Goal: Information Seeking & Learning: Learn about a topic

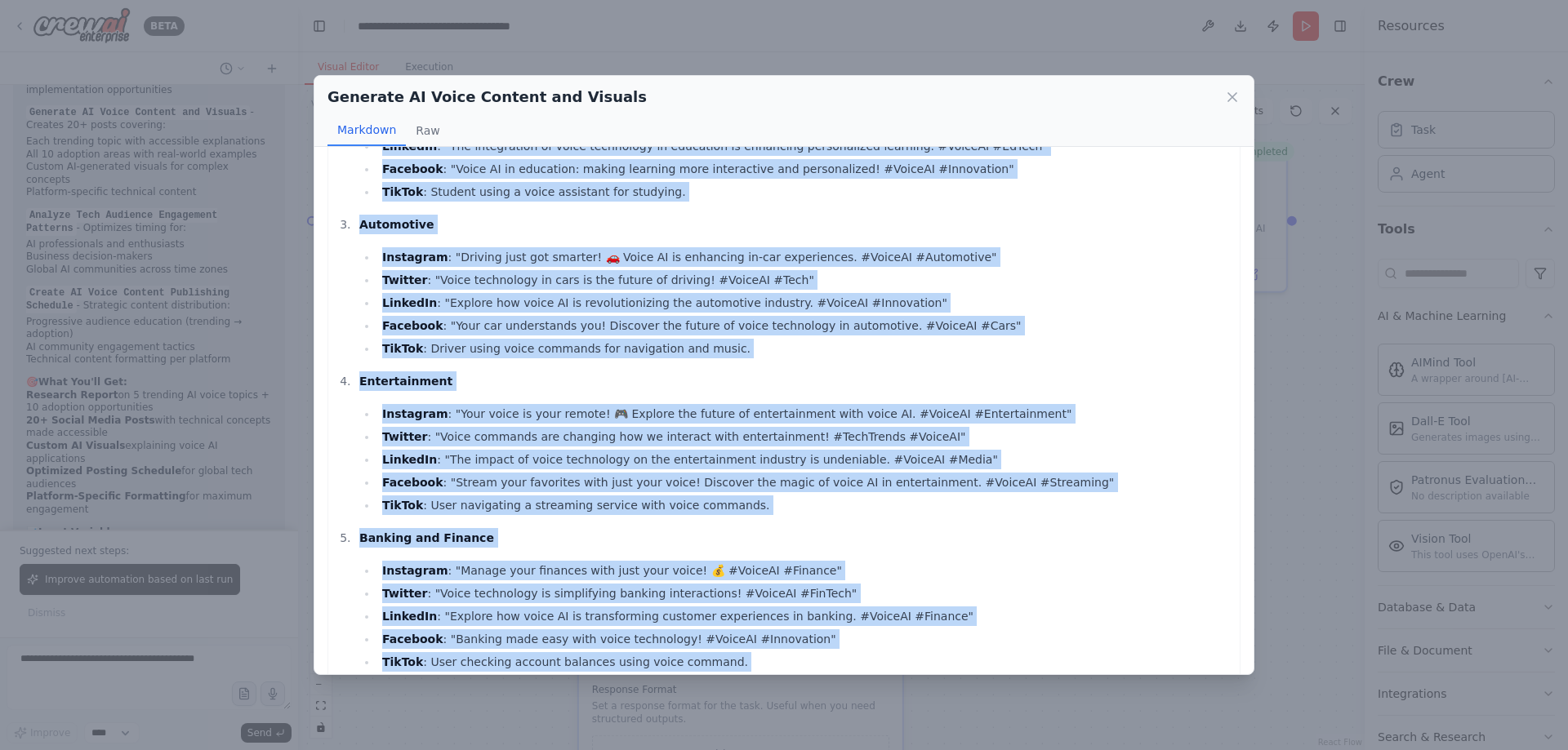
scroll to position [1470, 0]
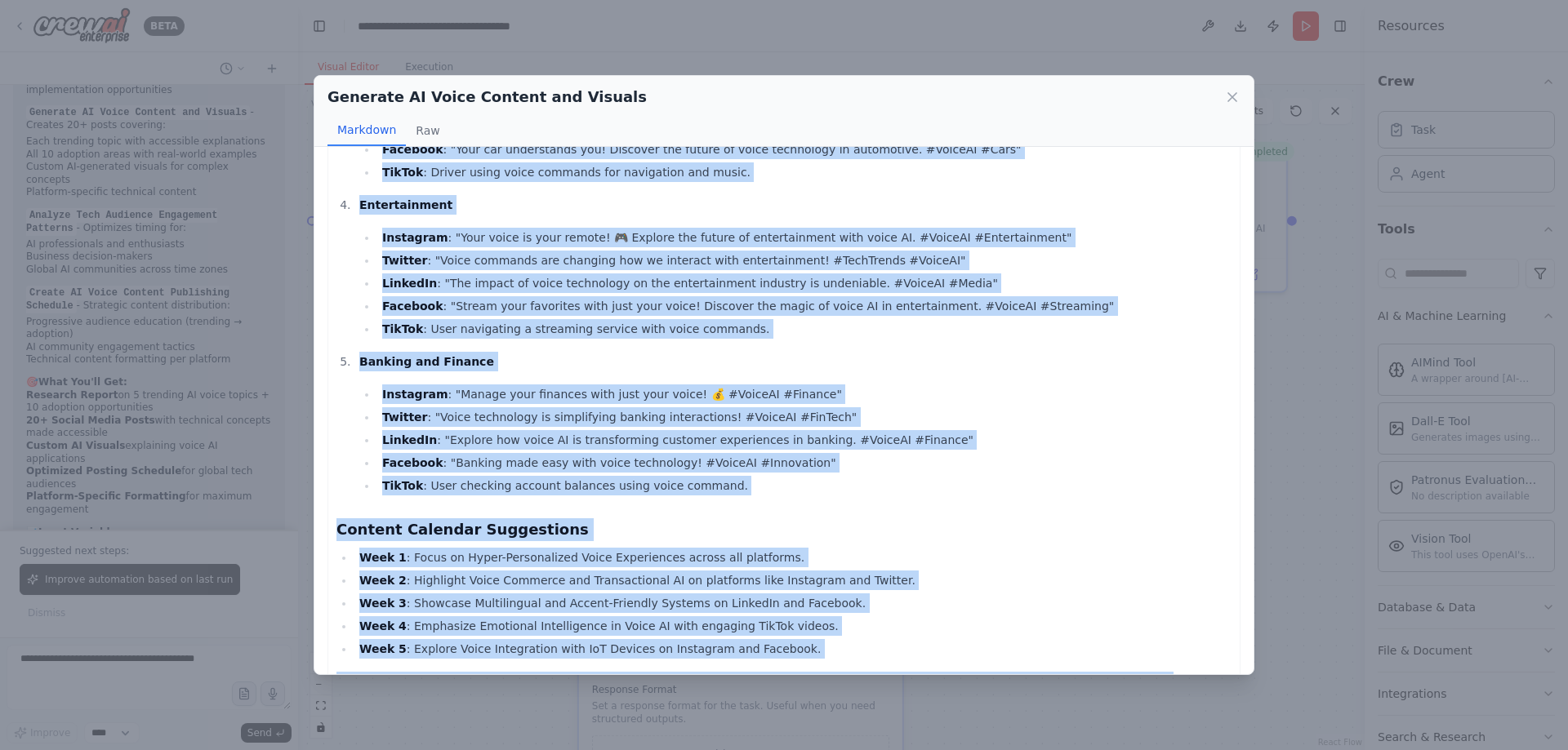
drag, startPoint x: 337, startPoint y: 178, endPoint x: 819, endPoint y: 641, distance: 668.4
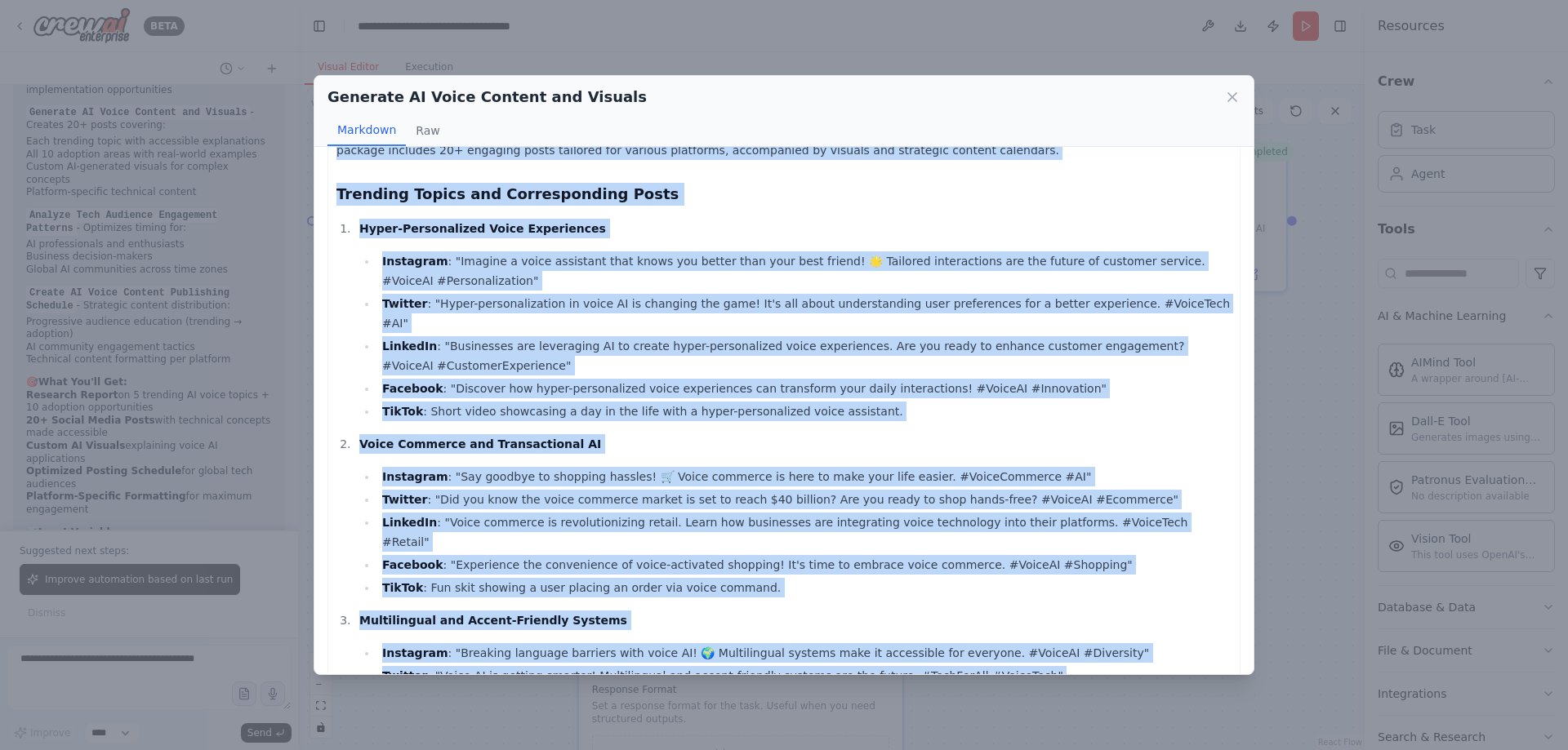
scroll to position [0, 0]
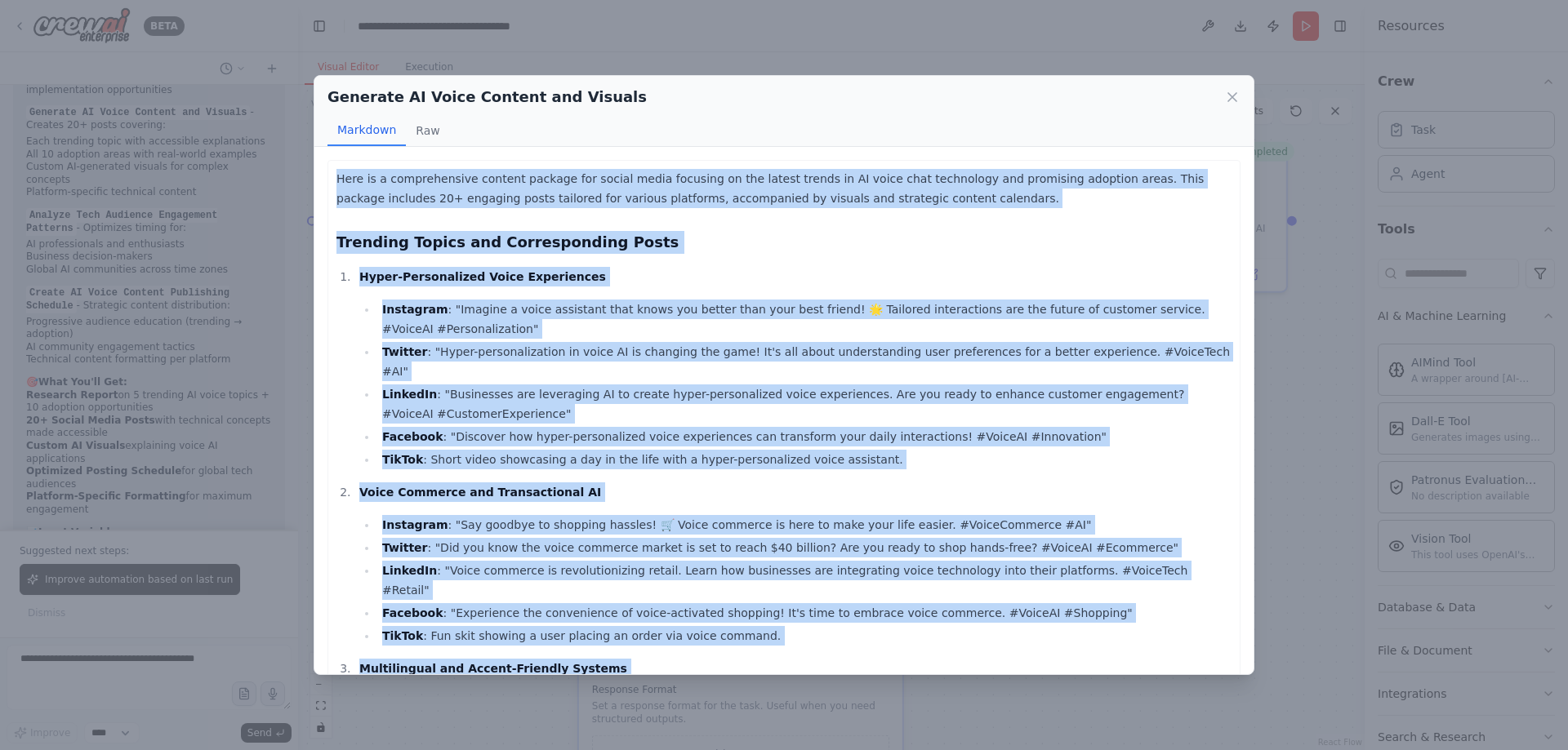
copy div "Lore ip d sitametconsec adipisc elitsed doe tempor incid utlabore et dol magnaa…"
click at [428, 132] on button "Raw" at bounding box center [428, 130] width 43 height 31
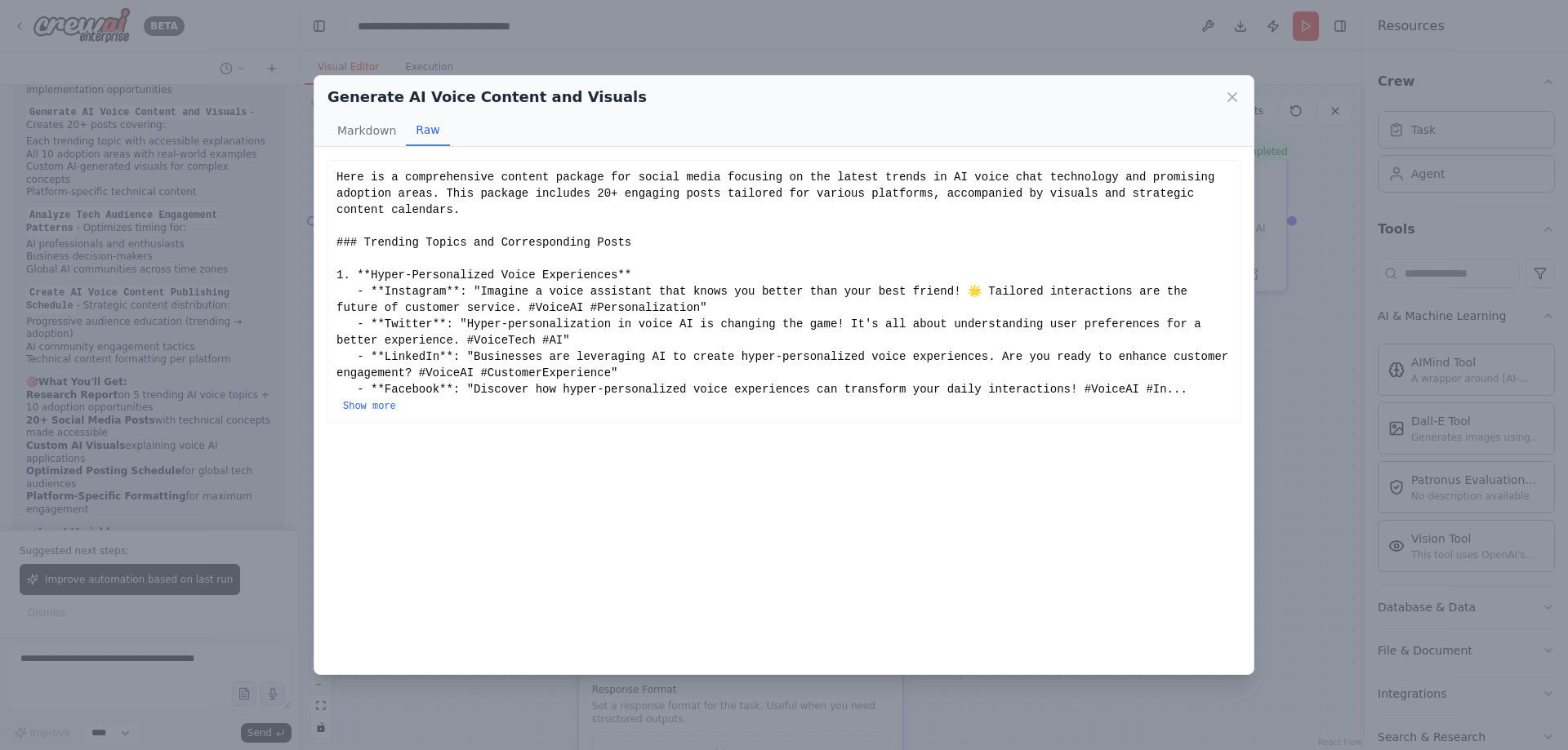
click at [627, 339] on div "Here is a comprehensive content package for social media focusing on the latest…" at bounding box center [784, 291] width 896 height 245
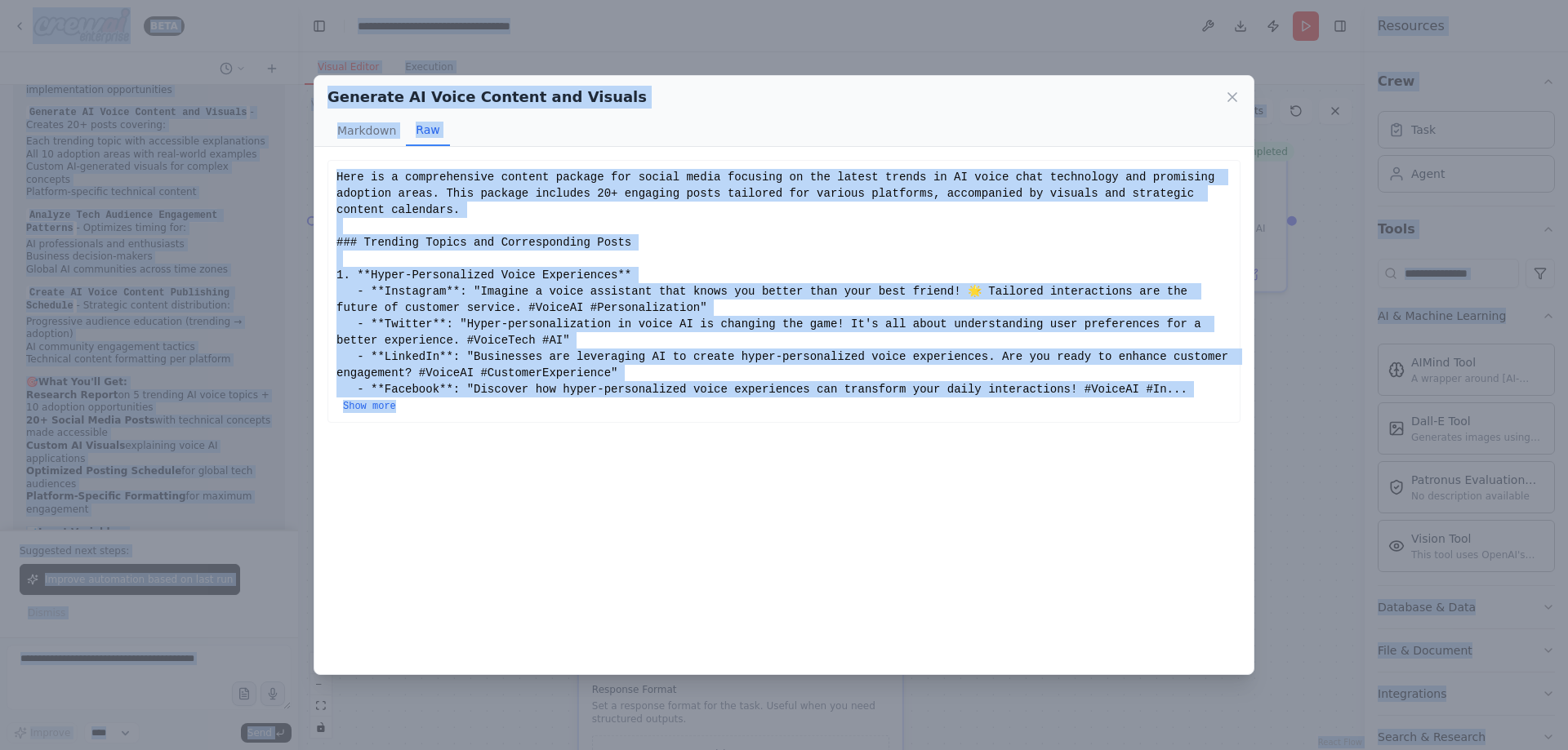
copy body "LORE Ipsumd s amet cons adipiscin eli seddoeius tempor incid utlabor etdolo mag…"
click at [681, 474] on div "Here is a comprehensive content package for social media focusing on the latest…" at bounding box center [784, 410] width 940 height 528
click at [692, 468] on div "Here is a comprehensive content package for social media focusing on the latest…" at bounding box center [784, 410] width 940 height 528
click at [798, 443] on div "Here is a comprehensive content package for social media focusing on the latest…" at bounding box center [784, 410] width 940 height 528
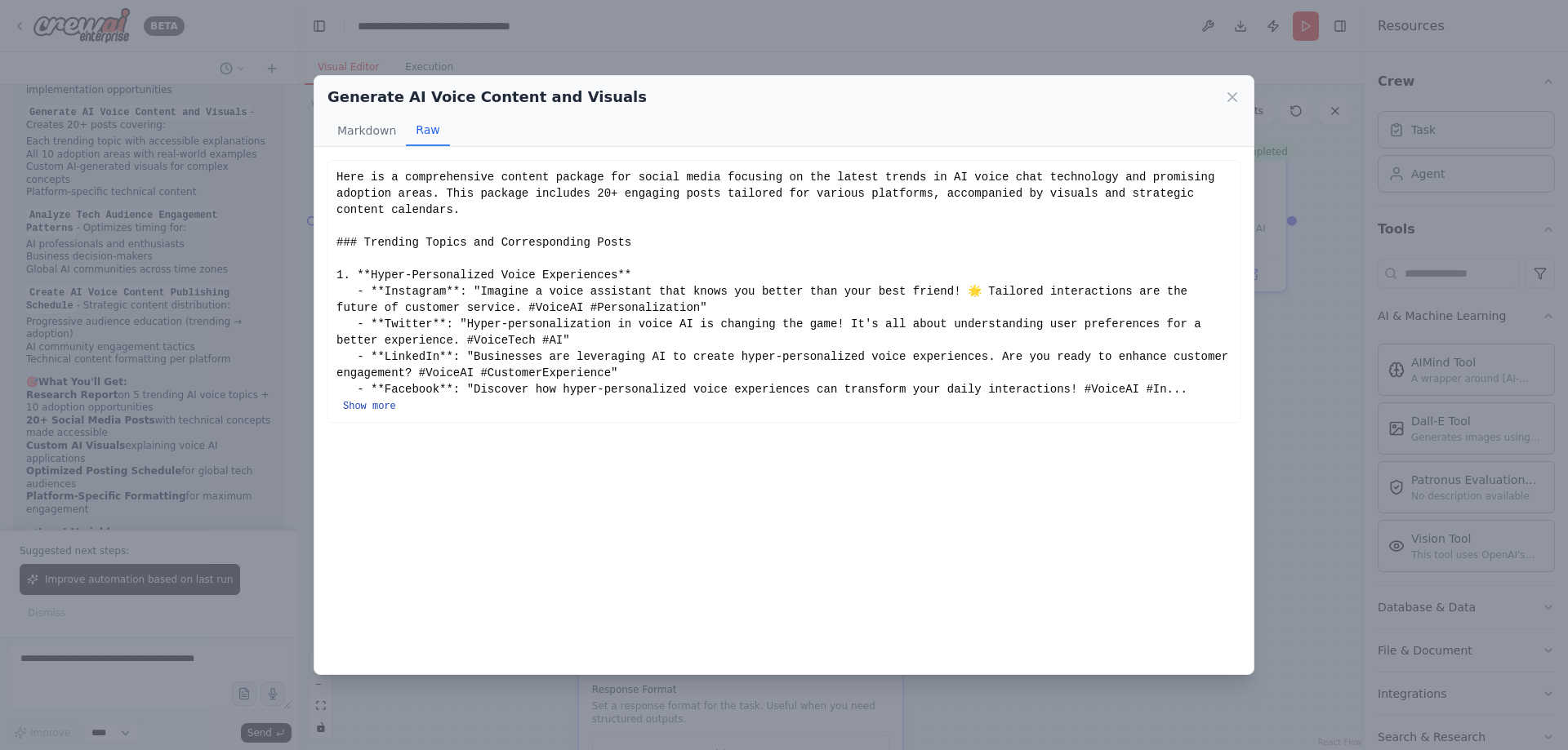
click at [396, 400] on button "Show more" at bounding box center [369, 406] width 53 height 13
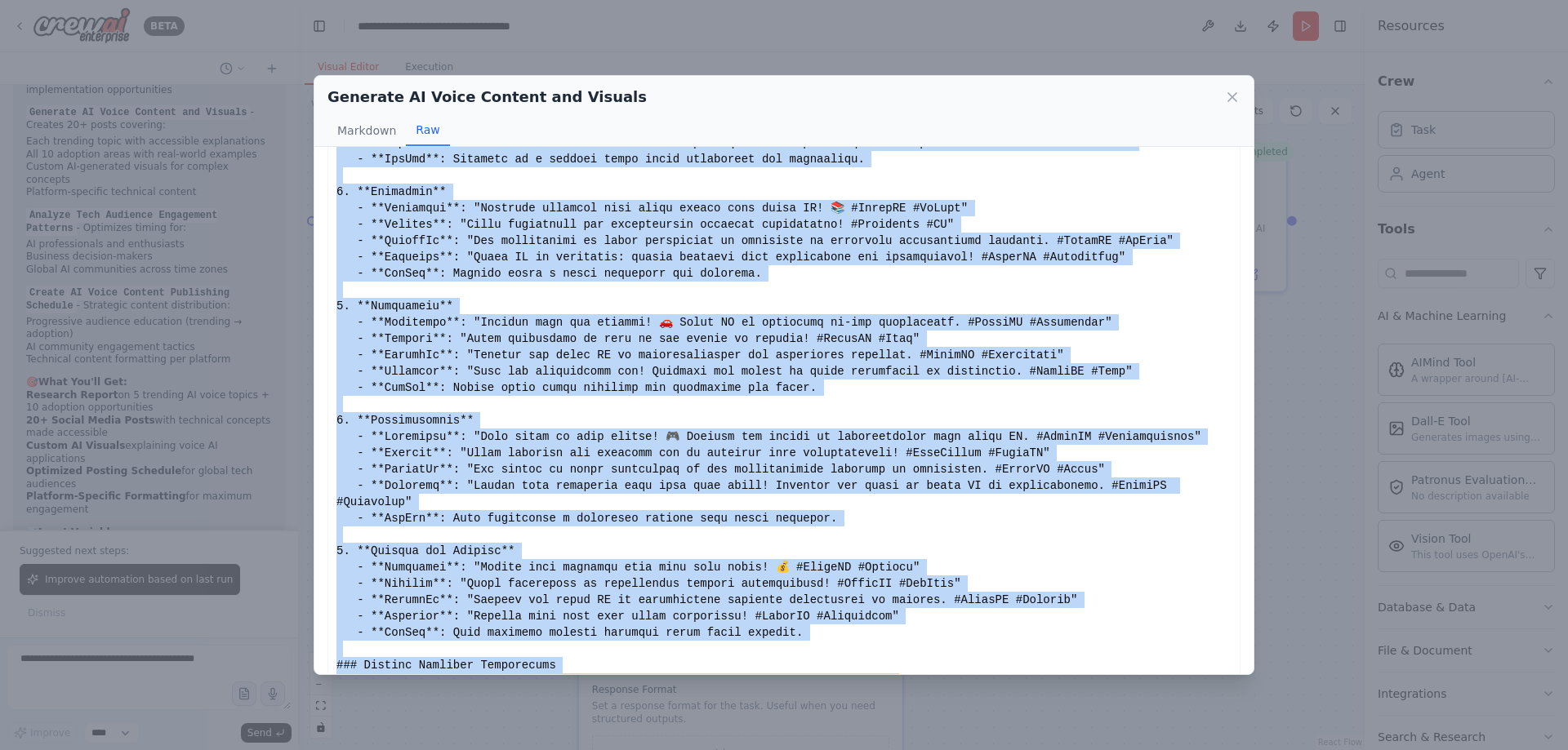
scroll to position [1068, 0]
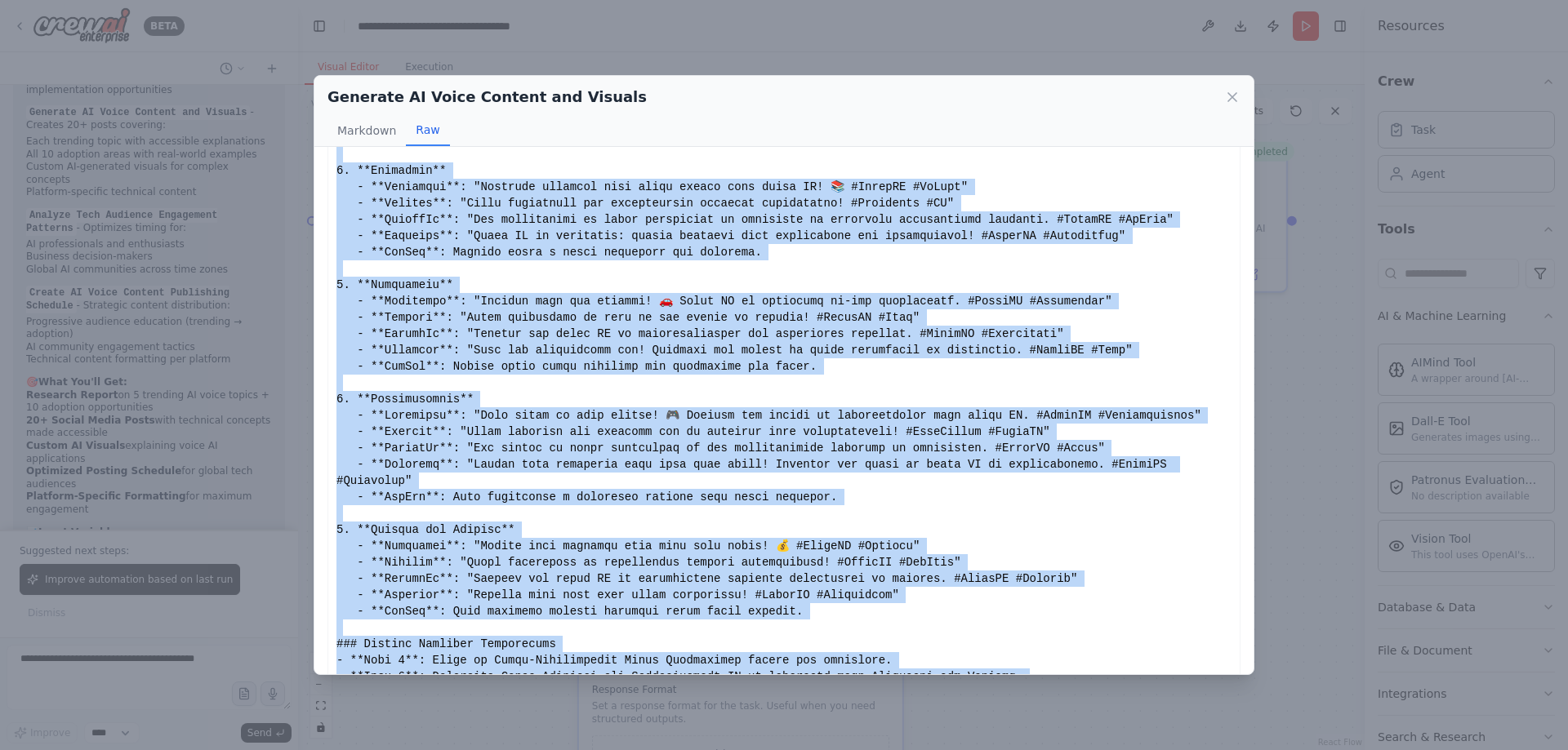
drag, startPoint x: 335, startPoint y: 176, endPoint x: 500, endPoint y: 220, distance: 170.8
click at [347, 124] on button "Markdown" at bounding box center [366, 130] width 78 height 31
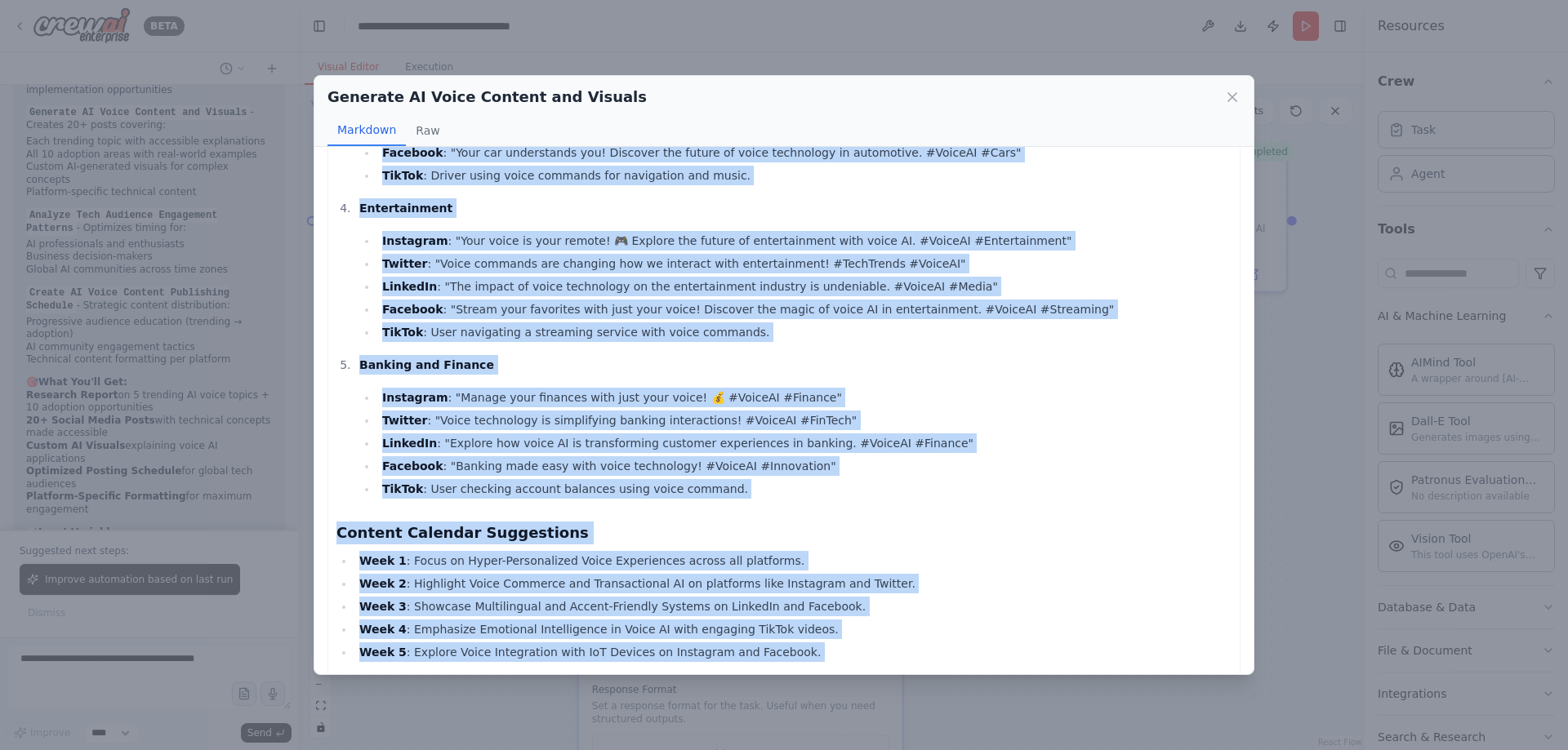
scroll to position [1470, 0]
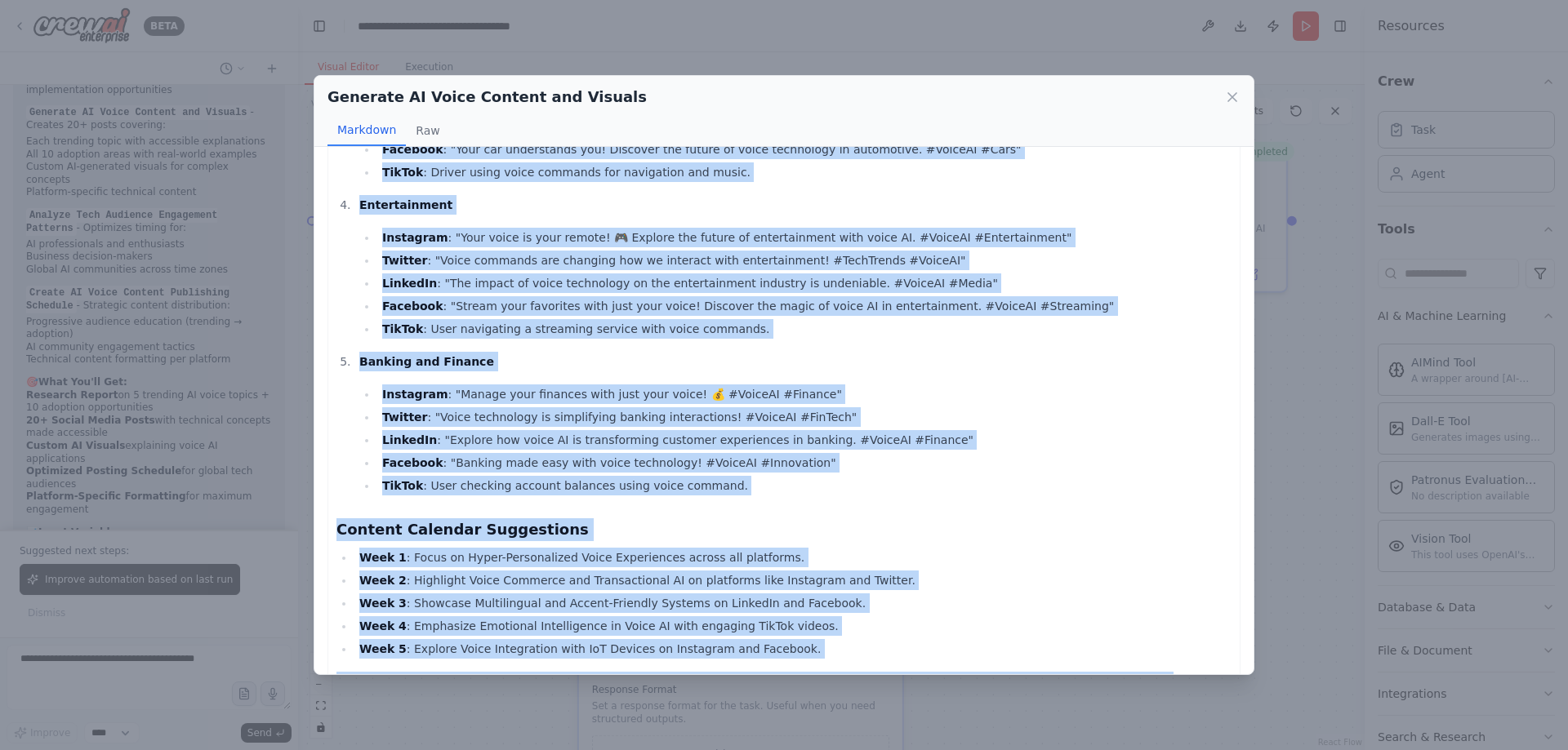
drag, startPoint x: 336, startPoint y: 176, endPoint x: 653, endPoint y: 655, distance: 574.4
copy div "Lore ip d sitametconsec adipisc elitsed doe tempor incid utlabore et dol magnaa…"
click at [968, 519] on h3 "Content Calendar Suggestions" at bounding box center [784, 530] width 896 height 23
click at [874, 616] on li "Week 4 : Emphasize Emotional Intelligence in Voice AI with engaging TikTok vide…" at bounding box center [793, 626] width 877 height 20
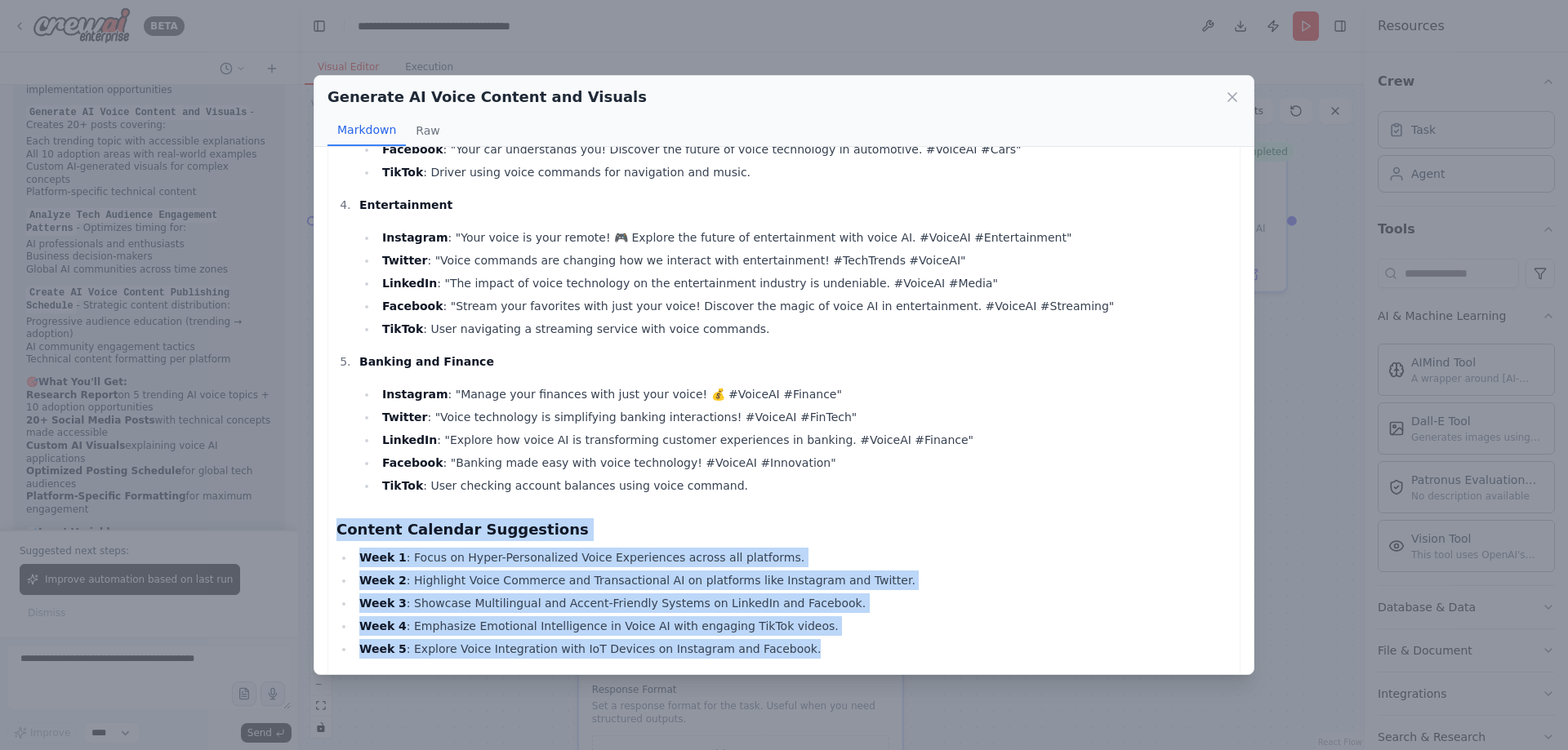
drag, startPoint x: 334, startPoint y: 471, endPoint x: 816, endPoint y: 595, distance: 497.7
click at [706, 616] on li "Week 4 : Emphasize Emotional Intelligence in Voice AI with engaging TikTok vide…" at bounding box center [793, 626] width 877 height 20
drag, startPoint x: 764, startPoint y: 592, endPoint x: 332, endPoint y: 472, distance: 448.4
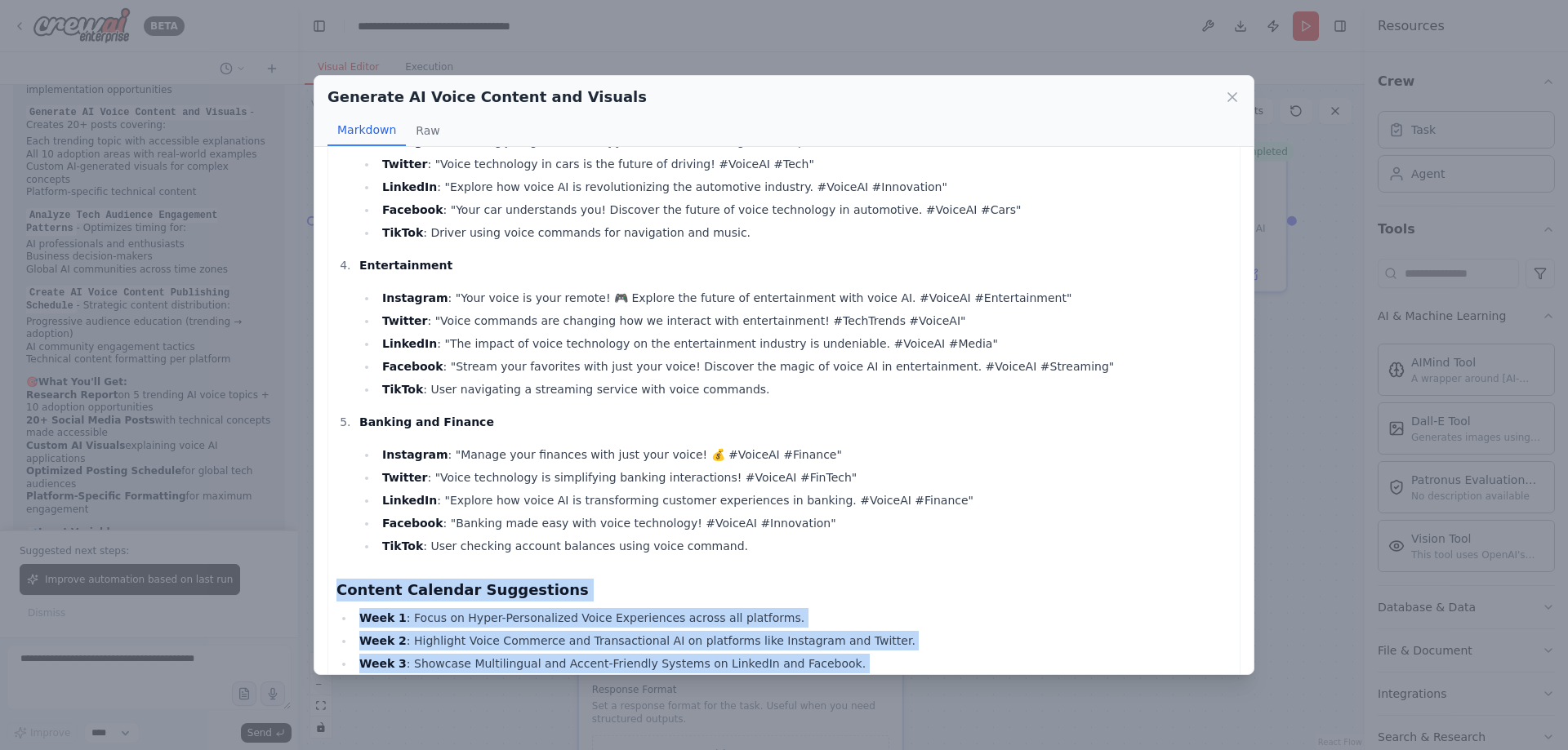
scroll to position [1388, 0]
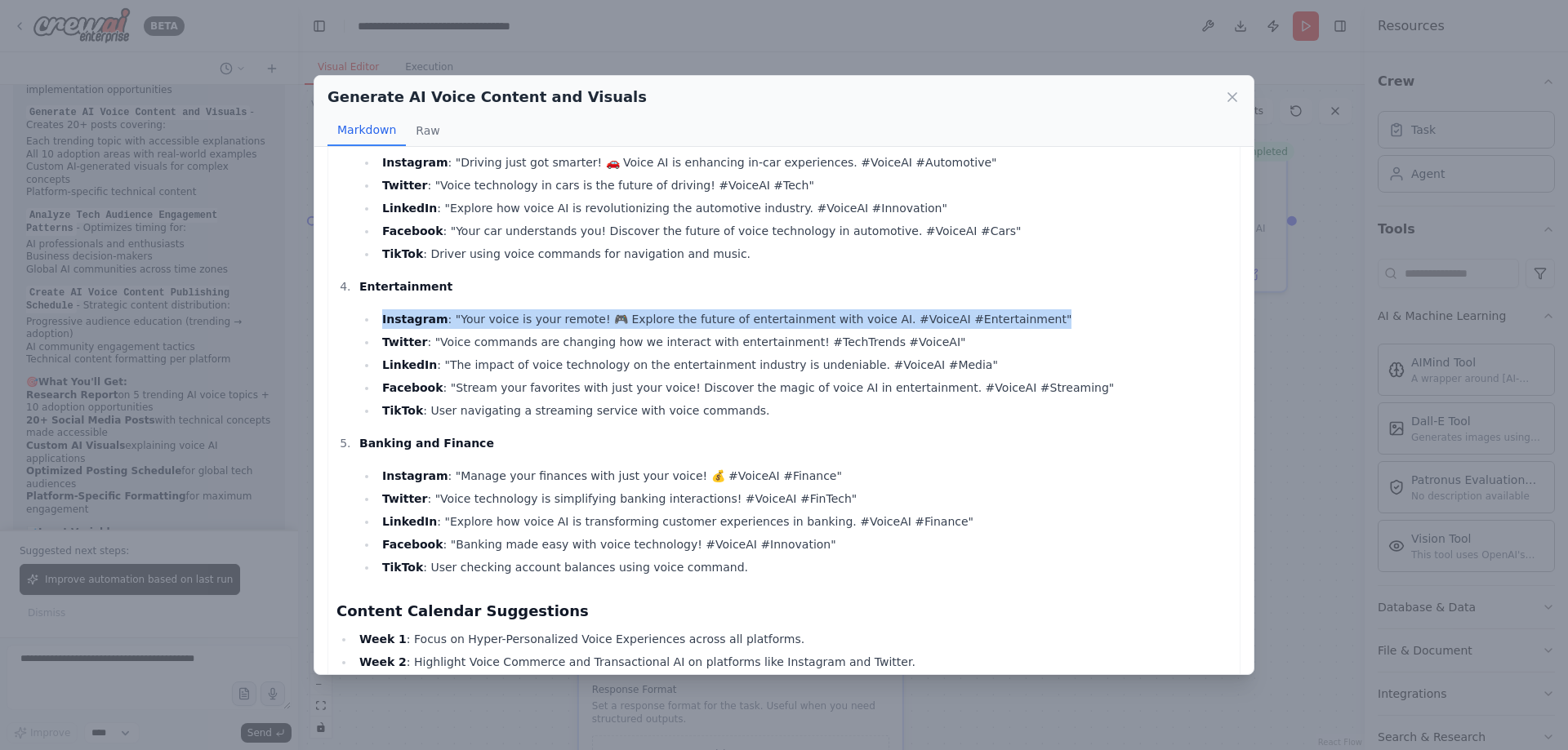
drag, startPoint x: 1018, startPoint y: 260, endPoint x: 308, endPoint y: 243, distance: 710.2
click at [308, 243] on div "Generate AI Voice Content and Visuals Markdown Raw Here is a comprehensive cont…" at bounding box center [784, 375] width 1568 height 750
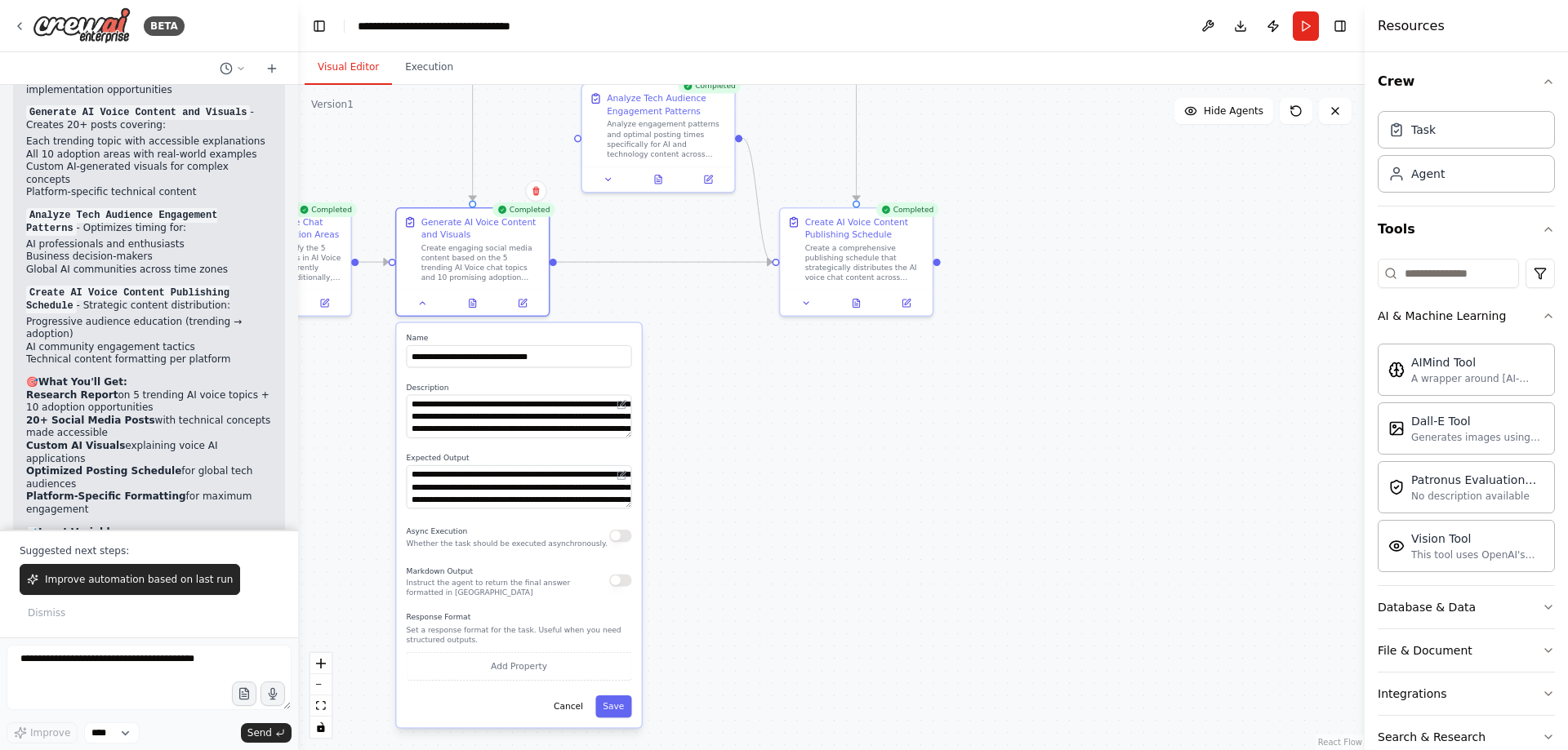
click at [732, 529] on div ".deletable-edge-delete-btn { width: 20px; height: 20px; border: 0px solid #ffff…" at bounding box center [832, 418] width 1067 height 666
click at [581, 706] on button "Cancel" at bounding box center [568, 706] width 44 height 22
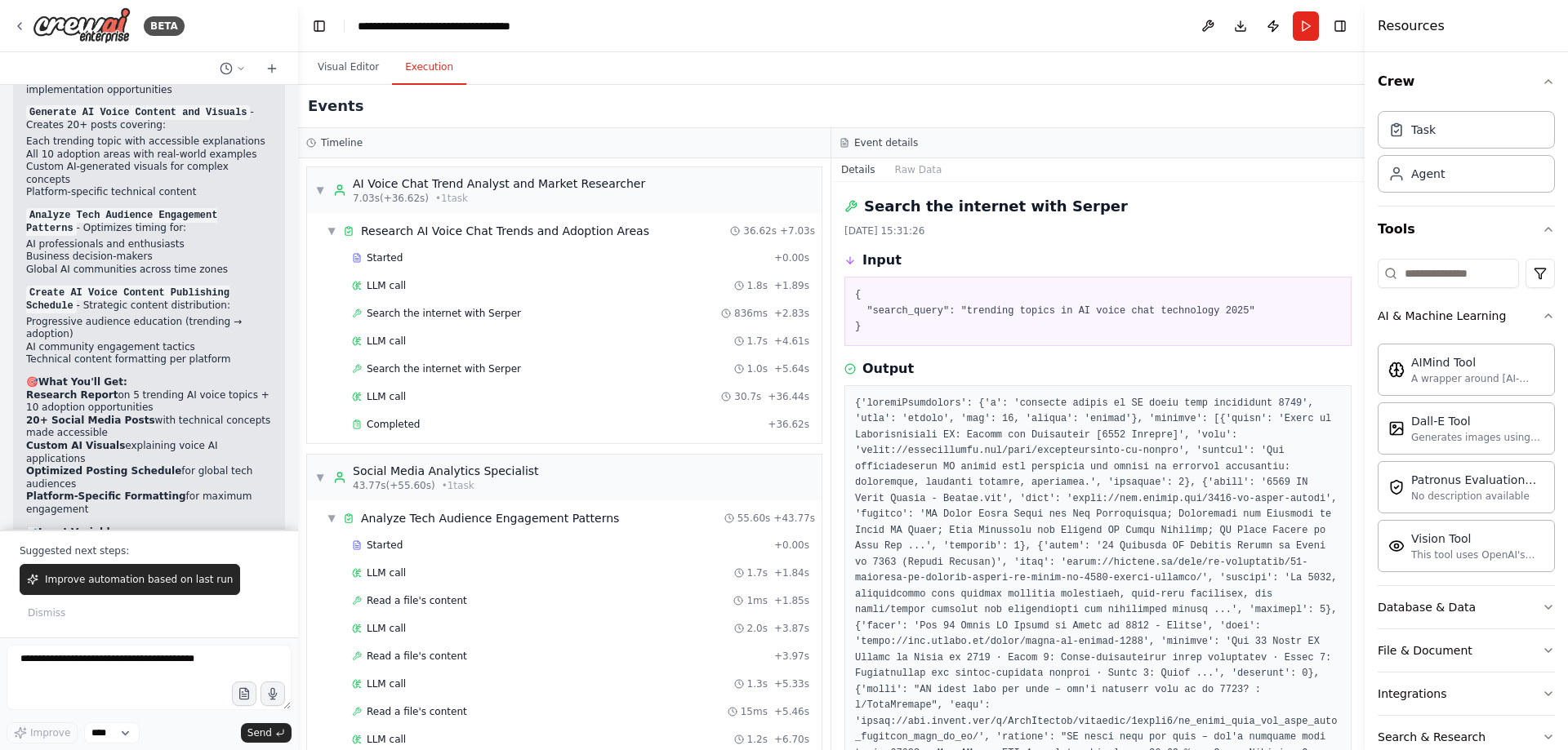
click at [396, 68] on button "Execution" at bounding box center [429, 67] width 74 height 34
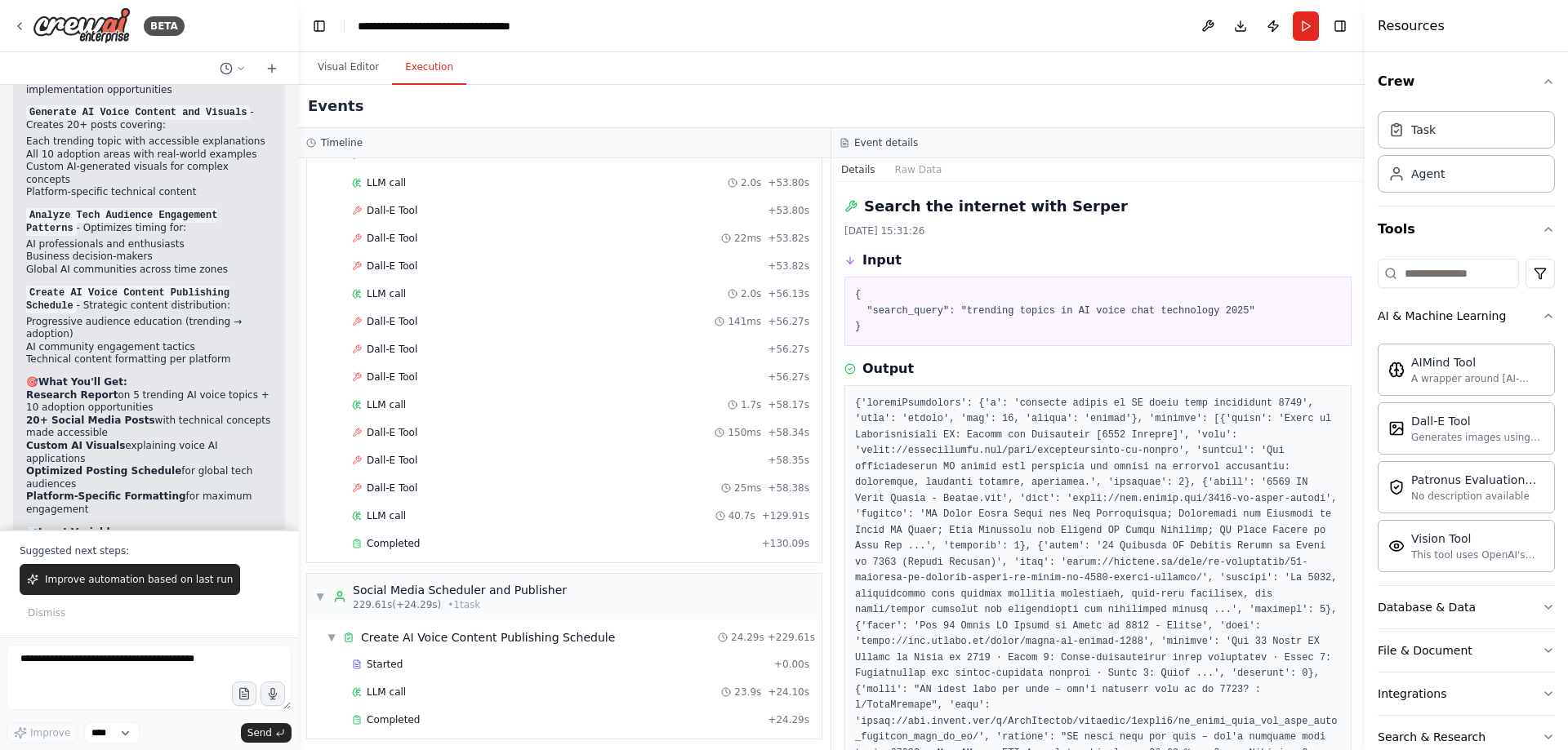
scroll to position [4404, 0]
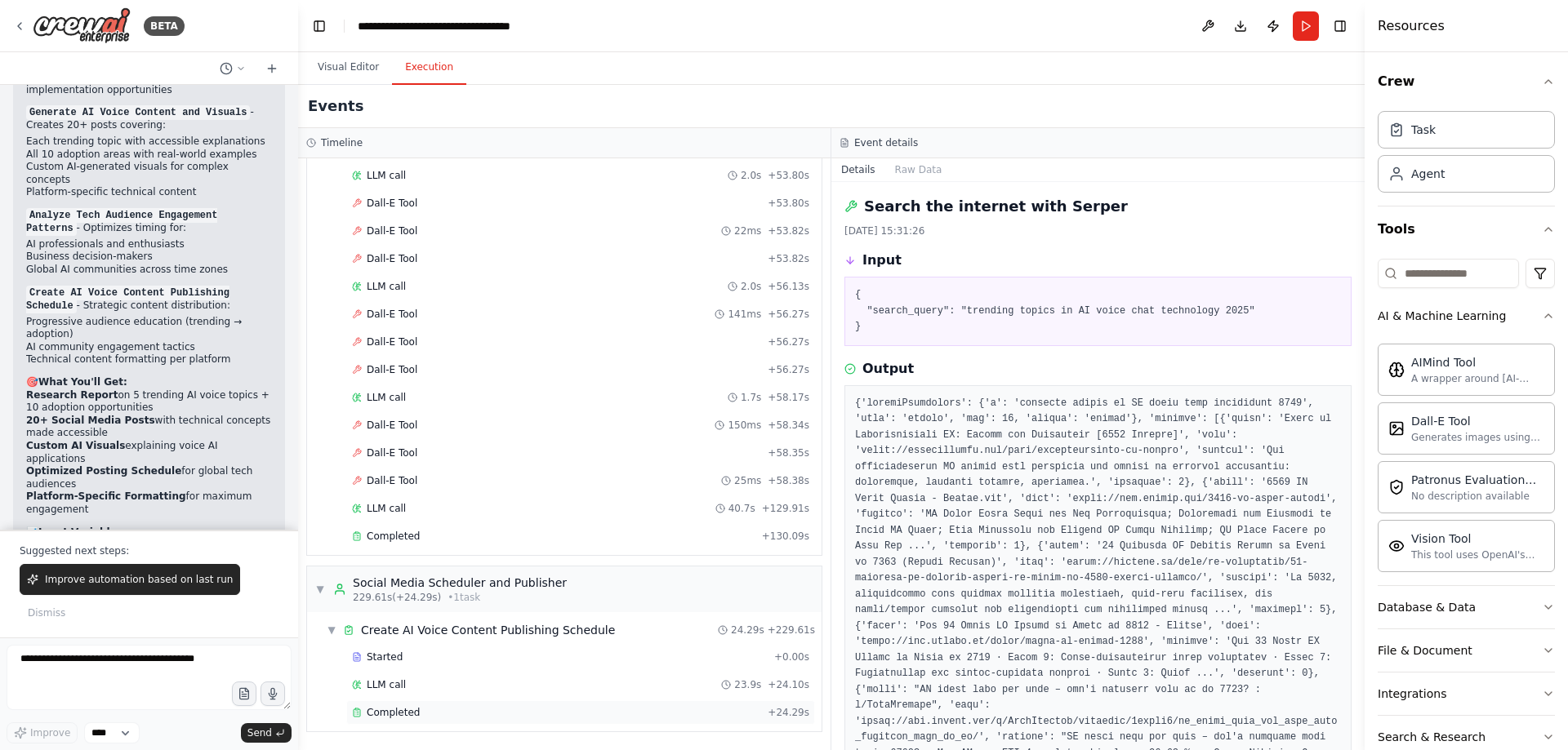
click at [405, 716] on span "Completed" at bounding box center [393, 712] width 53 height 13
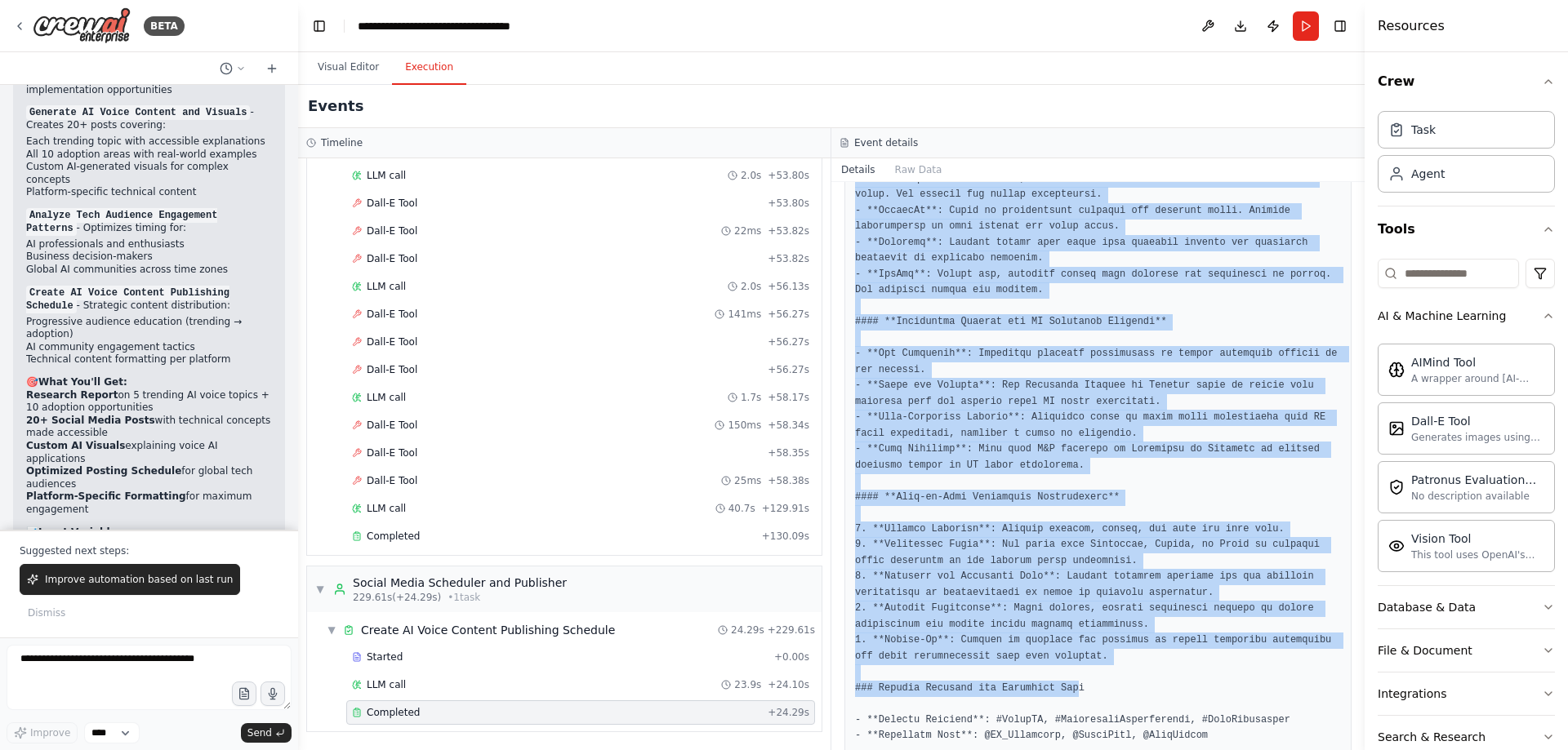
scroll to position [1335, 0]
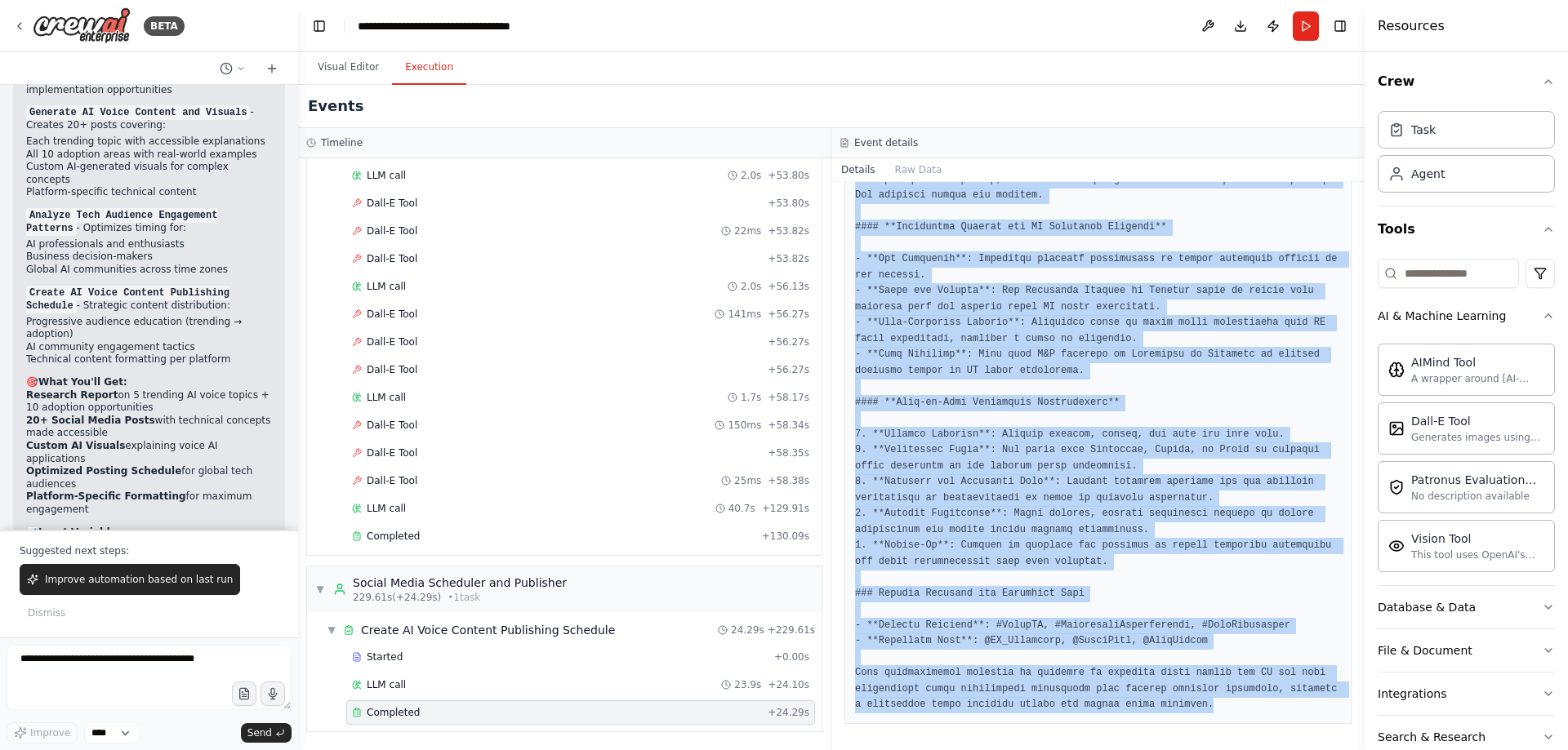
drag, startPoint x: 854, startPoint y: 306, endPoint x: 1242, endPoint y: 710, distance: 560.1
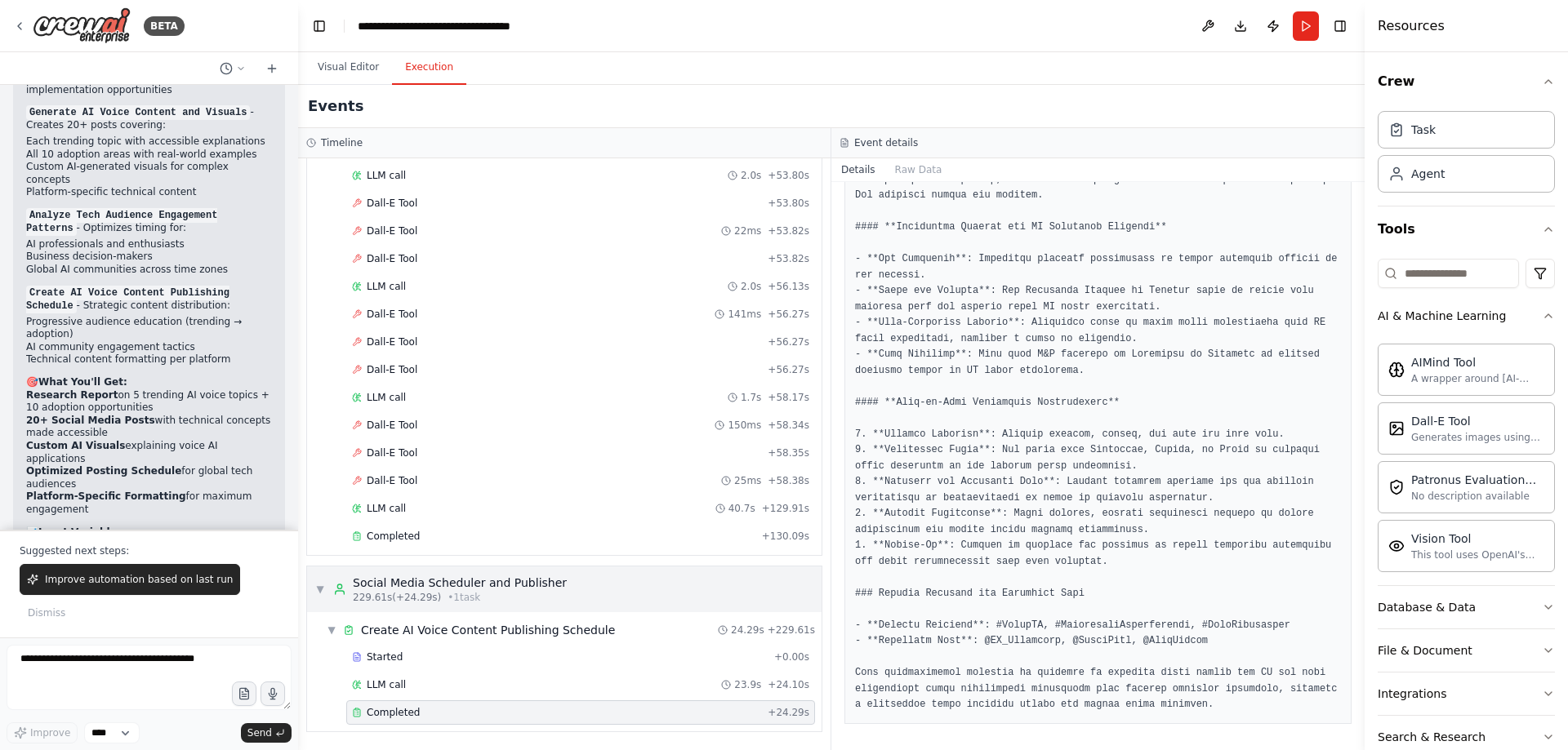
click at [368, 598] on span "229.61s (+24.29s)" at bounding box center [397, 598] width 88 height 13
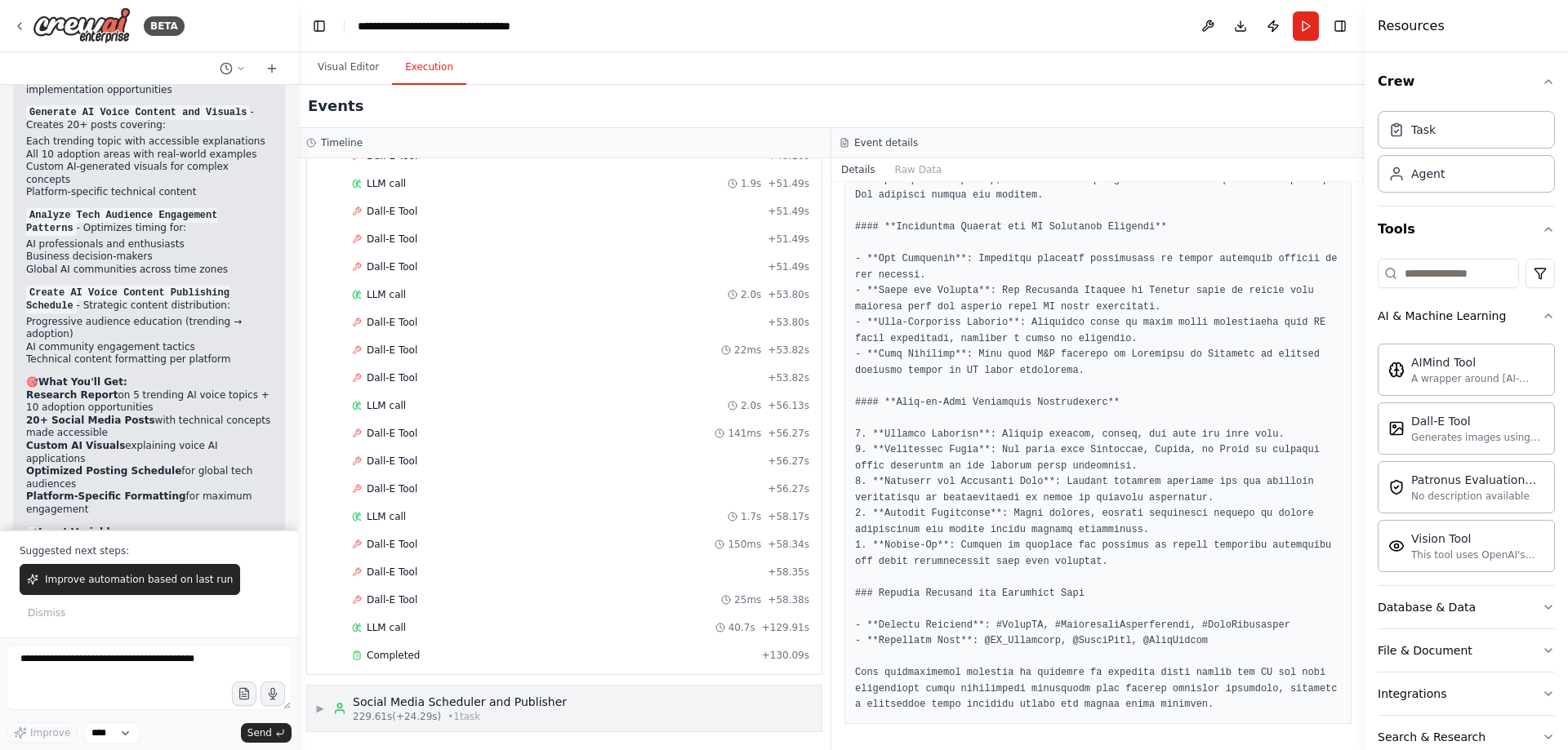
scroll to position [4285, 0]
click at [394, 608] on div "Dall-E Tool 25ms + 58.38s" at bounding box center [580, 599] width 469 height 24
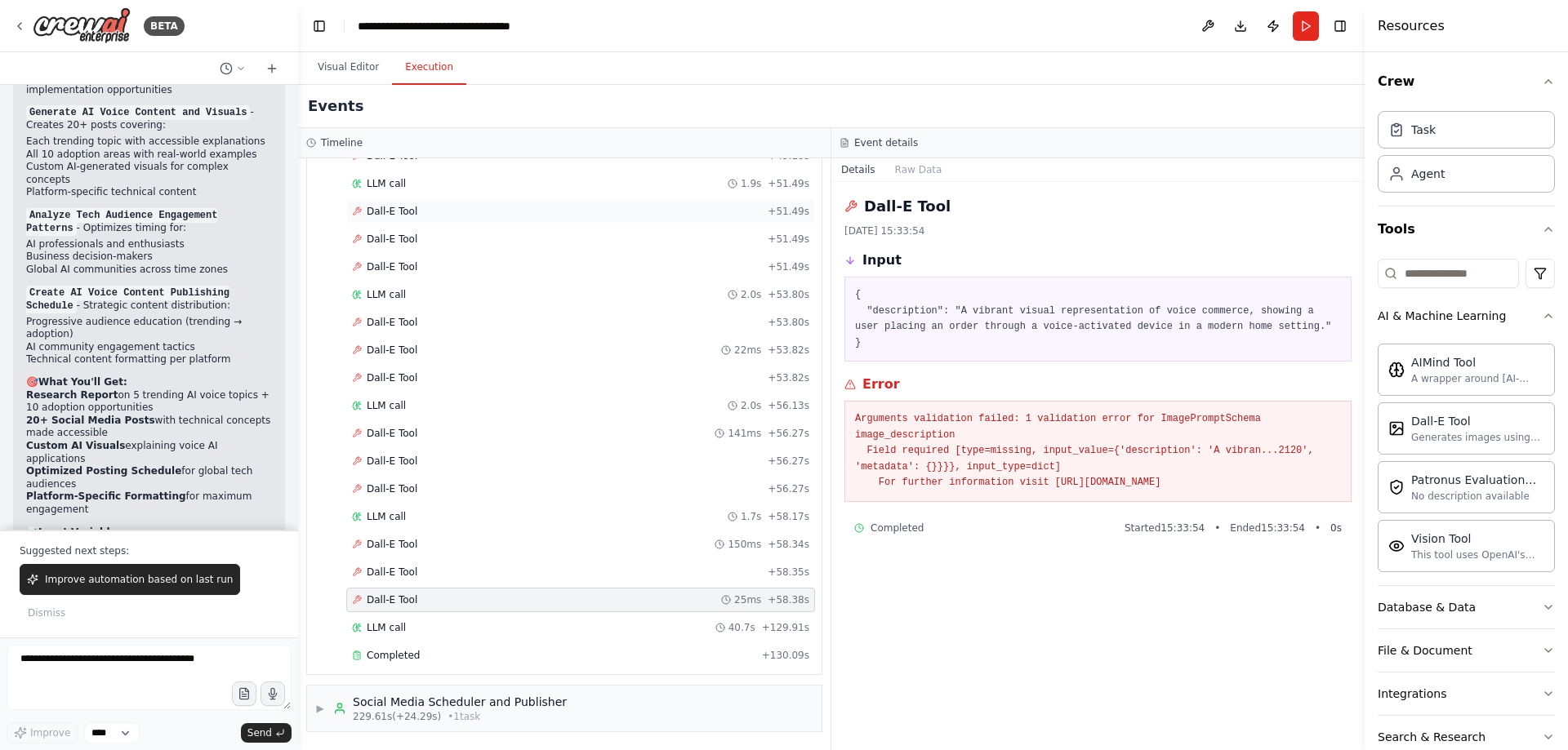
click at [379, 199] on div "Dall-E Tool + 51.49s" at bounding box center [580, 211] width 469 height 24
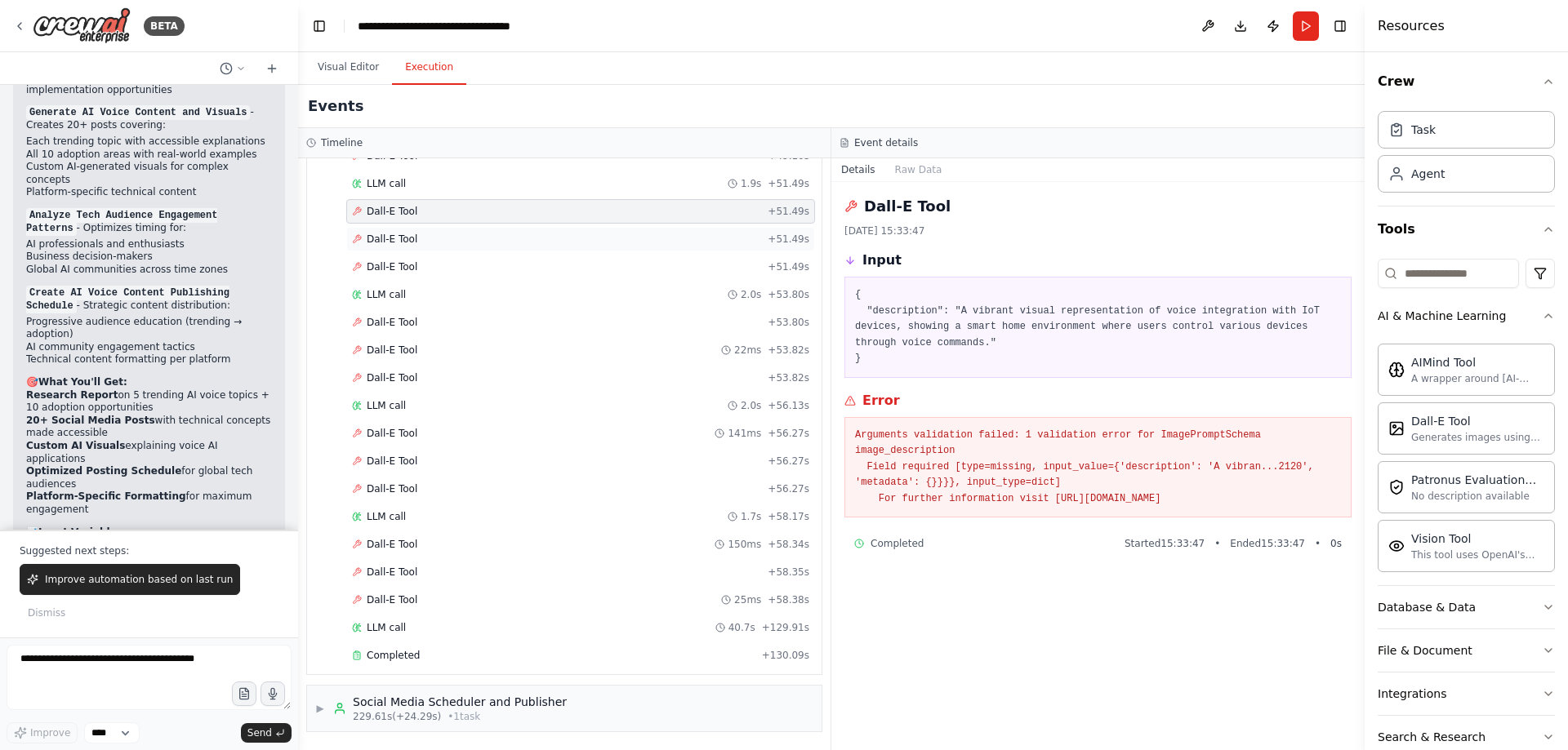
click at [403, 243] on span "Dall-E Tool" at bounding box center [392, 239] width 50 height 13
click at [391, 260] on div "Dall-E Tool + 51.49s" at bounding box center [580, 266] width 469 height 24
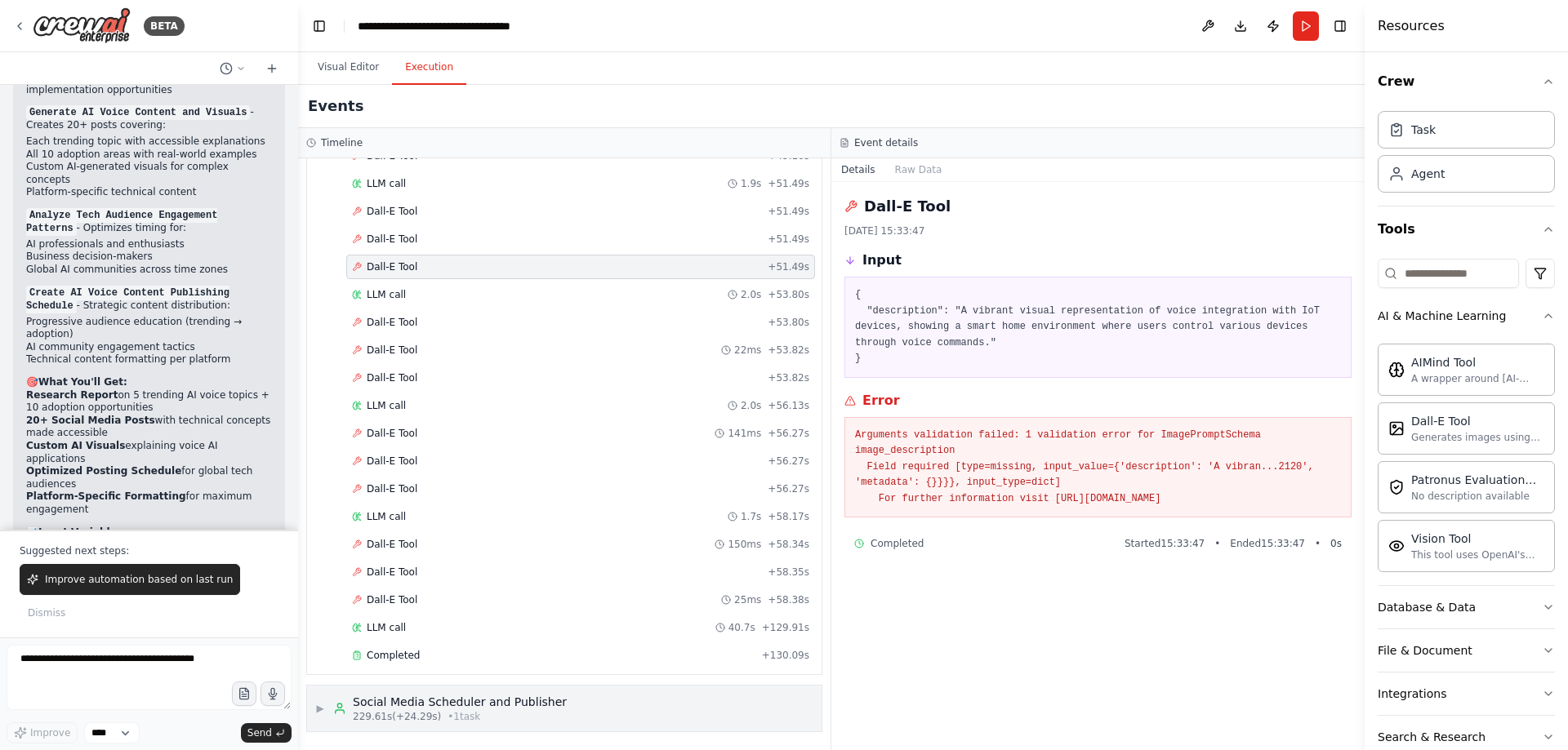
click at [511, 692] on div "▶ Social Media Scheduler and Publisher 229.61s (+24.29s) • 1 task" at bounding box center [565, 708] width 515 height 46
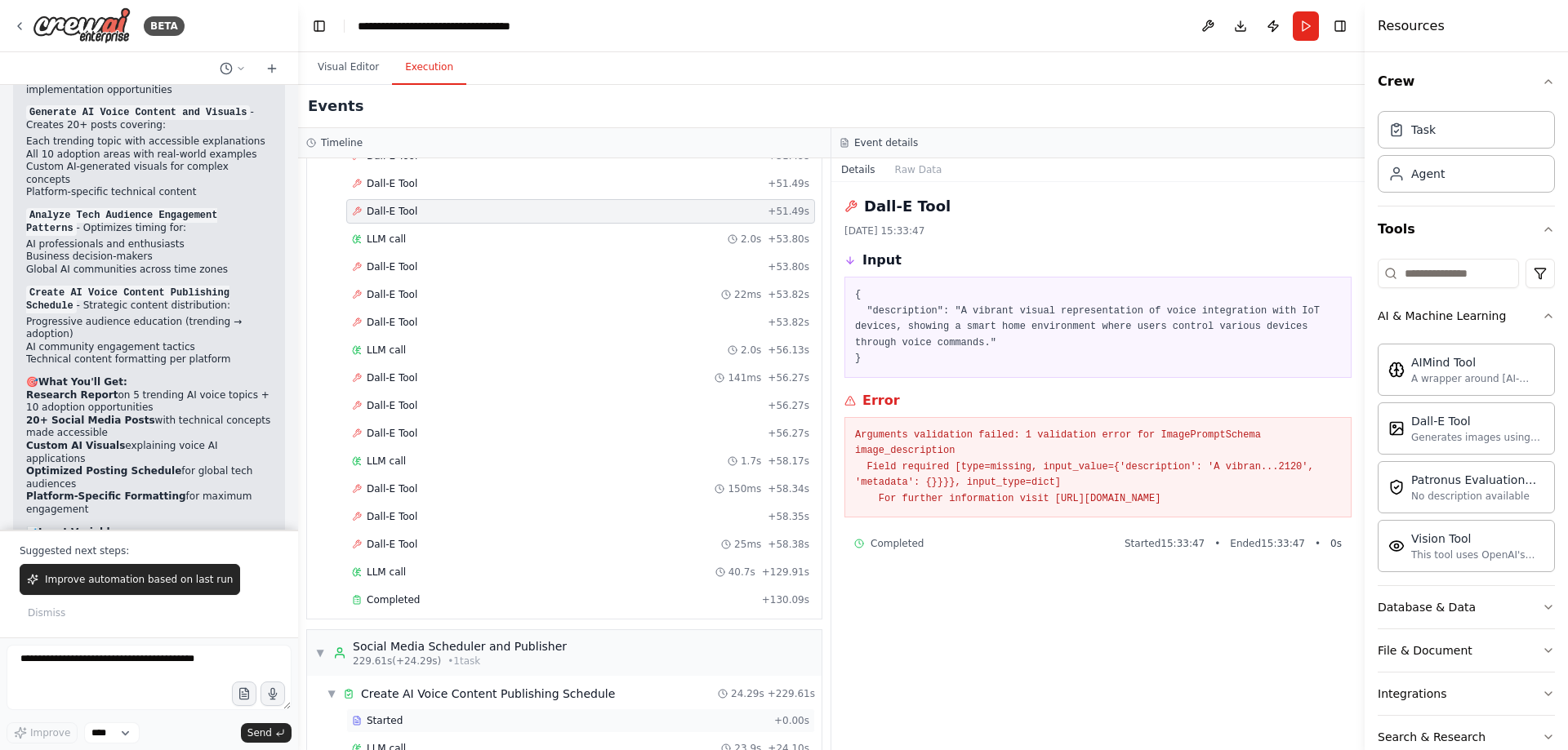
scroll to position [4404, 0]
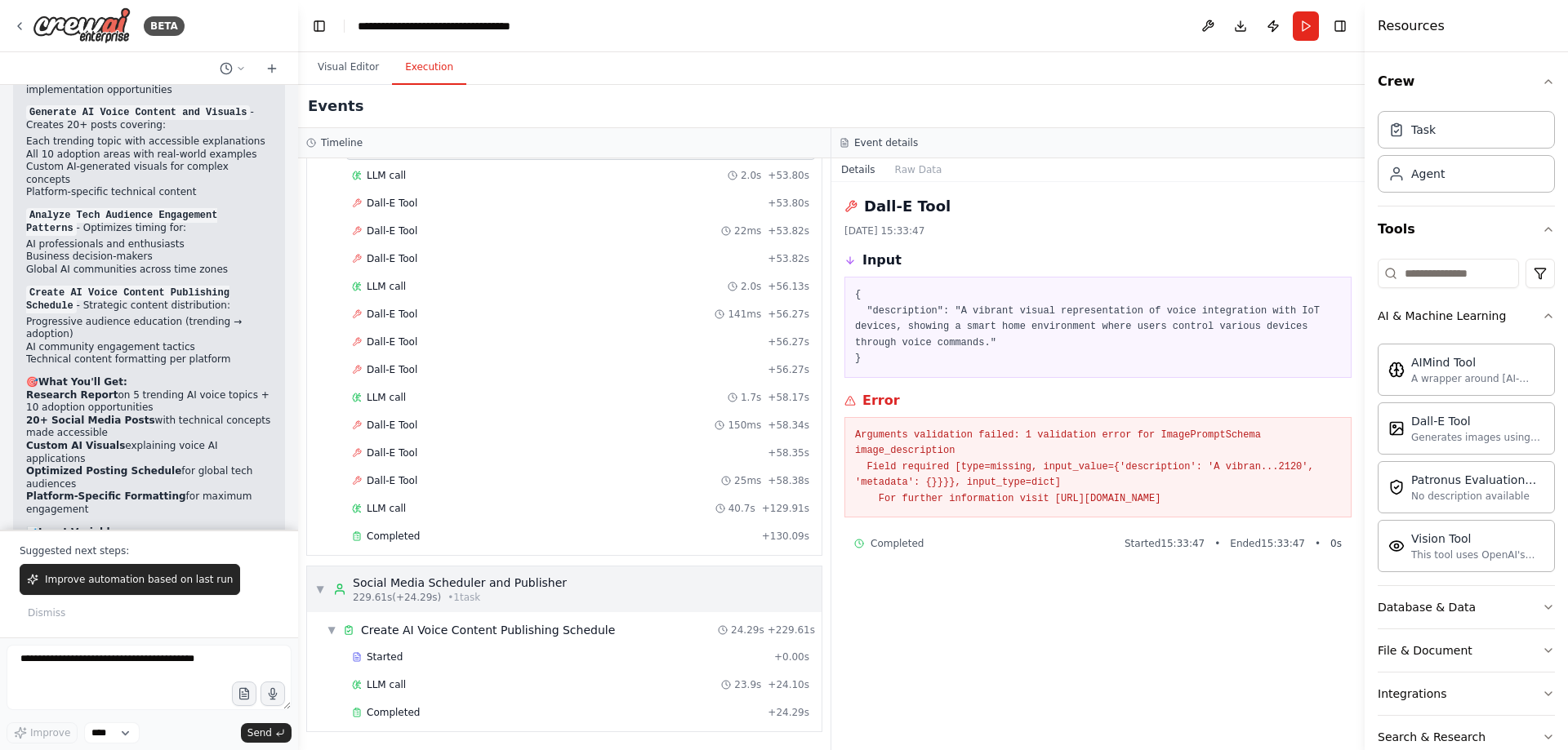
click at [484, 592] on div "229.61s (+24.29s) • 1 task" at bounding box center [460, 598] width 214 height 13
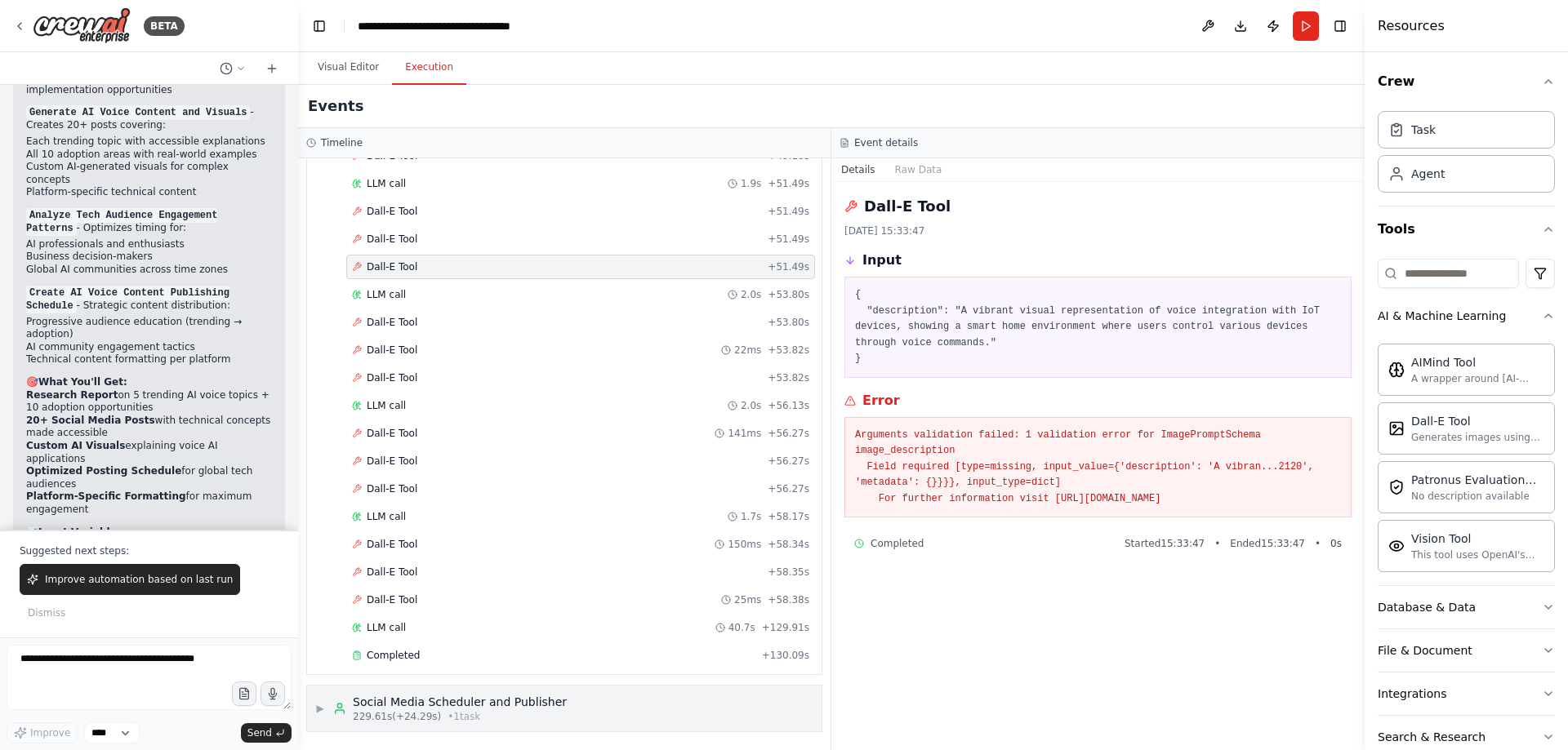
click at [491, 705] on div "Social Media Scheduler and Publisher" at bounding box center [460, 702] width 214 height 16
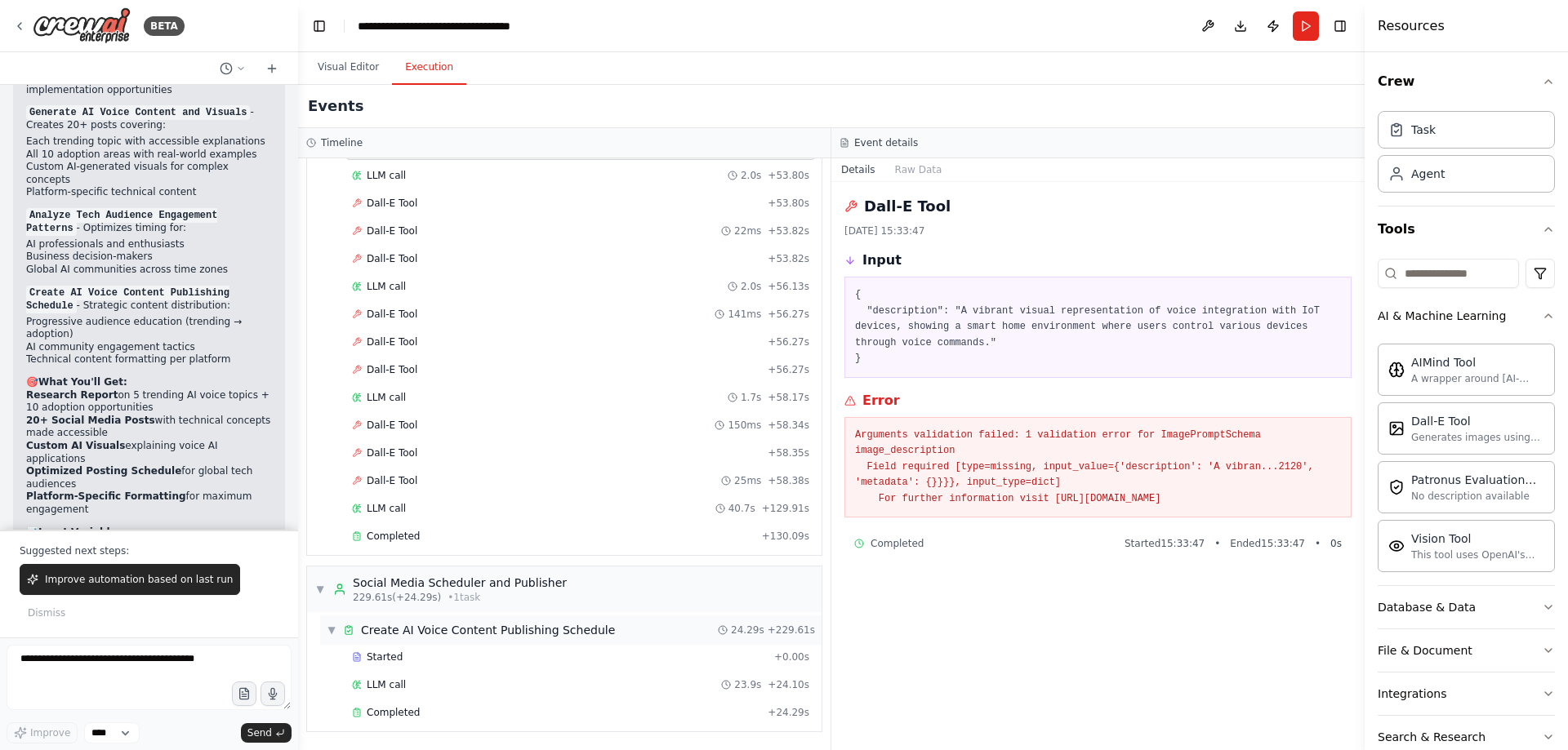
click at [446, 637] on div "Create AI Voice Content Publishing Schedule" at bounding box center [488, 630] width 254 height 16
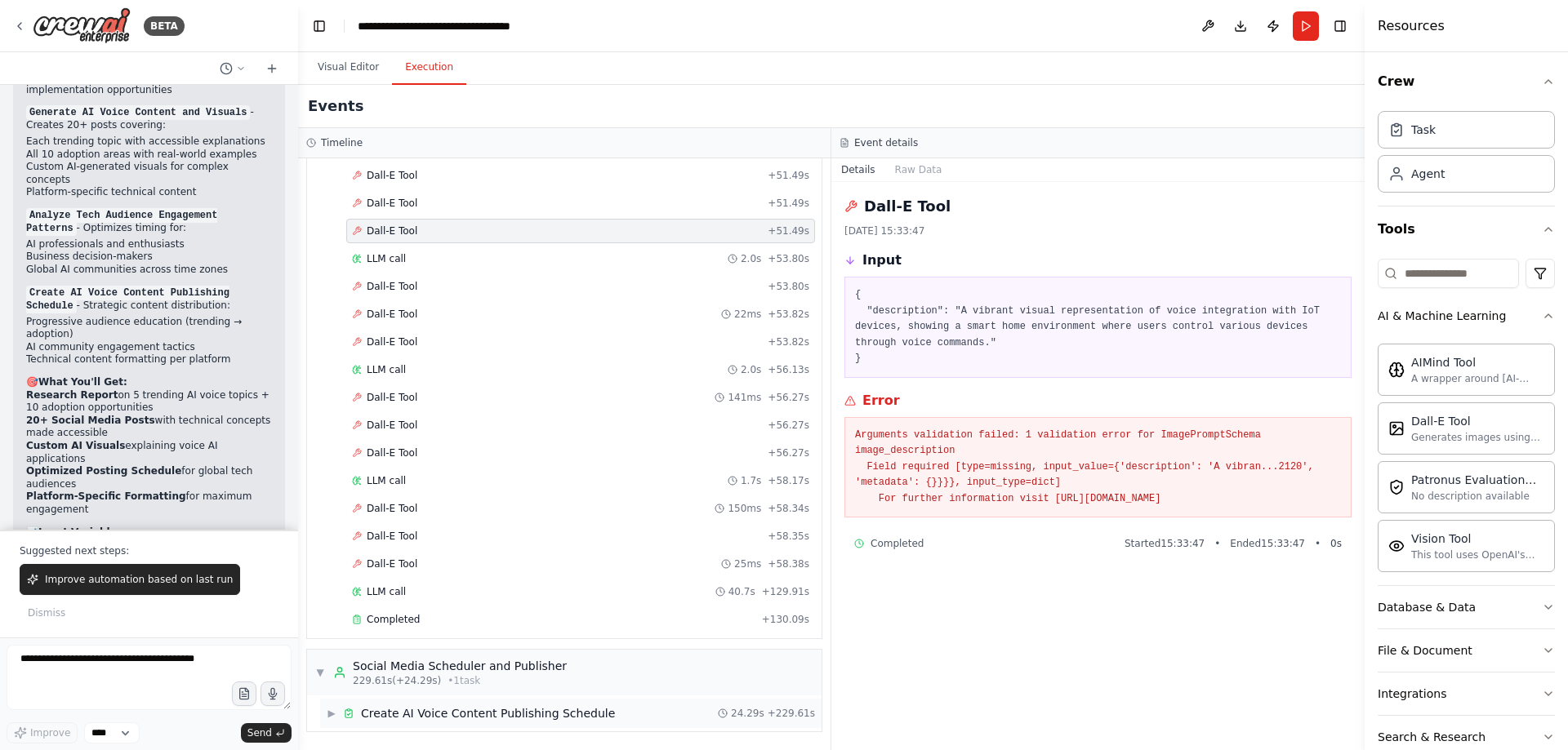
click at [446, 717] on div "Create AI Voice Content Publishing Schedule" at bounding box center [488, 713] width 254 height 16
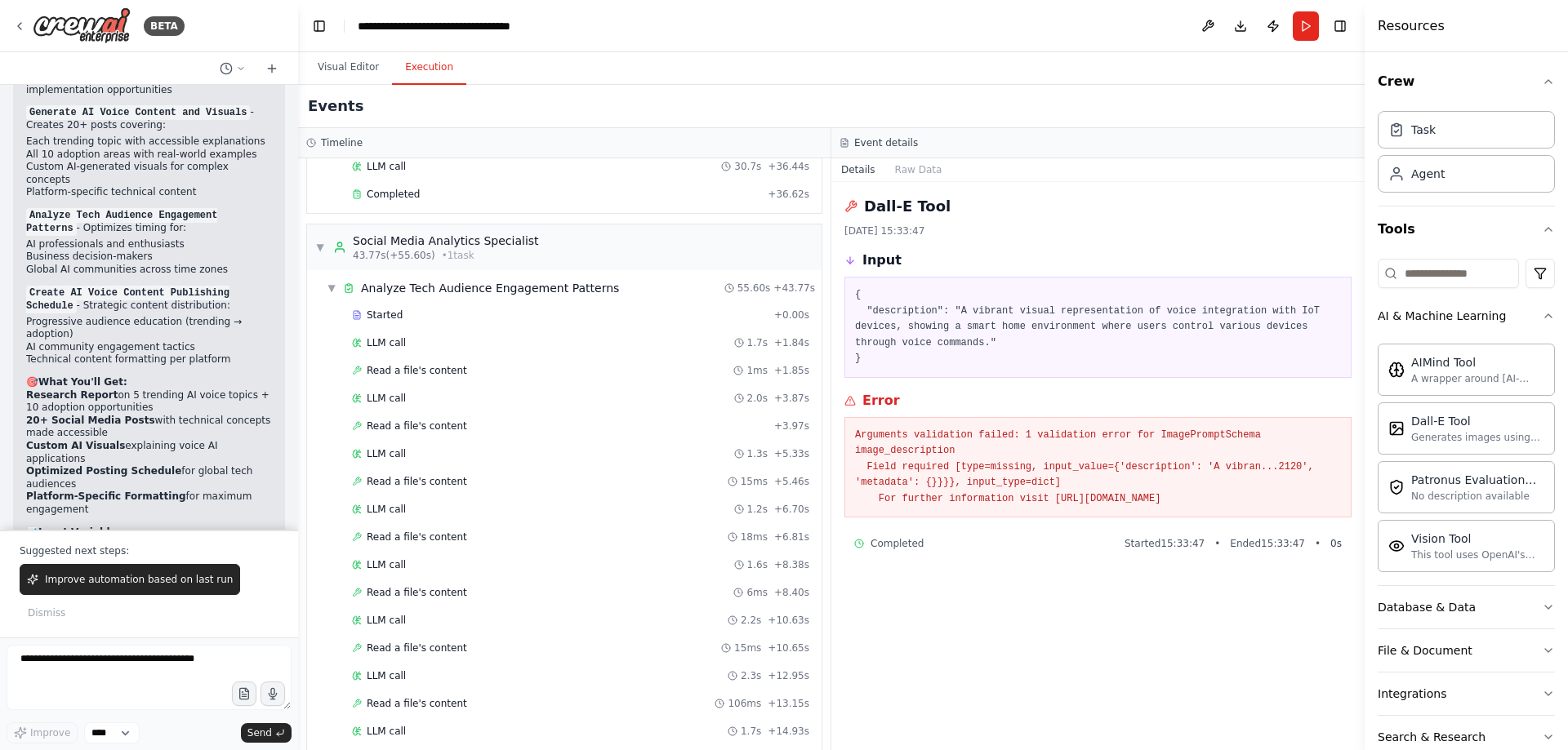
scroll to position [0, 0]
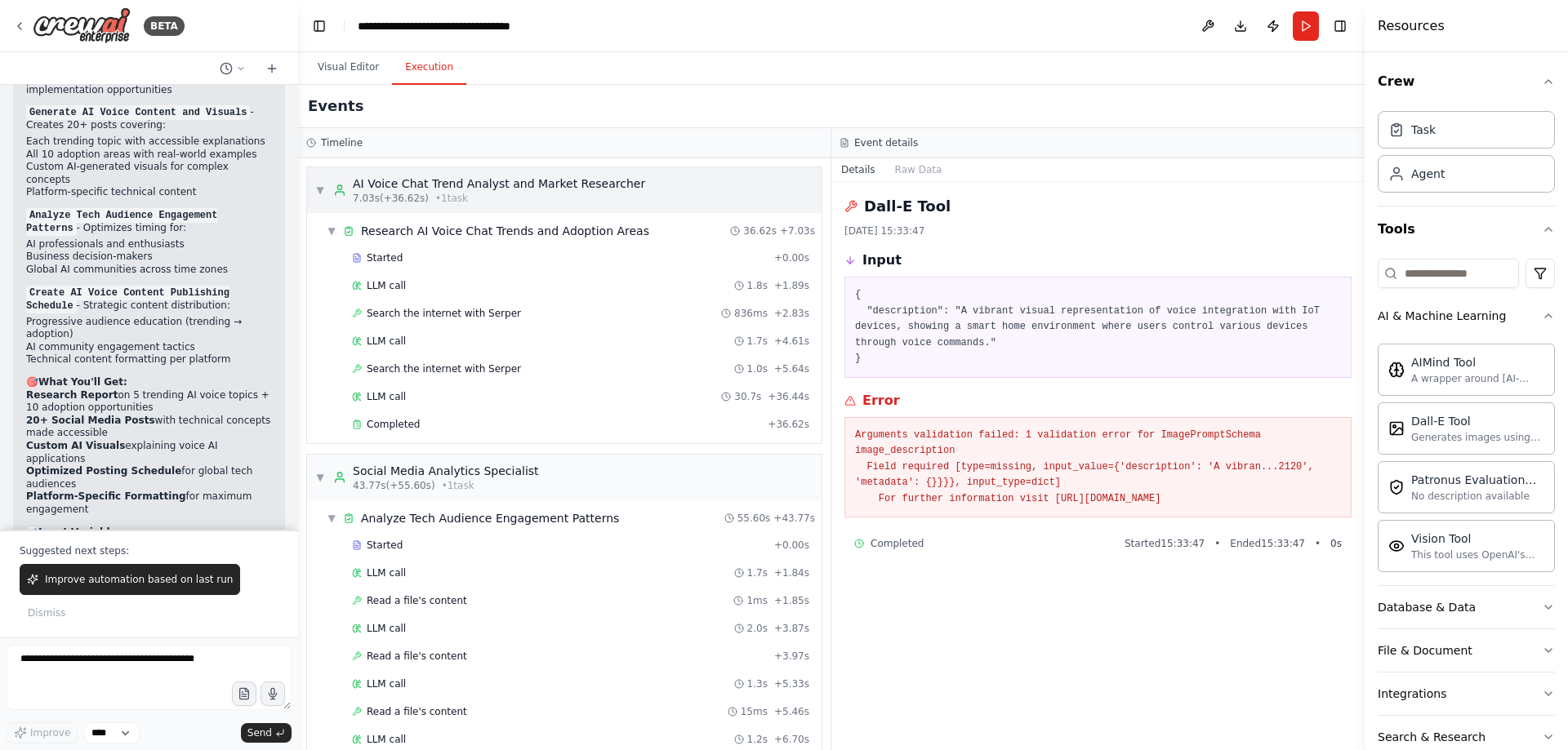
click at [446, 189] on div "AI Voice Chat Trend Analyst and Market Researcher" at bounding box center [499, 184] width 292 height 16
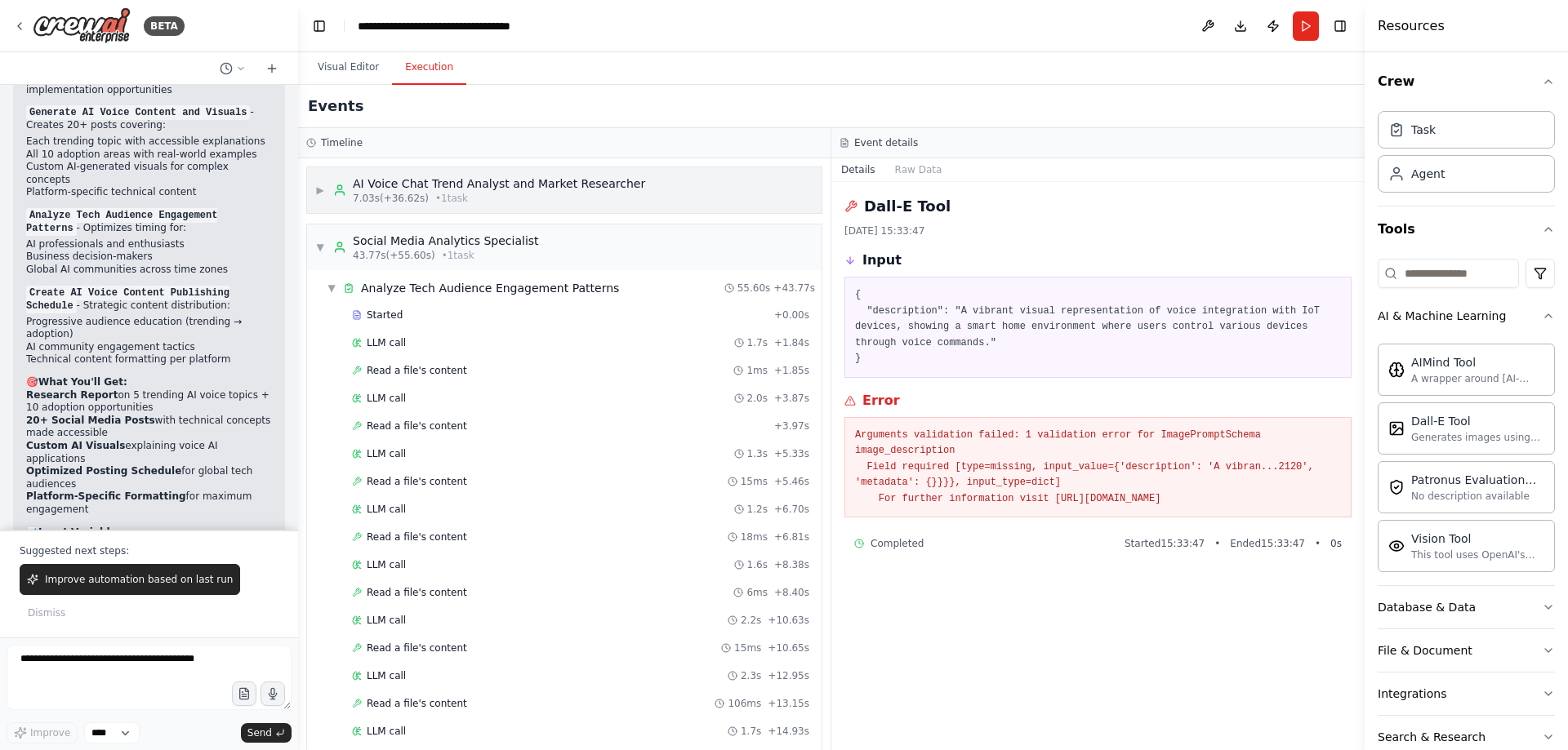
click at [446, 189] on div "AI Voice Chat Trend Analyst and Market Researcher" at bounding box center [499, 184] width 292 height 16
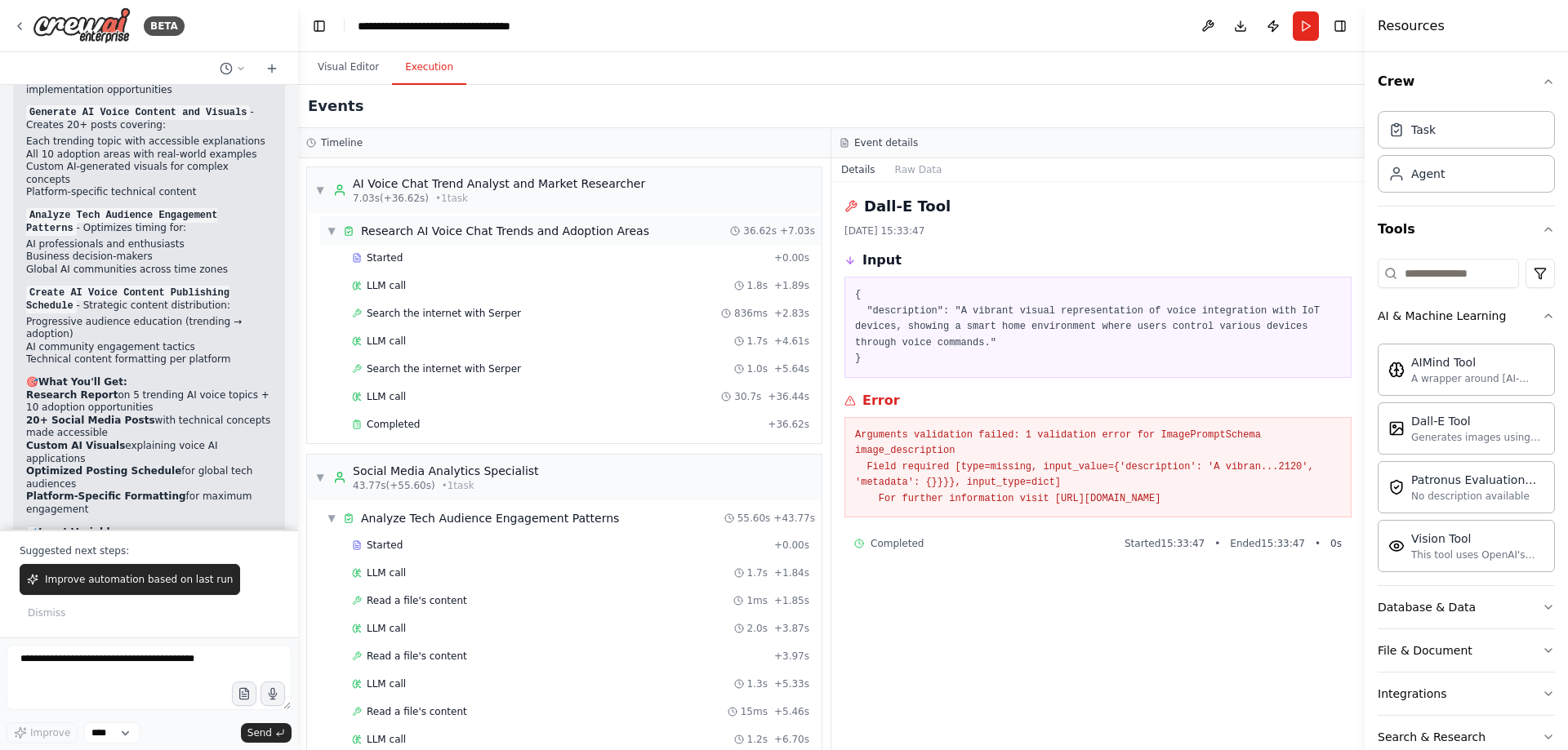
click at [462, 242] on div "▼ Research AI Voice Chat Trends and Adoption Areas 36.62s + 7.03s" at bounding box center [570, 230] width 501 height 30
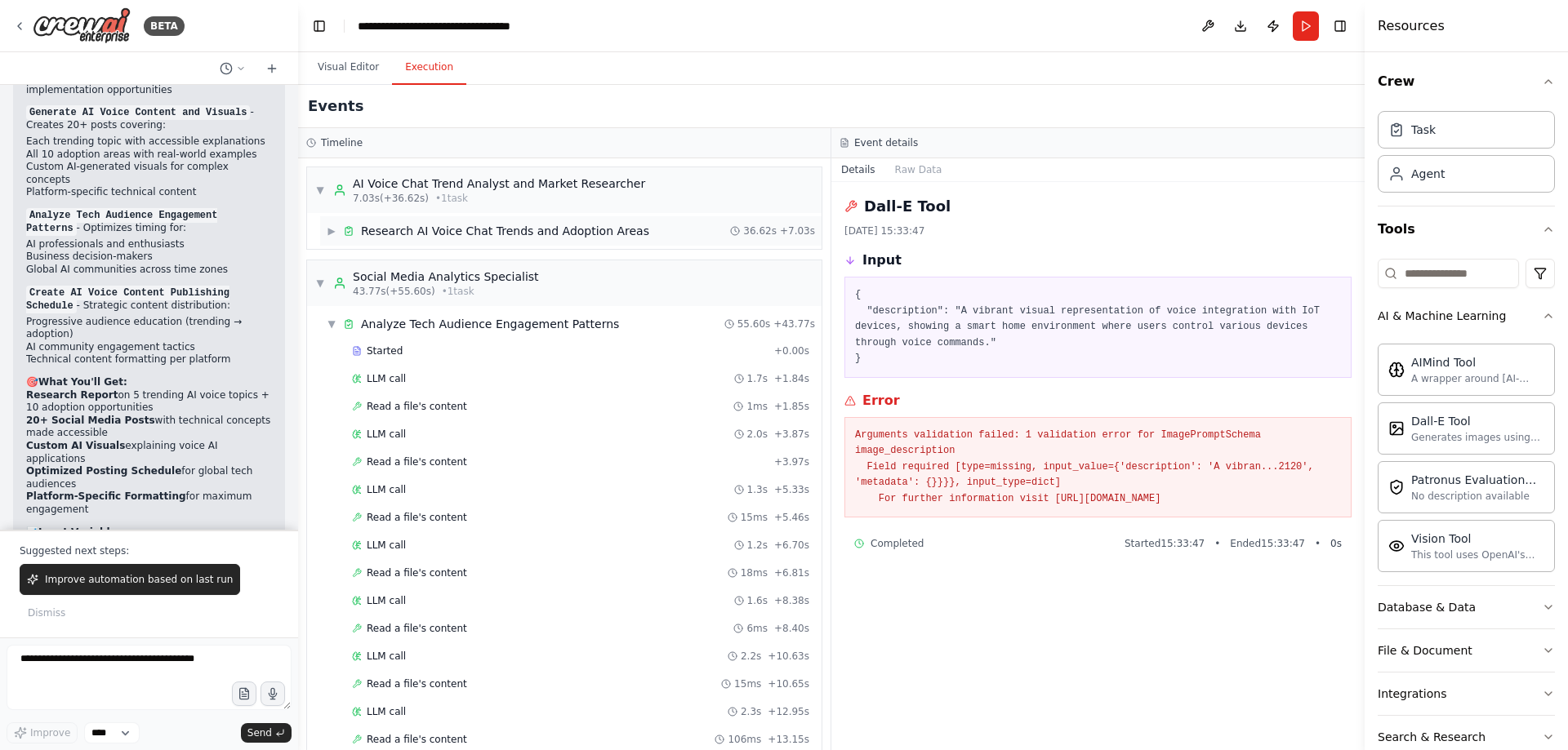
click at [464, 234] on div "Research AI Voice Chat Trends and Adoption Areas" at bounding box center [506, 231] width 289 height 16
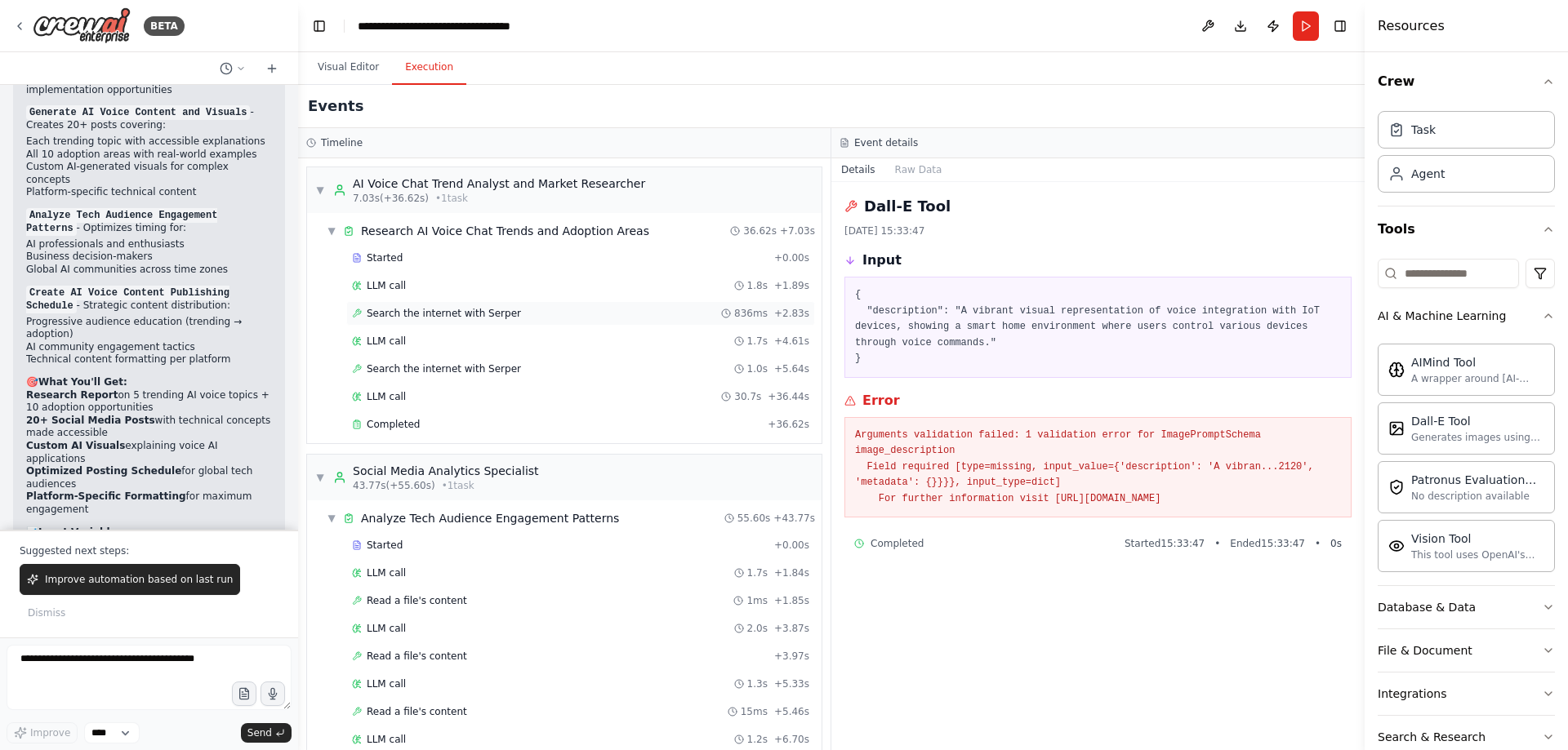
click at [469, 316] on span "Search the internet with Serper" at bounding box center [444, 314] width 154 height 13
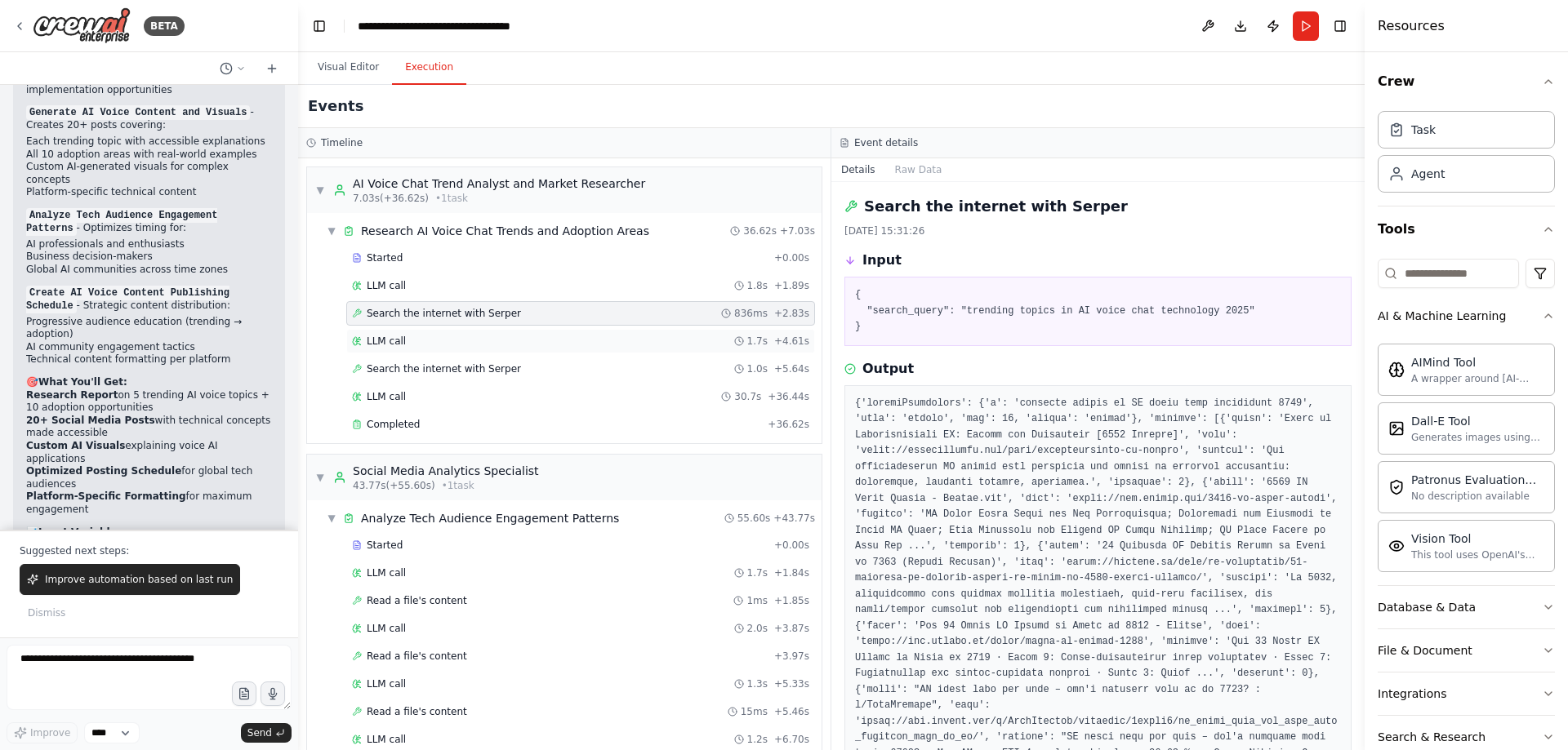
click at [456, 349] on div "LLM call 1.7s + 4.61s" at bounding box center [580, 341] width 469 height 24
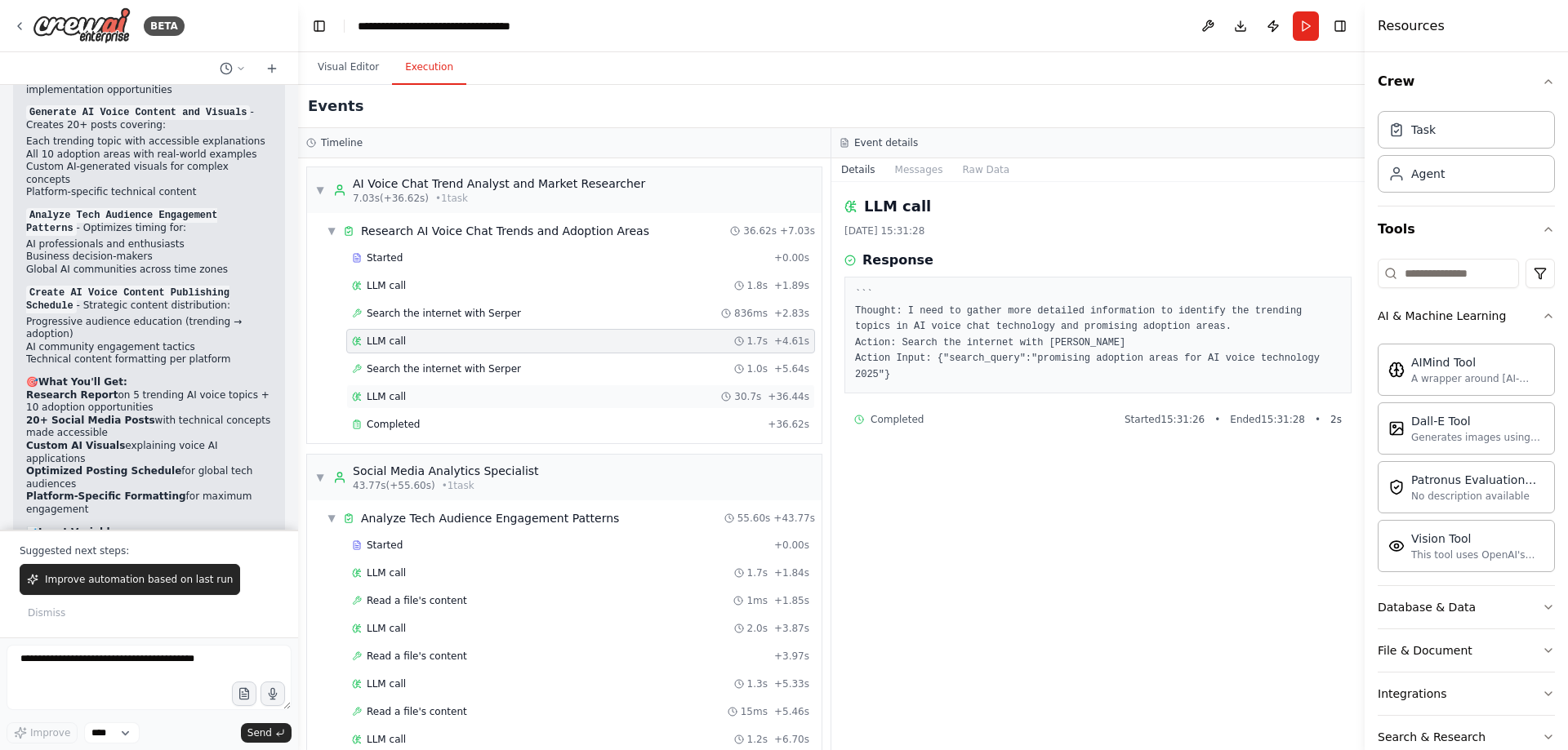
click at [440, 390] on div "LLM call 30.7s + 36.44s" at bounding box center [580, 396] width 469 height 24
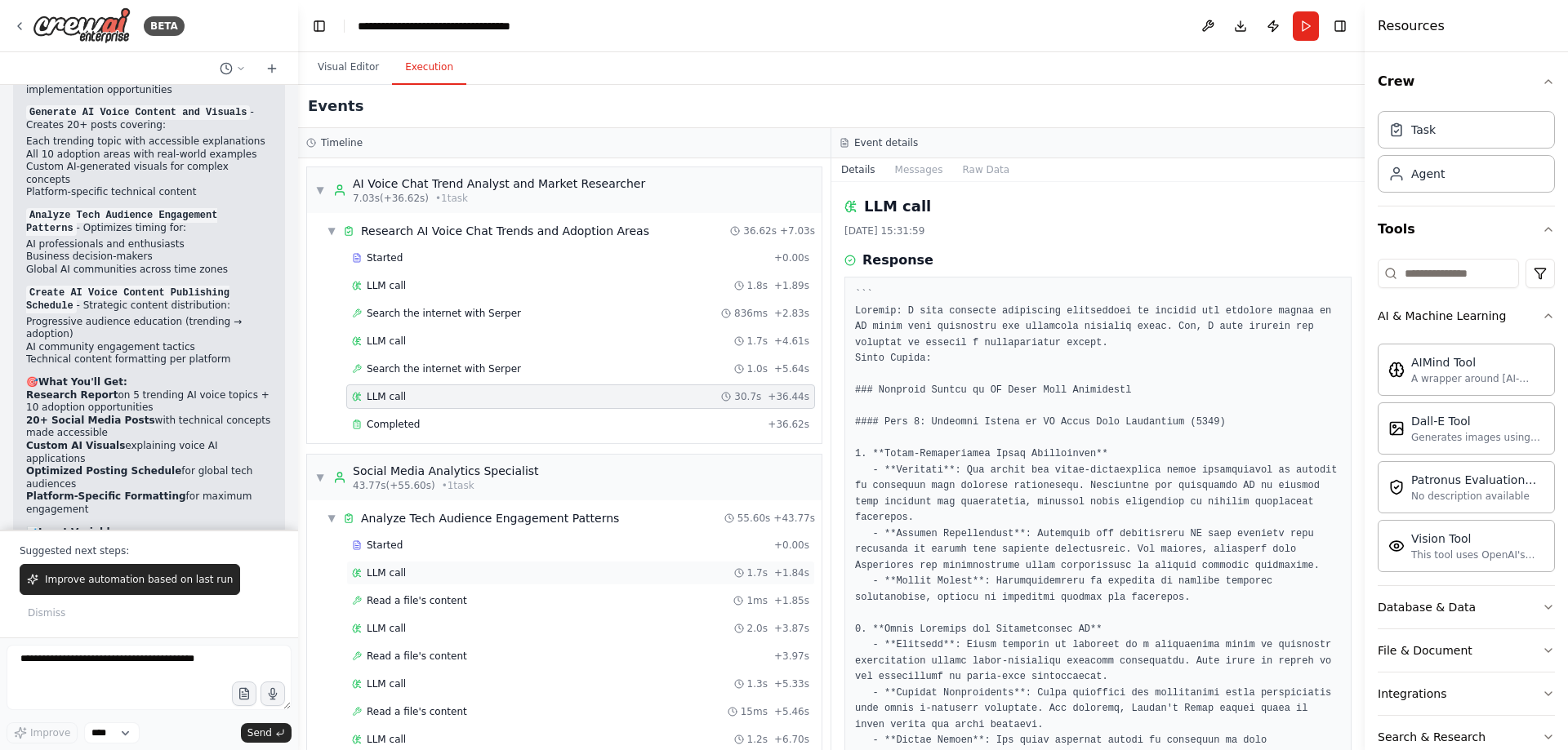
click at [436, 573] on div "LLM call 1.7s + 1.84s" at bounding box center [581, 573] width 457 height 13
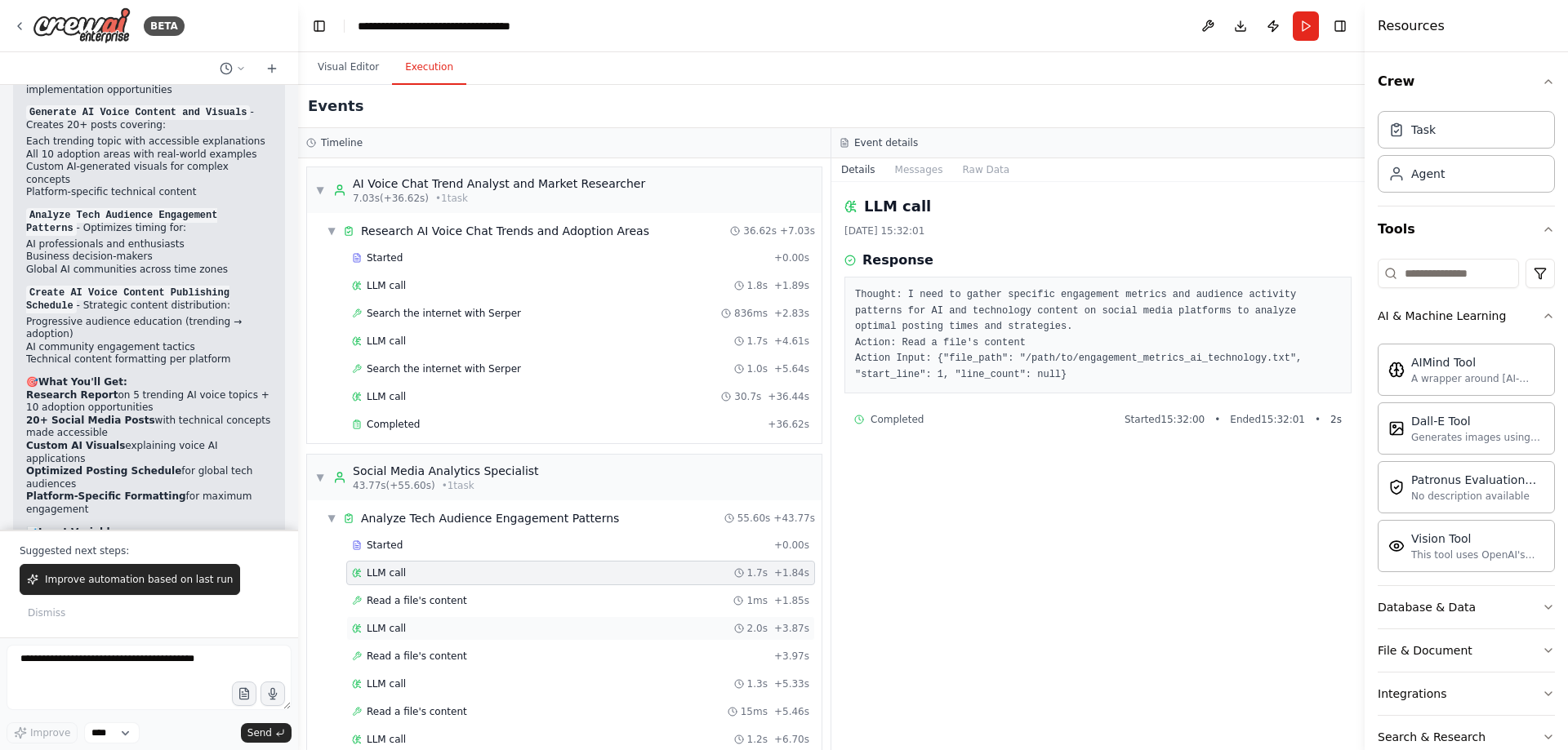
click at [384, 638] on div "LLM call 2.0s + 3.87s" at bounding box center [580, 628] width 469 height 24
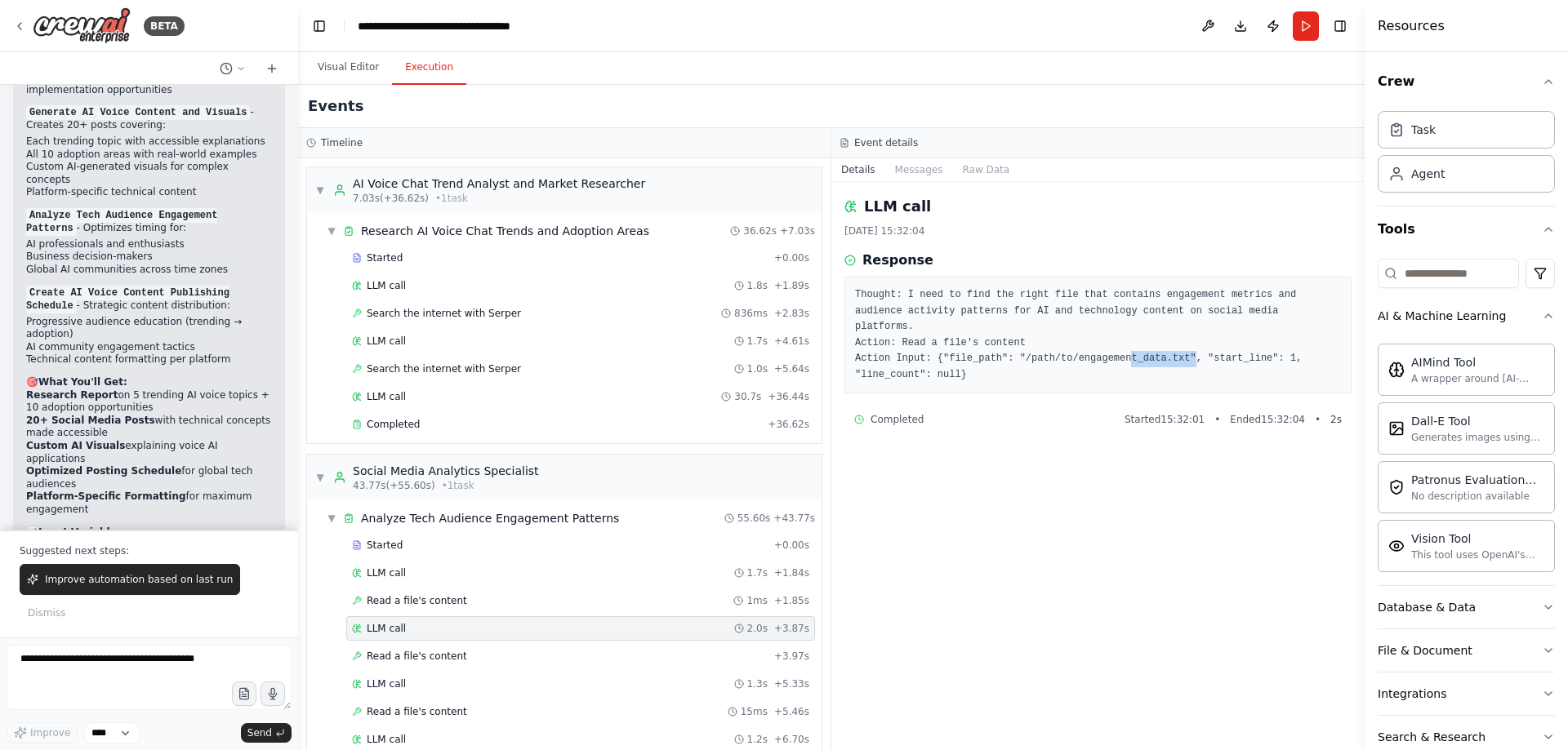
drag, startPoint x: 1170, startPoint y: 341, endPoint x: 1096, endPoint y: 343, distance: 74.0
click at [1102, 343] on pre "Thought: I need to find the right file that contains engagement metrics and aud…" at bounding box center [1098, 335] width 486 height 96
click at [1070, 341] on pre "Thought: I need to find the right file that contains engagement metrics and aud…" at bounding box center [1098, 335] width 486 height 96
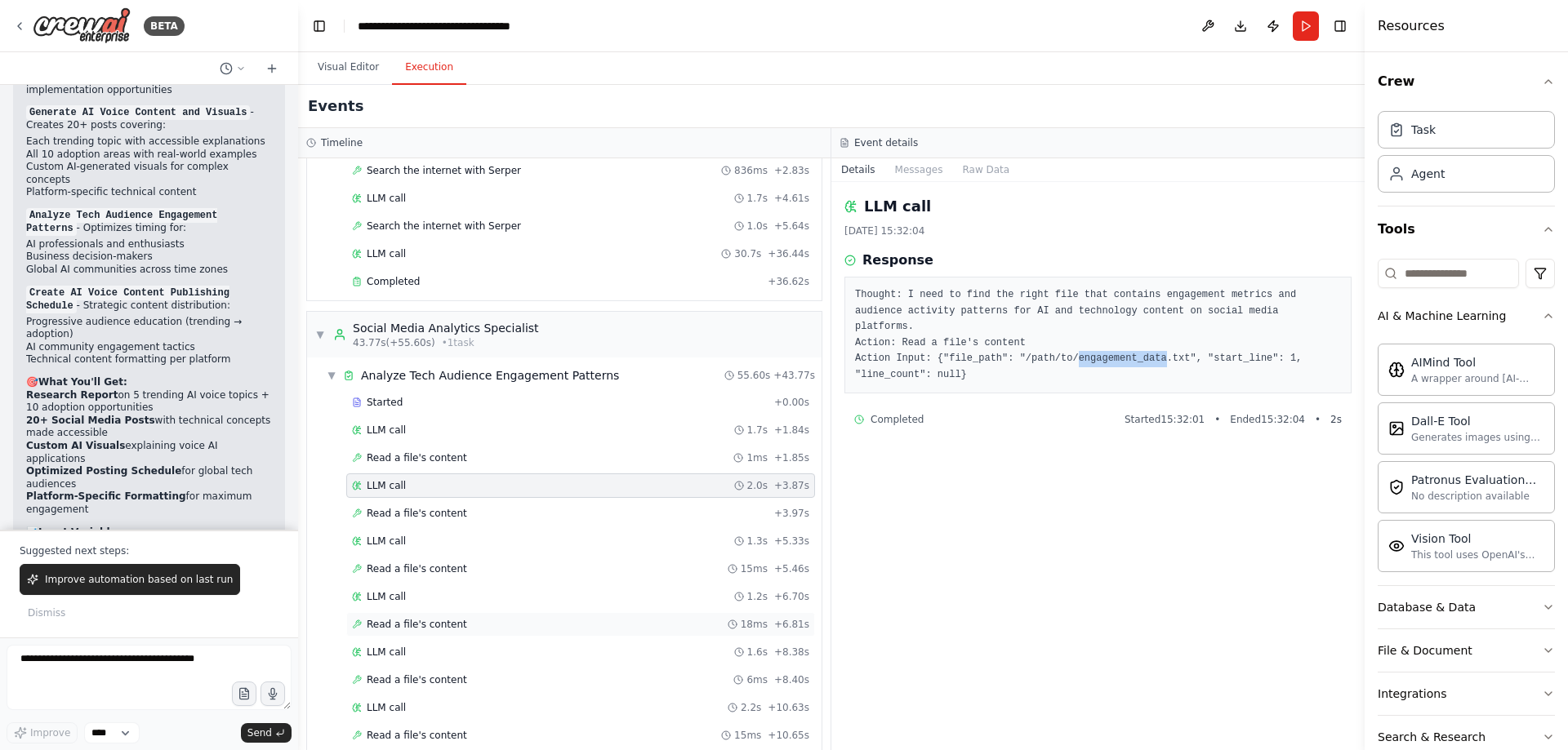
scroll to position [245, 0]
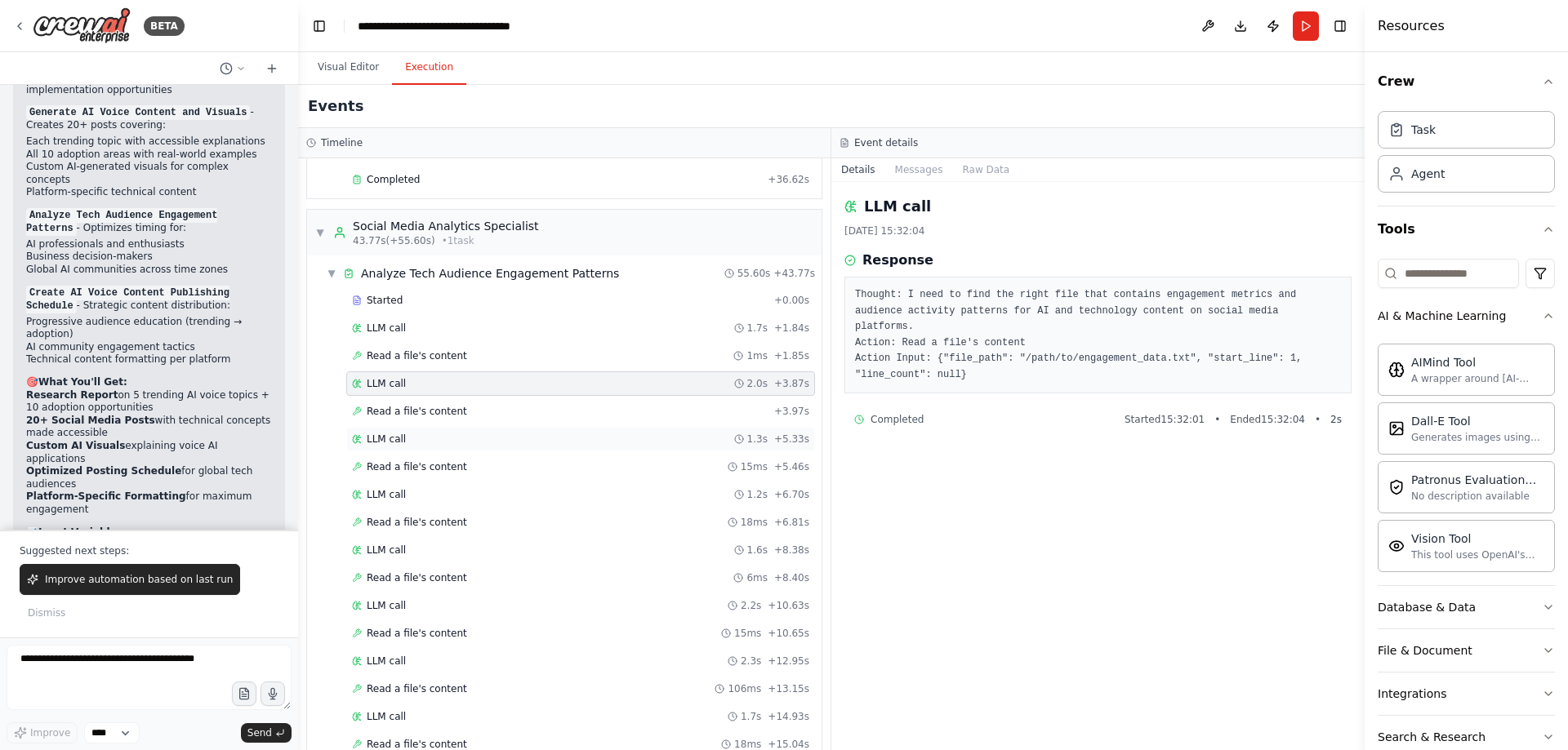
click at [401, 435] on span "LLM call" at bounding box center [386, 439] width 39 height 13
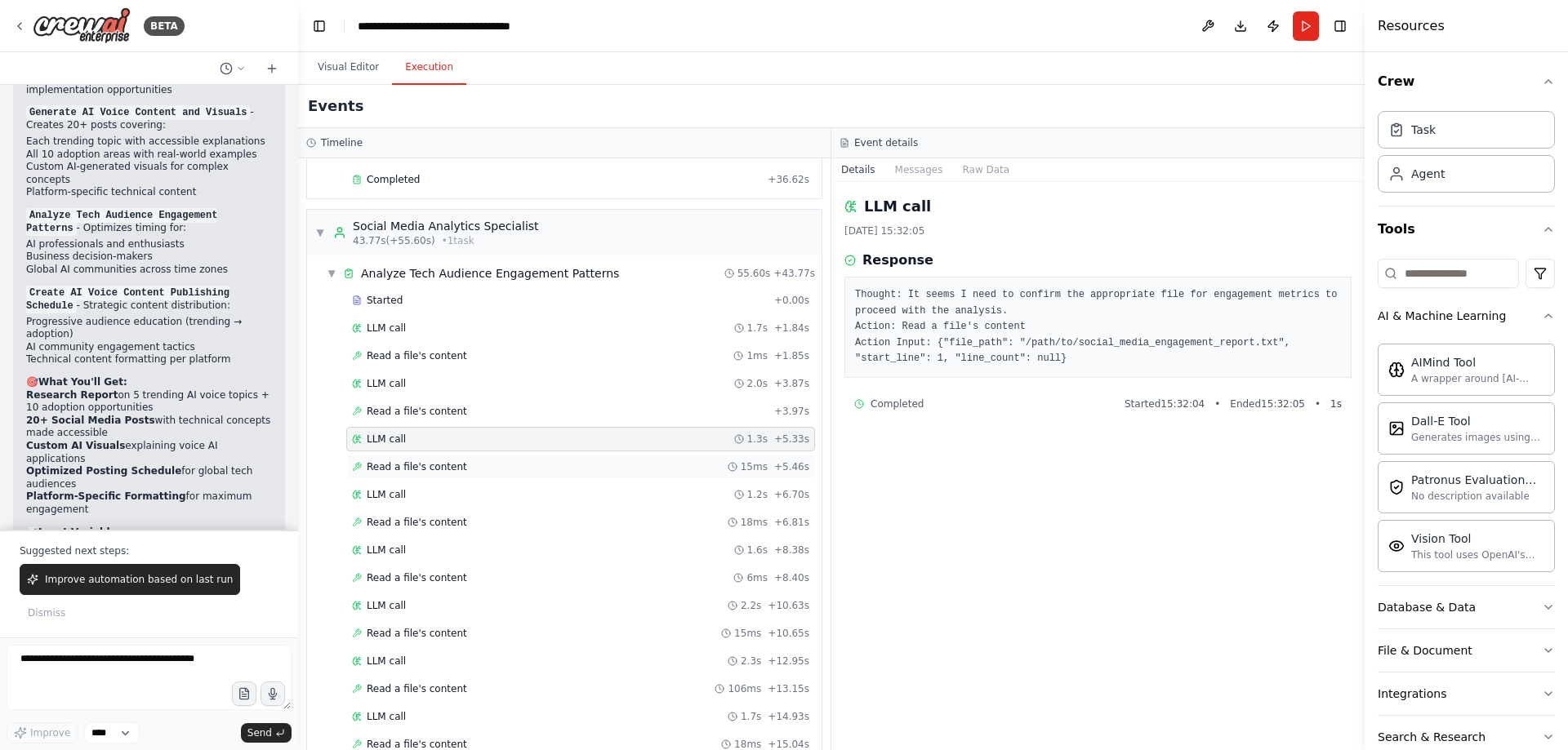
click at [416, 471] on span "Read a file's content" at bounding box center [417, 467] width 100 height 13
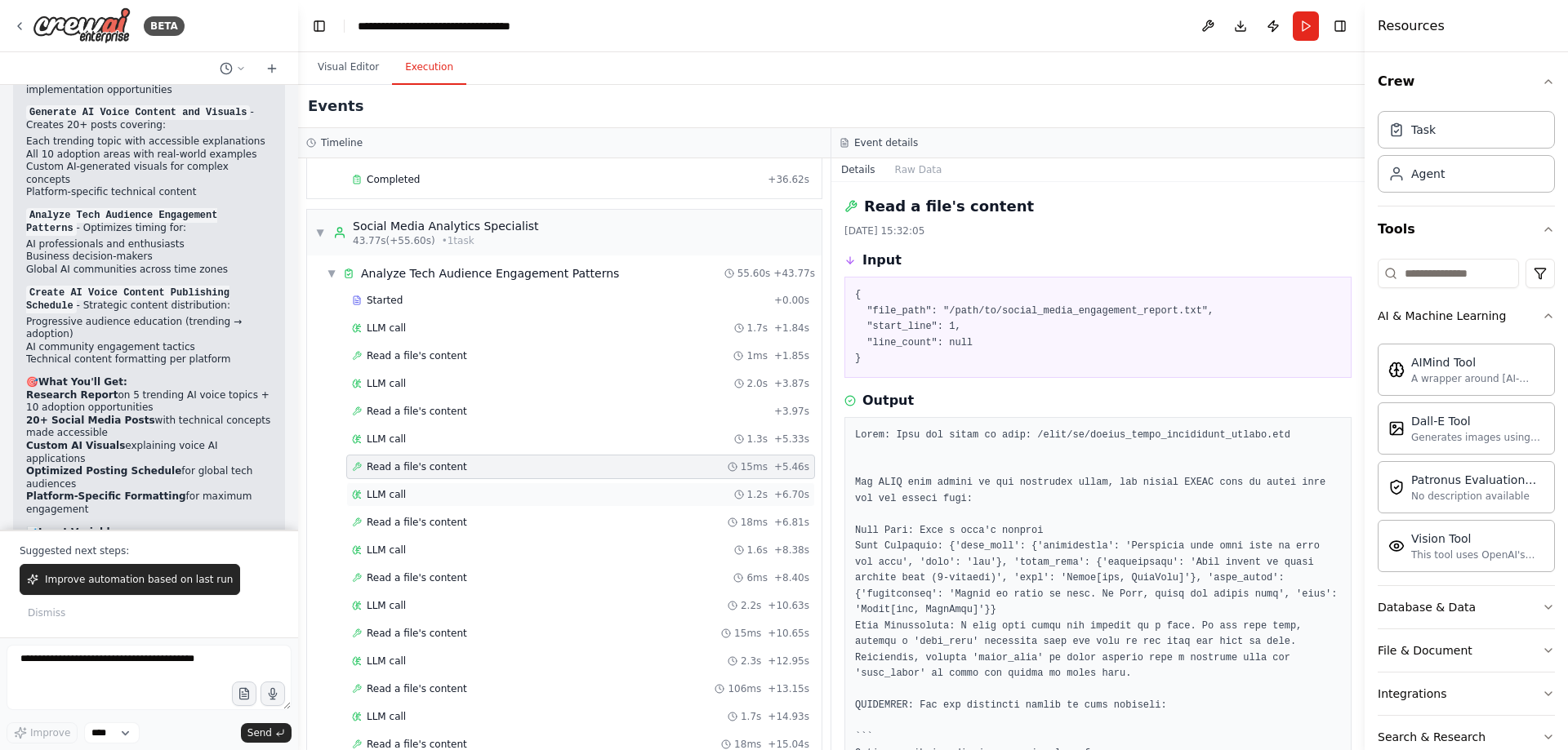
click at [395, 493] on span "LLM call" at bounding box center [386, 495] width 39 height 13
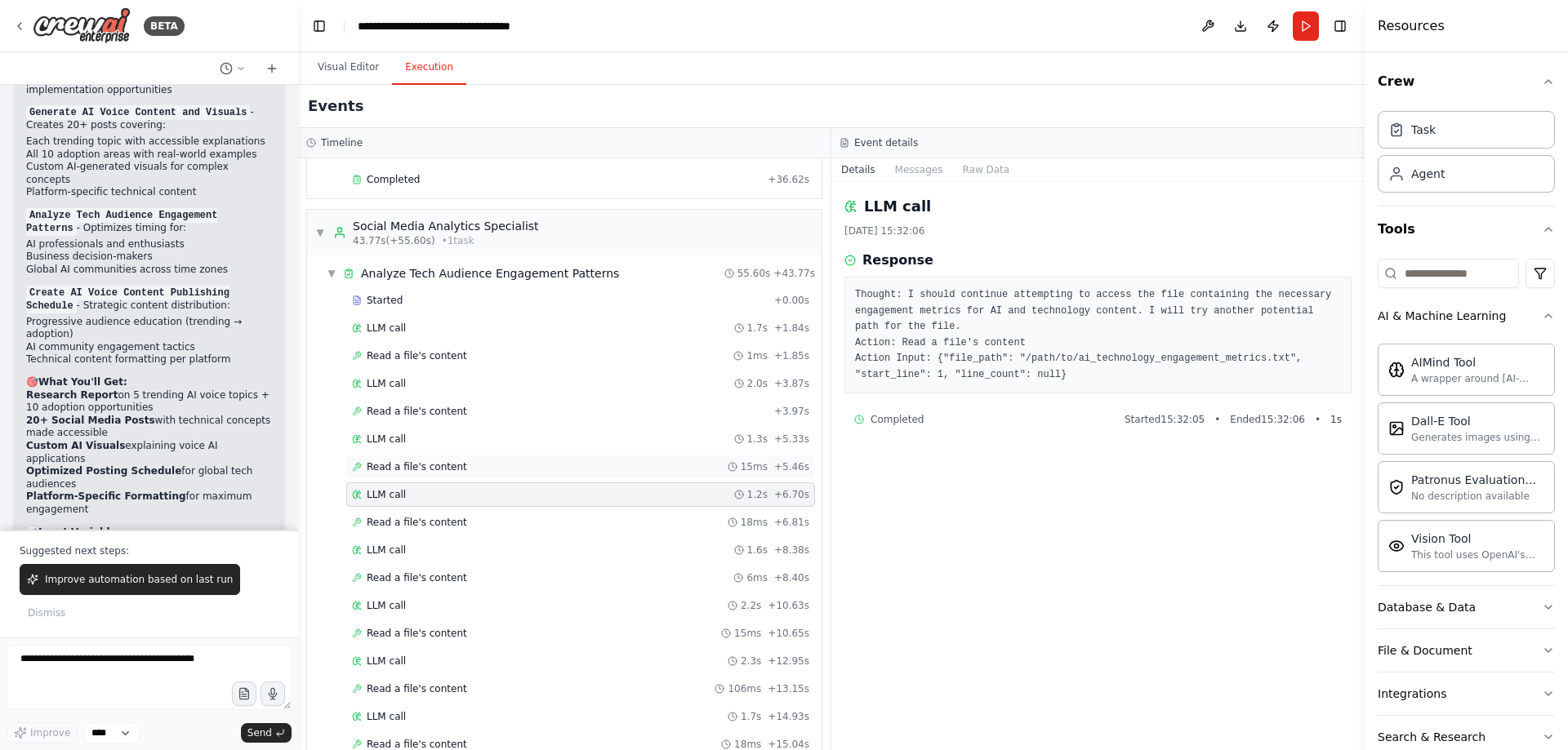
click at [406, 464] on span "Read a file's content" at bounding box center [417, 467] width 100 height 13
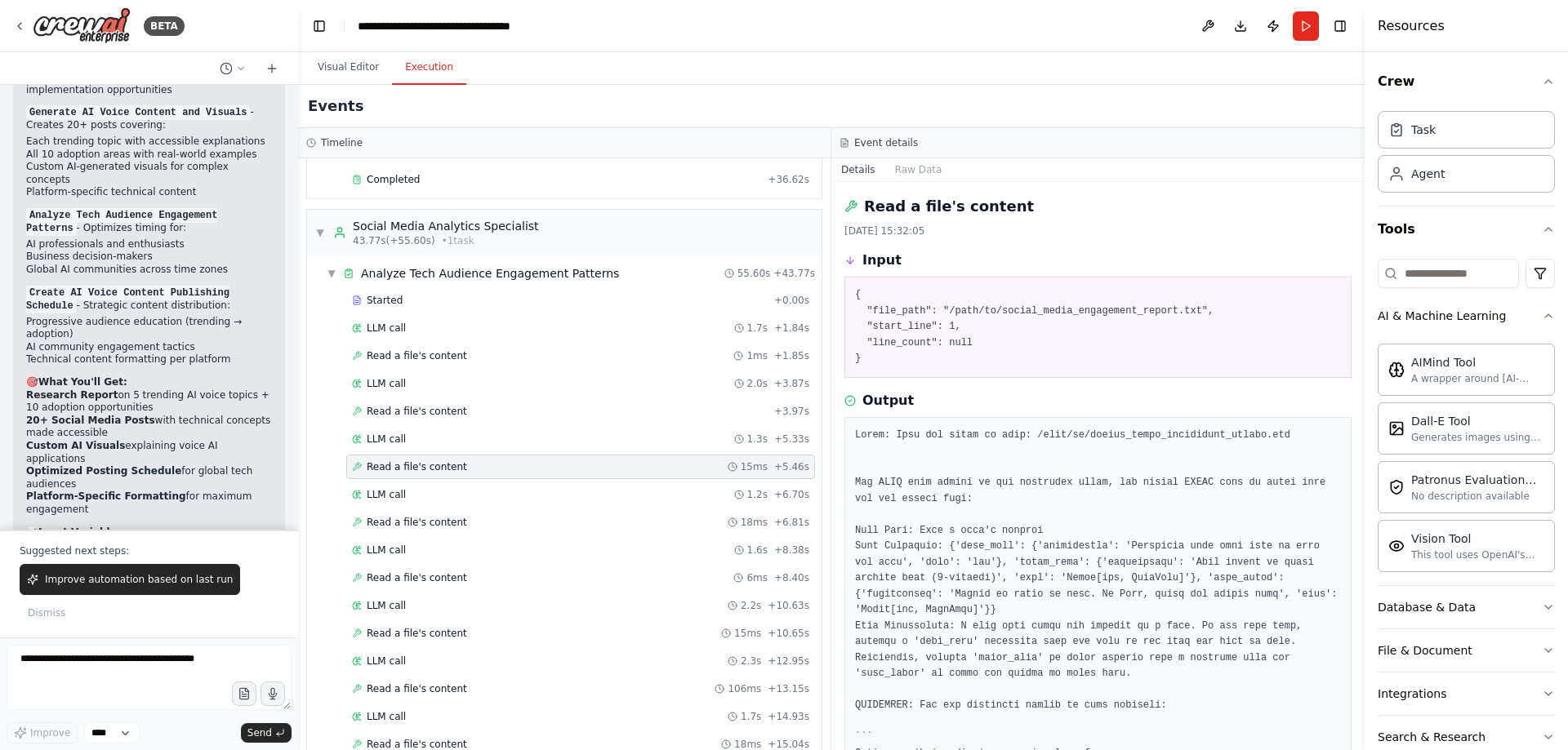
drag, startPoint x: 1364, startPoint y: 558, endPoint x: 1359, endPoint y: 671, distance: 113.1
click at [1360, 673] on button "Toggle Sidebar" at bounding box center [1364, 375] width 13 height 750
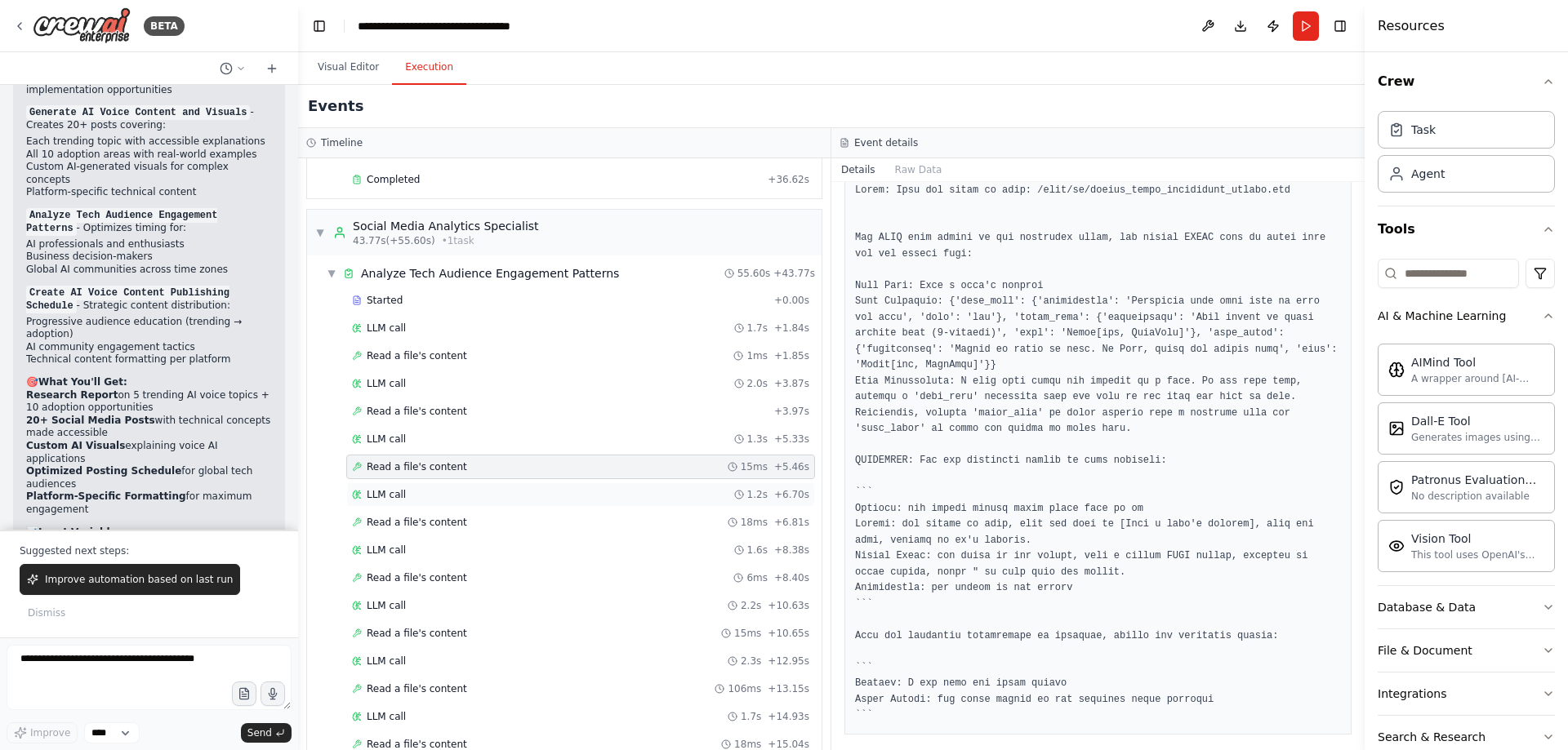
click at [404, 500] on div "LLM call 1.2s + 6.70s" at bounding box center [581, 495] width 457 height 13
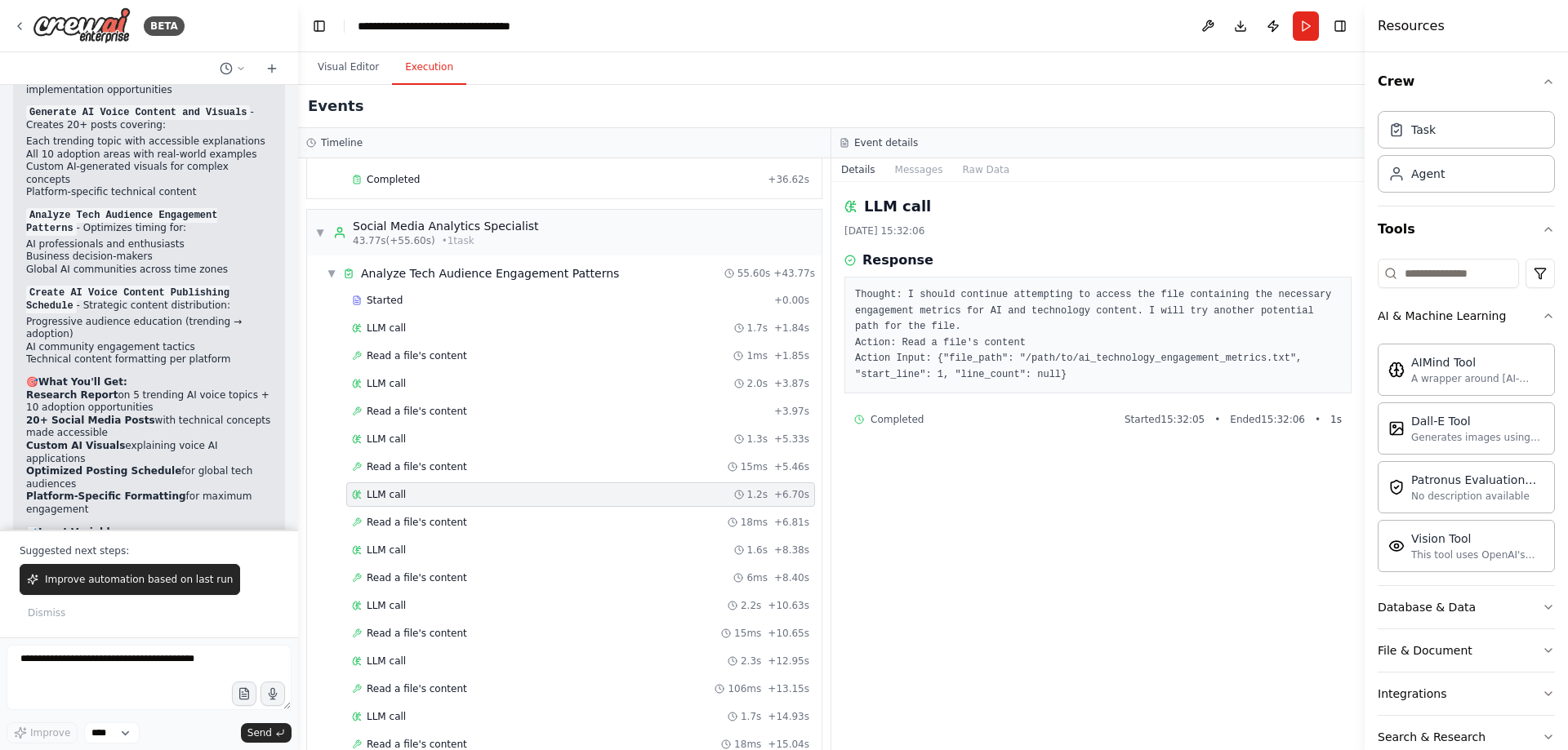
click at [403, 714] on div "LLM call 1.7s + 14.93s" at bounding box center [581, 717] width 457 height 13
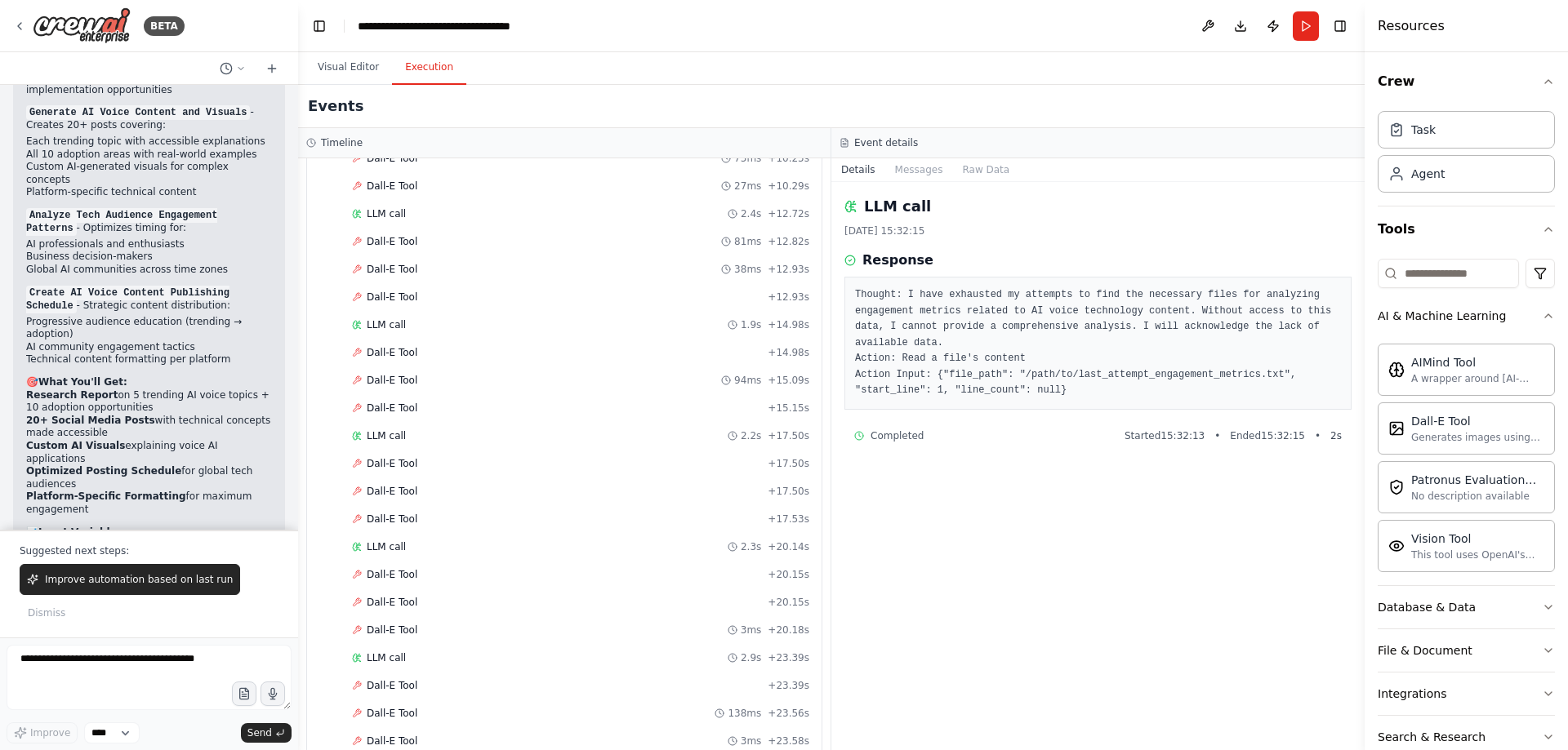
scroll to position [2449, 0]
click at [393, 467] on span "LLM call" at bounding box center [386, 465] width 39 height 13
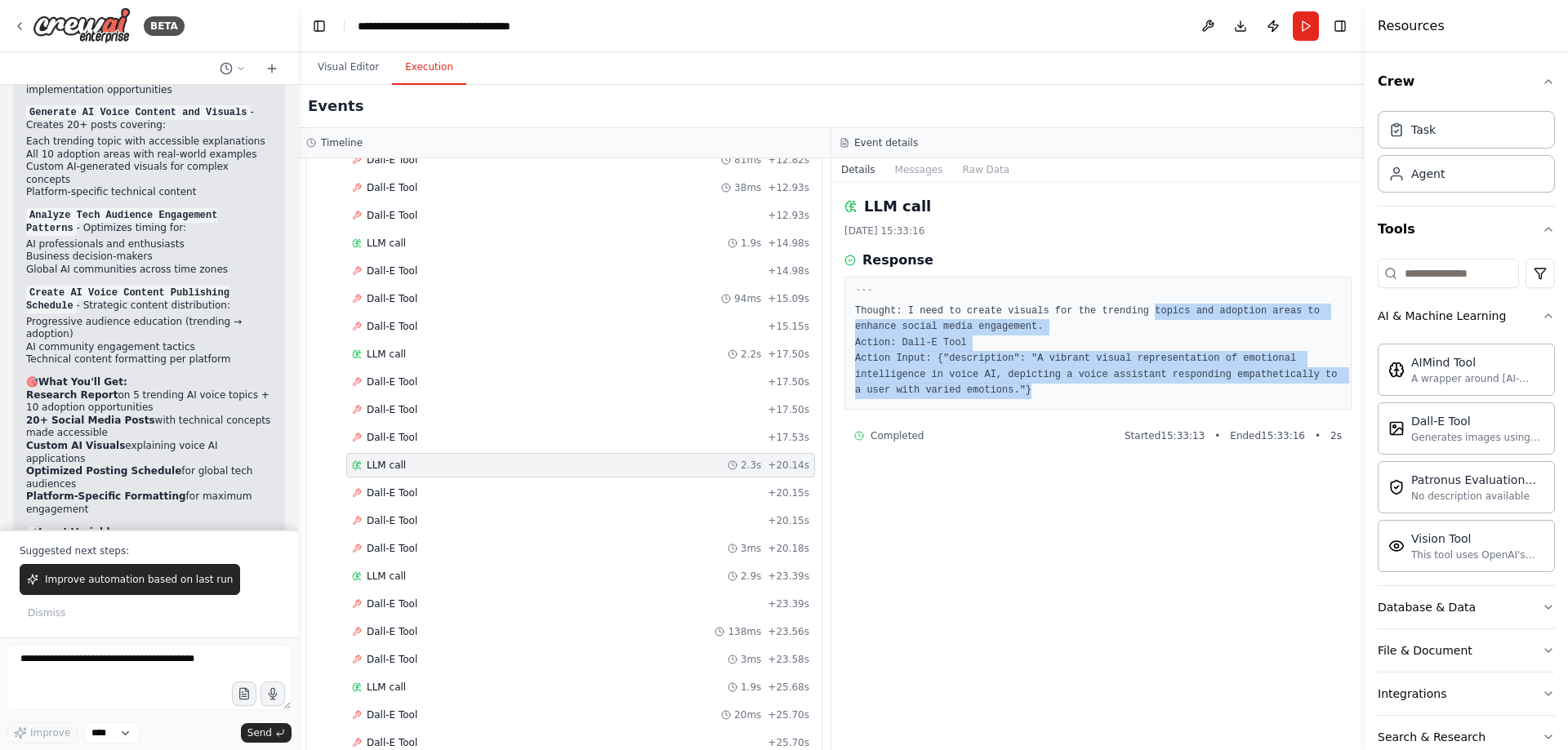
drag, startPoint x: 1132, startPoint y: 314, endPoint x: 940, endPoint y: 408, distance: 213.8
click at [940, 408] on div "``` Thought: I need to create visuals for the trending topics and adoption area…" at bounding box center [1098, 343] width 507 height 134
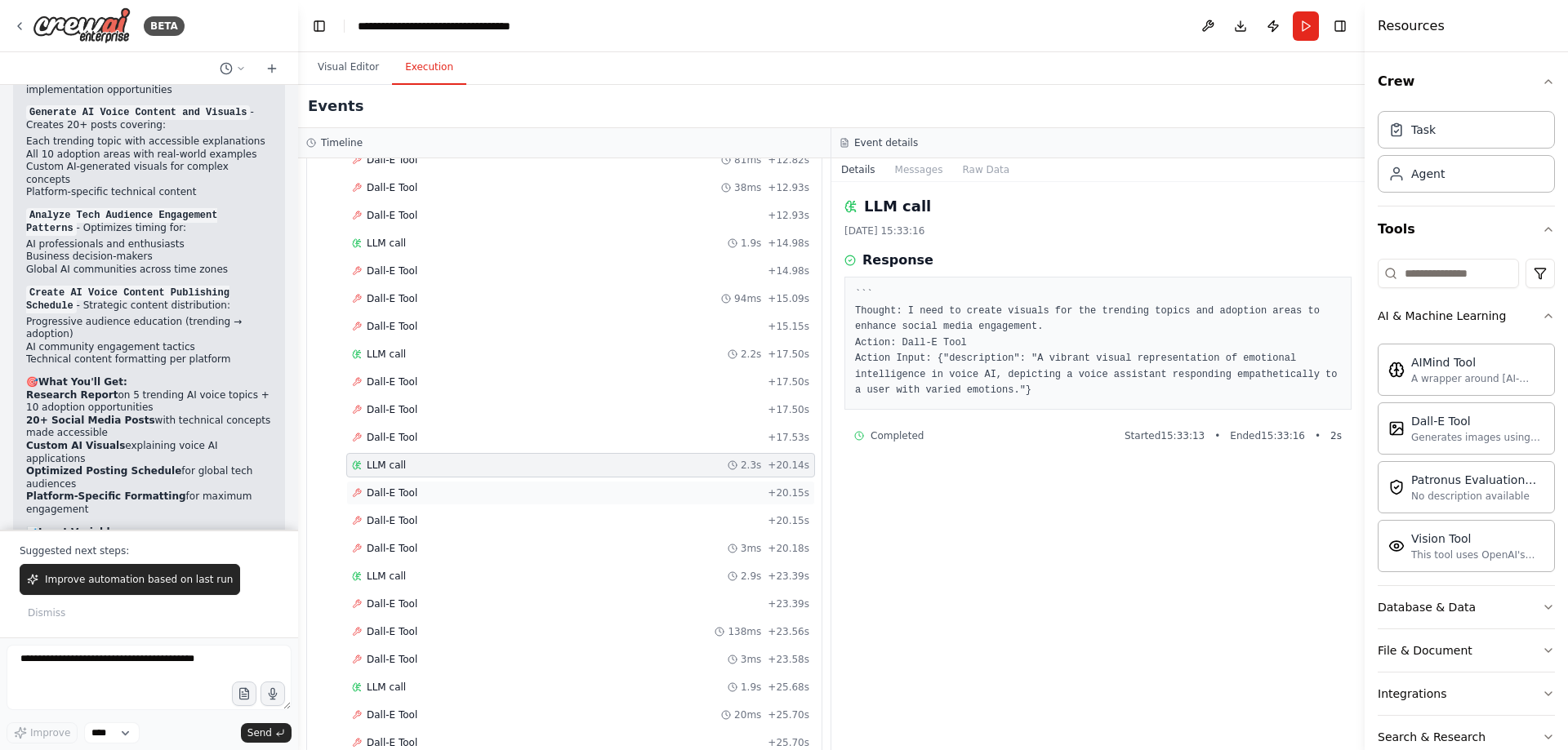
click at [402, 497] on span "Dall-E Tool" at bounding box center [392, 493] width 50 height 13
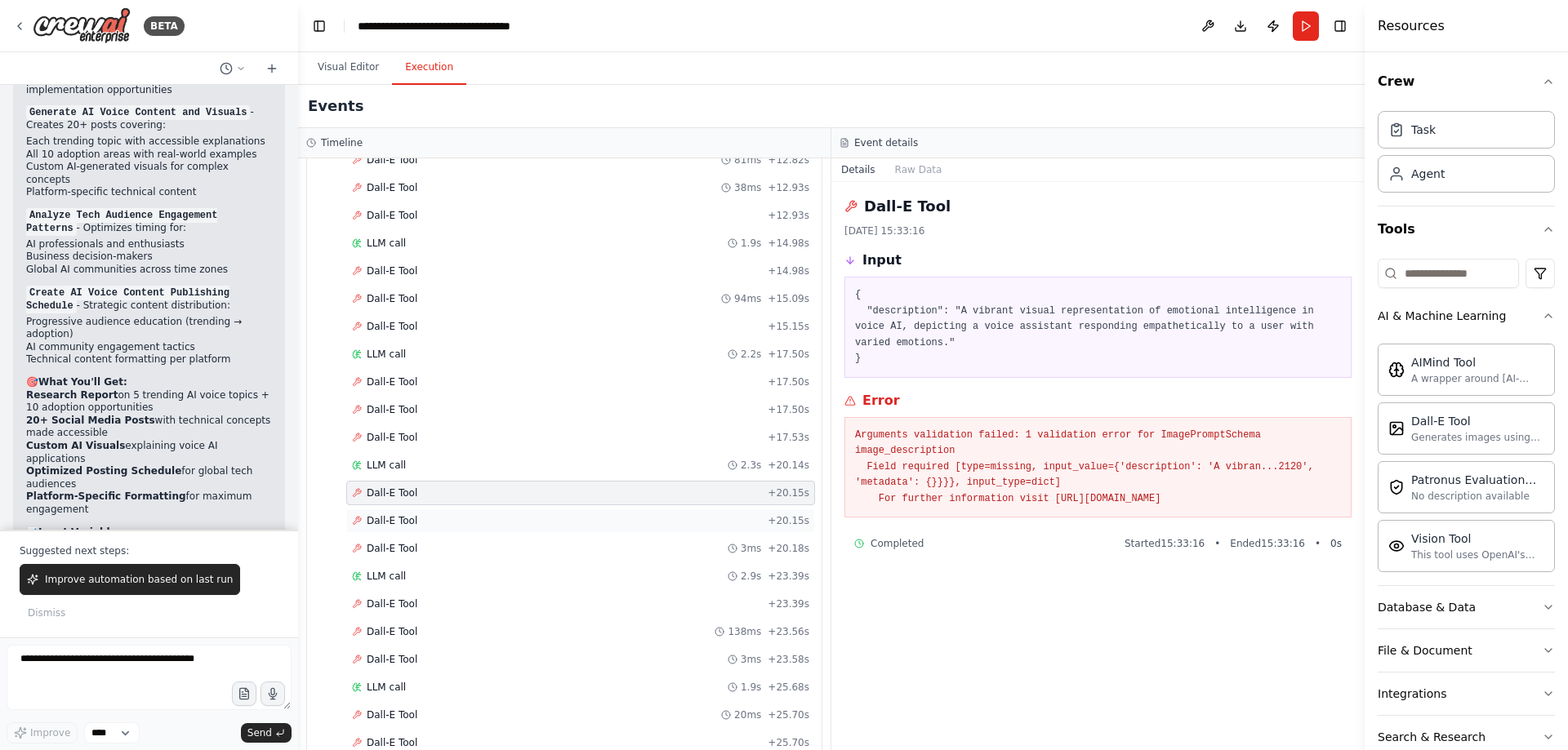
click at [403, 518] on span "Dall-E Tool" at bounding box center [392, 521] width 50 height 13
click at [410, 545] on span "Dall-E Tool" at bounding box center [392, 548] width 50 height 13
click at [409, 525] on span "Dall-E Tool" at bounding box center [392, 521] width 50 height 13
click at [393, 470] on span "LLM call" at bounding box center [386, 465] width 39 height 13
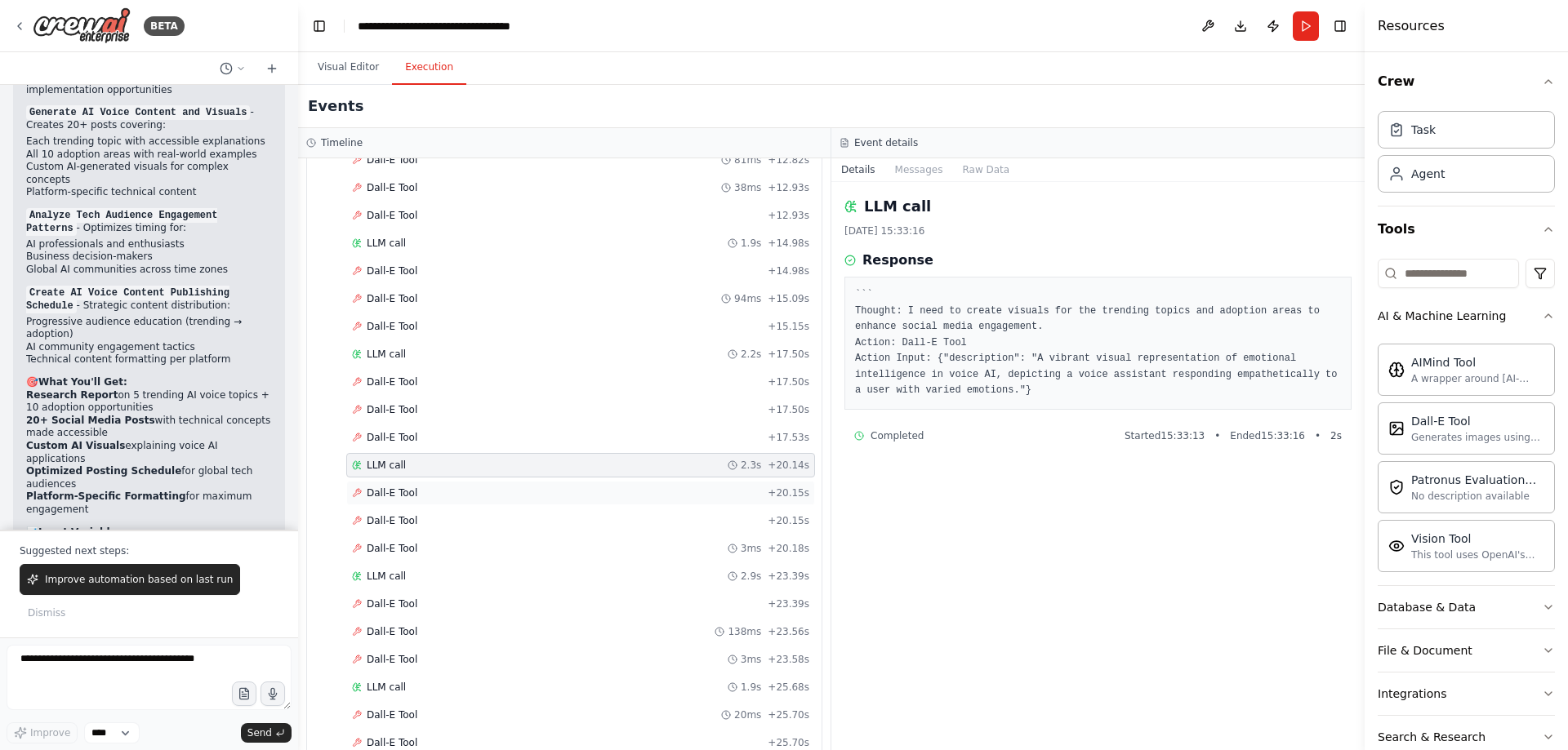
click at [394, 495] on span "Dall-E Tool" at bounding box center [392, 493] width 50 height 13
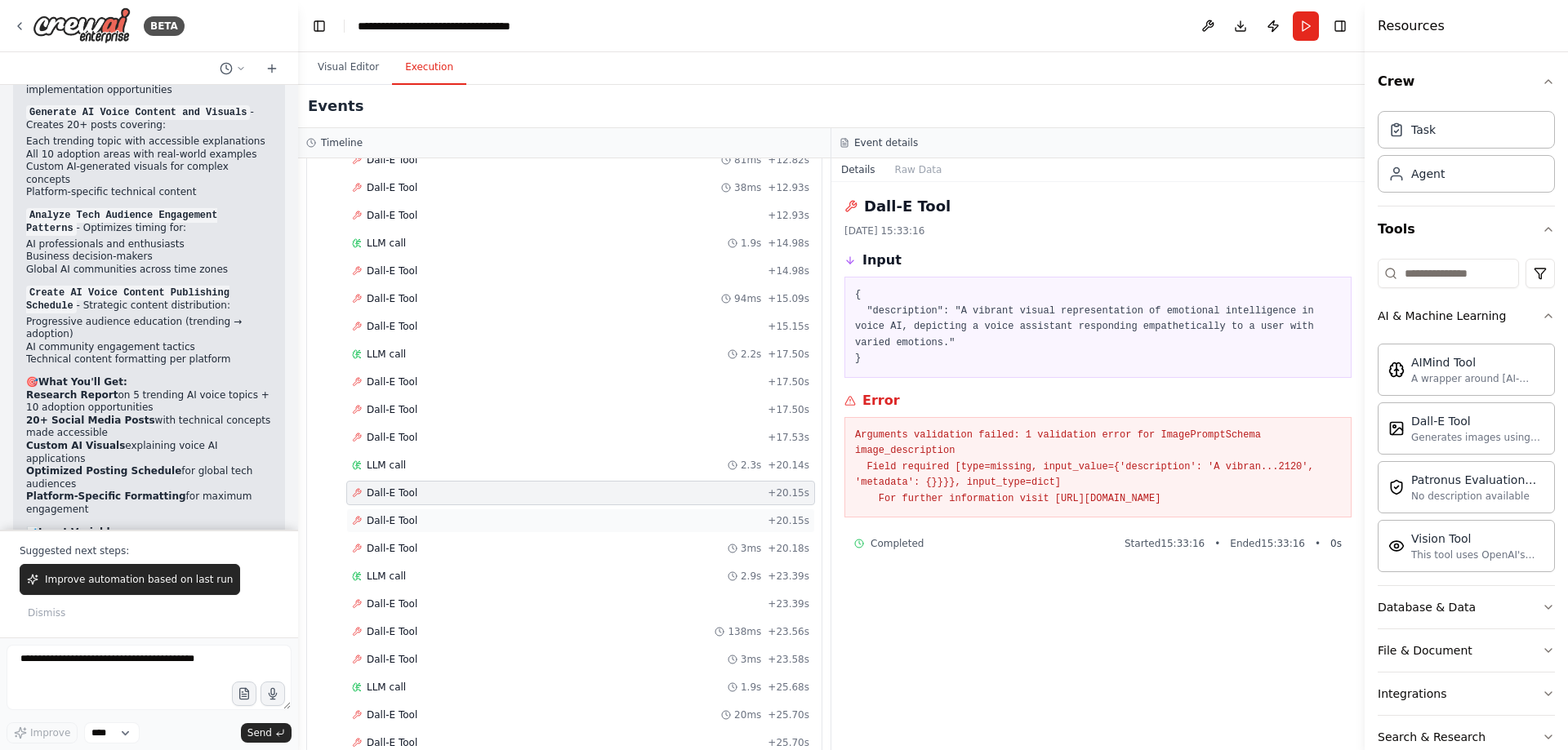
click at [395, 513] on div "Dall-E Tool + 20.15s" at bounding box center [580, 521] width 469 height 24
click at [393, 529] on div "Dall-E Tool + 20.15s" at bounding box center [580, 521] width 469 height 24
click at [383, 549] on span "Dall-E Tool" at bounding box center [392, 548] width 50 height 13
drag, startPoint x: 1234, startPoint y: 491, endPoint x: 834, endPoint y: 412, distance: 407.7
click at [834, 412] on div "Dall-E Tool [DATE] 15:33:16 Input { "description": "A vibrant visual representa…" at bounding box center [1097, 466] width 533 height 568
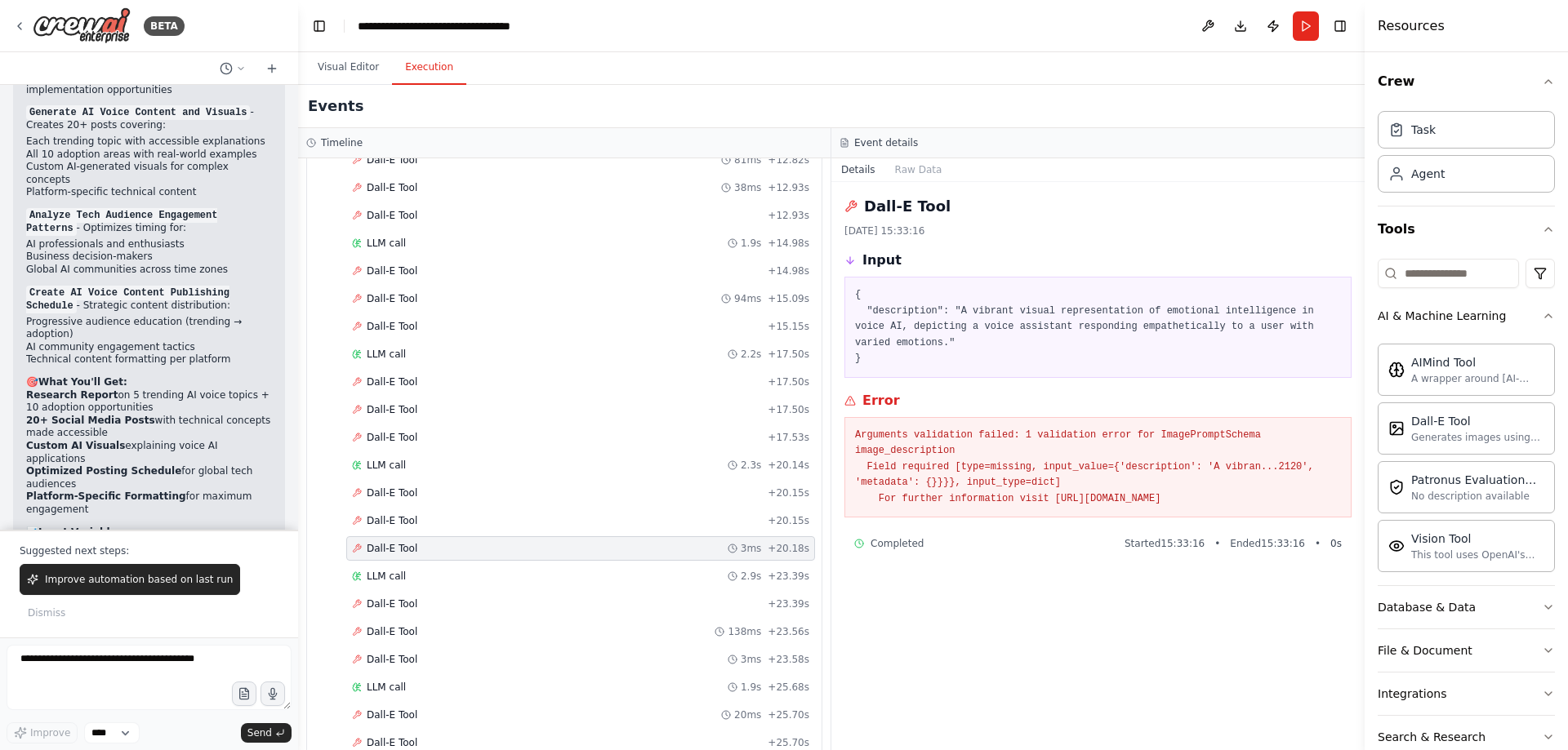
drag, startPoint x: 856, startPoint y: 428, endPoint x: 864, endPoint y: 435, distance: 10.6
click at [857, 431] on pre "Arguments validation failed: 1 validation error for ImagePromptSchema image_des…" at bounding box center [1098, 467] width 486 height 80
click at [877, 436] on pre "Arguments validation failed: 1 validation error for ImagePromptSchema image_des…" at bounding box center [1098, 467] width 486 height 80
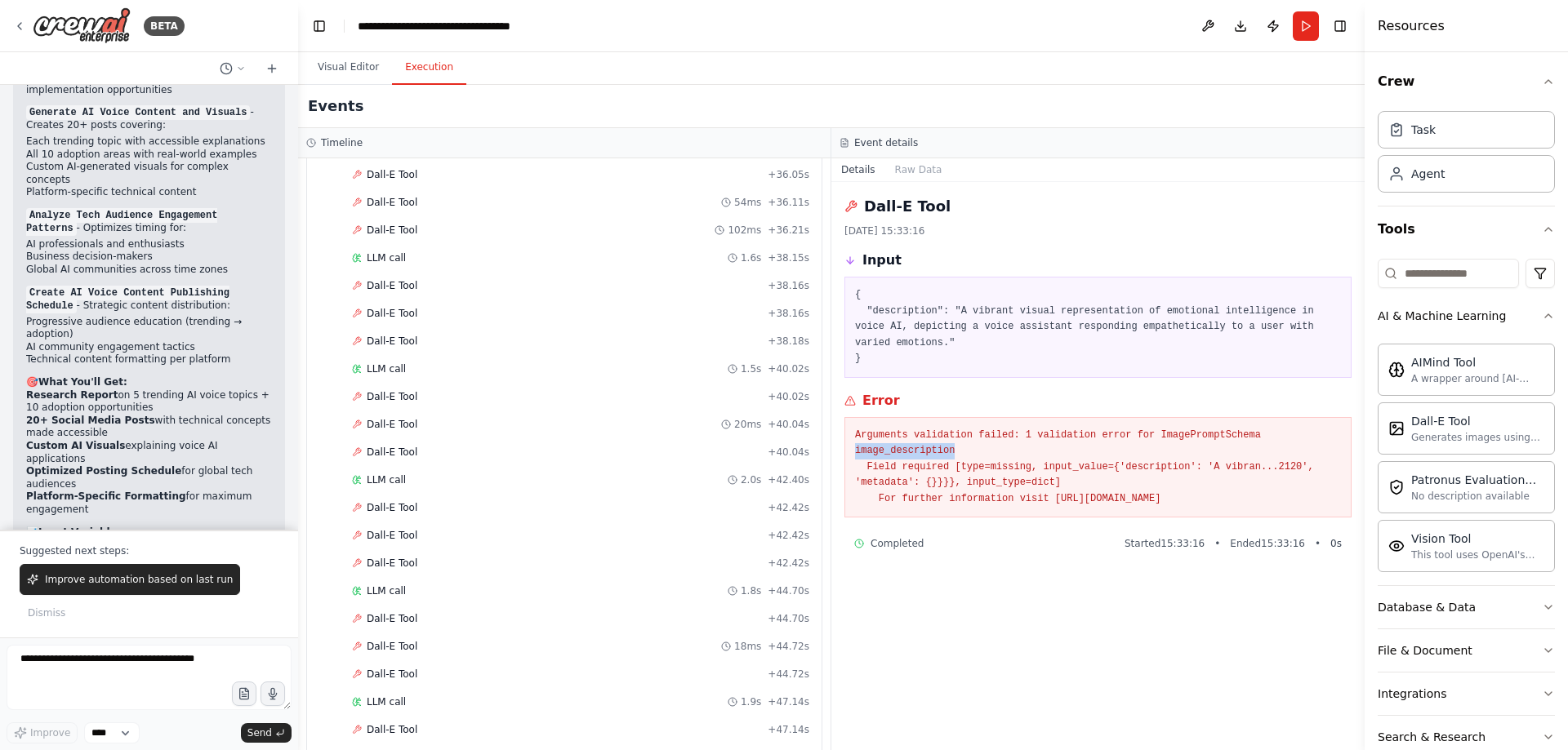
scroll to position [3582, 0]
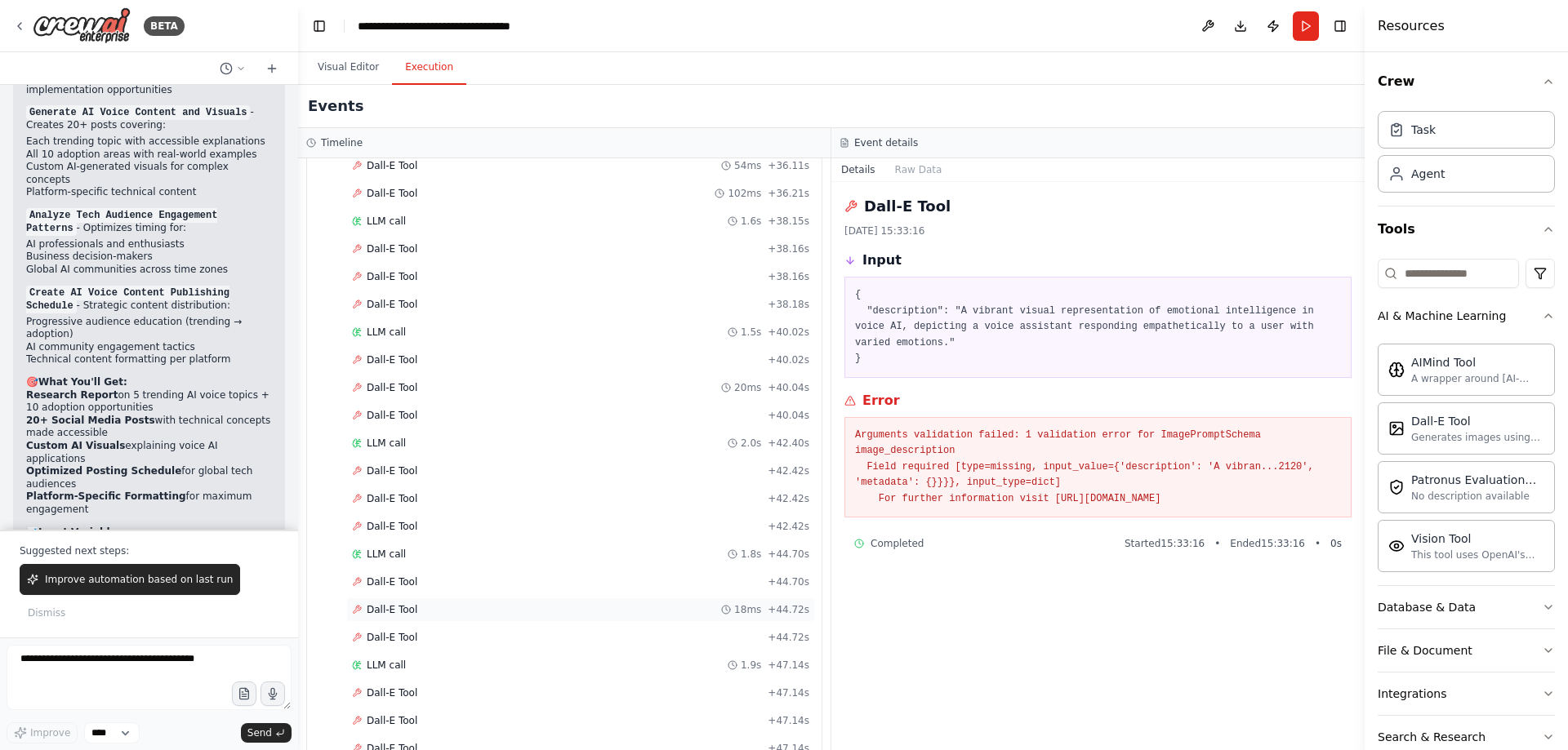
click at [418, 612] on div "Dall-E Tool 18ms + 44.72s" at bounding box center [581, 609] width 457 height 13
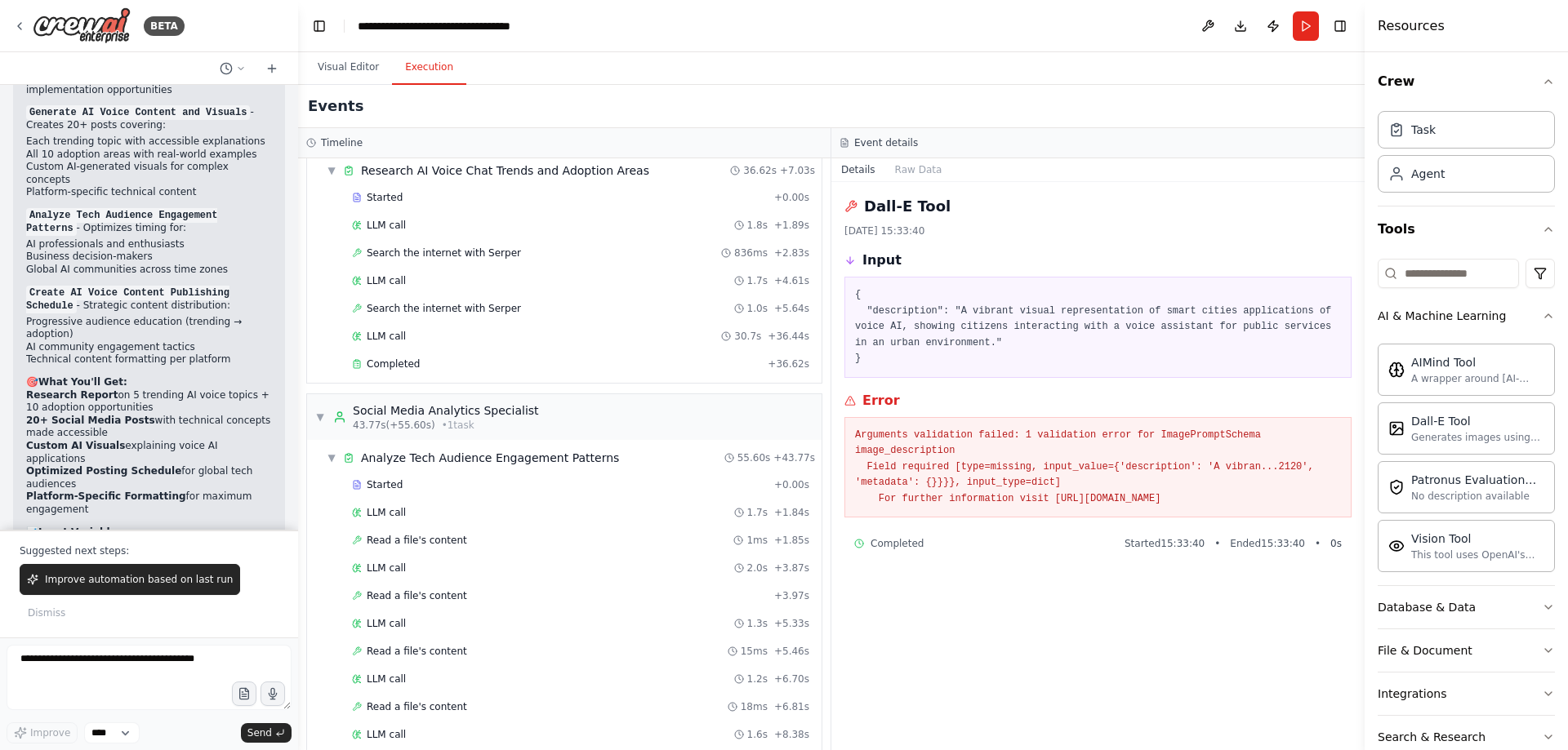
scroll to position [0, 0]
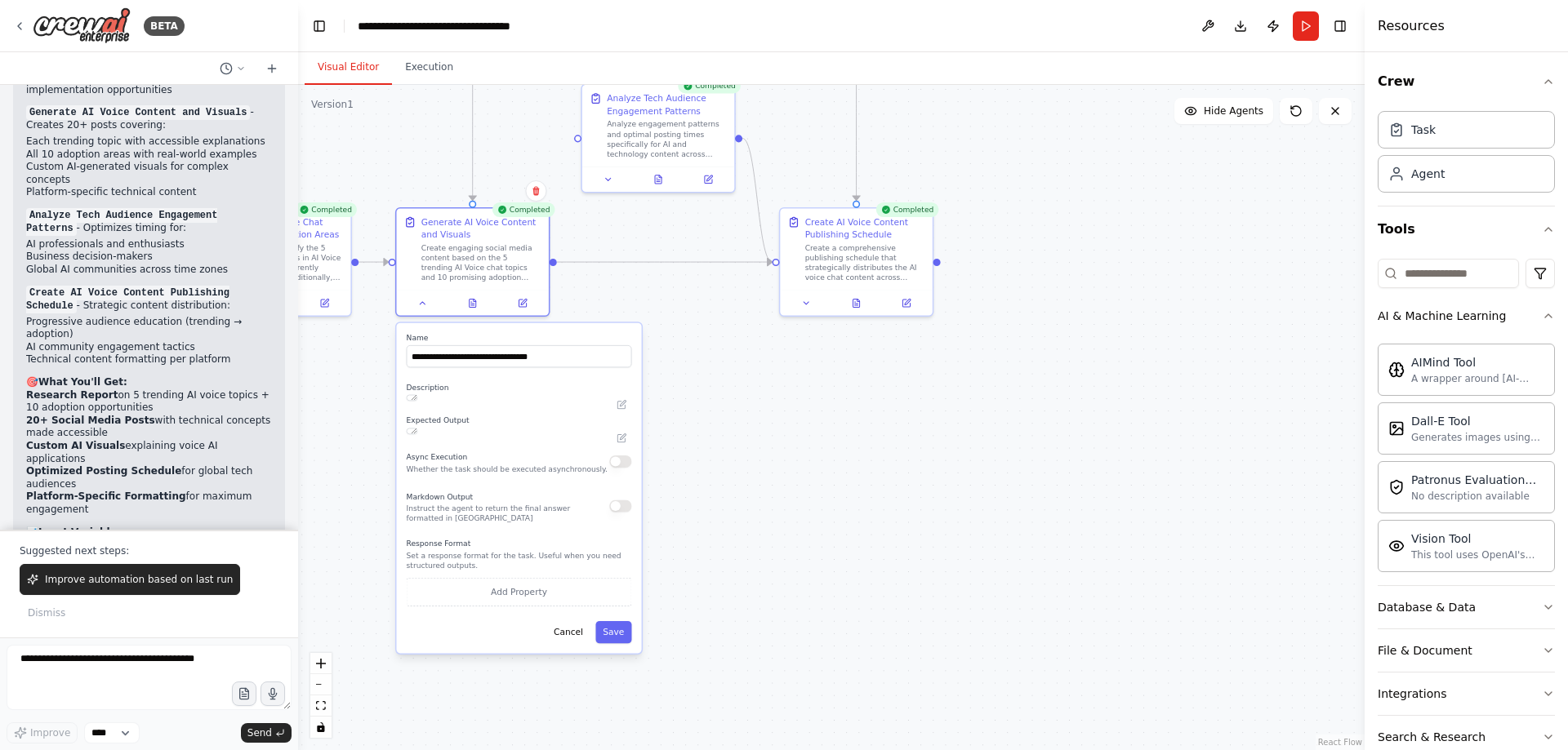
click at [338, 64] on button "Visual Editor" at bounding box center [348, 67] width 87 height 34
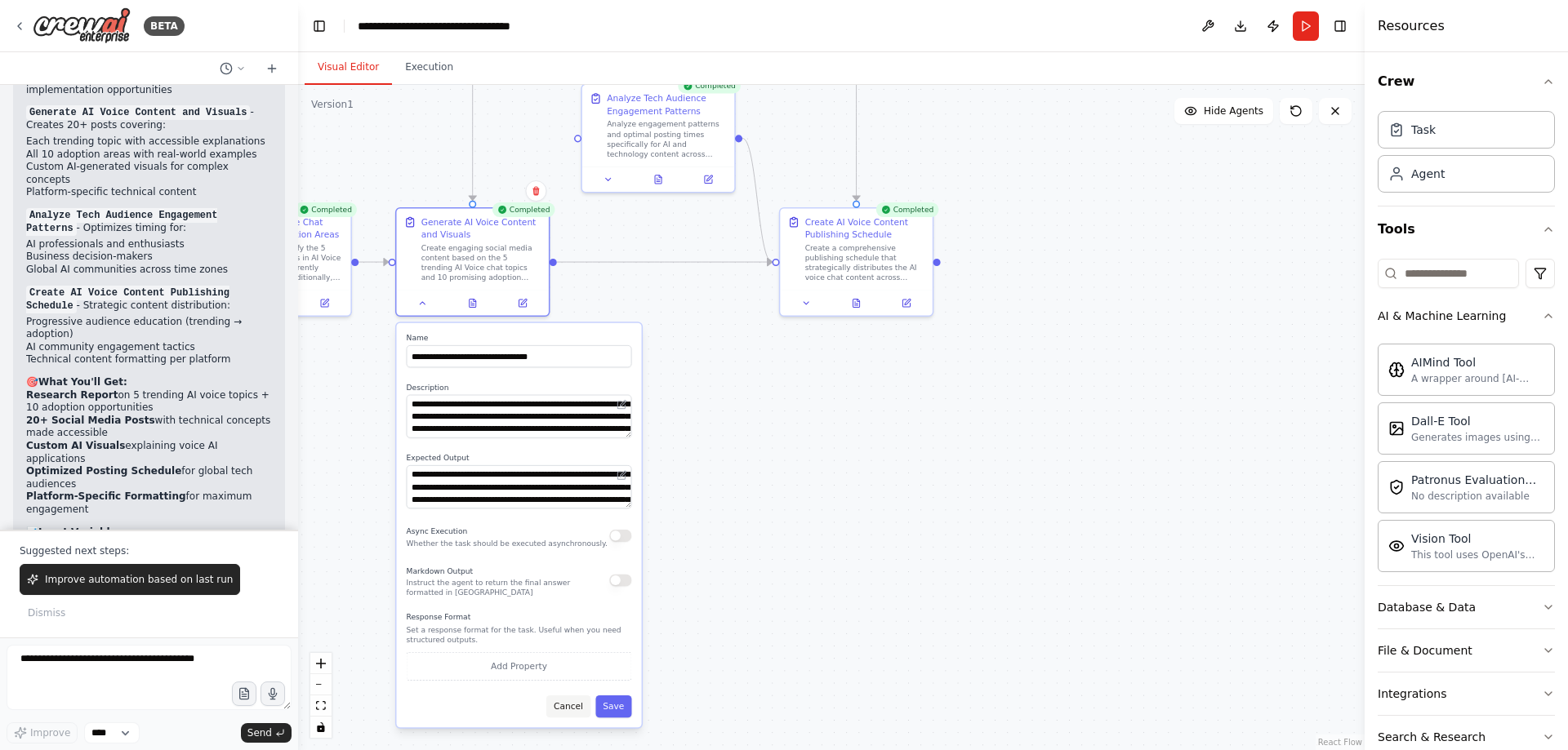
click at [578, 713] on button "Cancel" at bounding box center [568, 706] width 44 height 22
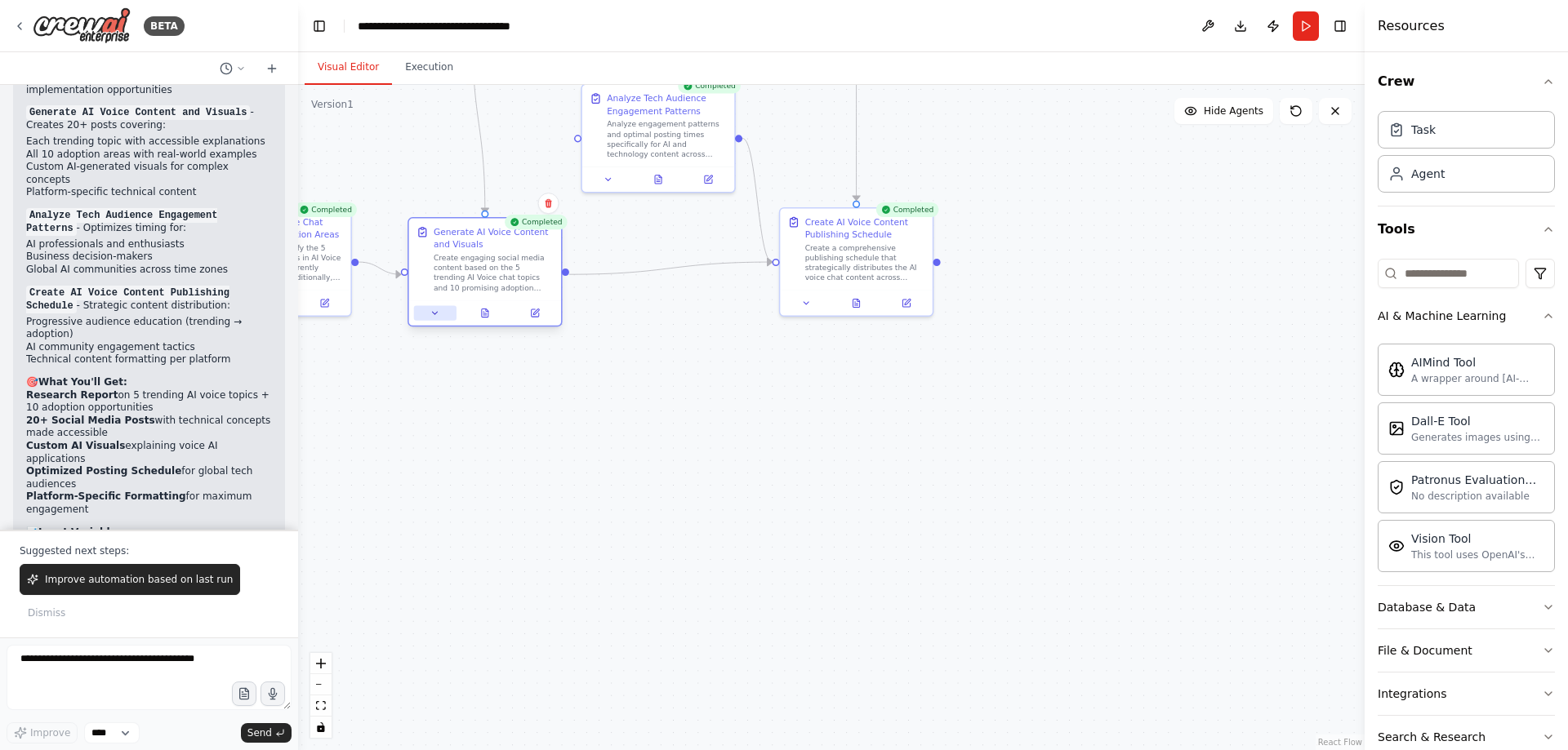
drag, startPoint x: 425, startPoint y: 299, endPoint x: 439, endPoint y: 307, distance: 16.1
click at [439, 307] on button at bounding box center [435, 313] width 42 height 14
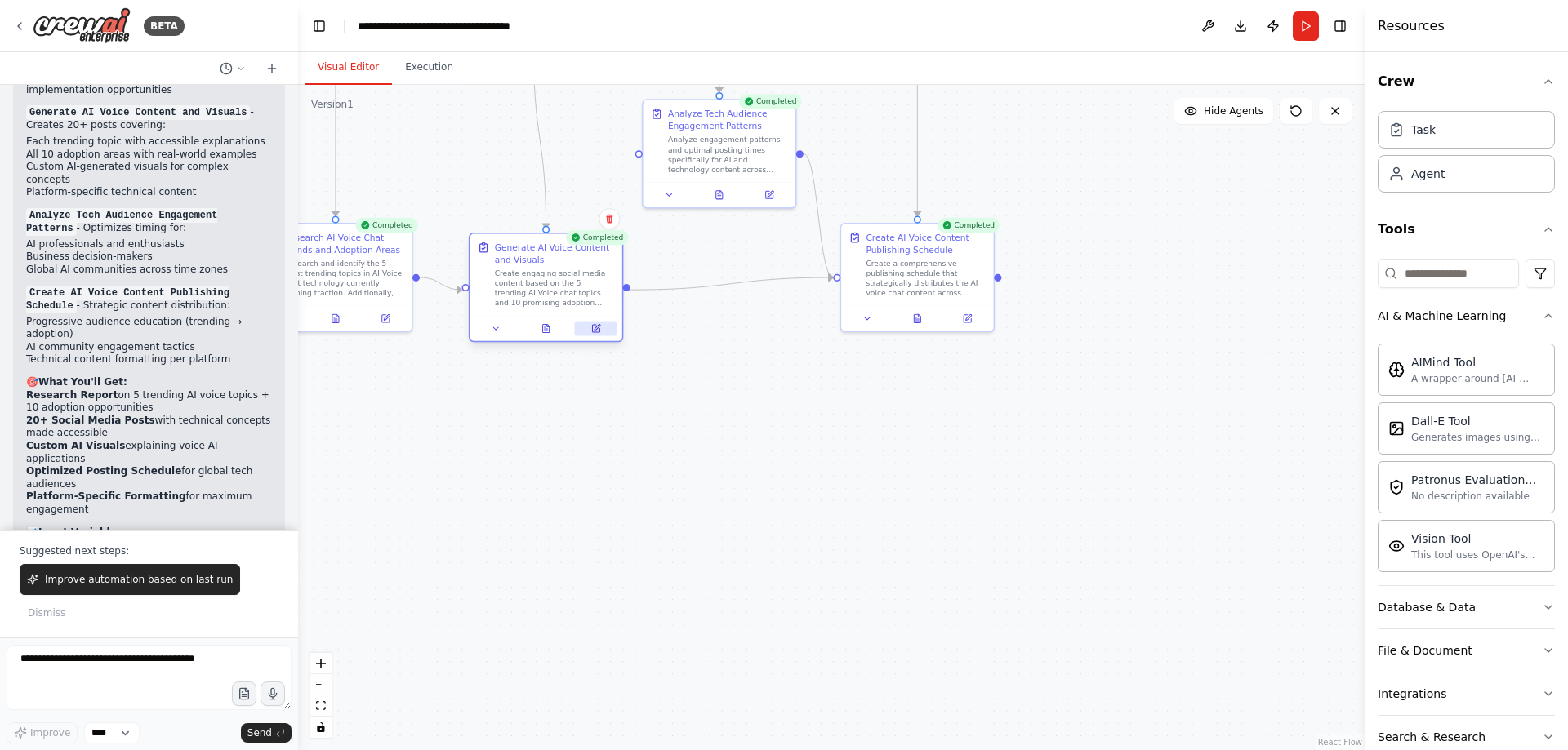
click at [594, 333] on button at bounding box center [595, 328] width 42 height 14
click at [595, 328] on icon at bounding box center [597, 327] width 5 height 5
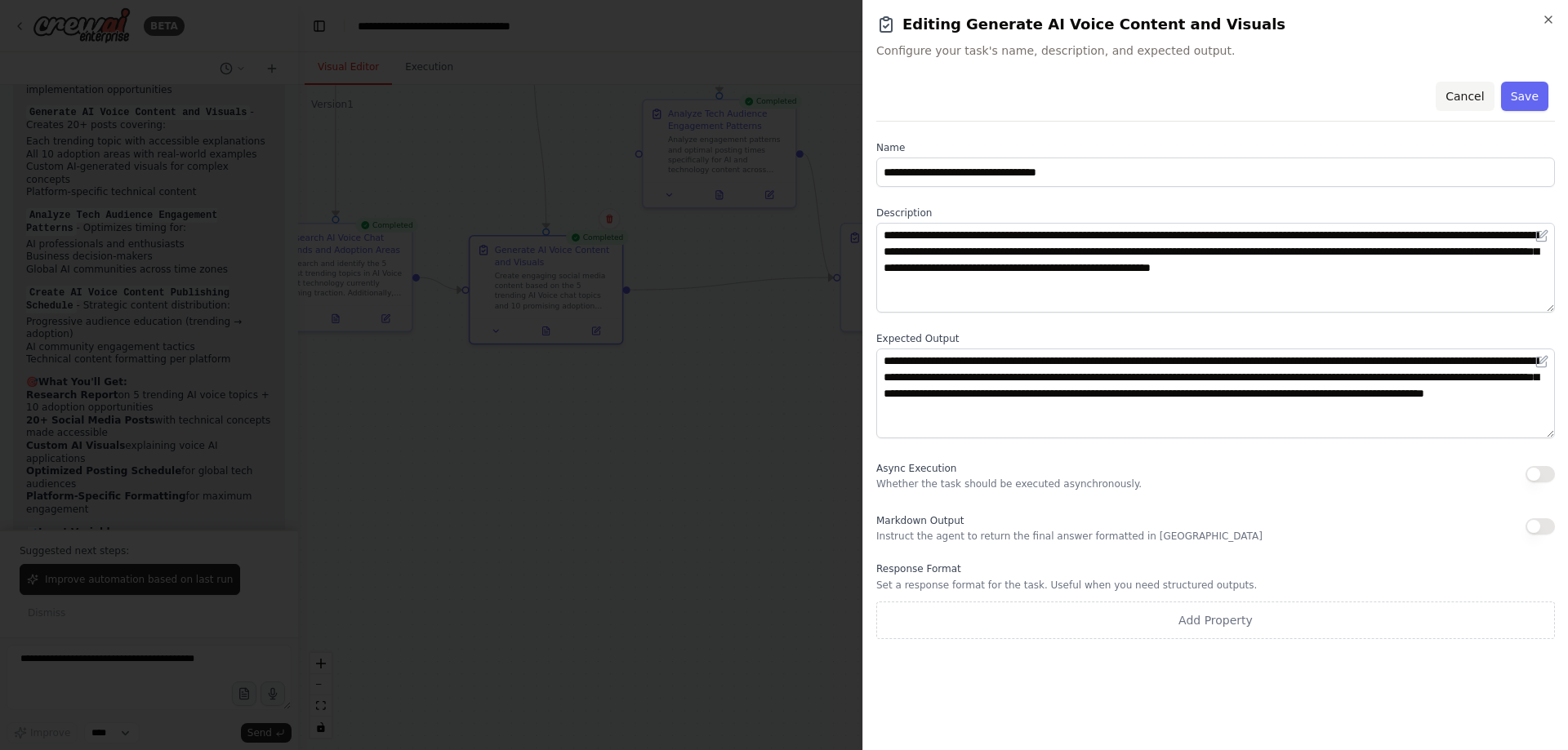
click at [1477, 92] on button "Cancel" at bounding box center [1465, 96] width 58 height 30
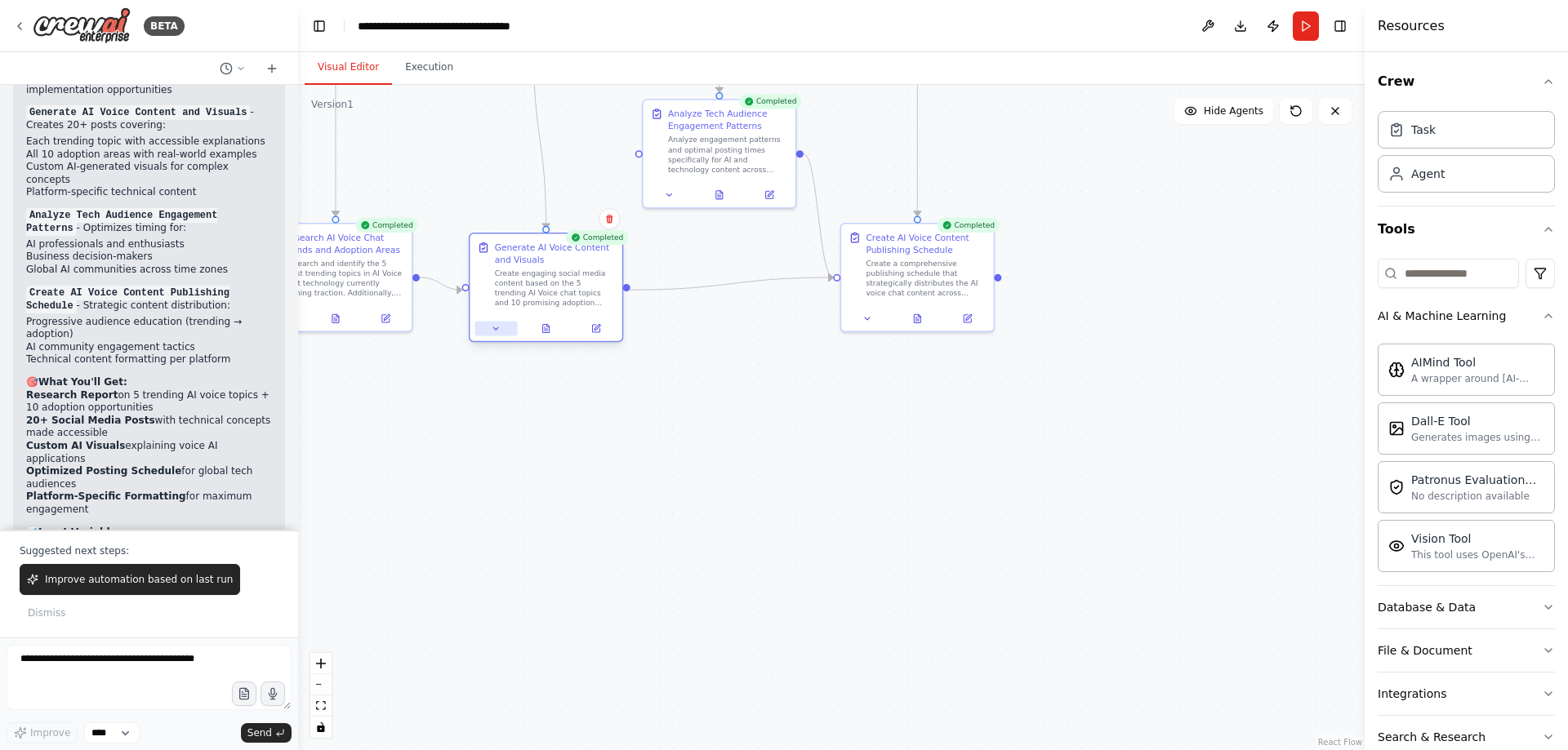
click at [494, 330] on icon at bounding box center [496, 328] width 10 height 10
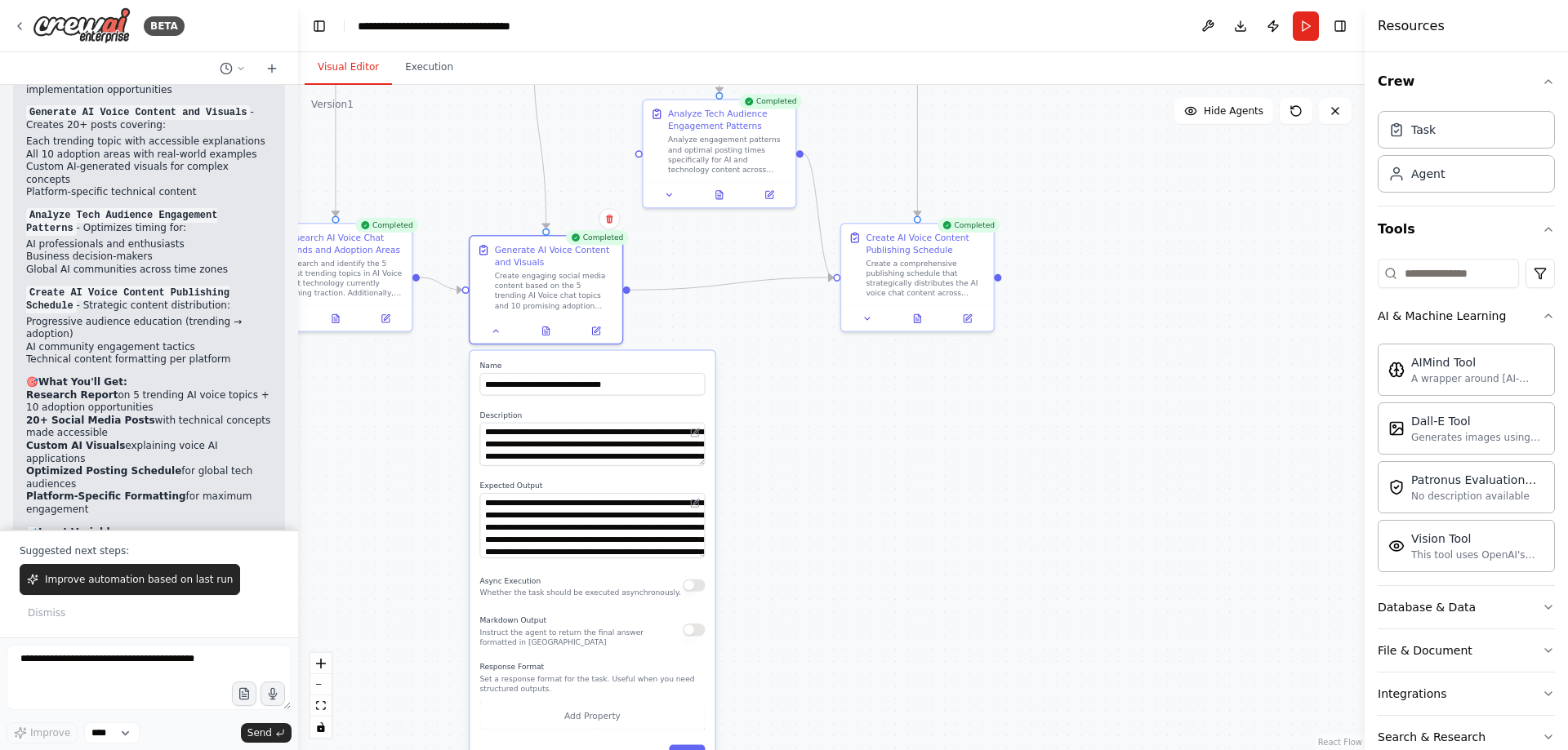
drag, startPoint x: 703, startPoint y: 530, endPoint x: 719, endPoint y: 551, distance: 26.4
click at [719, 551] on div ".deletable-edge-delete-btn { width: 20px; height: 20px; border: 0px solid #ffff…" at bounding box center [832, 418] width 1067 height 666
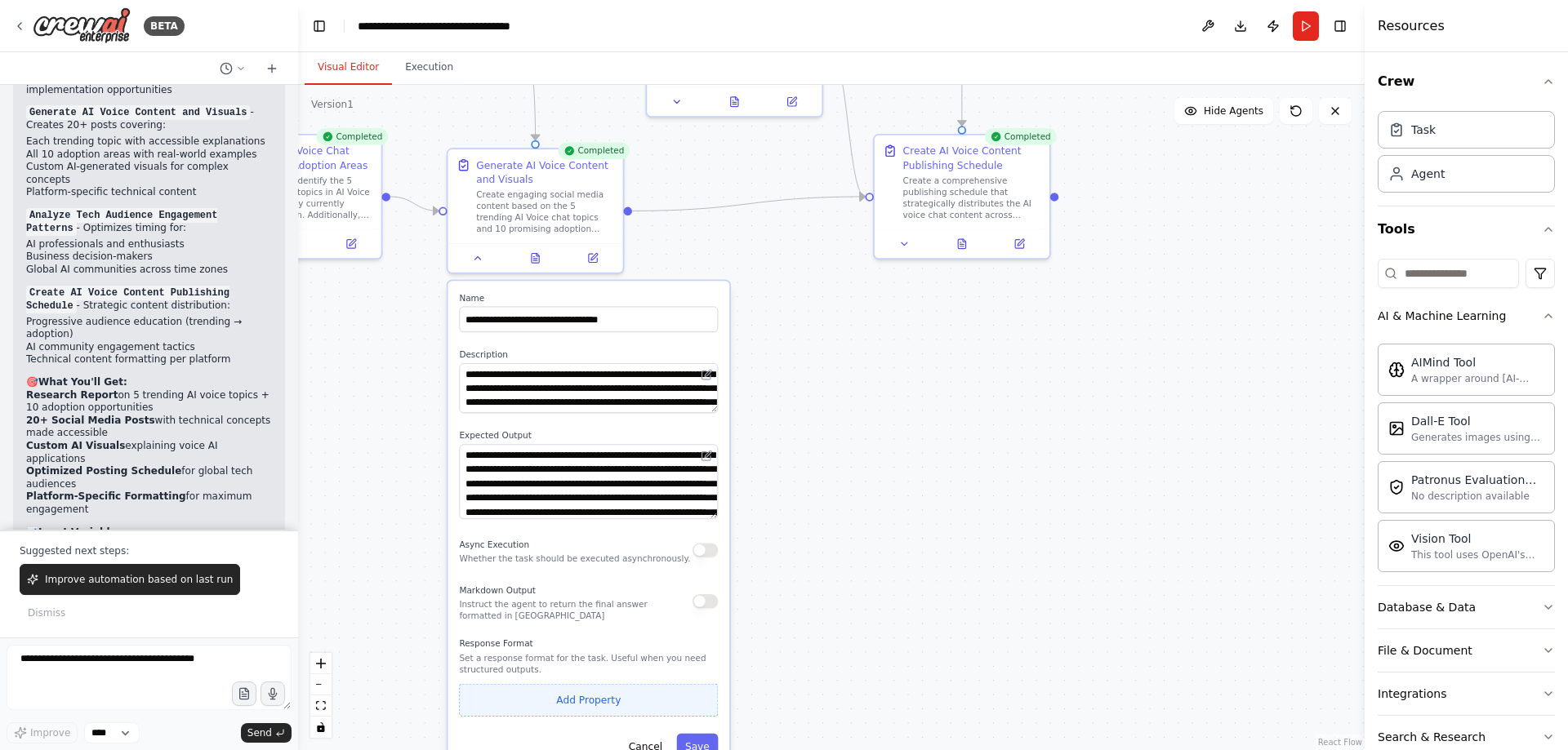
click at [576, 704] on button "Add Property" at bounding box center [588, 700] width 259 height 32
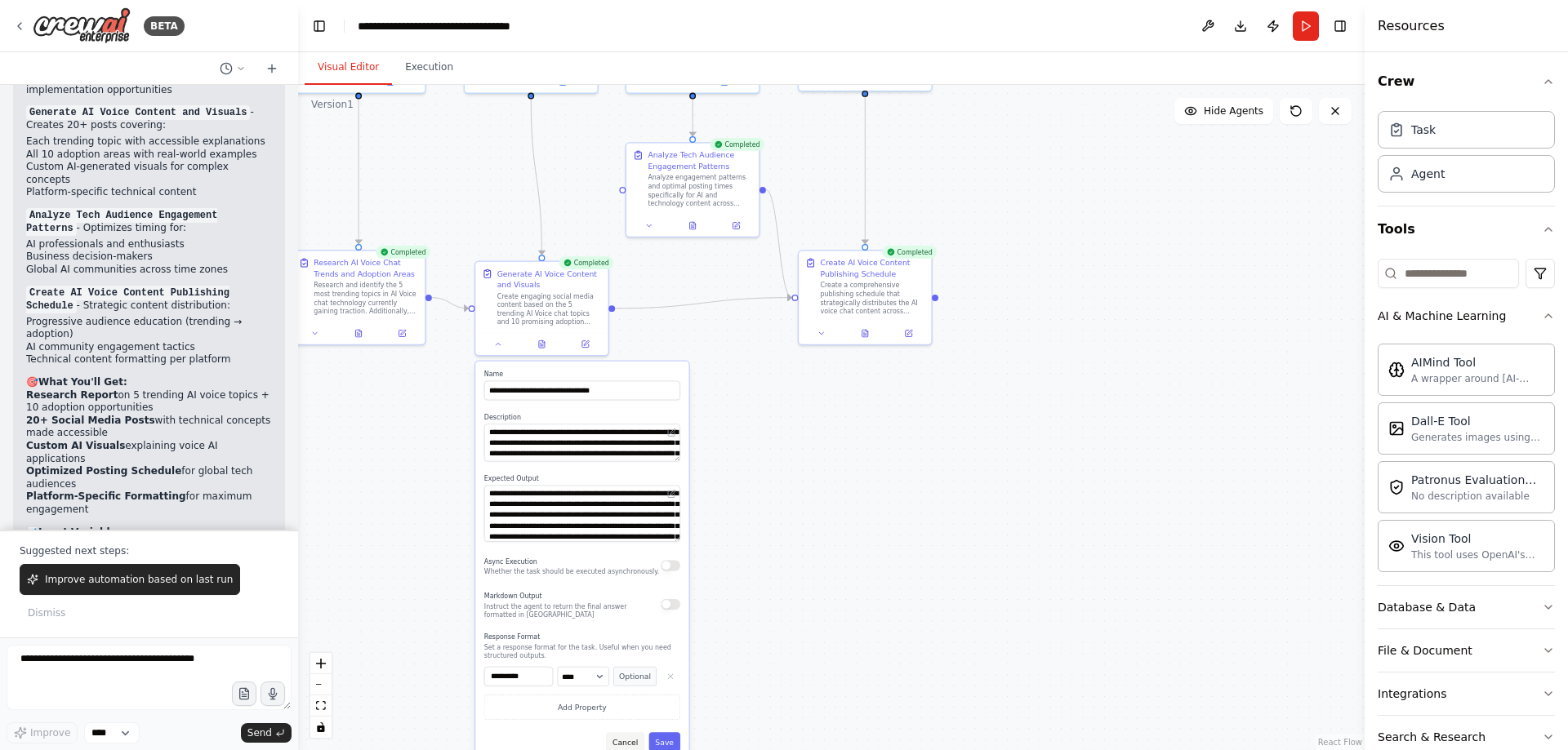
click at [624, 741] on button "Cancel" at bounding box center [625, 742] width 39 height 20
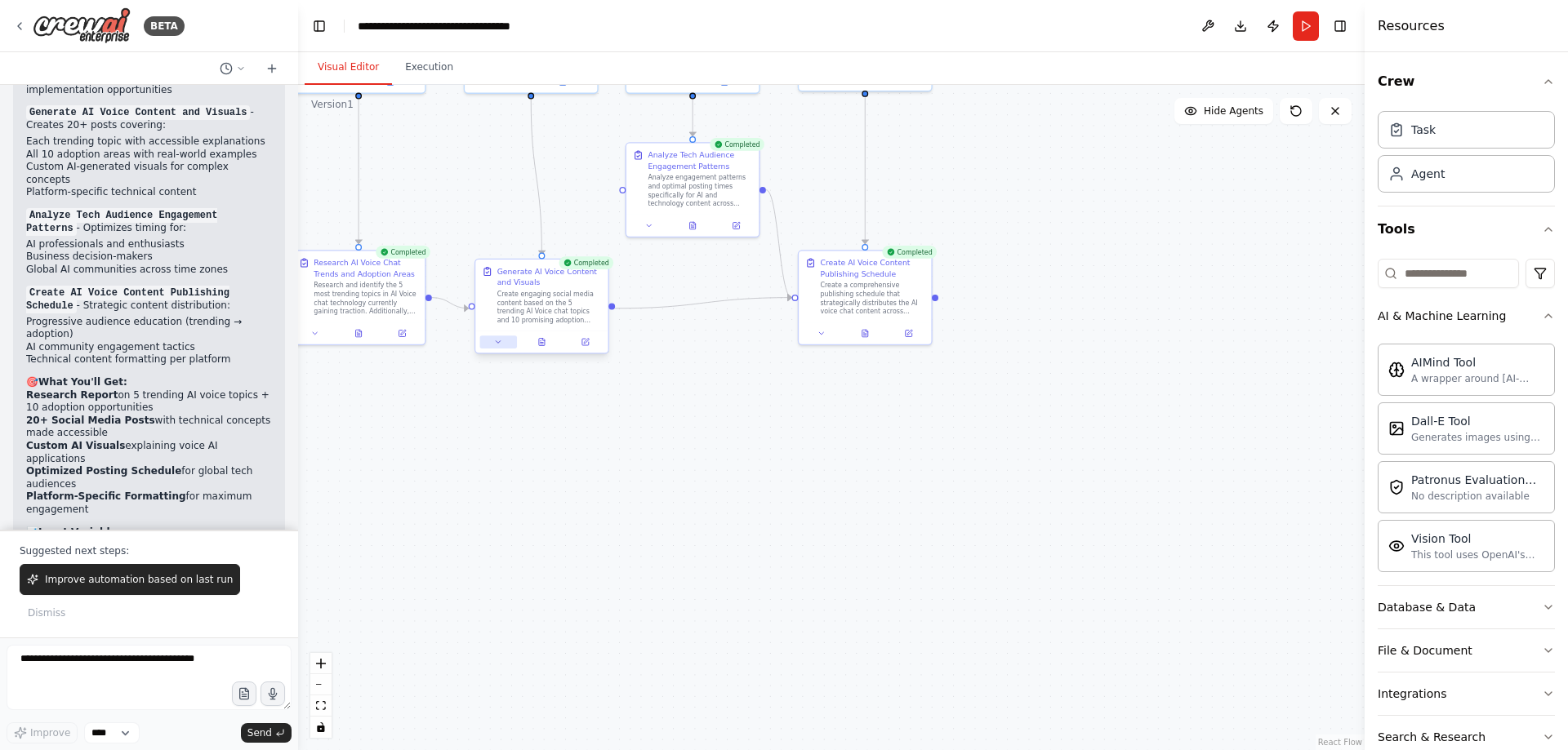
click at [506, 348] on button at bounding box center [498, 341] width 37 height 13
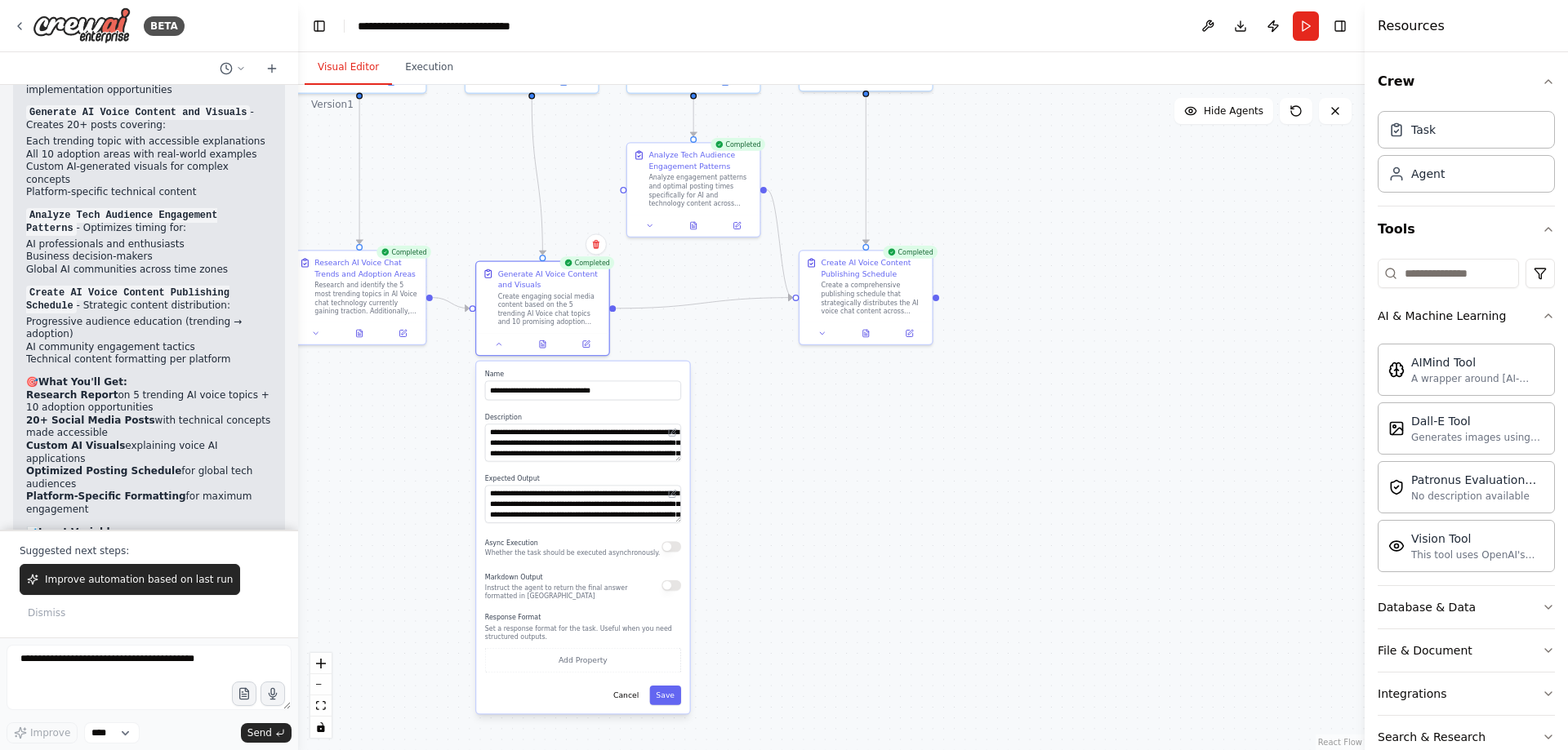
click at [758, 464] on div ".deletable-edge-delete-btn { width: 20px; height: 20px; border: 0px solid #ffff…" at bounding box center [832, 418] width 1067 height 666
click at [827, 335] on icon at bounding box center [823, 332] width 9 height 9
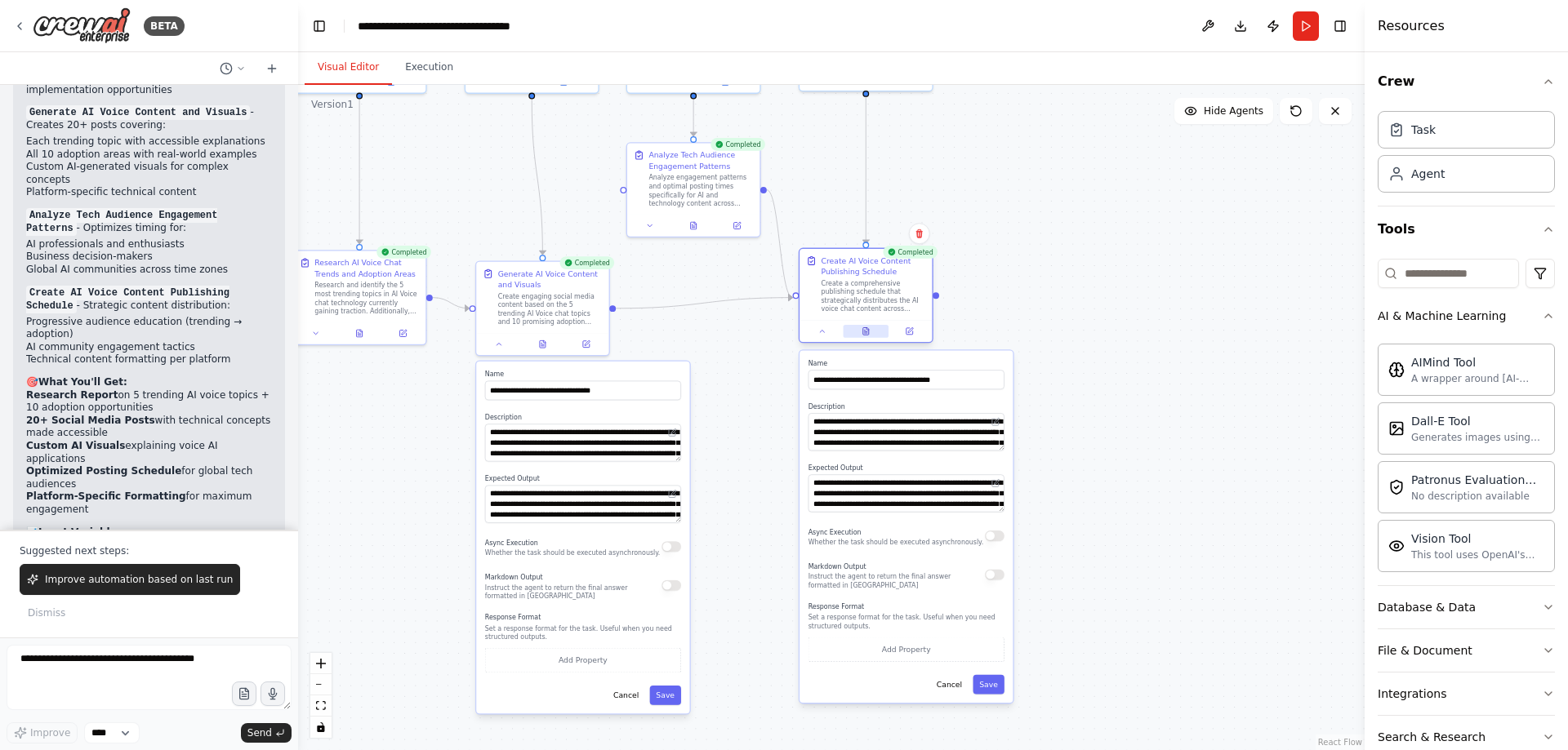
click at [866, 336] on button at bounding box center [865, 332] width 46 height 13
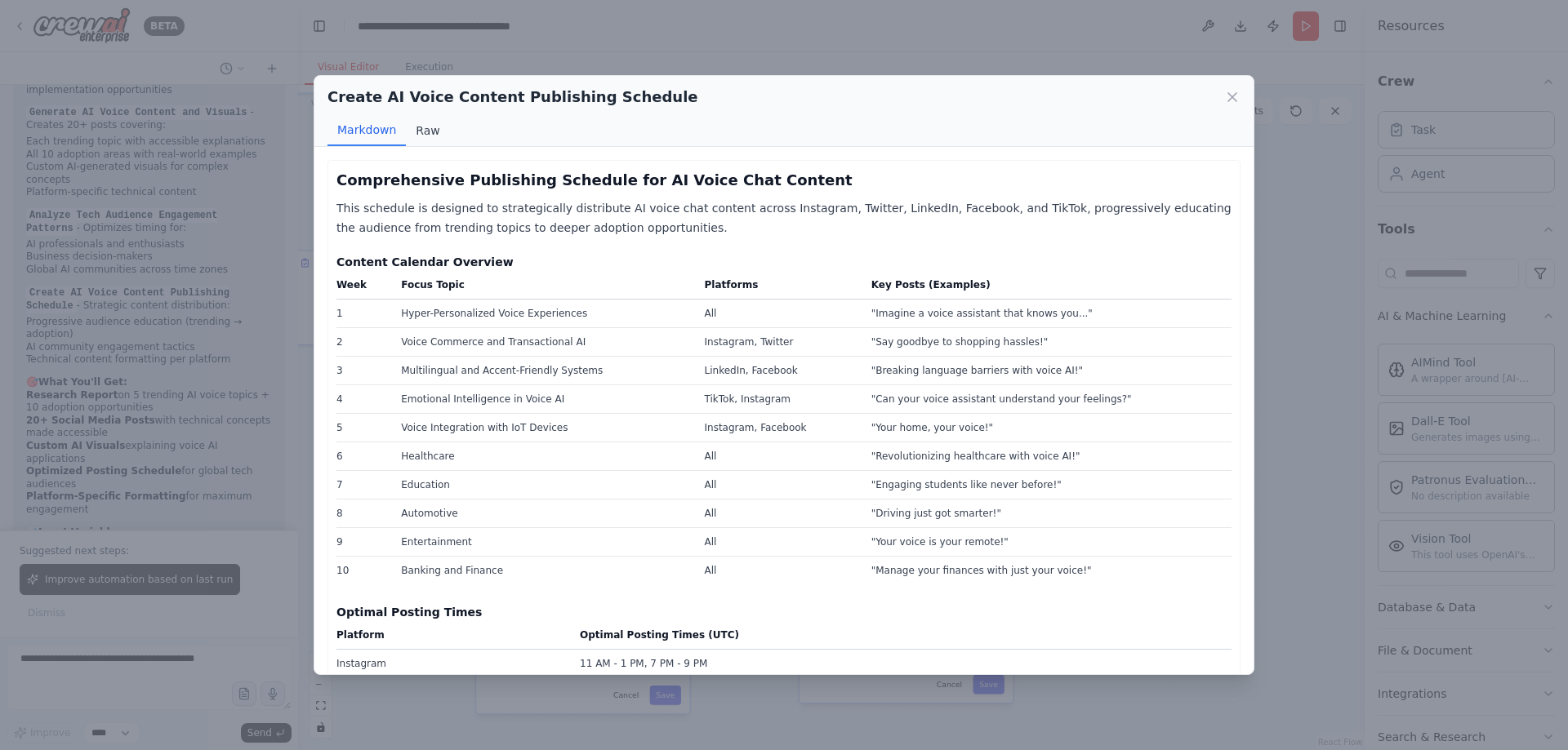
click at [413, 133] on button "Raw" at bounding box center [428, 130] width 43 height 31
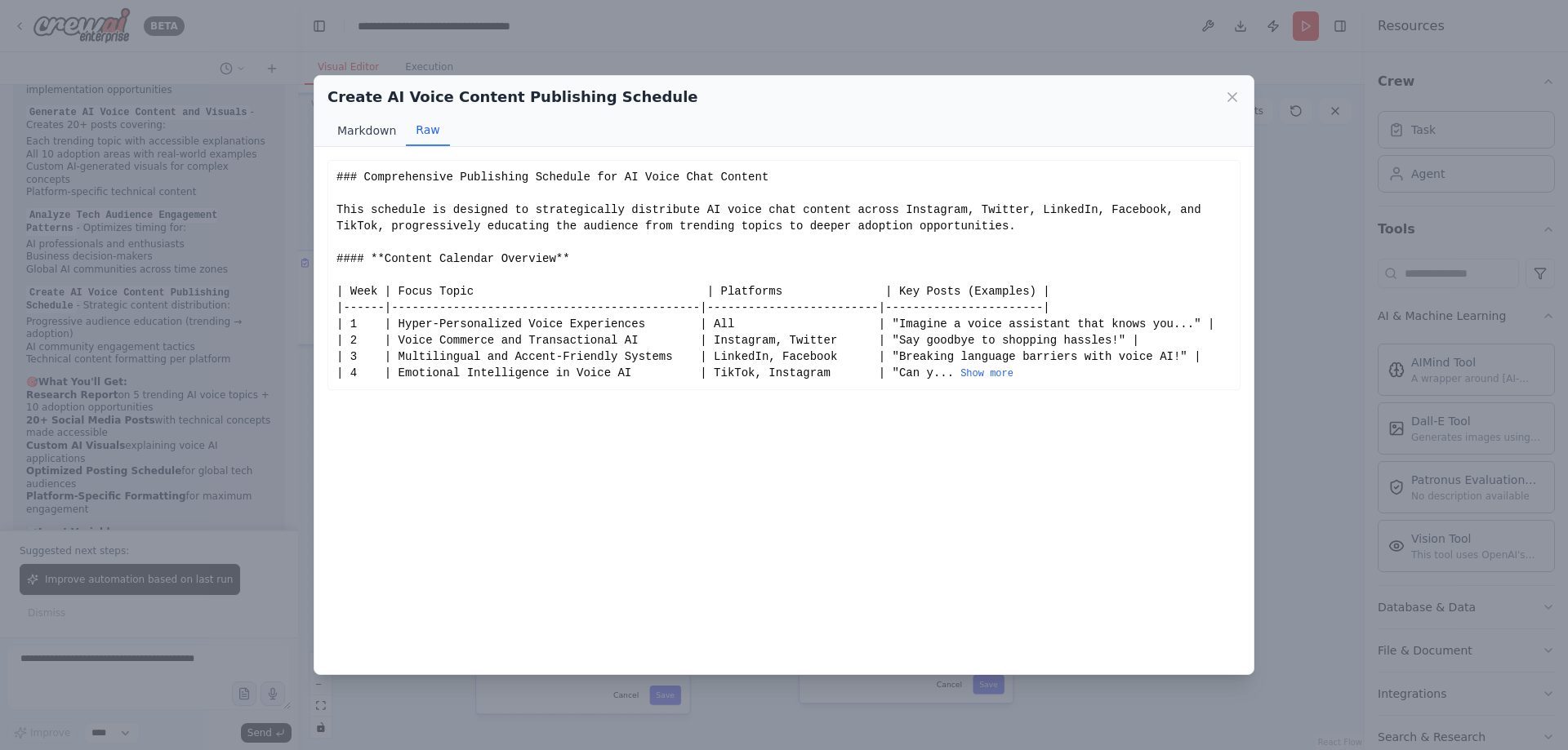
click at [361, 133] on button "Markdown" at bounding box center [366, 130] width 78 height 31
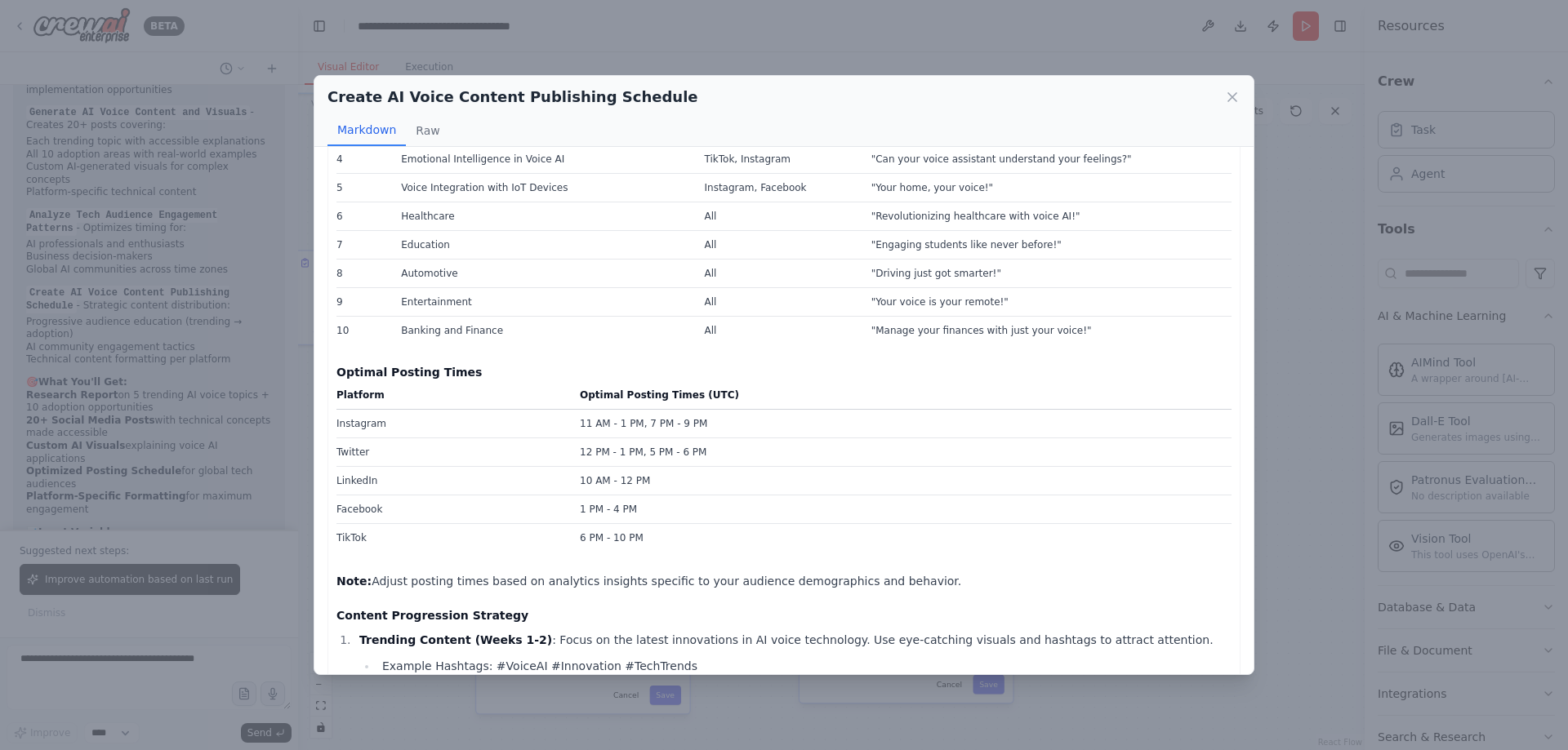
scroll to position [326, 0]
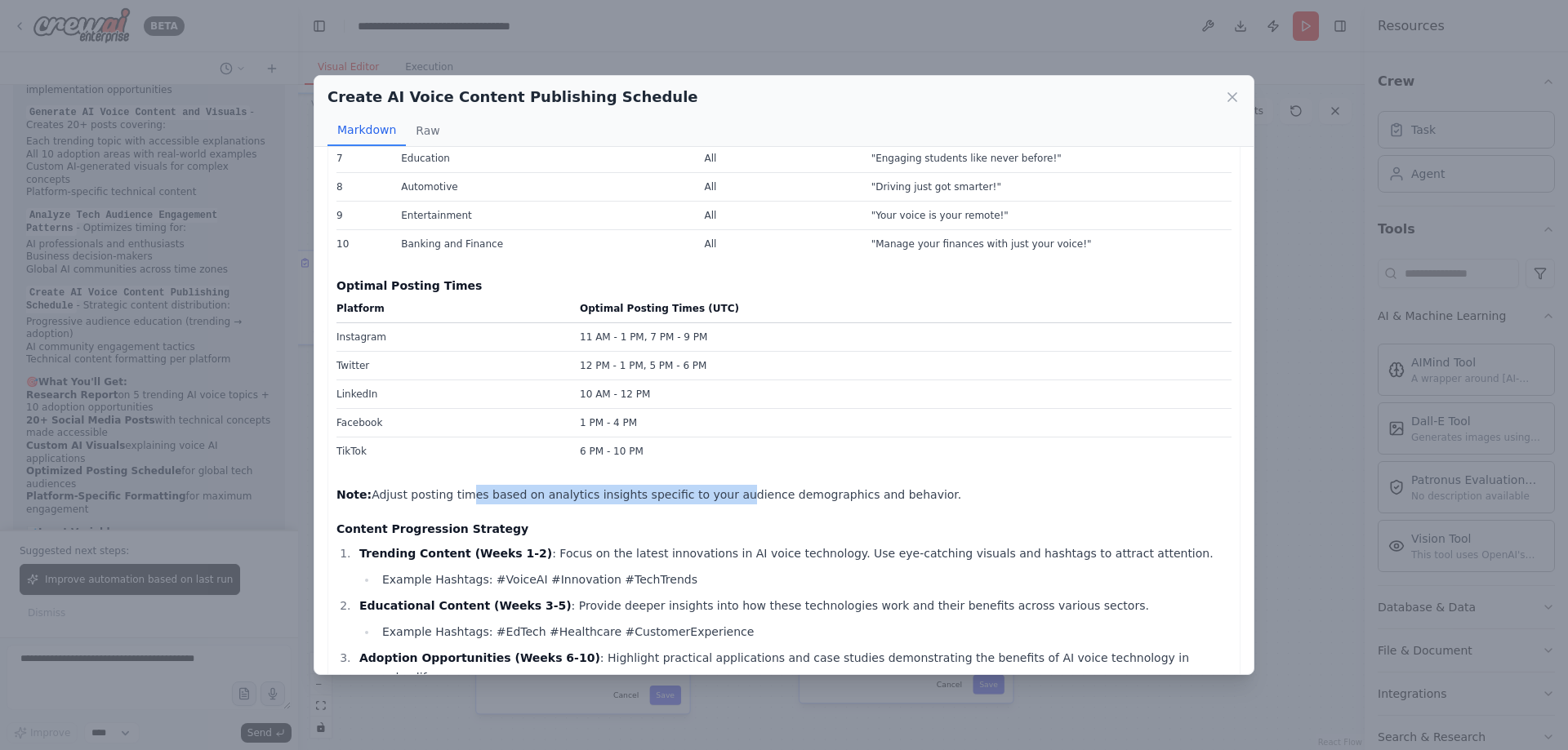
drag, startPoint x: 694, startPoint y: 469, endPoint x: 455, endPoint y: 472, distance: 239.0
click at [455, 472] on div "Comprehensive Publishing Schedule for AI Voice Chat Content This schedule is de…" at bounding box center [784, 565] width 896 height 1446
click at [420, 469] on div "Comprehensive Publishing Schedule for AI Voice Chat Content This schedule is de…" at bounding box center [784, 565] width 896 height 1446
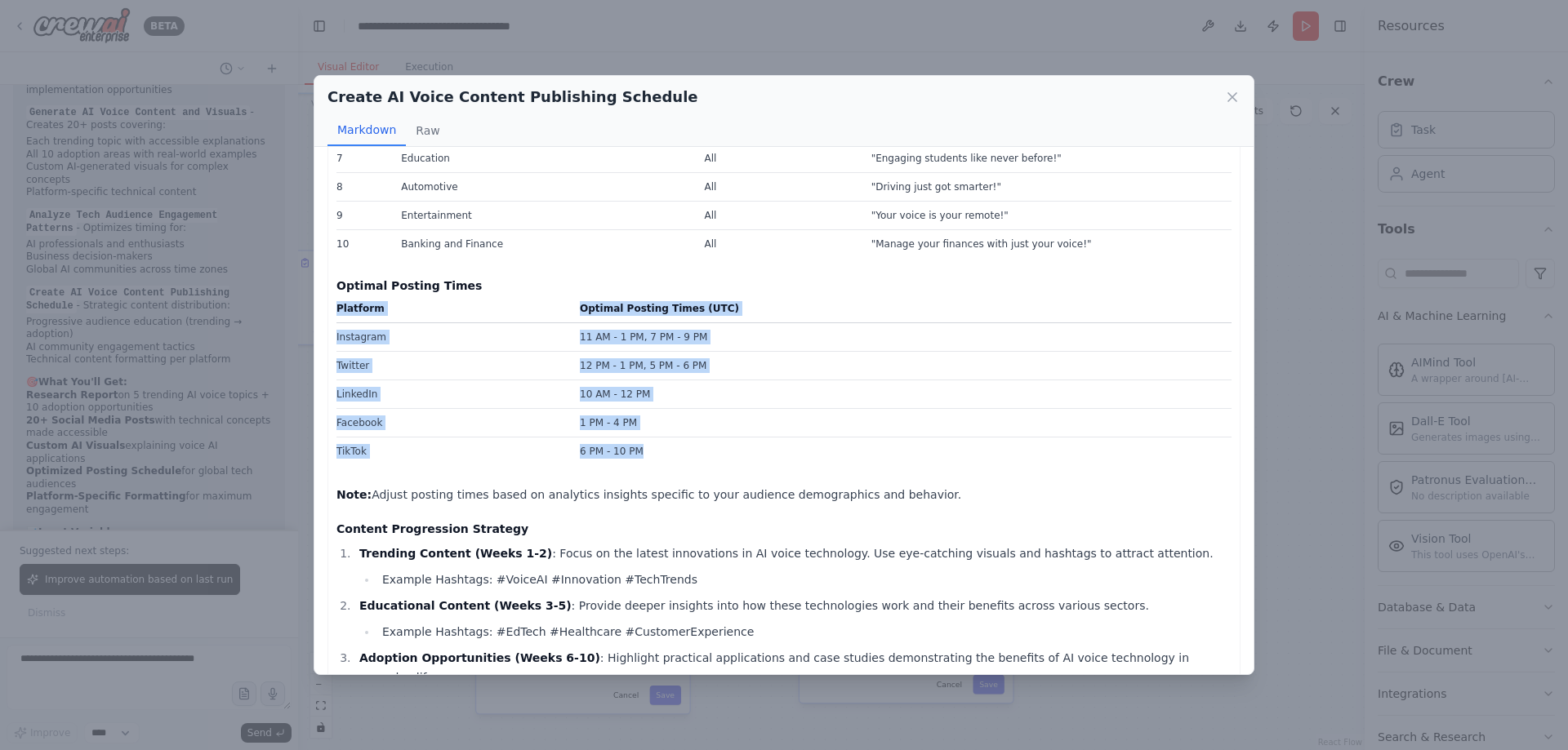
drag, startPoint x: 671, startPoint y: 455, endPoint x: 326, endPoint y: 312, distance: 373.5
click at [326, 312] on div "Comprehensive Publishing Schedule for AI Voice Chat Content This schedule is de…" at bounding box center [784, 410] width 940 height 528
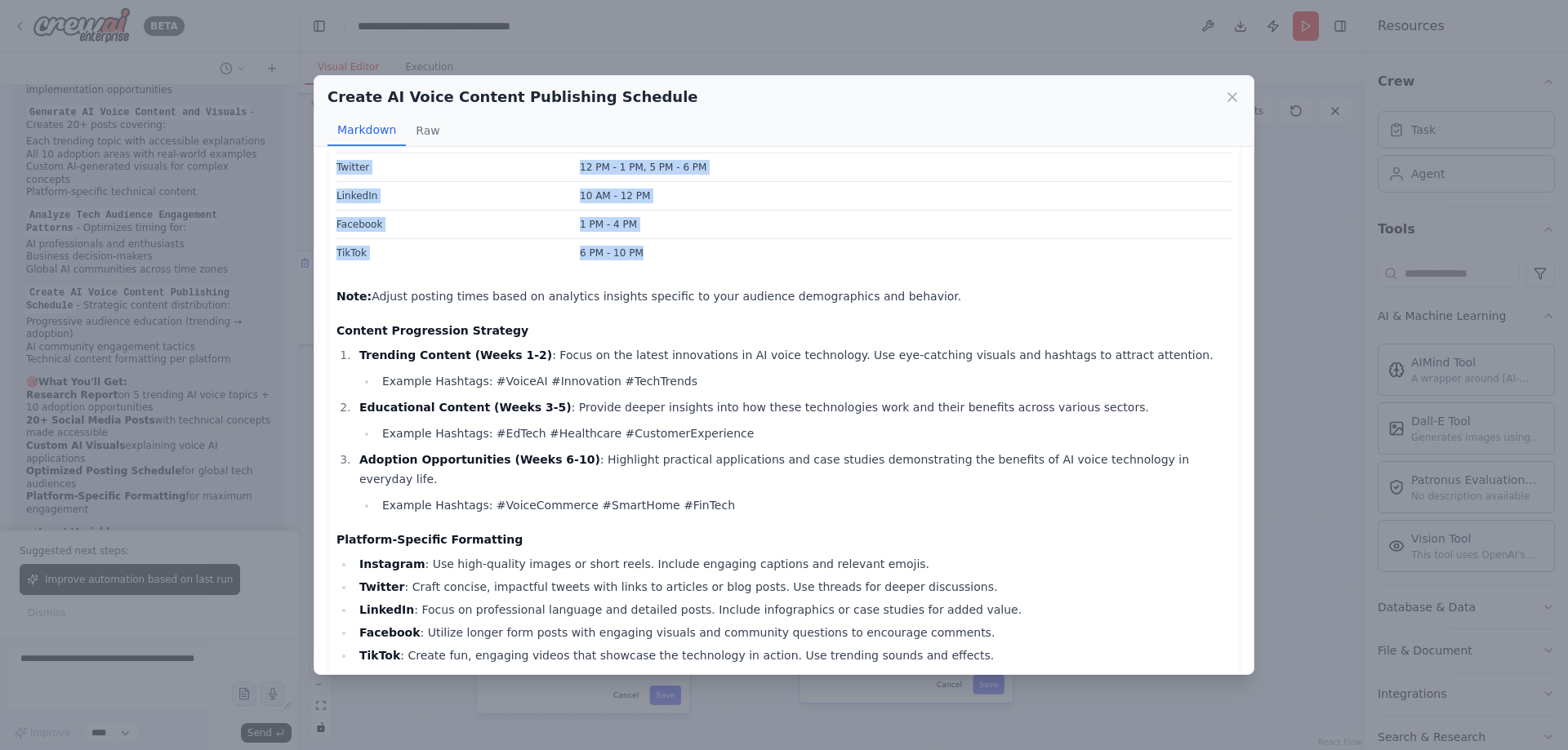
scroll to position [572, 0]
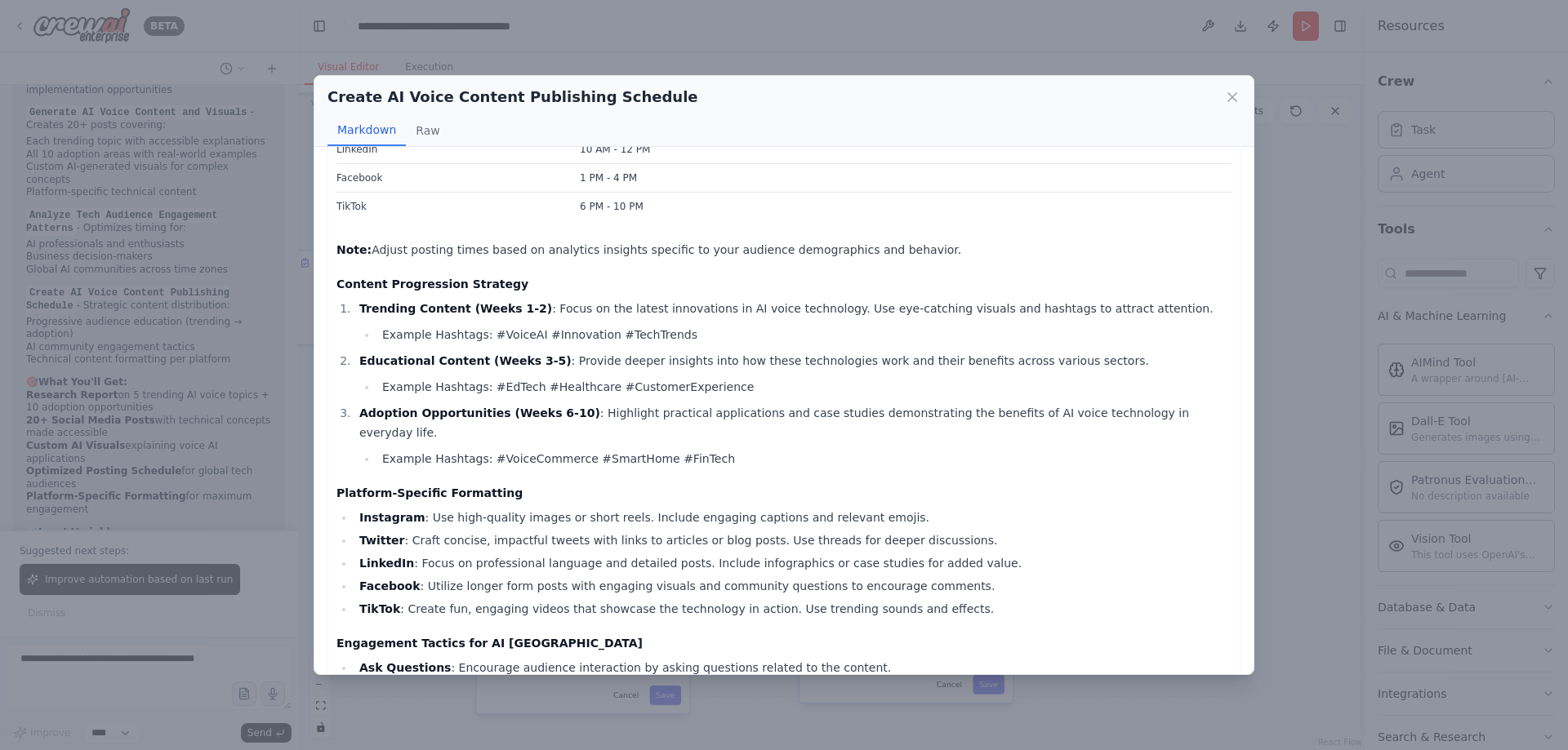
drag, startPoint x: 698, startPoint y: 449, endPoint x: 777, endPoint y: 454, distance: 79.2
click at [777, 454] on div "Comprehensive Publishing Schedule for AI Voice Chat Content This schedule is de…" at bounding box center [784, 321] width 896 height 1446
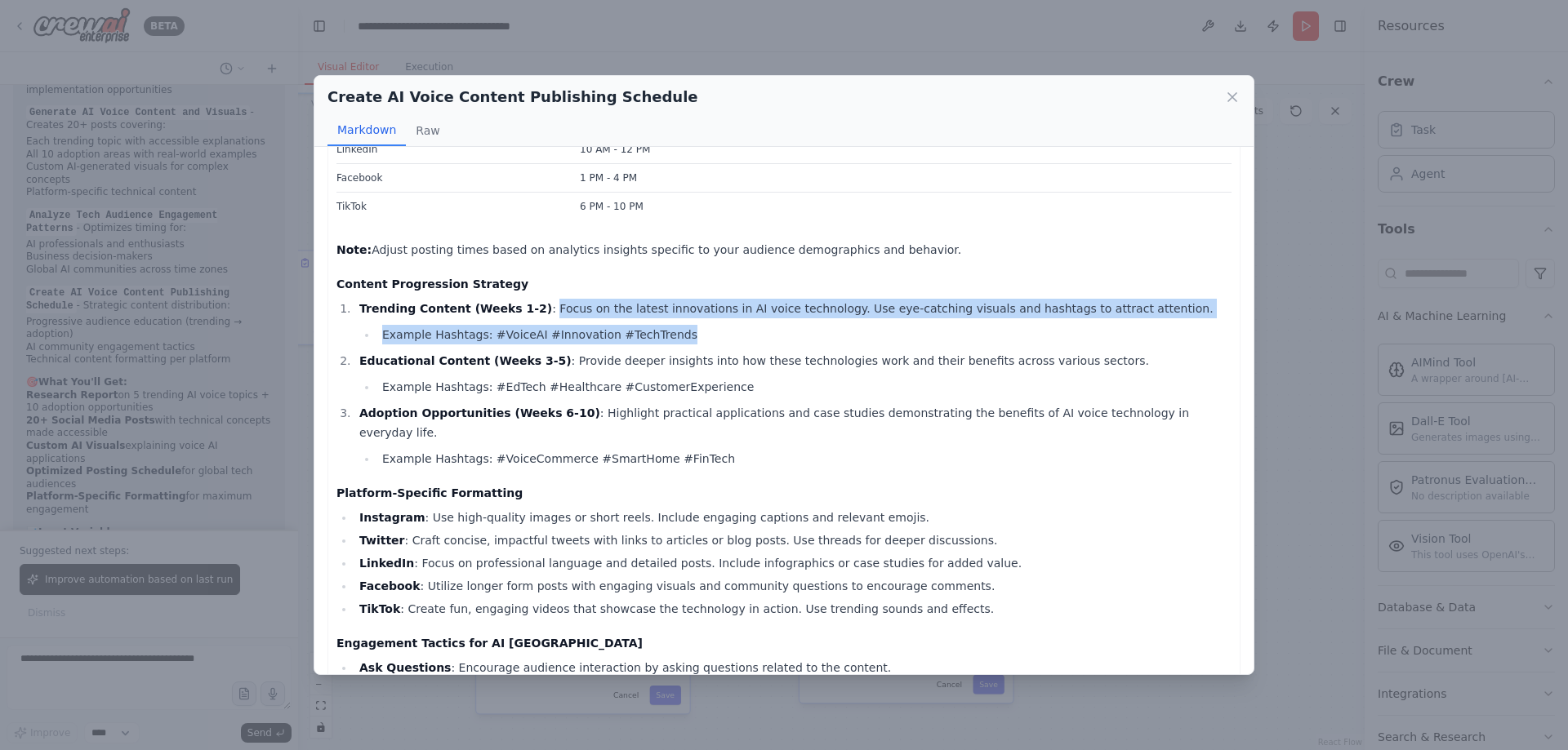
drag, startPoint x: 520, startPoint y: 307, endPoint x: 666, endPoint y: 349, distance: 151.9
click at [666, 349] on ol "Trending Content (Weeks 1-2) : Focus on the latest innovations in AI voice tech…" at bounding box center [784, 384] width 896 height 170
click at [666, 348] on ol "Trending Content (Weeks 1-2) : Focus on the latest innovations in AI voice tech…" at bounding box center [784, 384] width 896 height 170
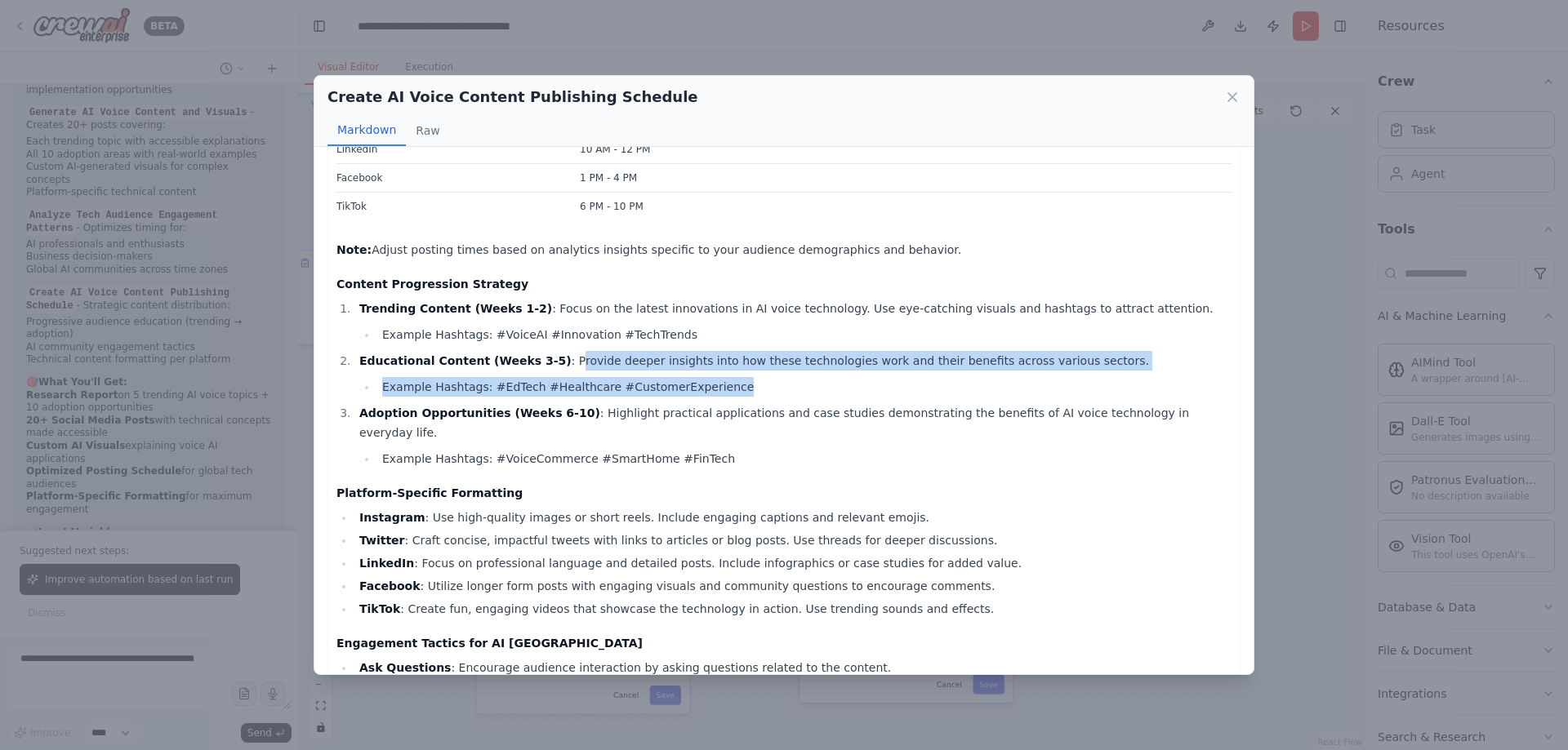
drag, startPoint x: 713, startPoint y: 391, endPoint x: 543, endPoint y: 358, distance: 173.2
click at [543, 358] on li "Educational Content (Weeks 3-5) : Provide deeper insights into how these techno…" at bounding box center [793, 374] width 877 height 46
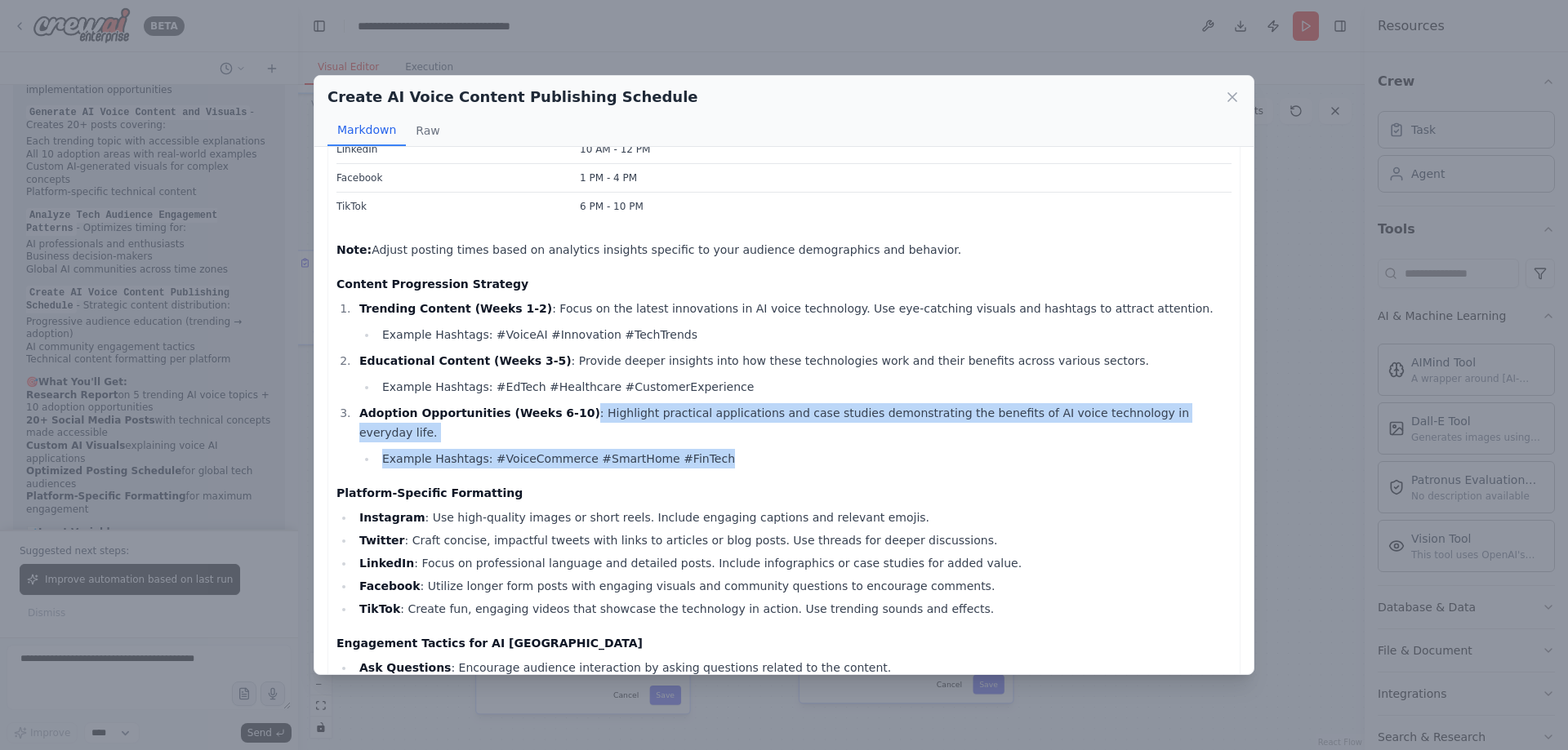
drag, startPoint x: 709, startPoint y: 424, endPoint x: 554, endPoint y: 415, distance: 155.3
click at [554, 415] on li "Adoption Opportunities (Weeks 6-10) : Highlight practical applications and case…" at bounding box center [793, 435] width 877 height 65
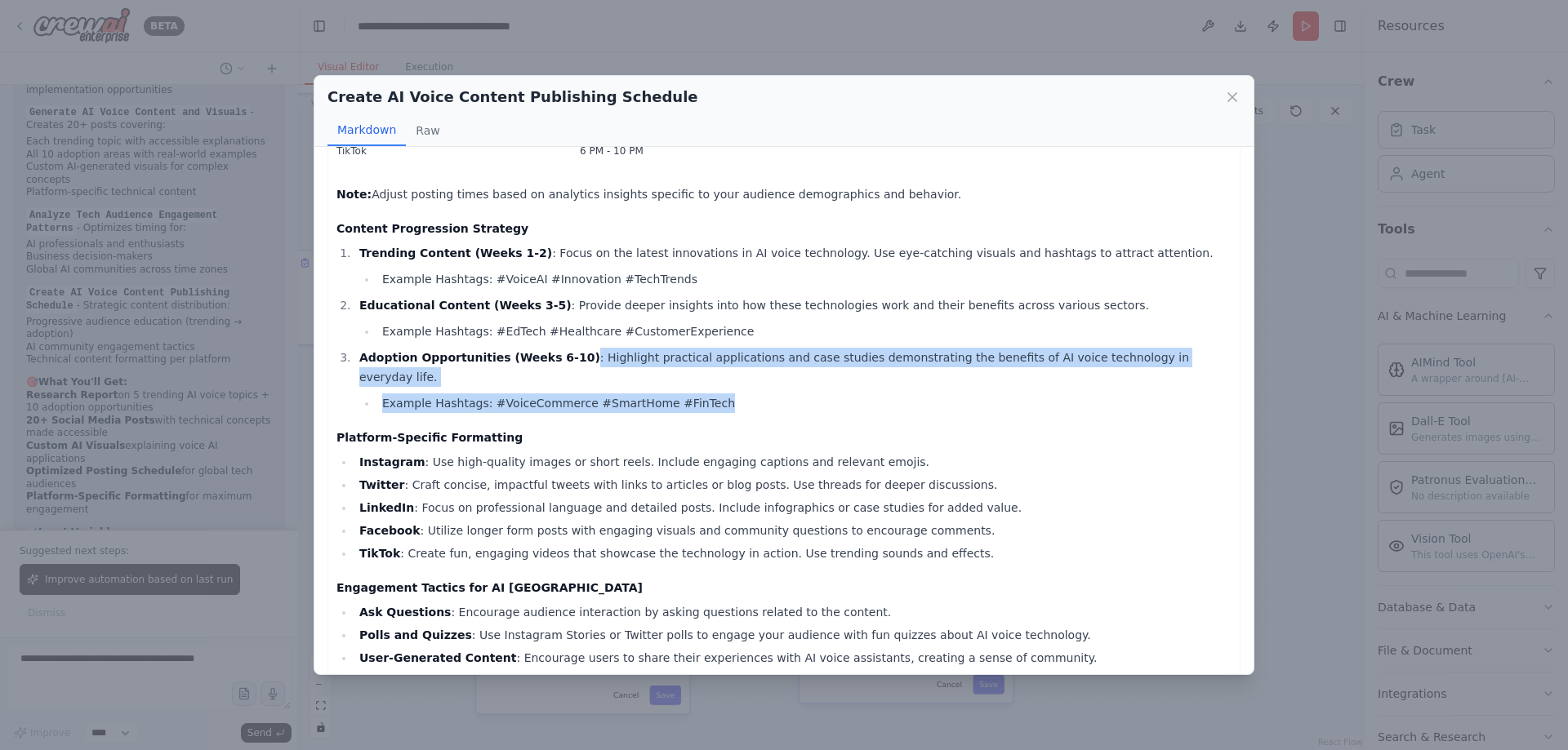
scroll to position [735, 0]
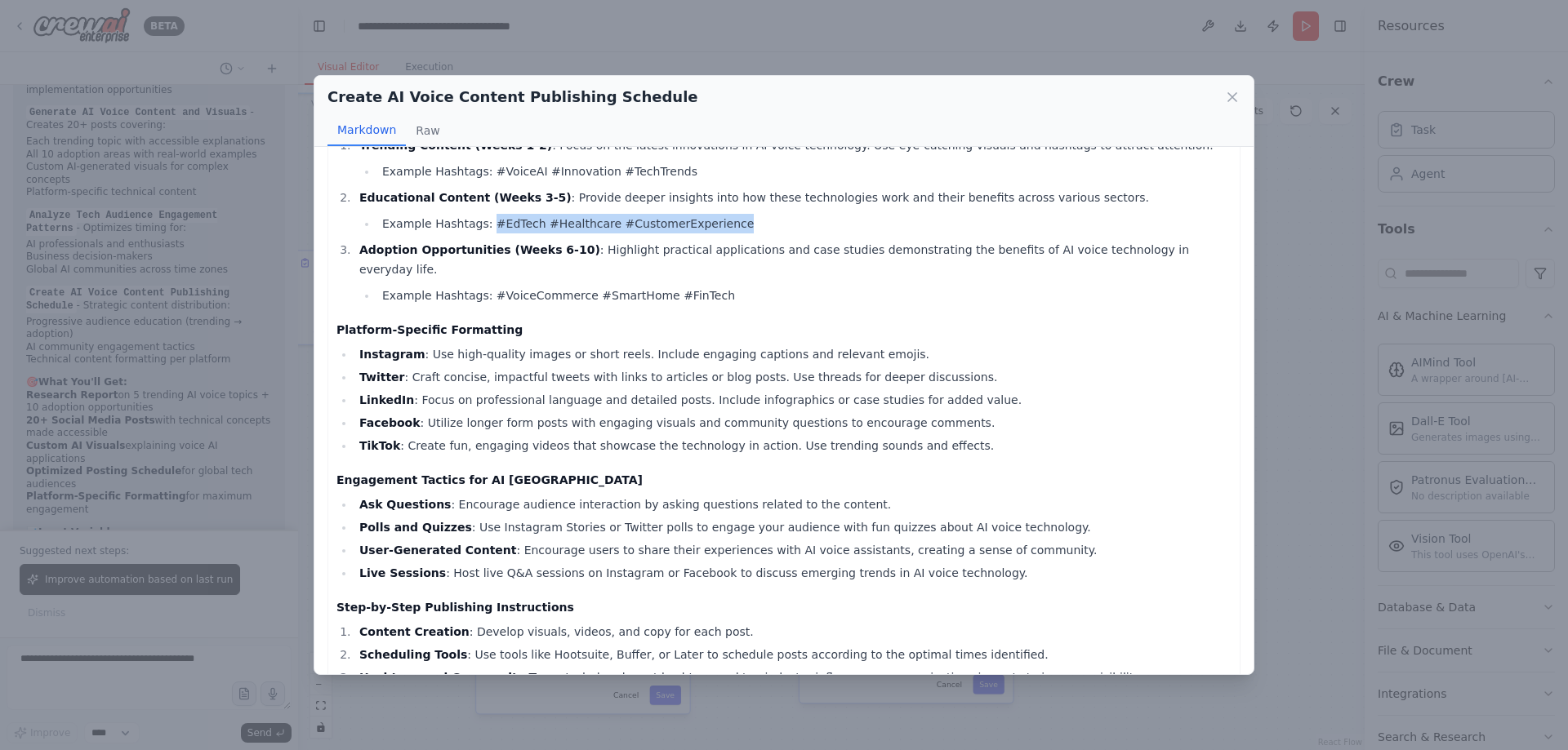
drag, startPoint x: 764, startPoint y: 239, endPoint x: 482, endPoint y: 228, distance: 282.2
click at [482, 228] on ol "Trending Content (Weeks 1-2) : Focus on the latest innovations in AI voice tech…" at bounding box center [784, 220] width 896 height 170
click at [482, 228] on li "Example Hashtags: #EdTech #Healthcare #CustomerExperience" at bounding box center [804, 224] width 854 height 20
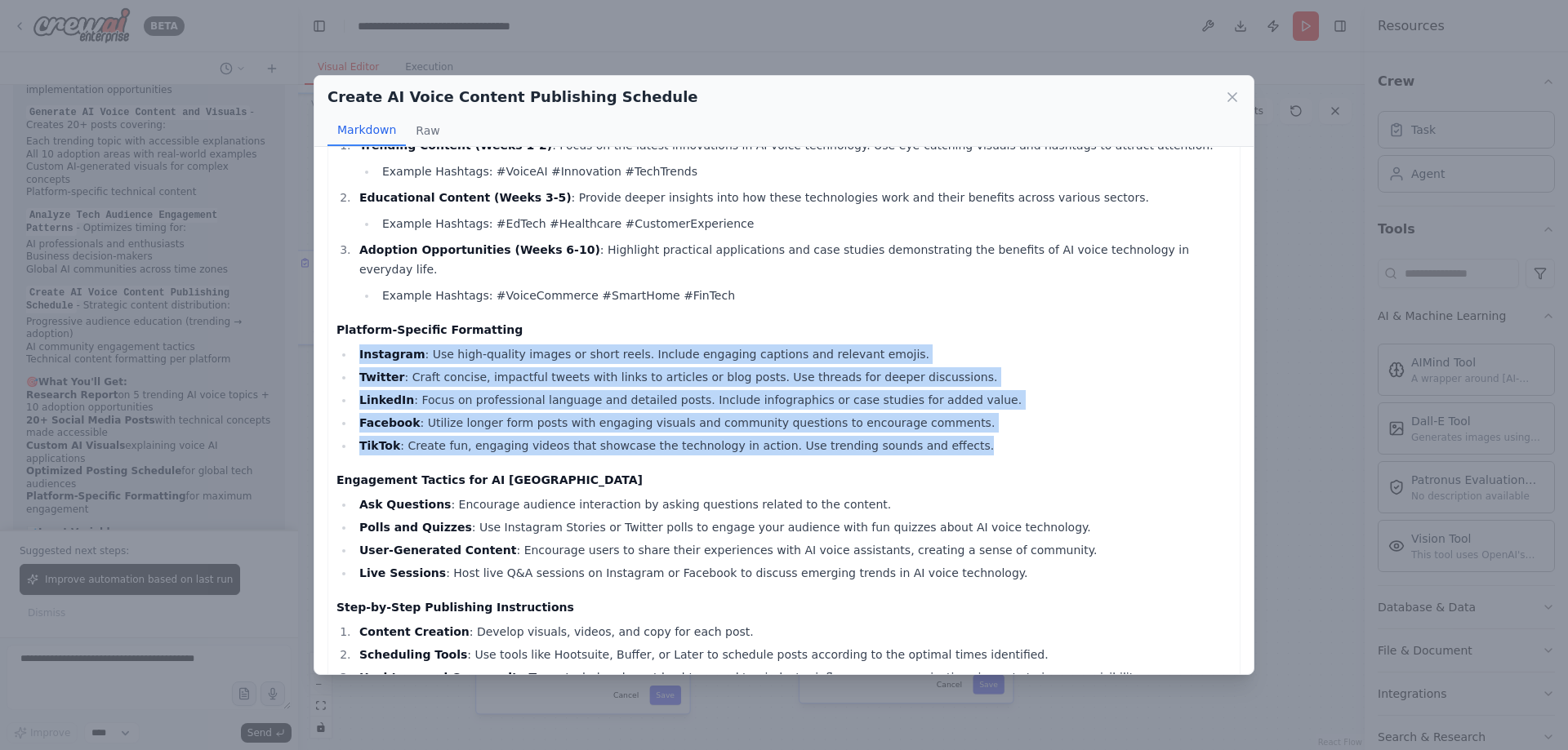
drag, startPoint x: 923, startPoint y: 427, endPoint x: 345, endPoint y: 332, distance: 585.8
click at [345, 344] on ul "Instagram : Use high-quality images or short reels. Include engaging captions a…" at bounding box center [784, 400] width 896 height 111
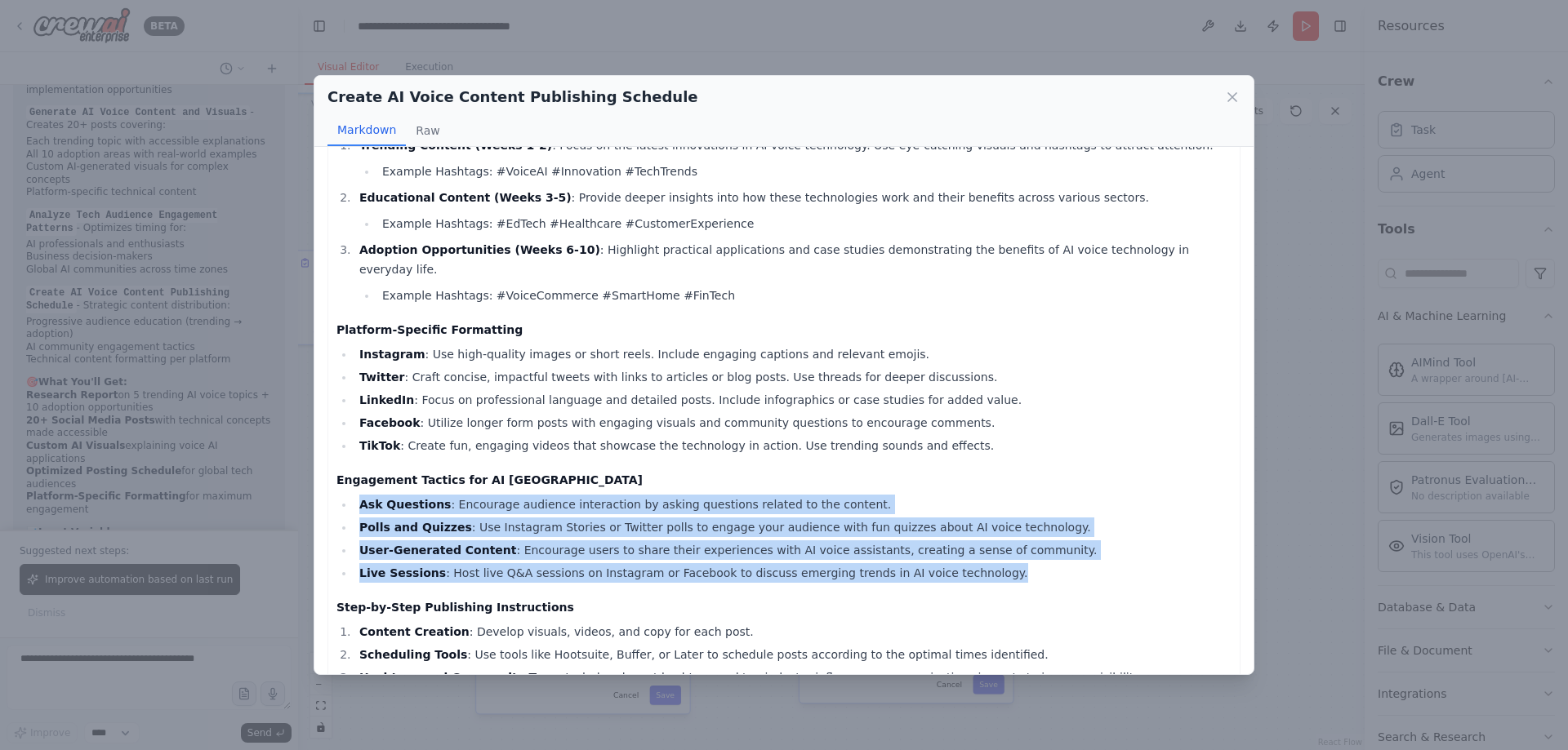
drag, startPoint x: 1010, startPoint y: 556, endPoint x: 334, endPoint y: 477, distance: 680.6
click at [334, 477] on div "Comprehensive Publishing Schedule for AI Voice Chat Content This schedule is de…" at bounding box center [784, 158] width 914 height 1464
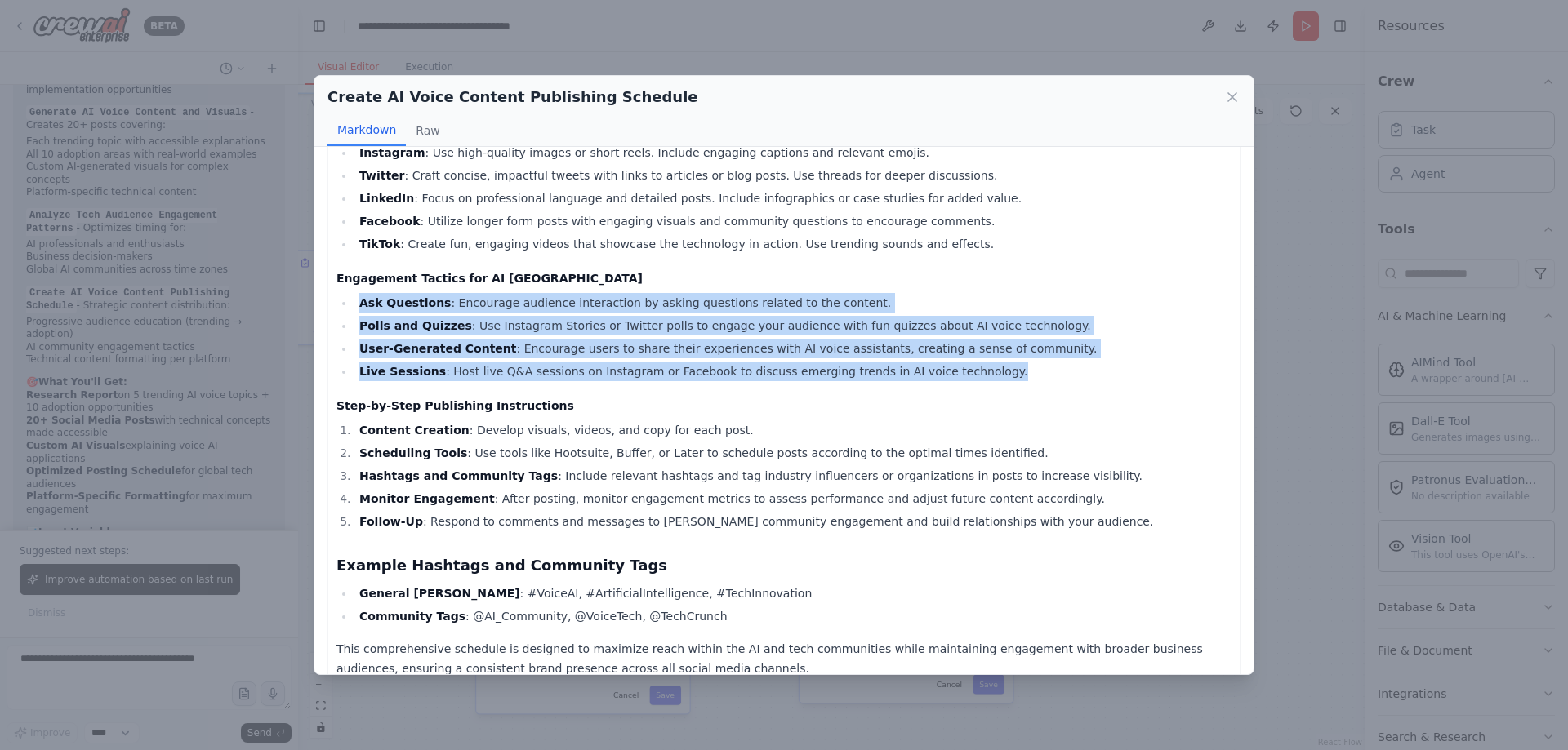
scroll to position [943, 0]
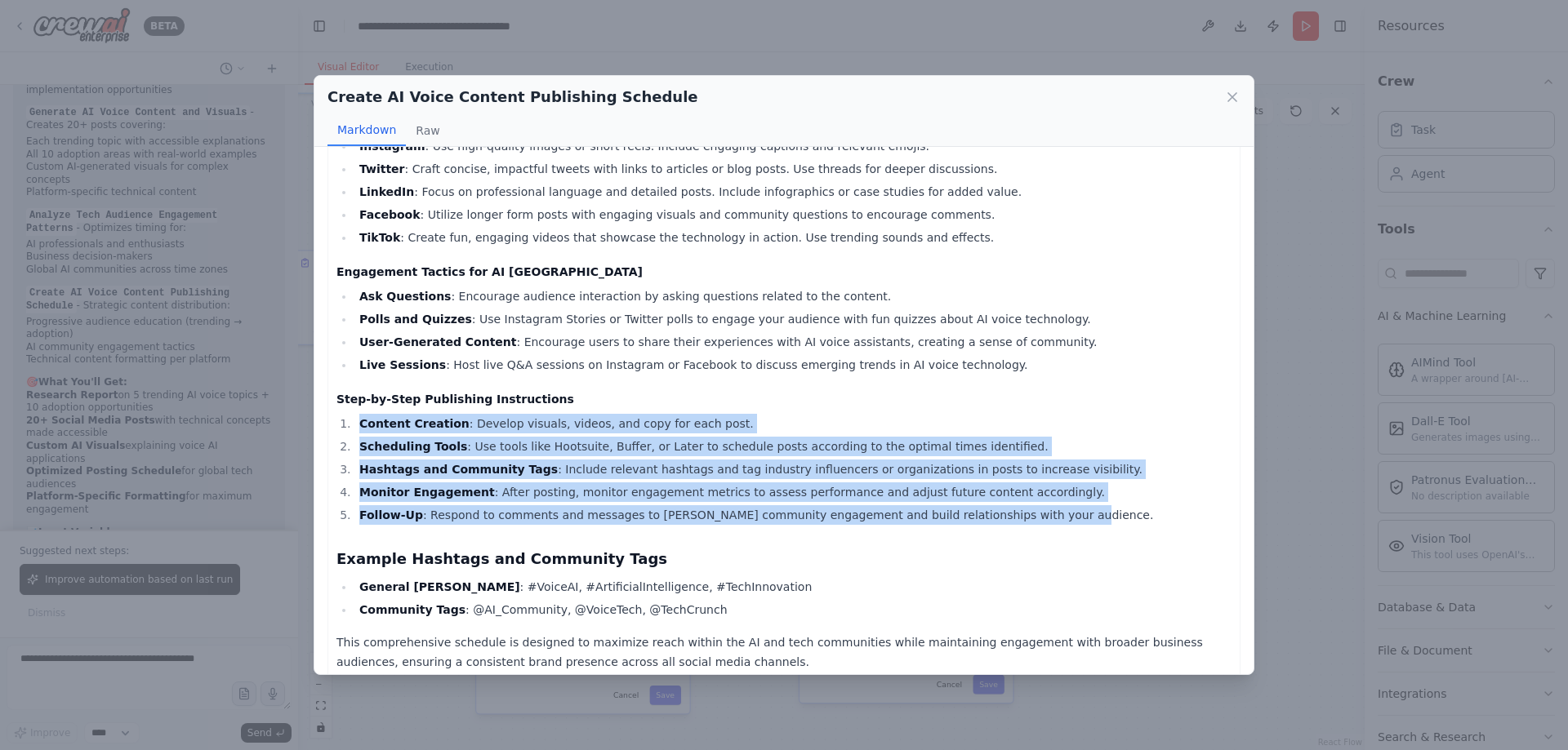
drag, startPoint x: 1014, startPoint y: 497, endPoint x: 365, endPoint y: 418, distance: 653.8
click at [362, 414] on ol "Content Creation : Develop visuals, videos, and copy for each post. Scheduling …" at bounding box center [784, 470] width 896 height 111
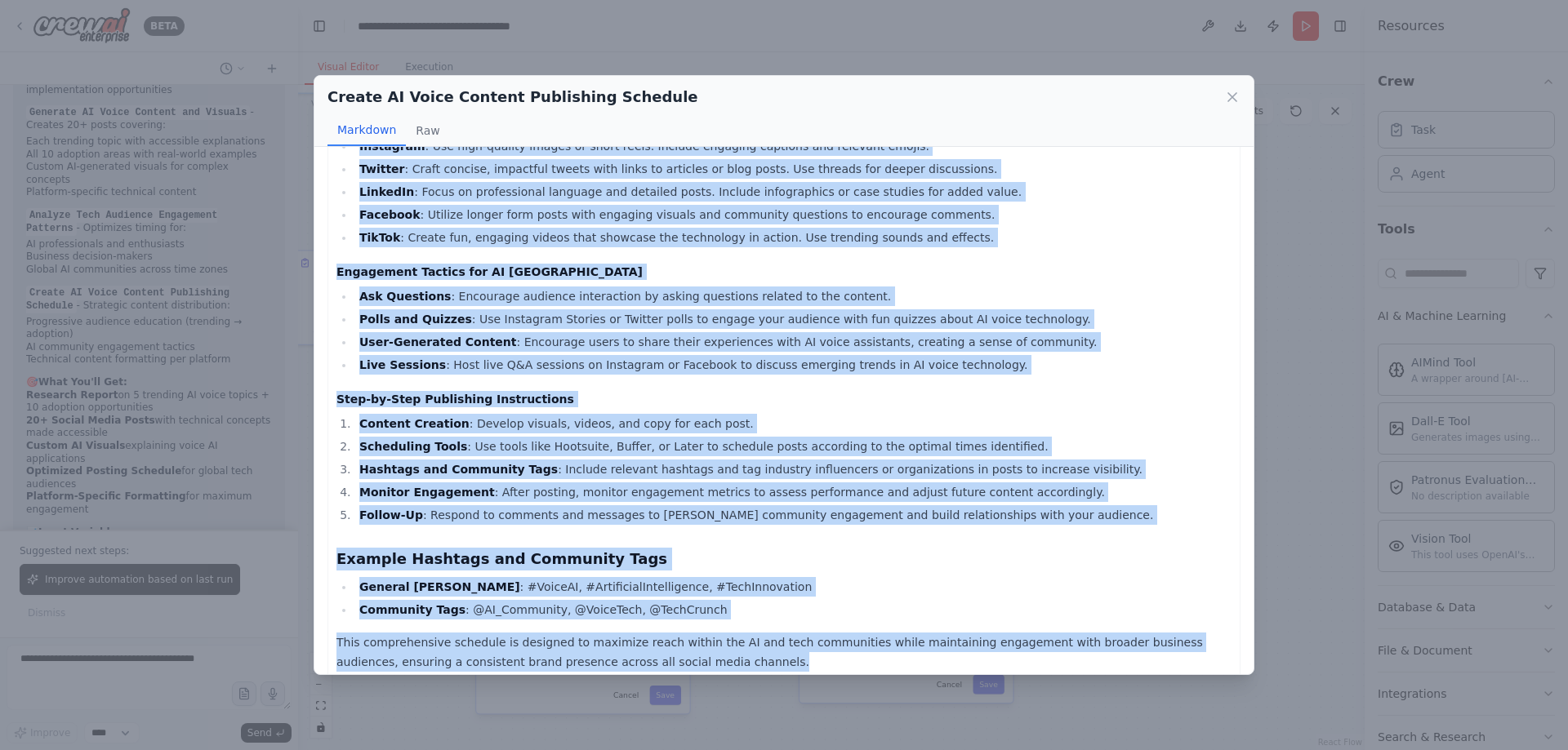
drag, startPoint x: 339, startPoint y: 179, endPoint x: 719, endPoint y: 645, distance: 601.3
click at [422, 131] on button "Raw" at bounding box center [428, 130] width 43 height 31
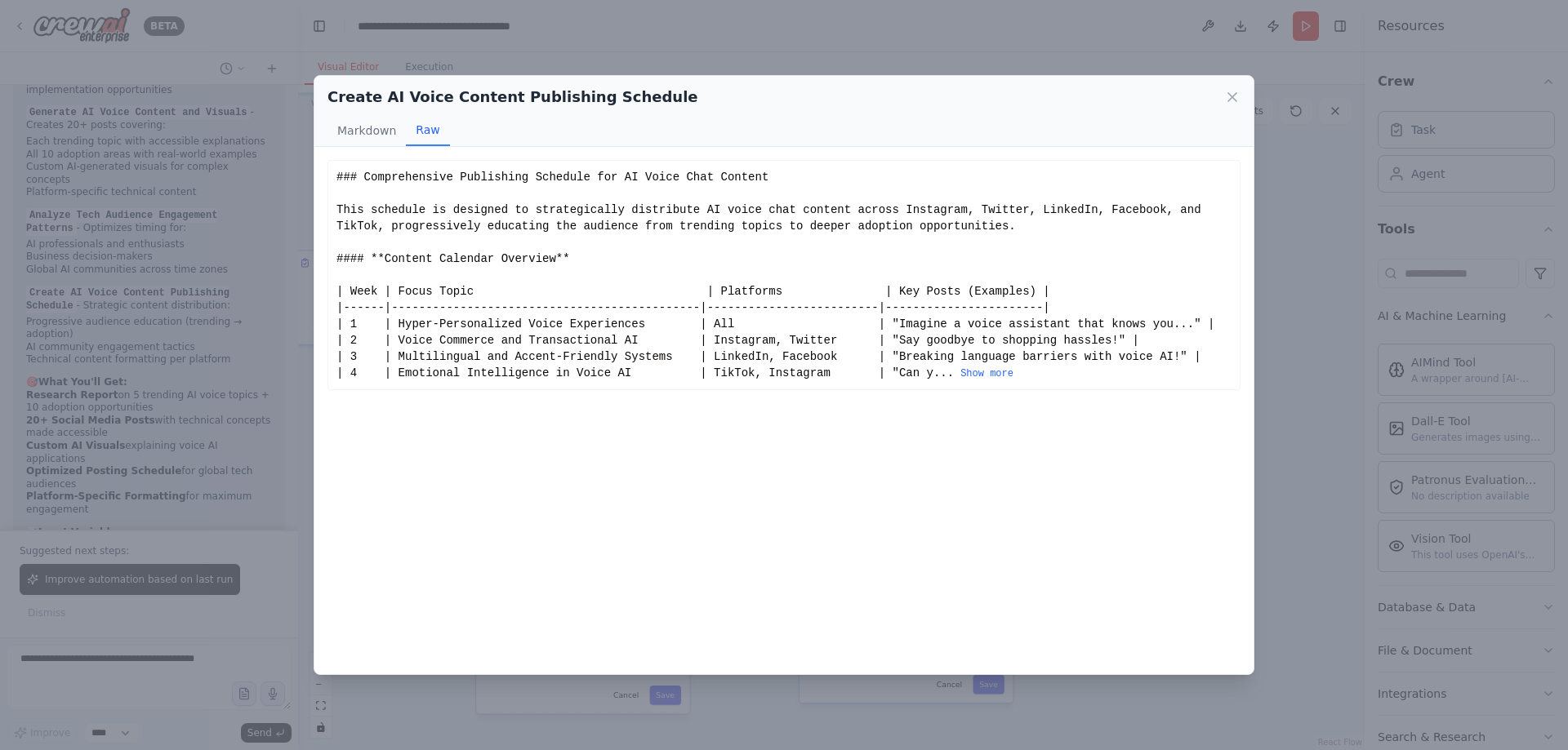
scroll to position [0, 0]
click at [616, 270] on div "### Comprehensive Publishing Schedule for AI Voice Chat Content This schedule i…" at bounding box center [784, 275] width 896 height 212
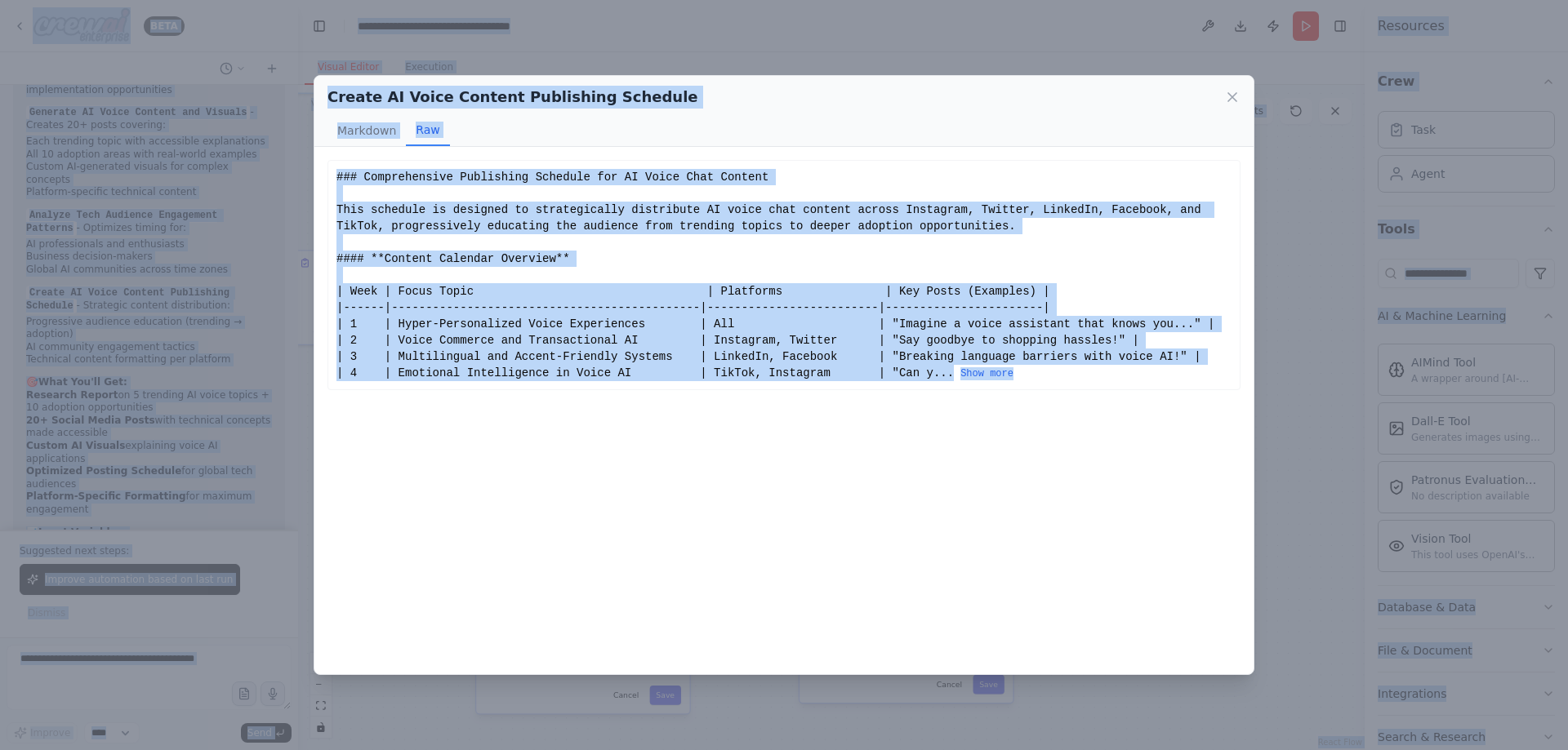
click at [733, 295] on div "### Comprehensive Publishing Schedule for AI Voice Chat Content This schedule i…" at bounding box center [784, 275] width 896 height 212
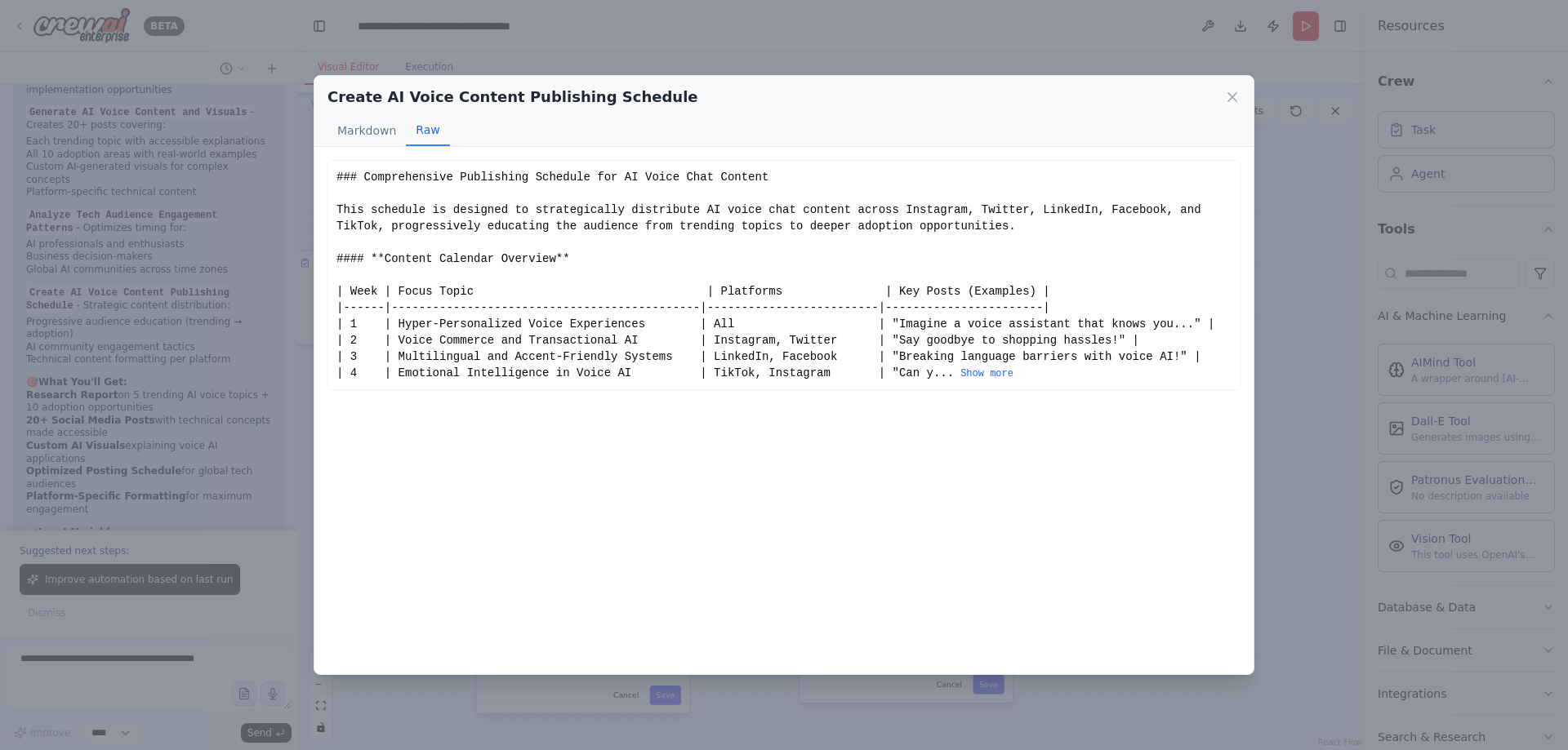
click at [764, 234] on div "### Comprehensive Publishing Schedule for AI Voice Chat Content This schedule i…" at bounding box center [784, 275] width 896 height 212
drag, startPoint x: 793, startPoint y: 291, endPoint x: 961, endPoint y: 370, distance: 185.6
click at [794, 294] on div "### Comprehensive Publishing Schedule for AI Voice Chat Content This schedule i…" at bounding box center [784, 275] width 896 height 212
click at [1287, 425] on div "Create AI Voice Content Publishing Schedule Markdown Raw Comprehensive Publishi…" at bounding box center [784, 375] width 1568 height 750
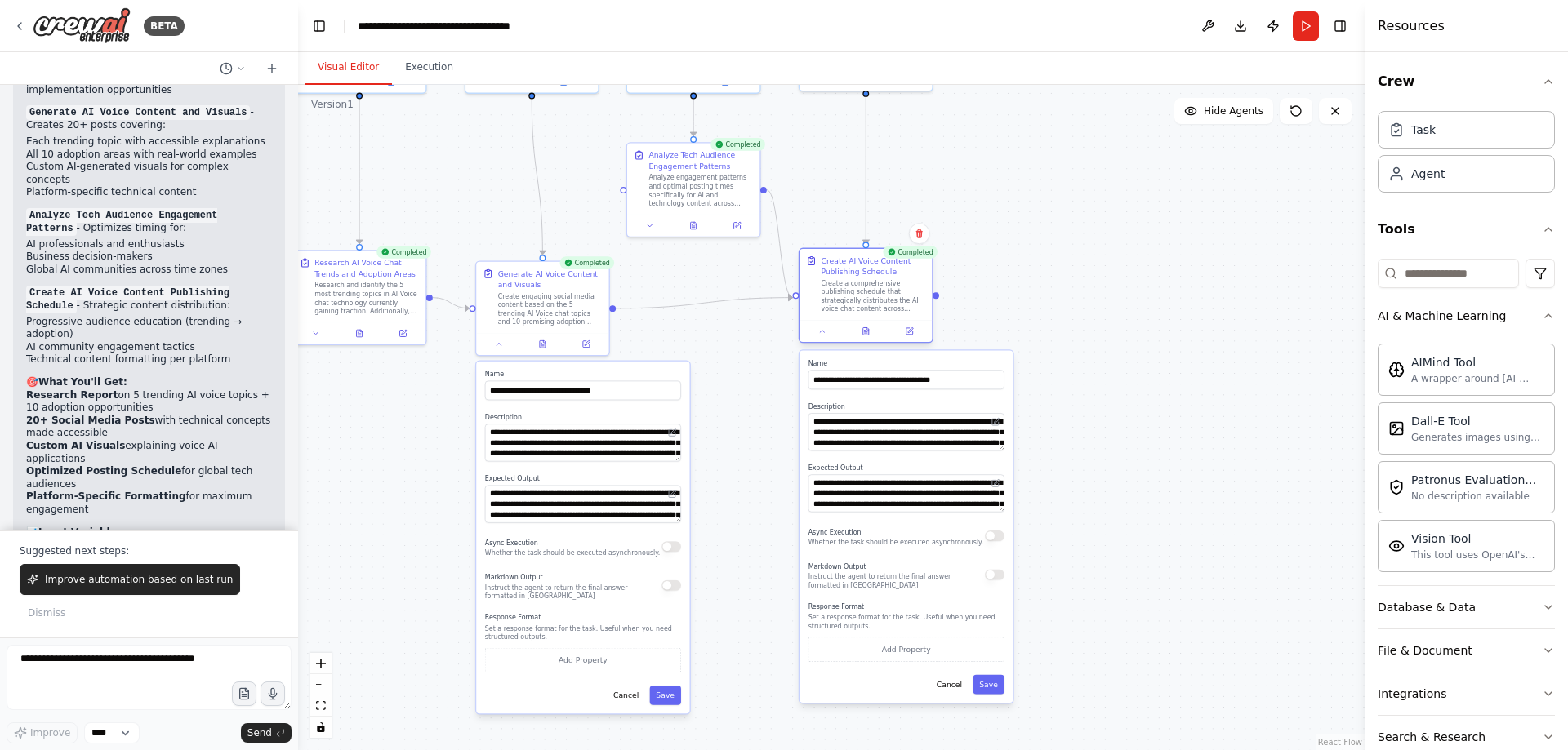
click at [868, 339] on div at bounding box center [866, 331] width 133 height 22
click at [866, 327] on icon at bounding box center [866, 332] width 9 height 9
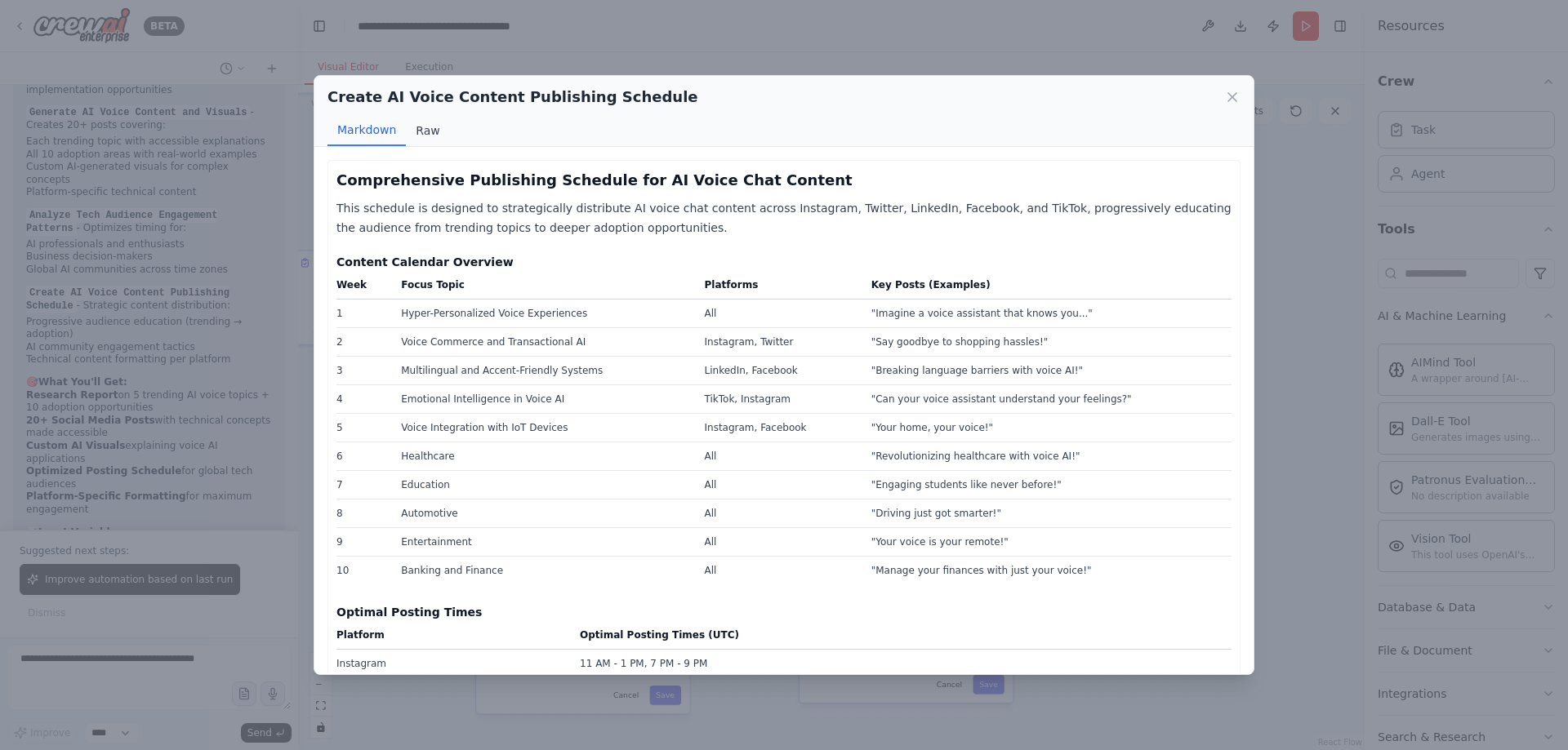
click at [427, 136] on button "Raw" at bounding box center [428, 130] width 43 height 31
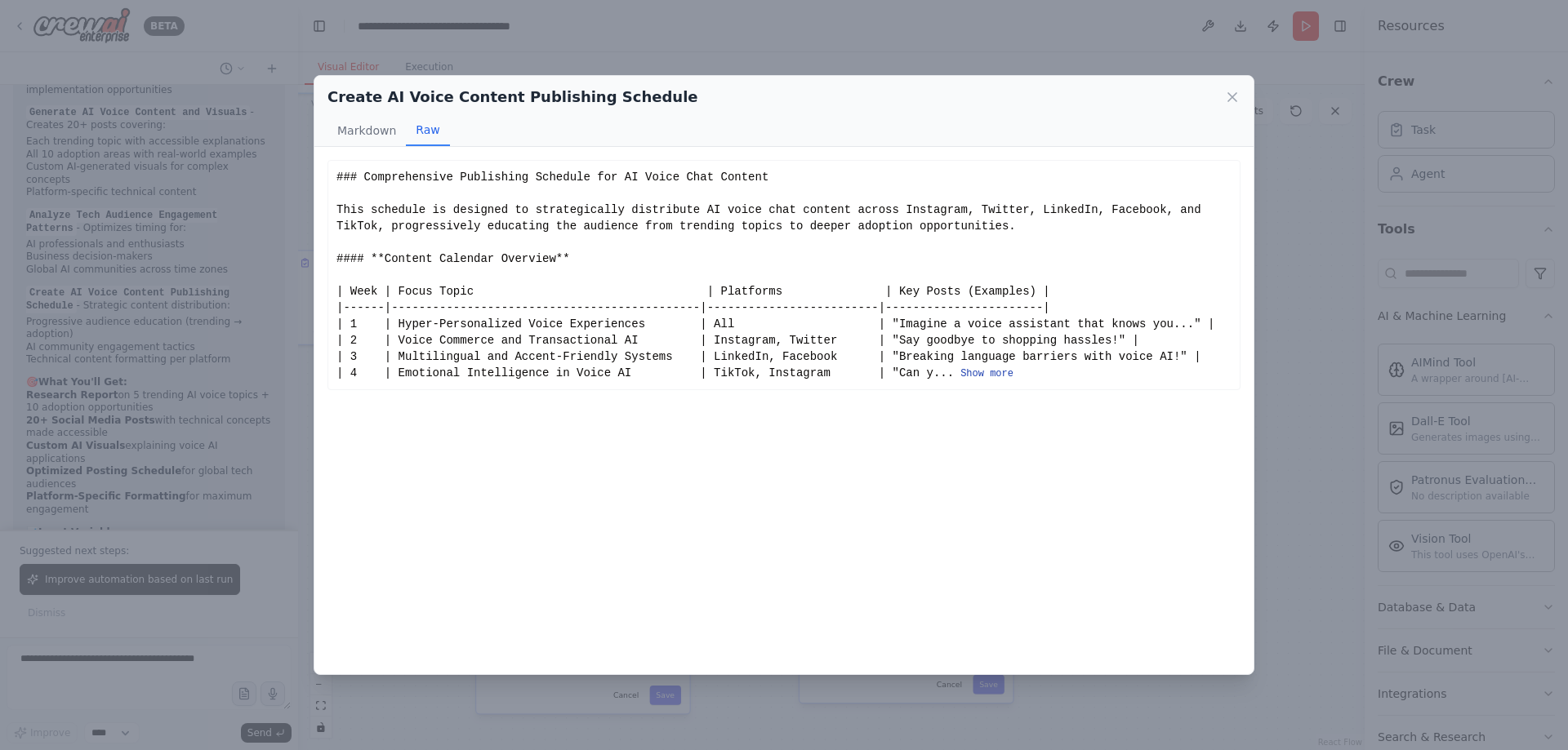
click at [960, 372] on button "Show more" at bounding box center [986, 374] width 53 height 13
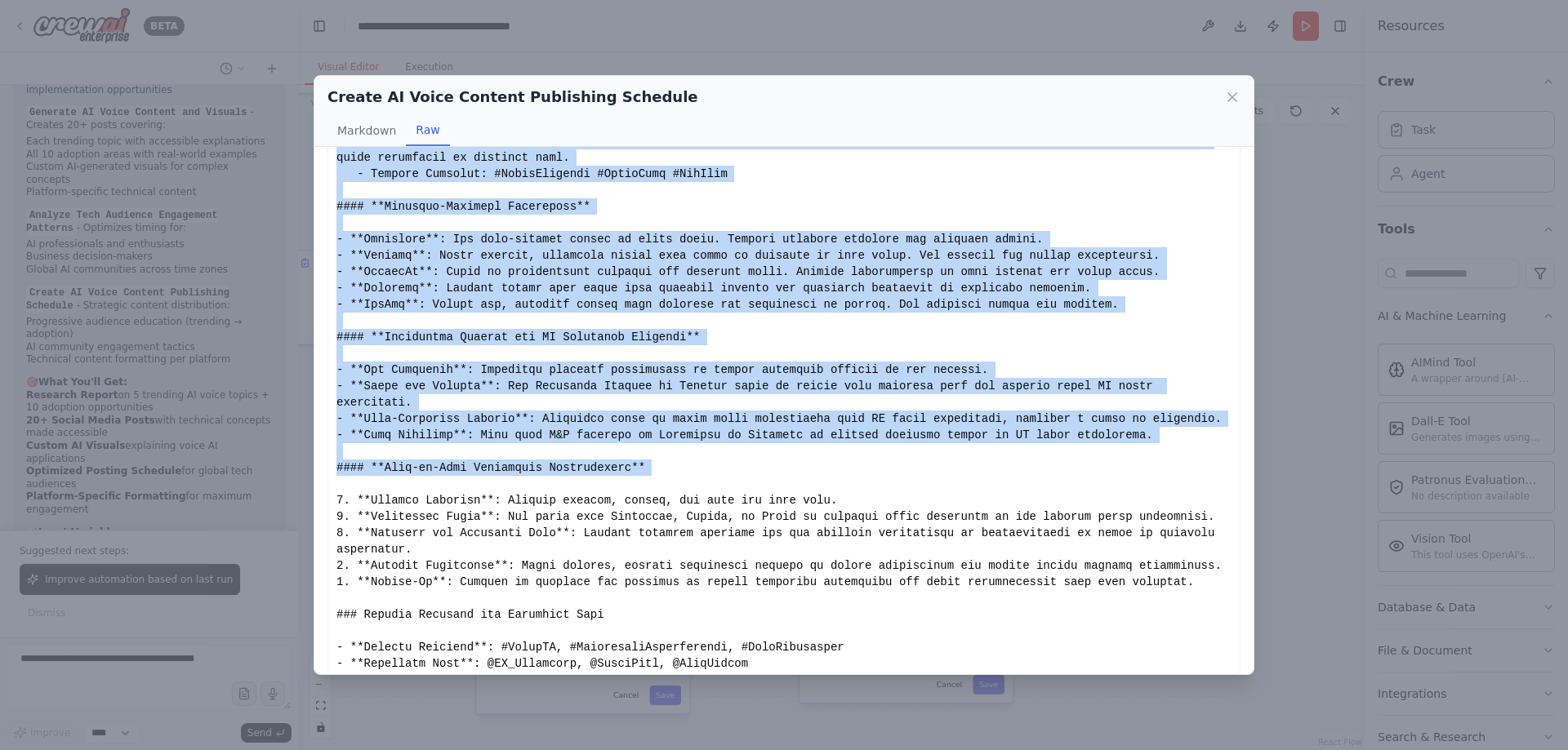
scroll to position [709, 0]
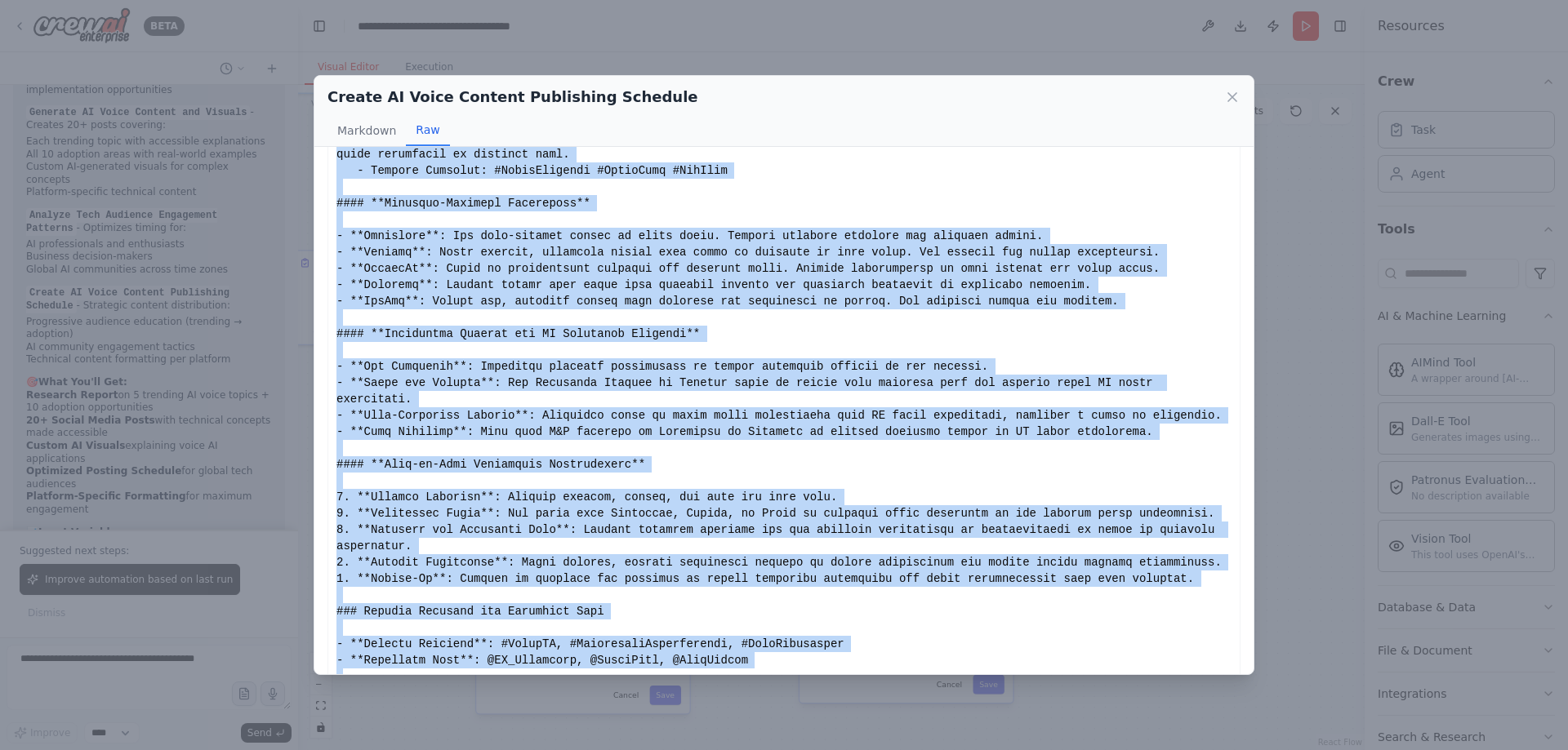
drag, startPoint x: 334, startPoint y: 174, endPoint x: 901, endPoint y: 645, distance: 737.1
click at [901, 645] on div "Show less" at bounding box center [784, 89] width 914 height 1275
copy div "### Comprehensive Publishing Schedule for AI Voice Chat Content This schedule i…"
click at [531, 183] on div "Show less" at bounding box center [784, 89] width 896 height 1257
click at [372, 136] on button "Markdown" at bounding box center [366, 130] width 78 height 31
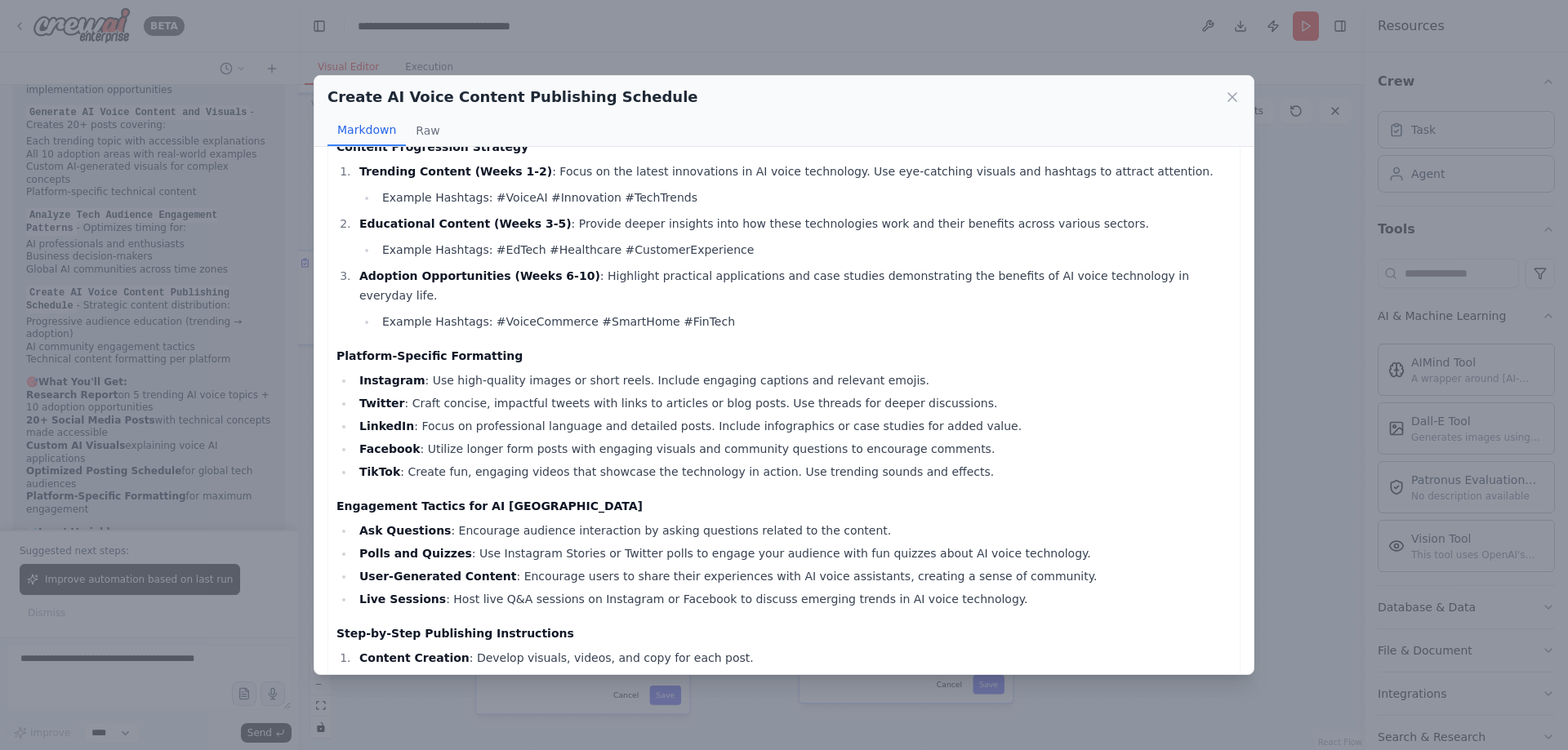
drag, startPoint x: 1122, startPoint y: 97, endPoint x: 1151, endPoint y: 90, distance: 29.8
click at [1119, 90] on div "Create AI Voice Content Publishing Schedule" at bounding box center [784, 98] width 914 height 23
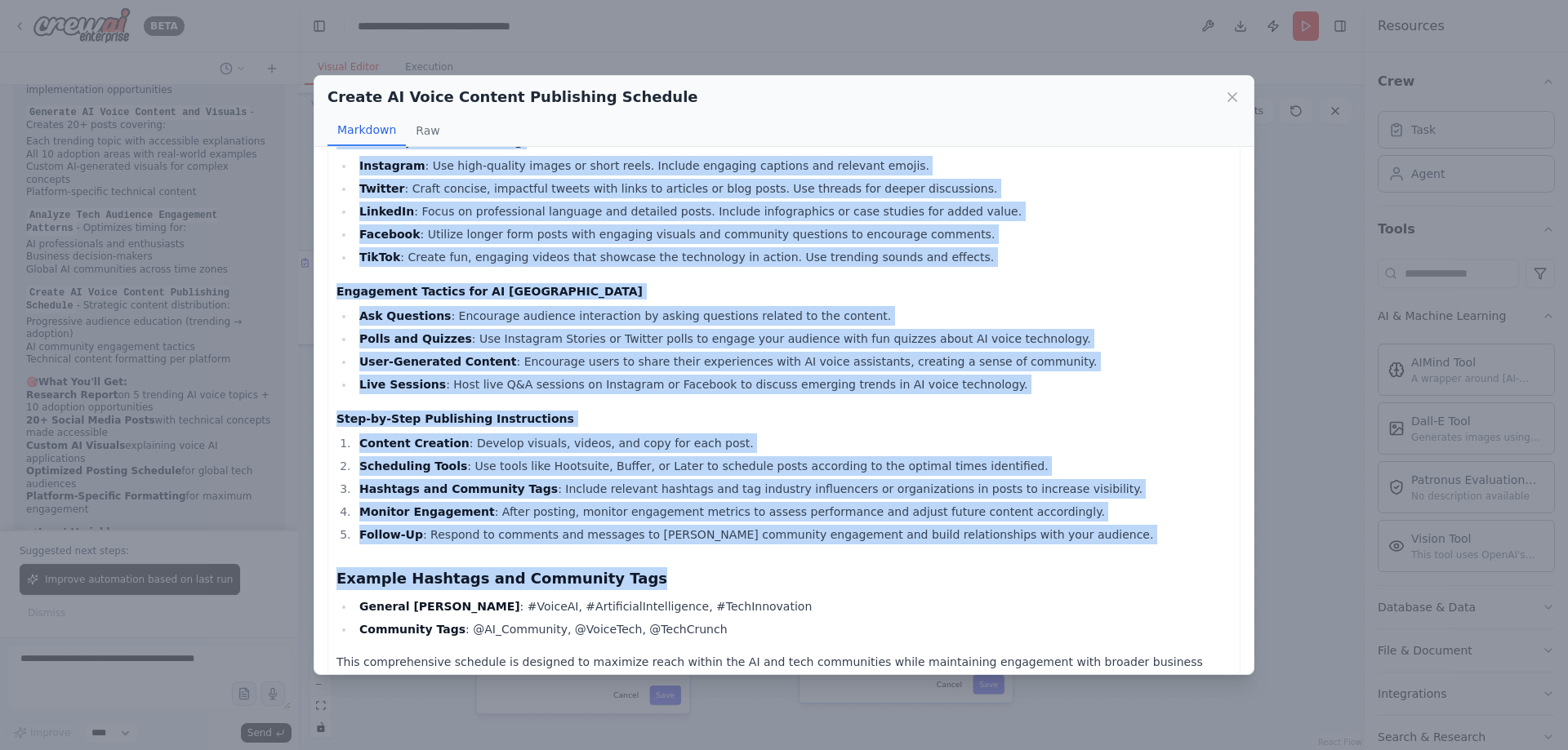
scroll to position [943, 0]
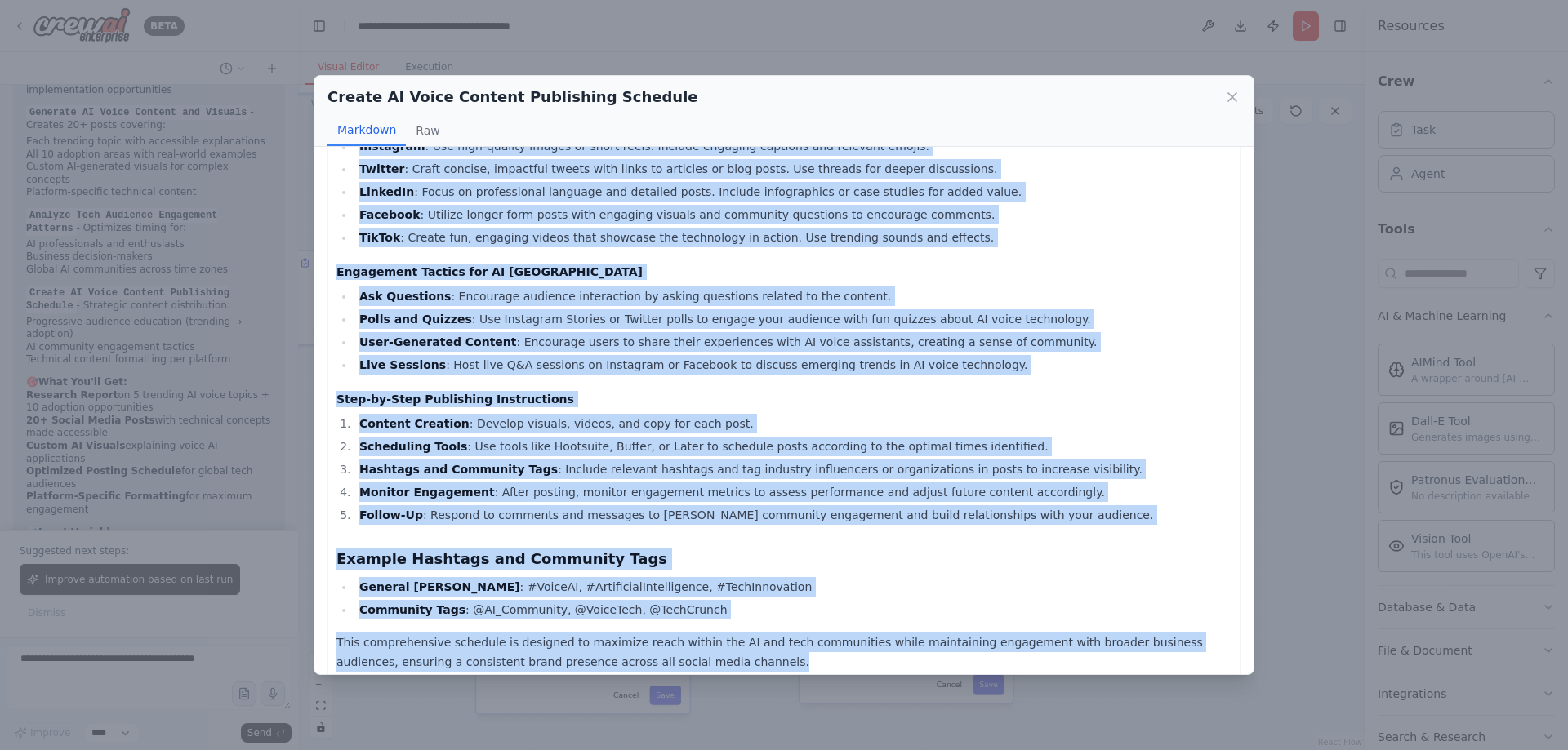
drag, startPoint x: 340, startPoint y: 181, endPoint x: 819, endPoint y: 652, distance: 671.8
copy div "Comprehensive Publishing Schedule for AI Voice Chat Content This schedule is de…"
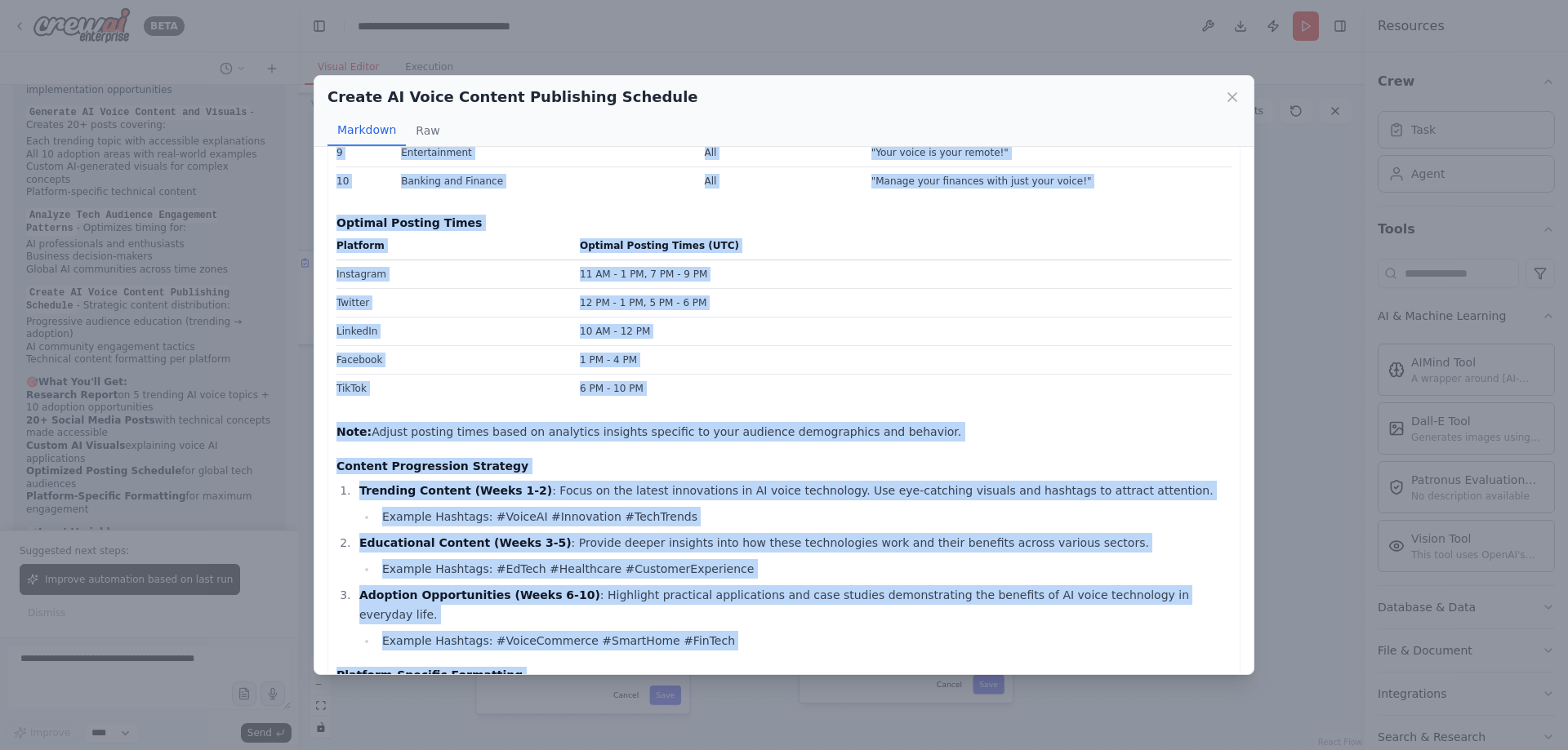
scroll to position [0, 0]
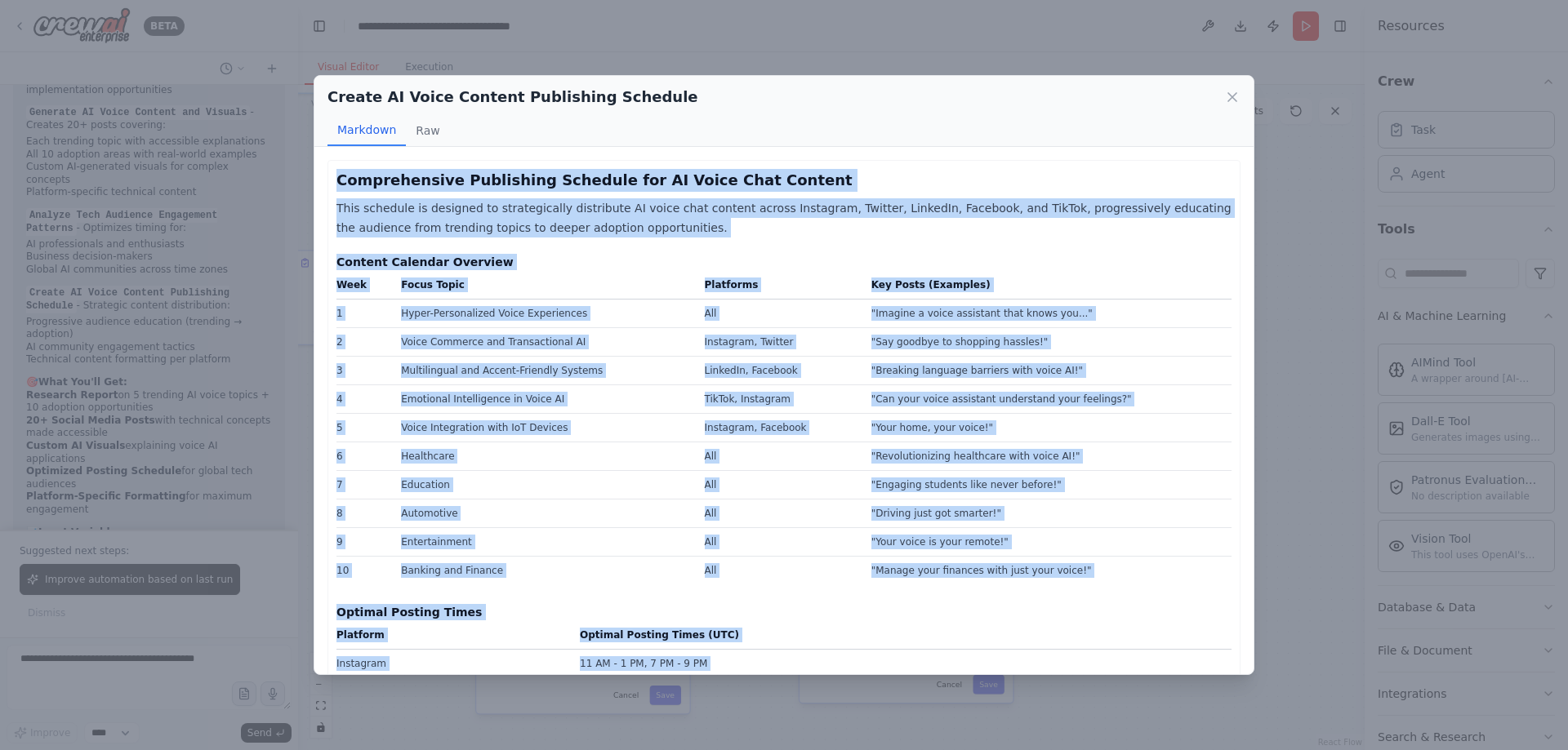
click at [841, 231] on p "This schedule is designed to strategically distribute AI voice chat content acr…" at bounding box center [784, 218] width 896 height 39
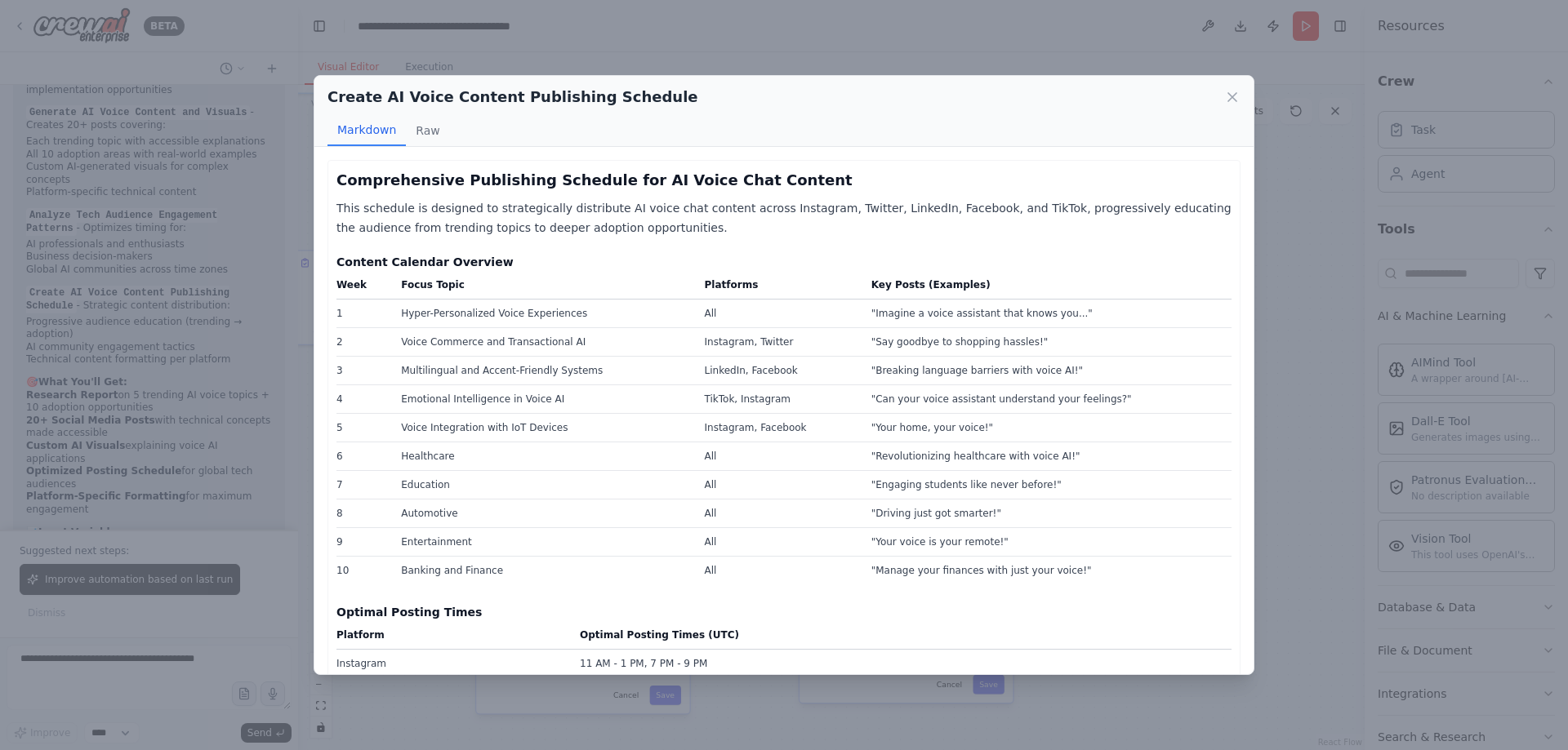
click at [1226, 92] on icon at bounding box center [1233, 97] width 16 height 16
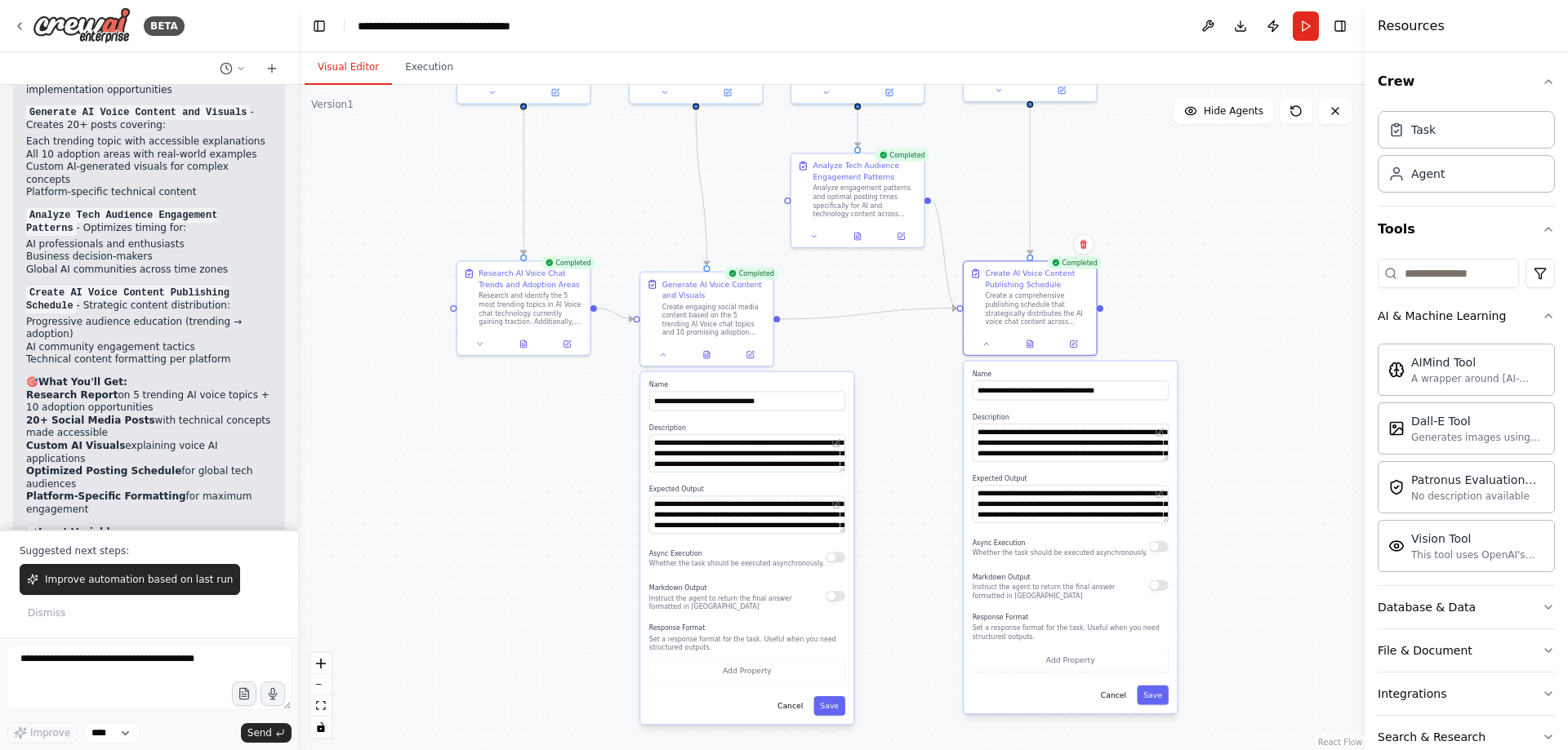
drag, startPoint x: 381, startPoint y: 441, endPoint x: 543, endPoint y: 450, distance: 162.2
click at [543, 450] on div ".deletable-edge-delete-btn { width: 20px; height: 20px; border: 0px solid #ffff…" at bounding box center [832, 418] width 1067 height 666
click at [800, 709] on button "Cancel" at bounding box center [790, 706] width 39 height 20
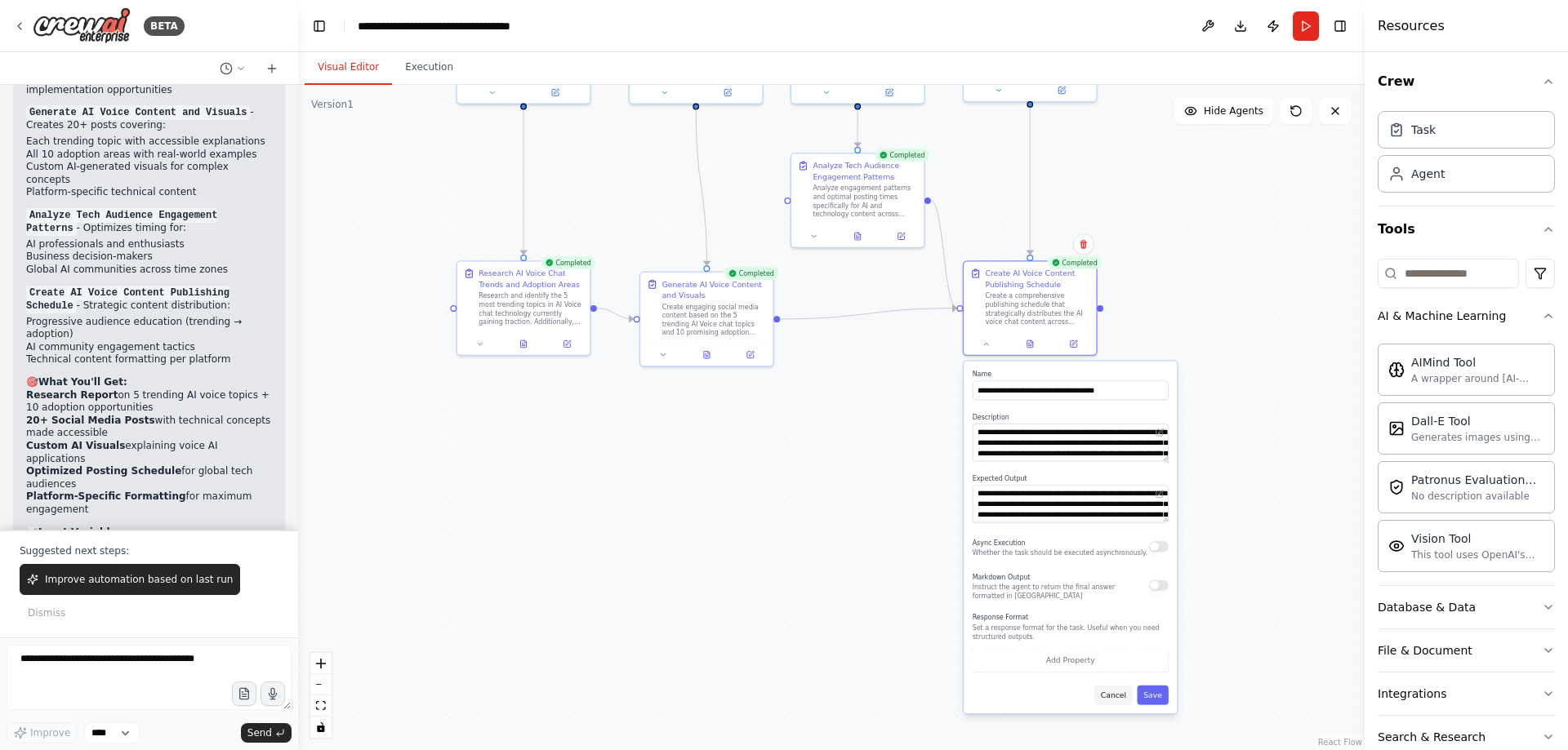
click at [1118, 702] on button "Cancel" at bounding box center [1113, 695] width 39 height 20
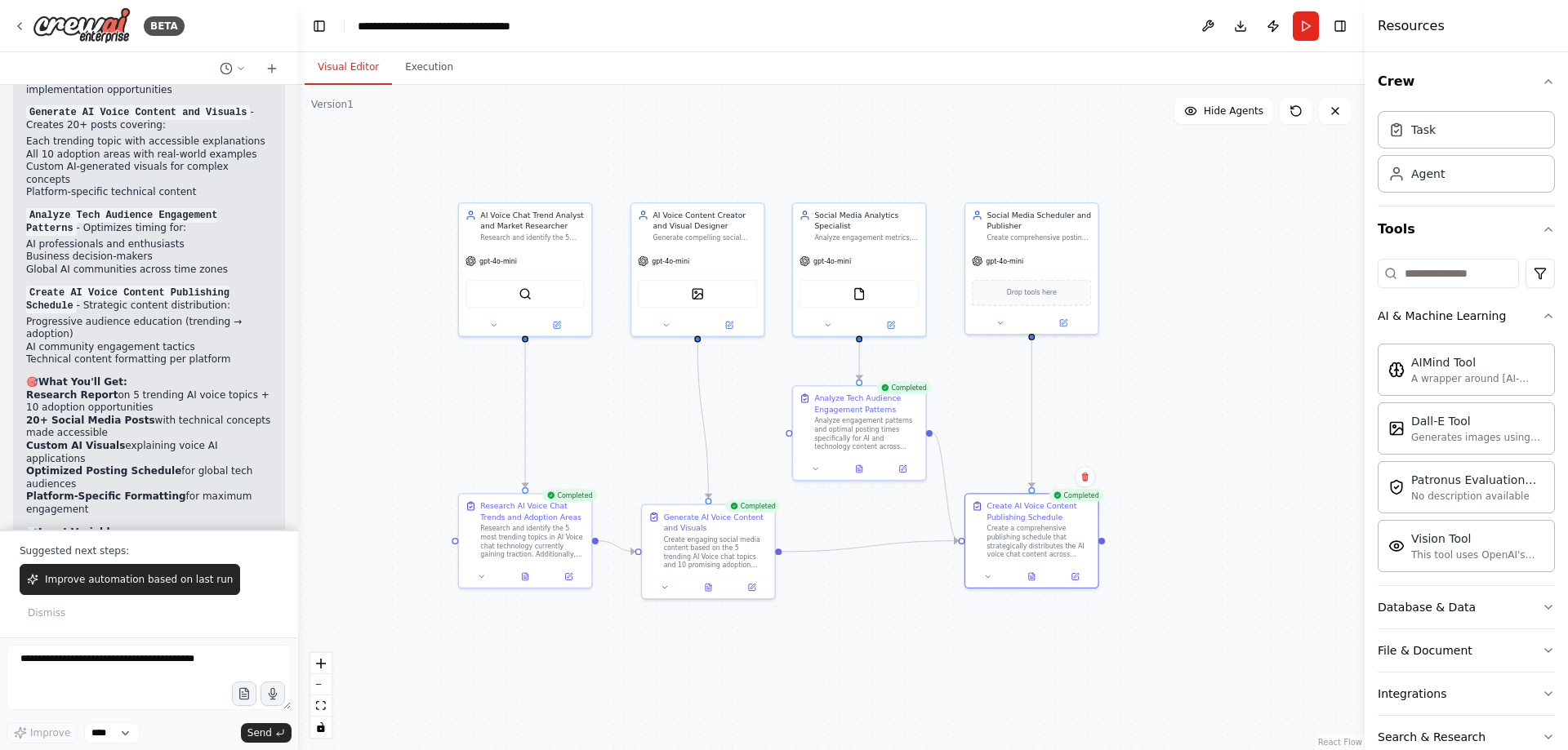
drag, startPoint x: 859, startPoint y: 397, endPoint x: 859, endPoint y: 610, distance: 213.0
click at [859, 610] on div ".deletable-edge-delete-btn { width: 20px; height: 20px; border: 0px solid #ffff…" at bounding box center [832, 418] width 1067 height 666
click at [1217, 487] on div ".deletable-edge-delete-btn { width: 20px; height: 20px; border: 0px solid #ffff…" at bounding box center [832, 418] width 1067 height 666
click at [988, 581] on button at bounding box center [987, 574] width 37 height 13
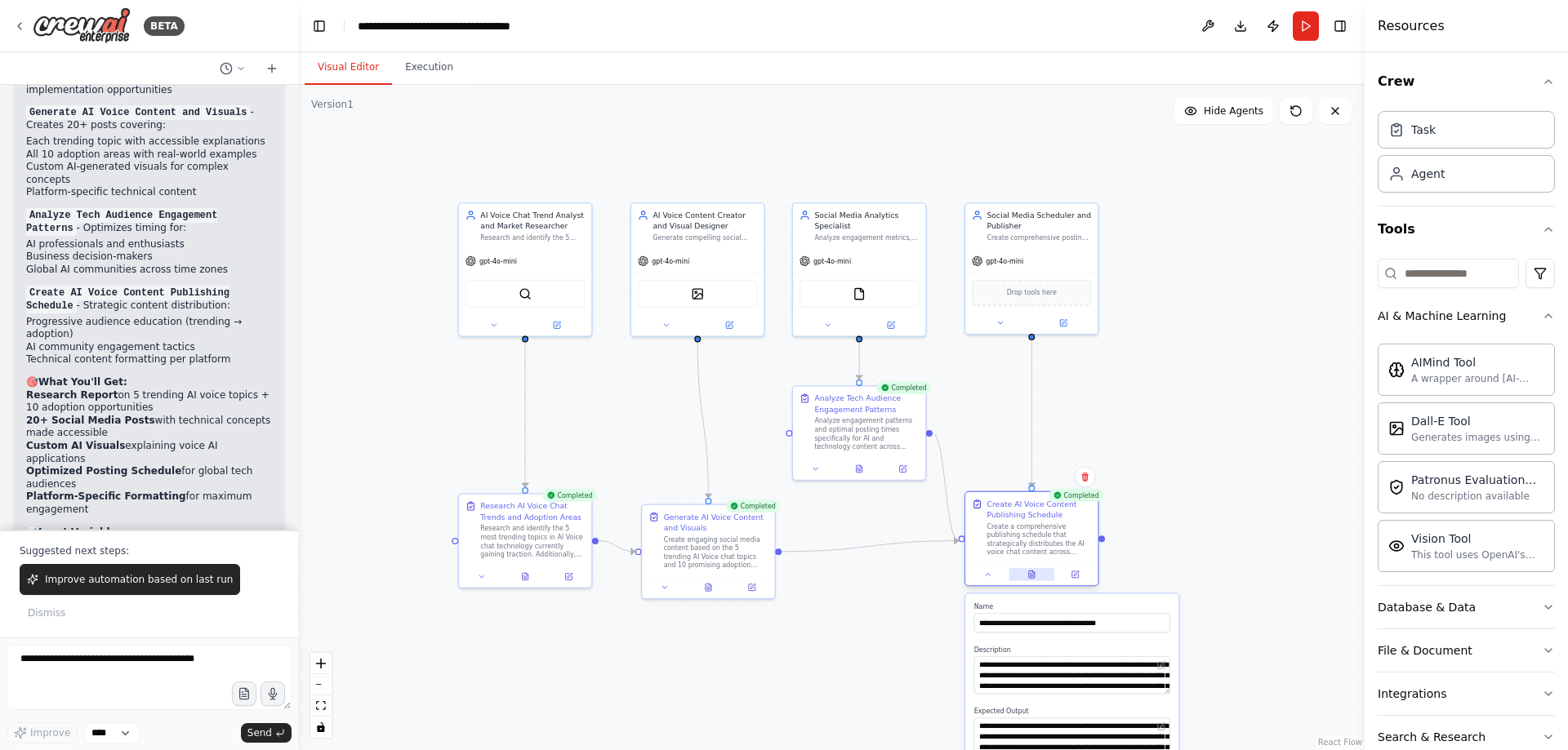
click at [1035, 574] on icon at bounding box center [1032, 575] width 9 height 9
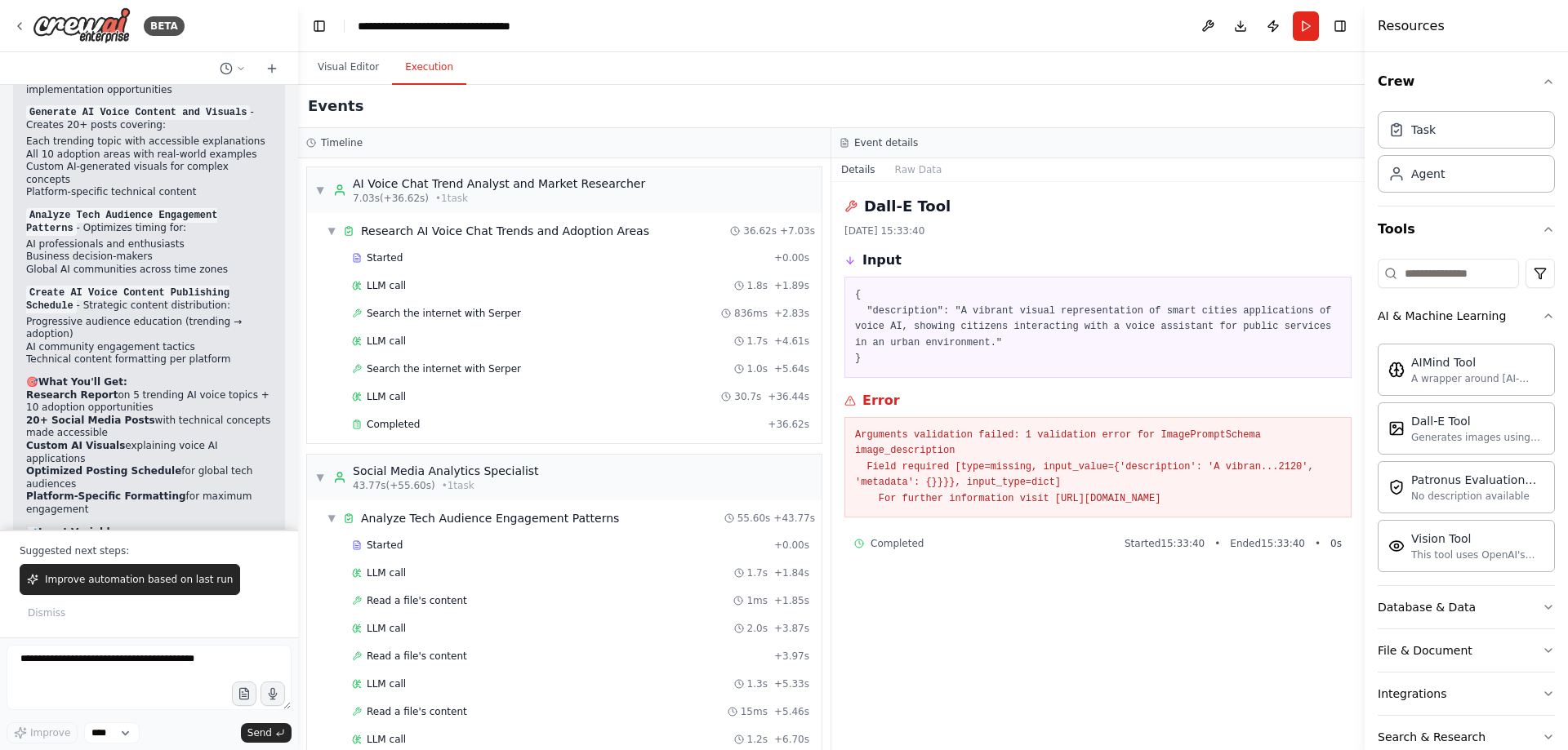
click at [426, 73] on button "Execution" at bounding box center [429, 67] width 74 height 34
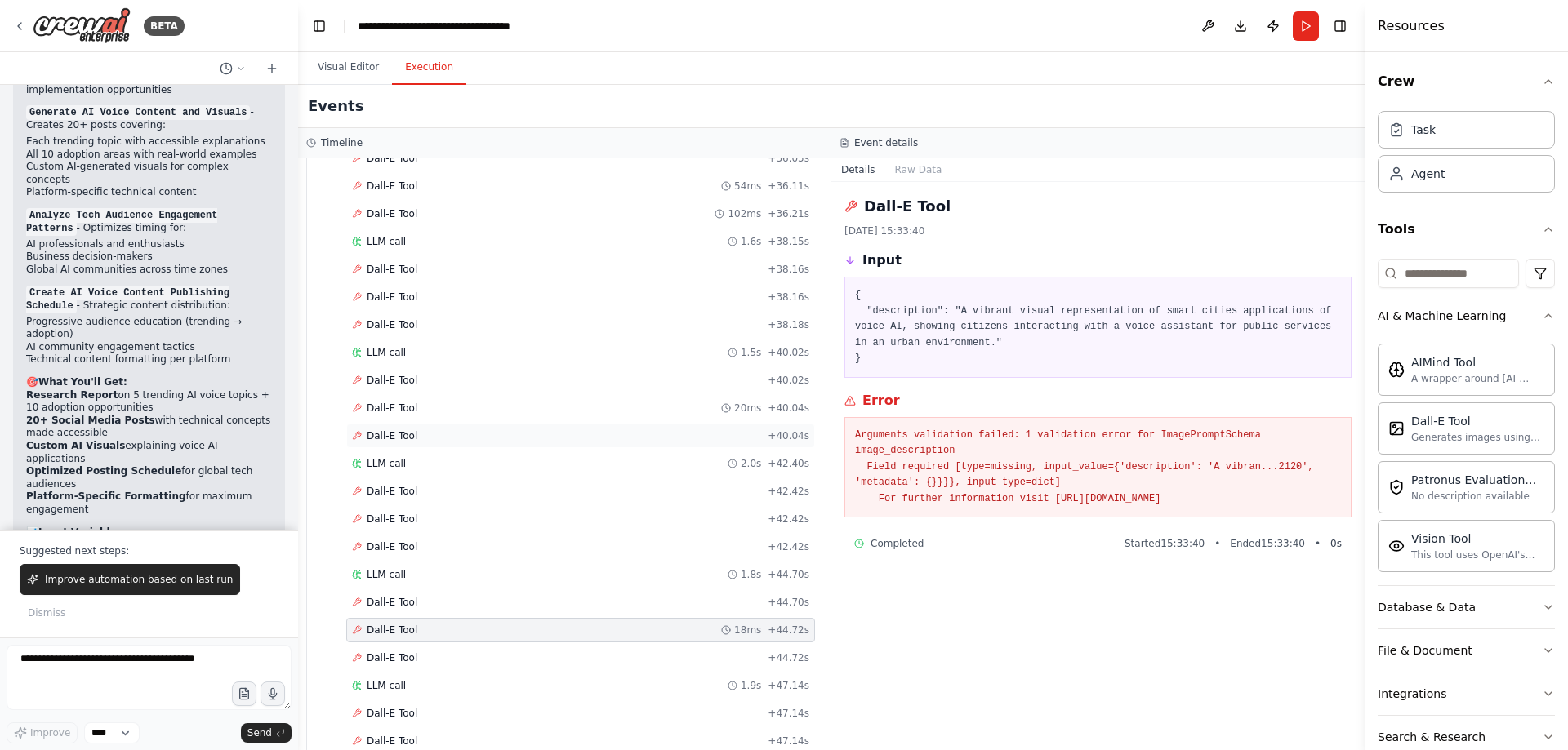
scroll to position [3837, 0]
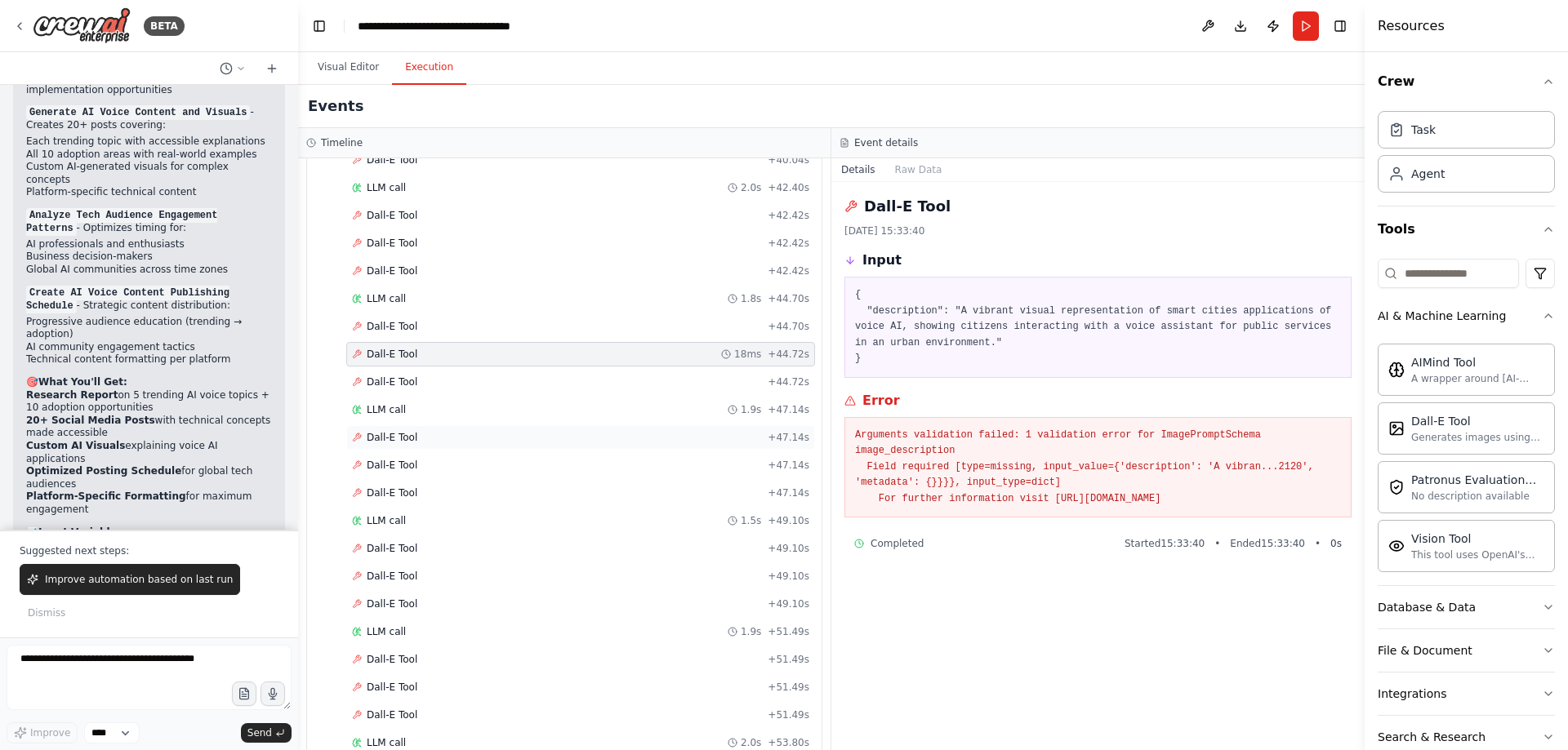
click at [408, 438] on span "Dall-E Tool" at bounding box center [392, 437] width 50 height 13
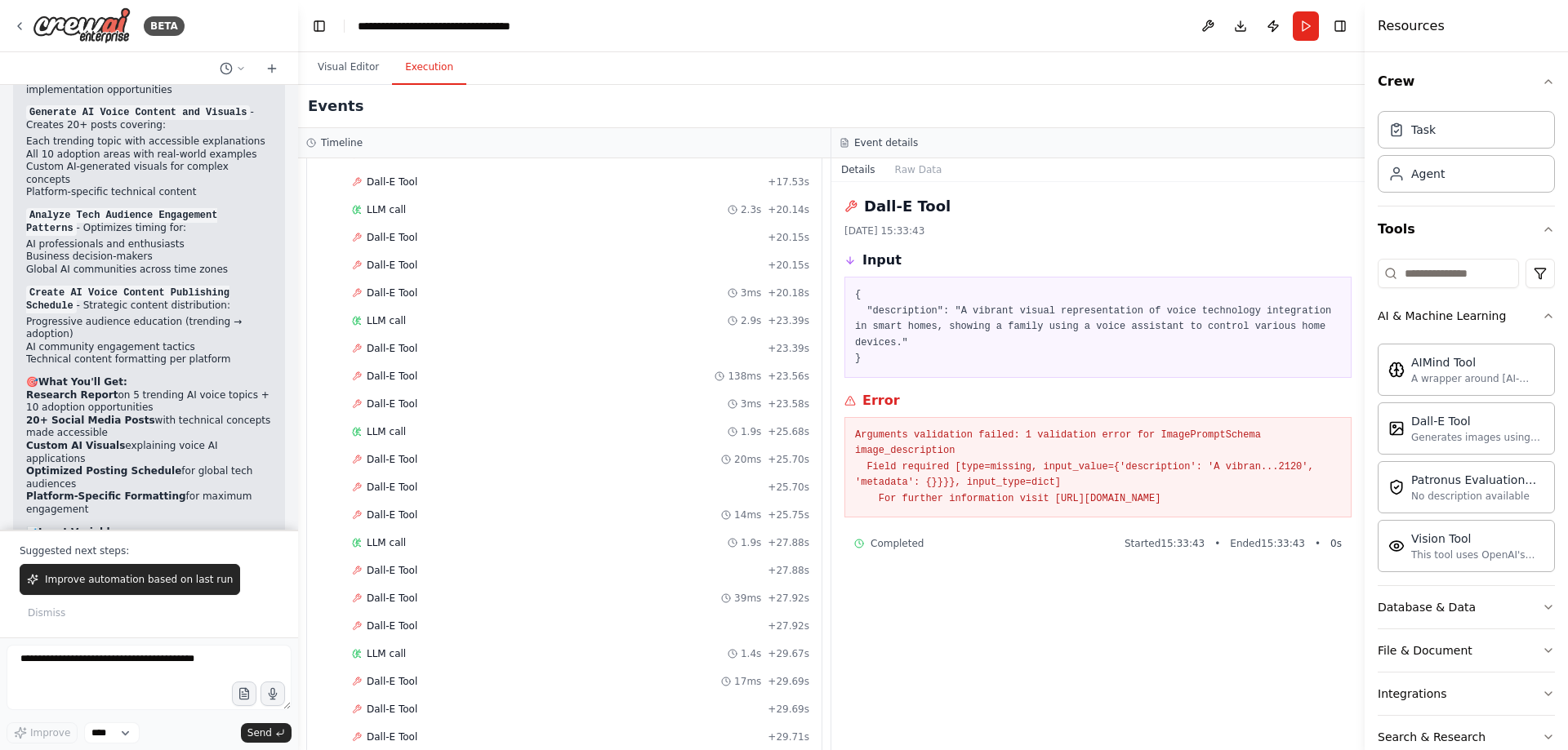
scroll to position [2734, 0]
click at [391, 371] on span "Dall-E Tool" at bounding box center [392, 375] width 50 height 13
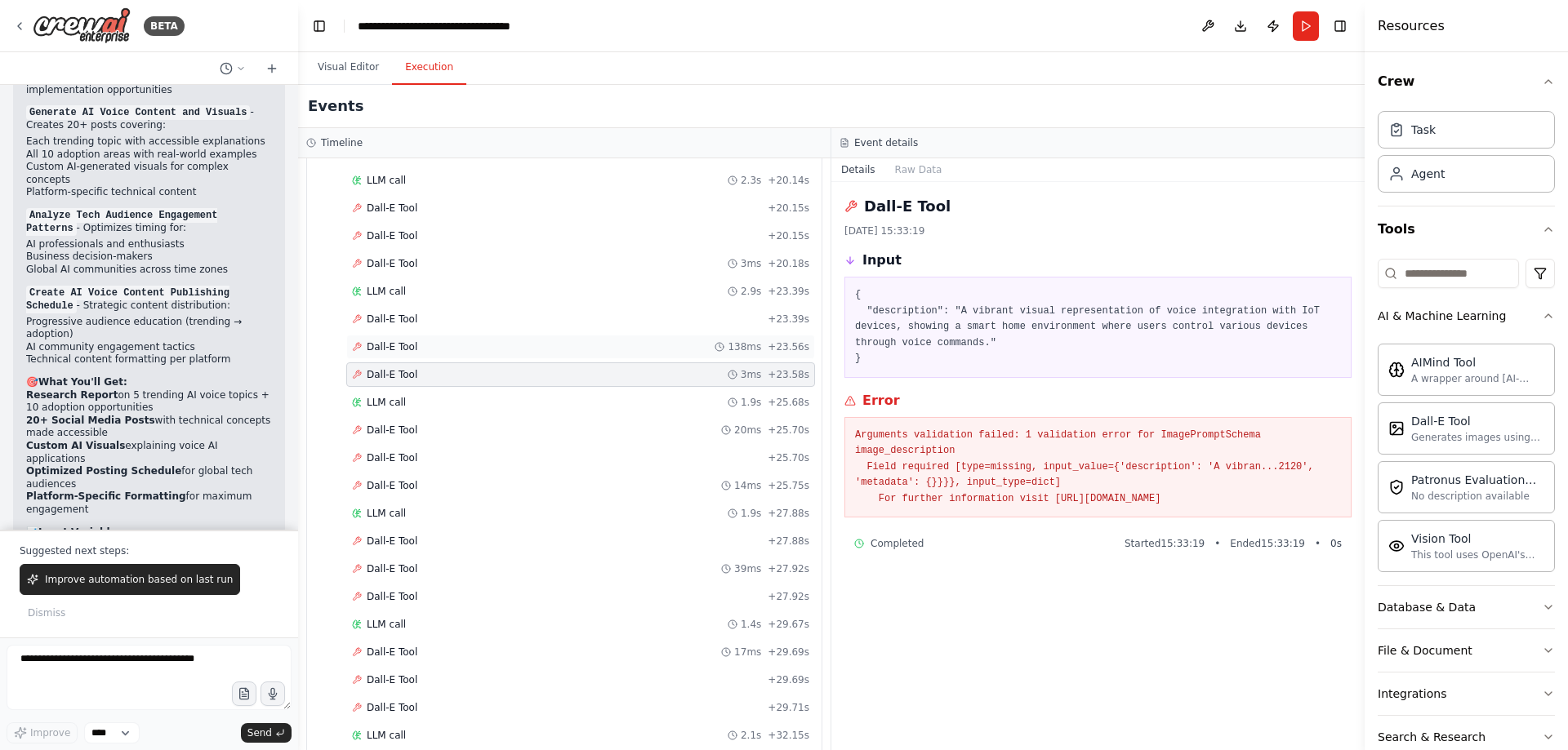
click at [371, 347] on span "Dall-E Tool" at bounding box center [392, 347] width 50 height 13
click at [370, 323] on span "Dall-E Tool" at bounding box center [392, 319] width 50 height 13
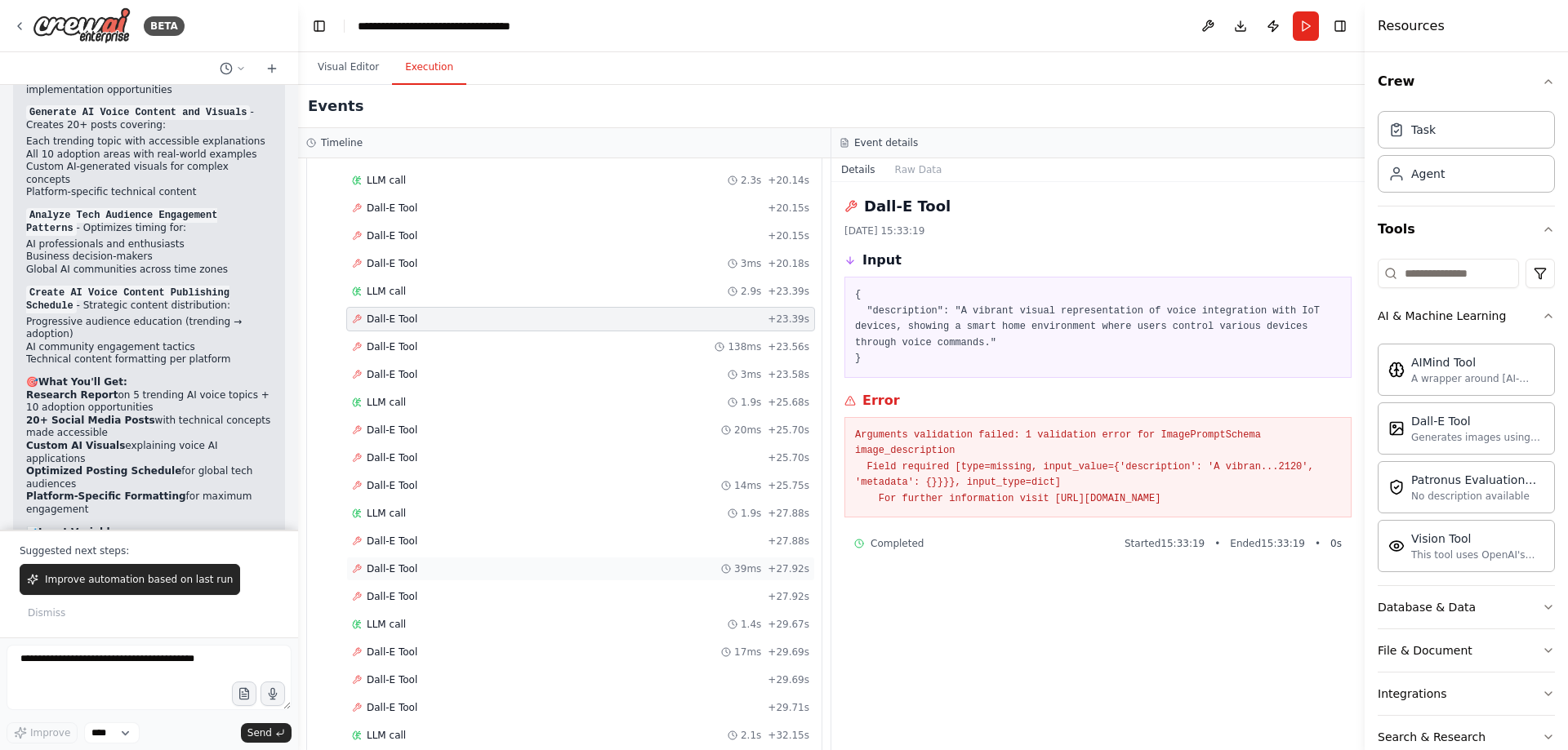
click at [385, 566] on span "Dall-E Tool" at bounding box center [392, 569] width 50 height 13
click at [400, 655] on span "Dall-E Tool" at bounding box center [392, 652] width 50 height 13
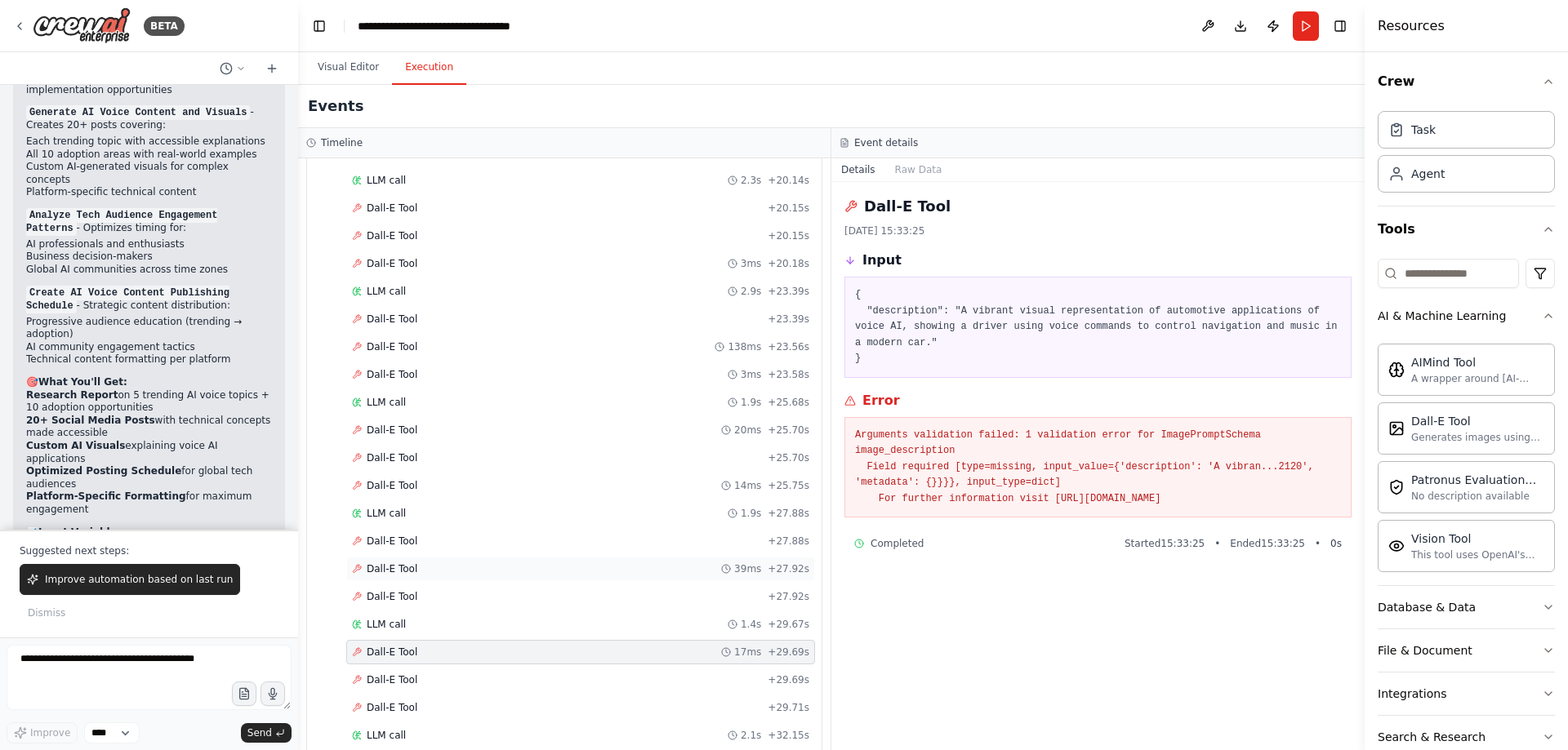
click at [386, 558] on div "Dall-E Tool 39ms + 27.92s" at bounding box center [580, 568] width 469 height 24
click at [390, 429] on span "Dall-E Tool" at bounding box center [392, 430] width 50 height 13
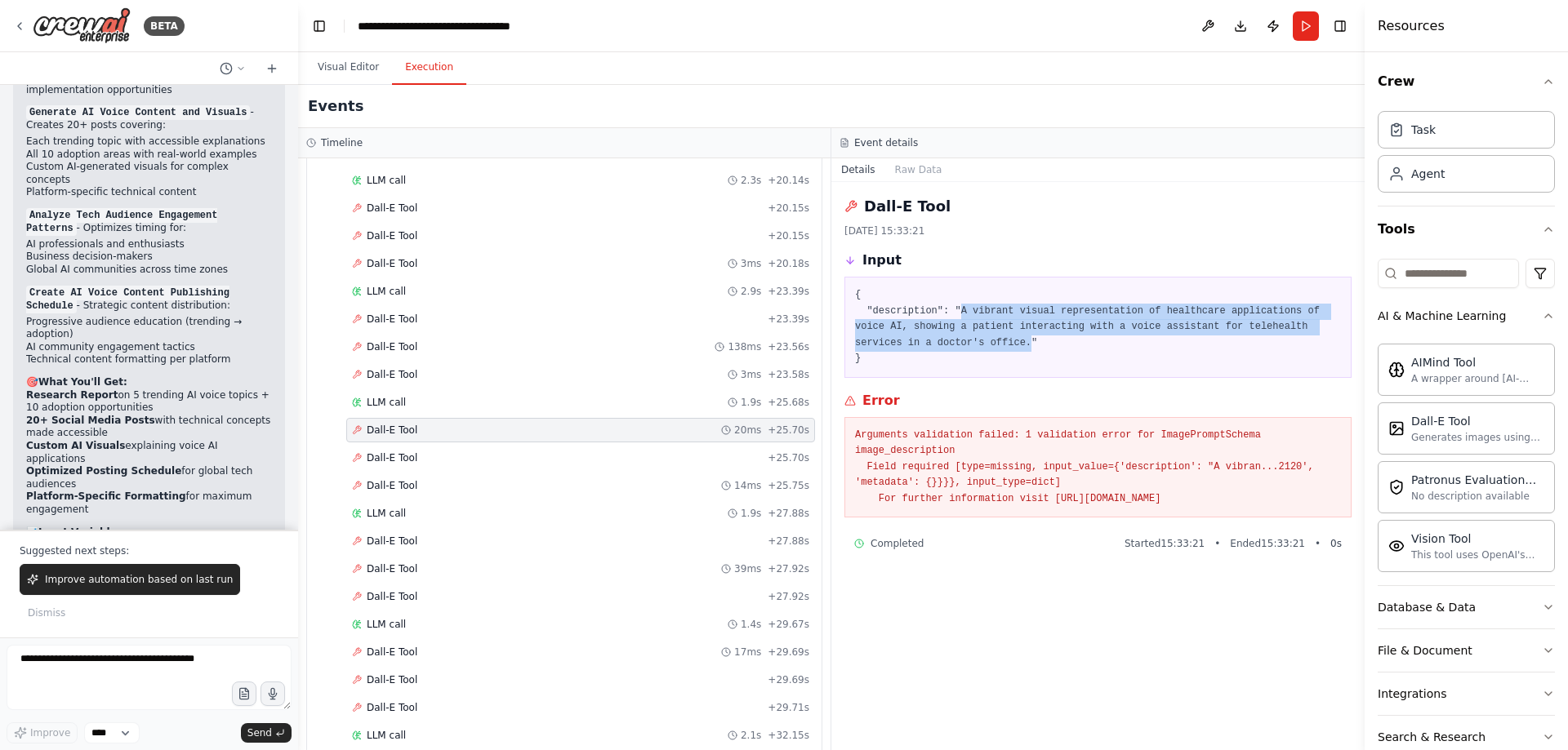
drag, startPoint x: 952, startPoint y: 315, endPoint x: 891, endPoint y: 345, distance: 68.0
click at [891, 345] on pre "{ "description": "A vibrant visual representation of healthcare applications of…" at bounding box center [1098, 327] width 486 height 80
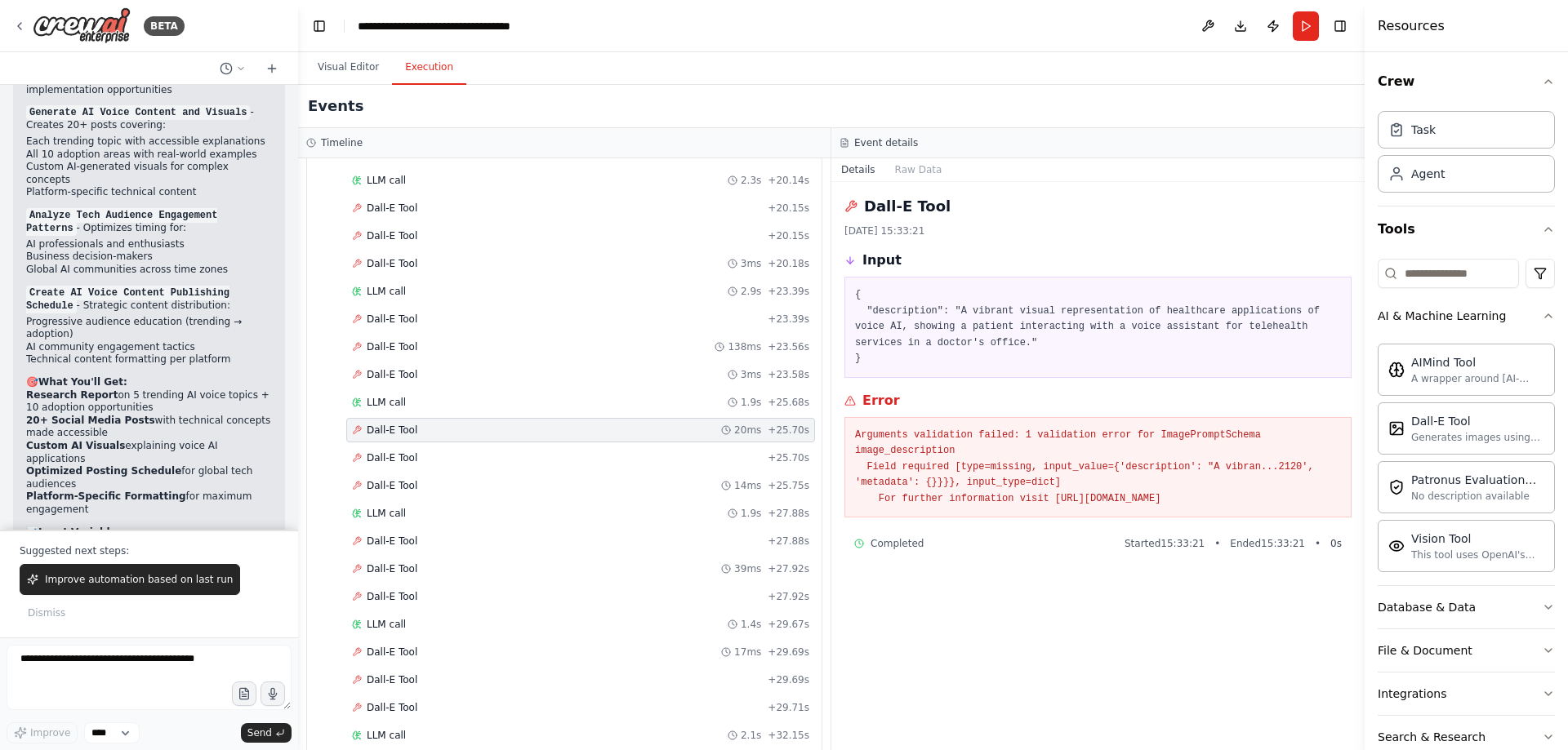
click at [985, 363] on pre "{ "description": "A vibrant visual representation of healthcare applications of…" at bounding box center [1098, 327] width 486 height 80
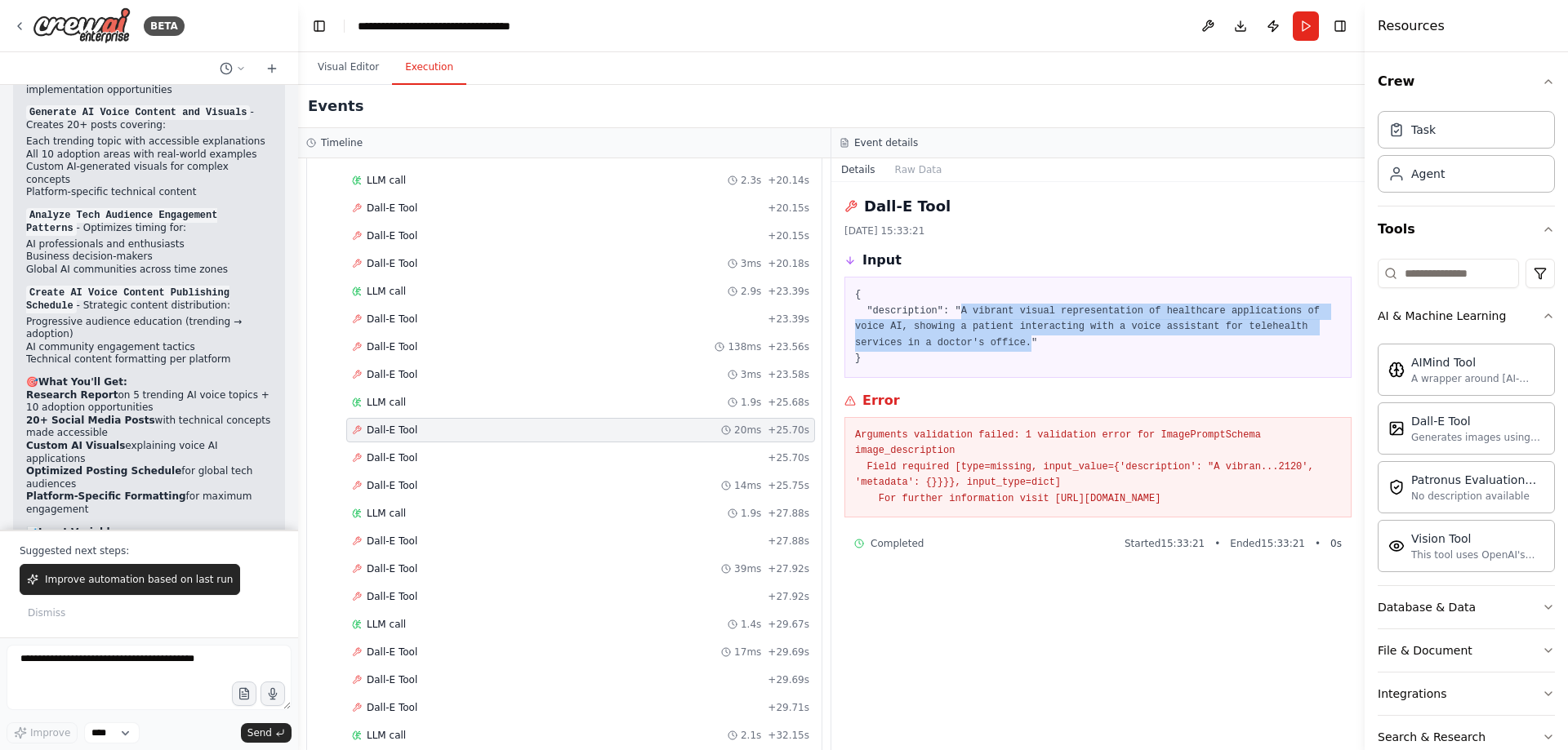
drag, startPoint x: 950, startPoint y: 306, endPoint x: 890, endPoint y: 341, distance: 69.5
click at [890, 341] on pre "{ "description": "A vibrant visual representation of healthcare applications of…" at bounding box center [1098, 327] width 486 height 80
copy pre "A vibrant visual representation of healthcare applications of voice AI, showing…"
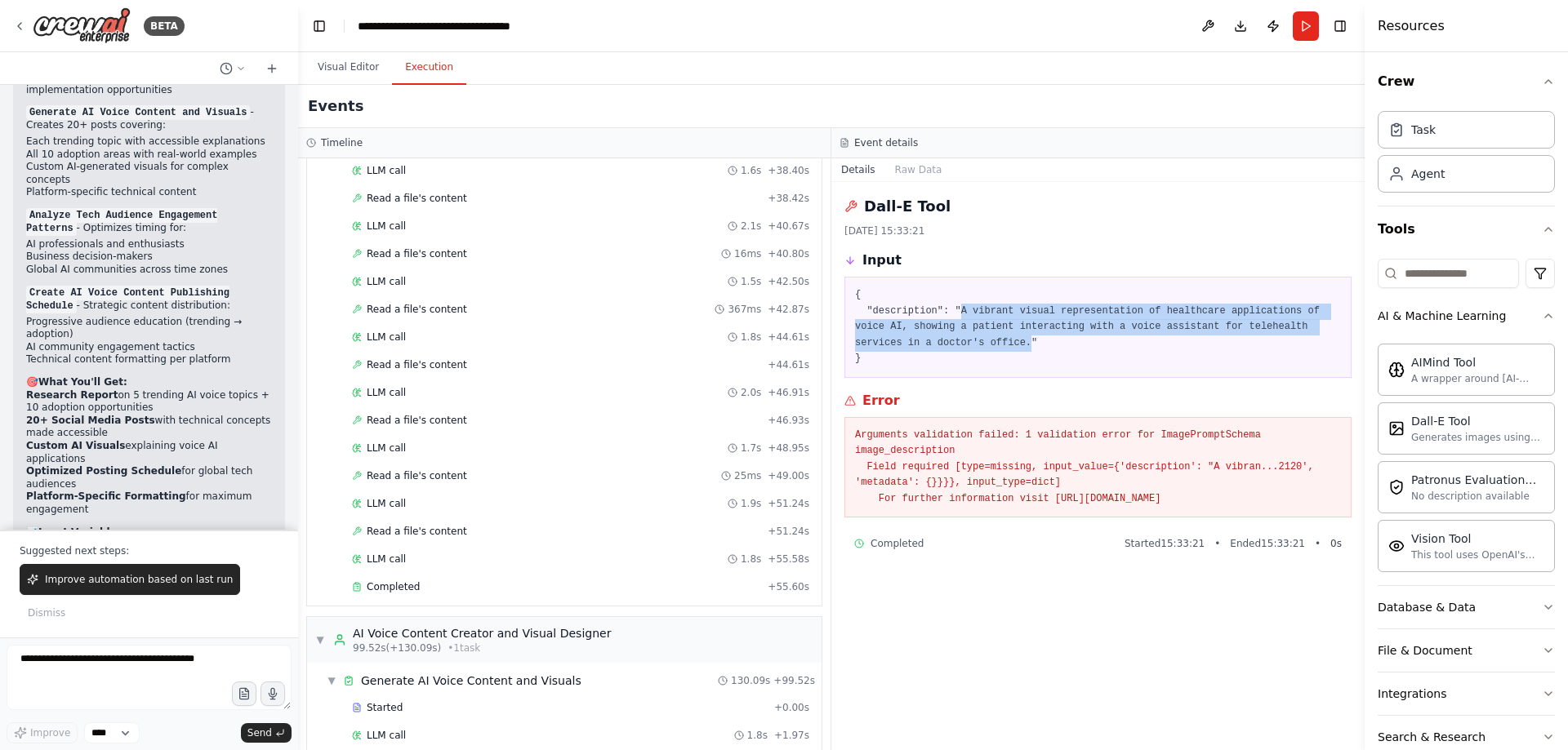
scroll to position [0, 0]
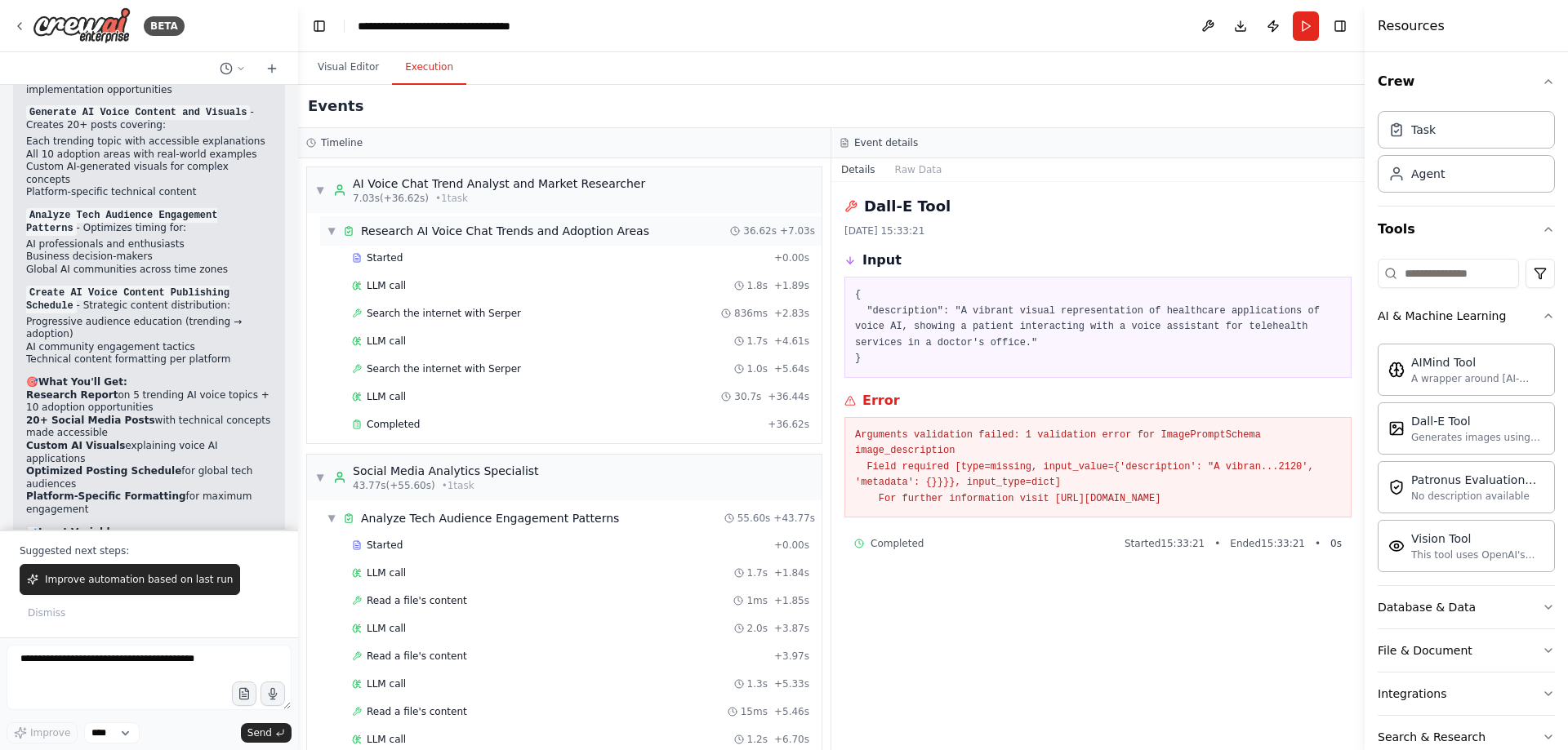
click at [330, 229] on span "▼" at bounding box center [331, 231] width 10 height 13
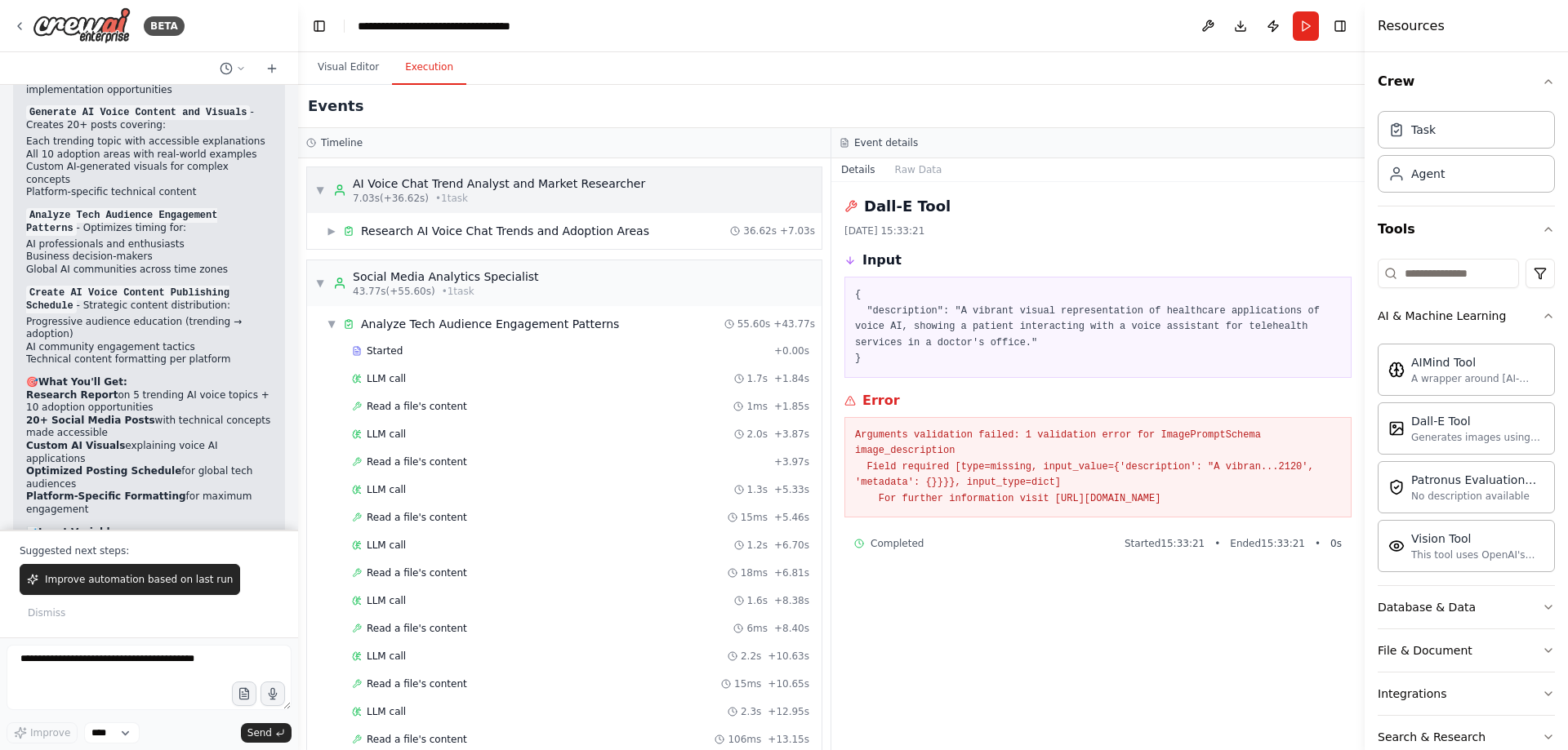
click at [321, 196] on div "▼ AI Voice Chat Trend Analyst and Market Researcher 7.03s (+36.62s) • 1 task" at bounding box center [481, 190] width 330 height 30
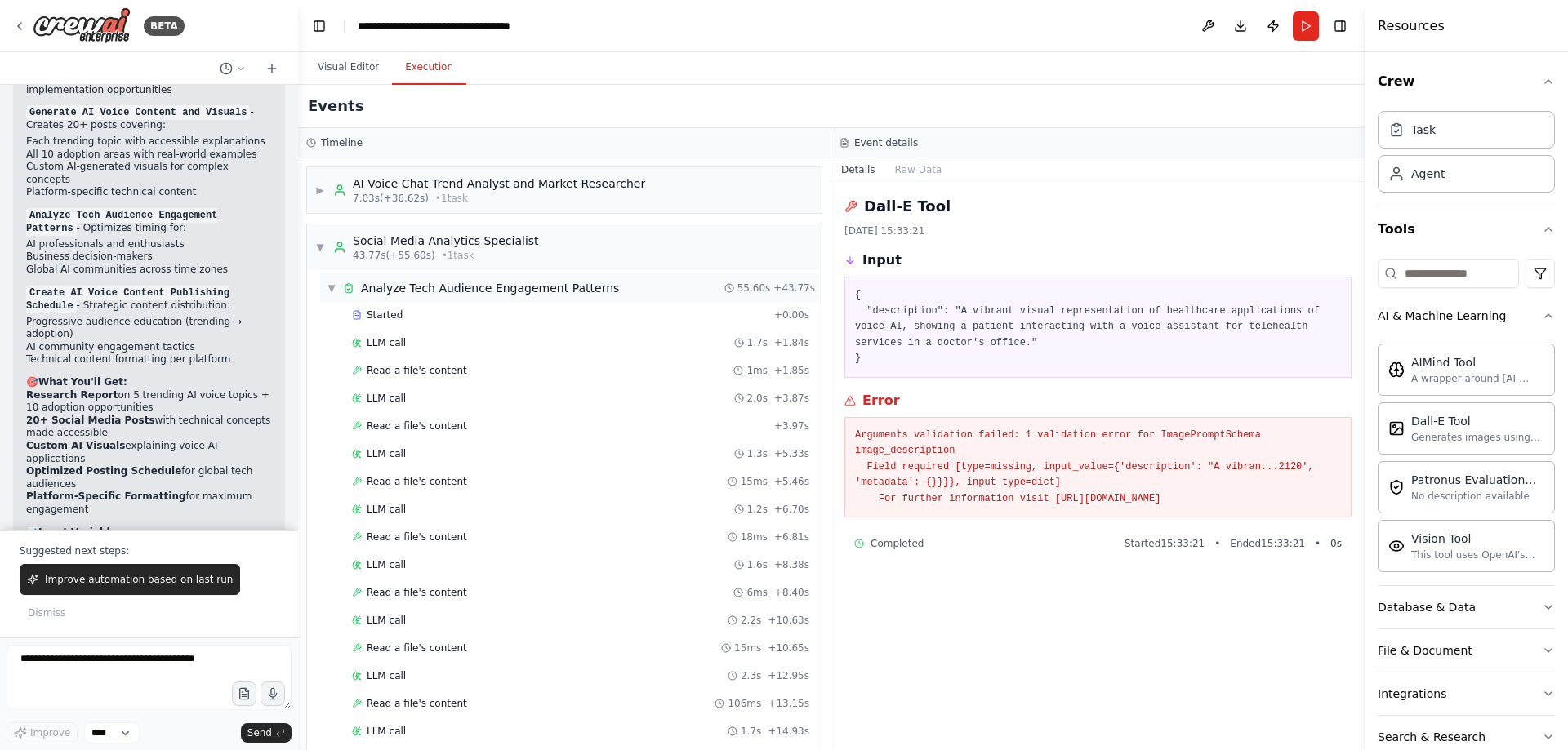
click at [333, 291] on span "▼" at bounding box center [331, 288] width 10 height 13
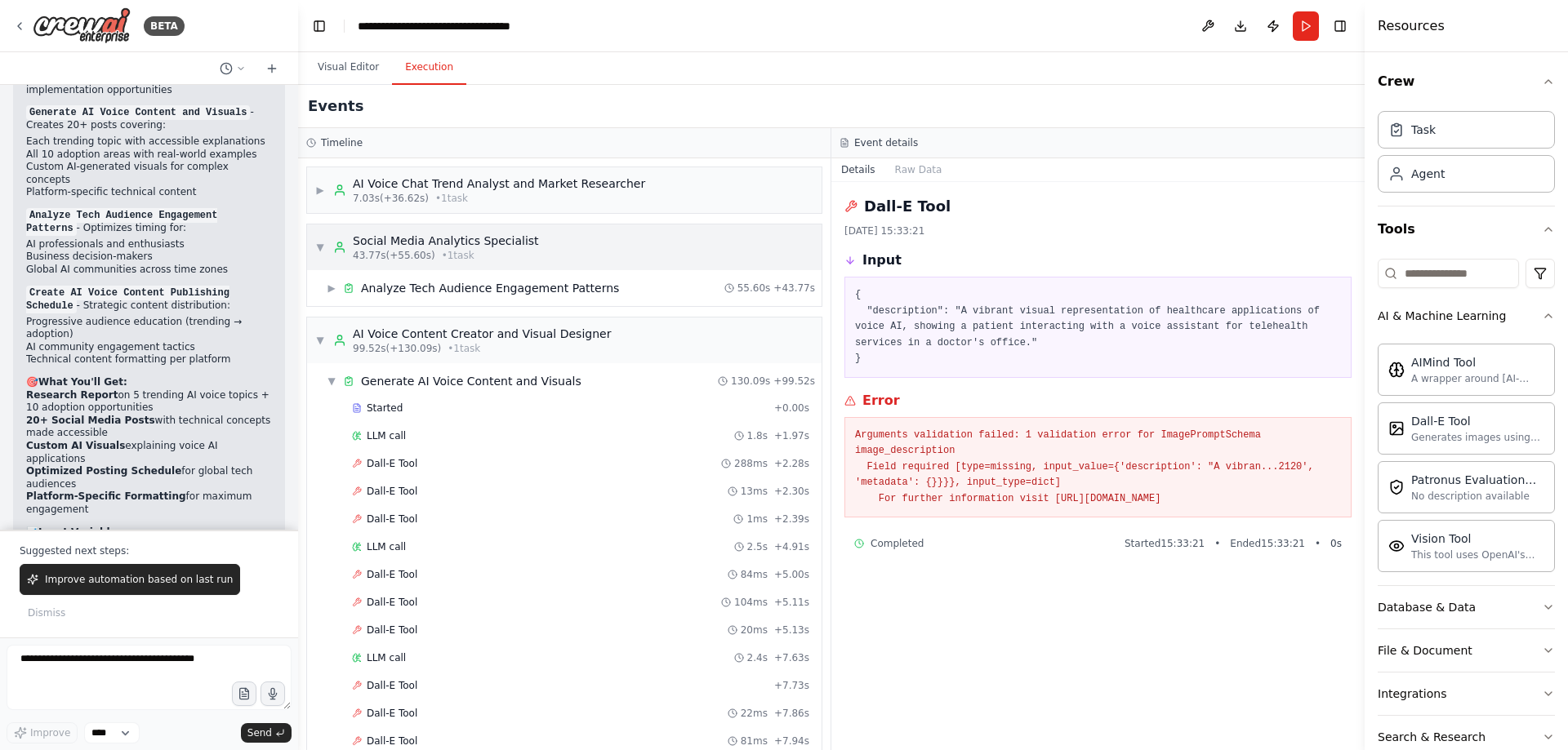
click at [314, 248] on div "▼ Social Media Analytics Specialist 43.77s (+55.60s) • 1 task" at bounding box center [565, 247] width 515 height 46
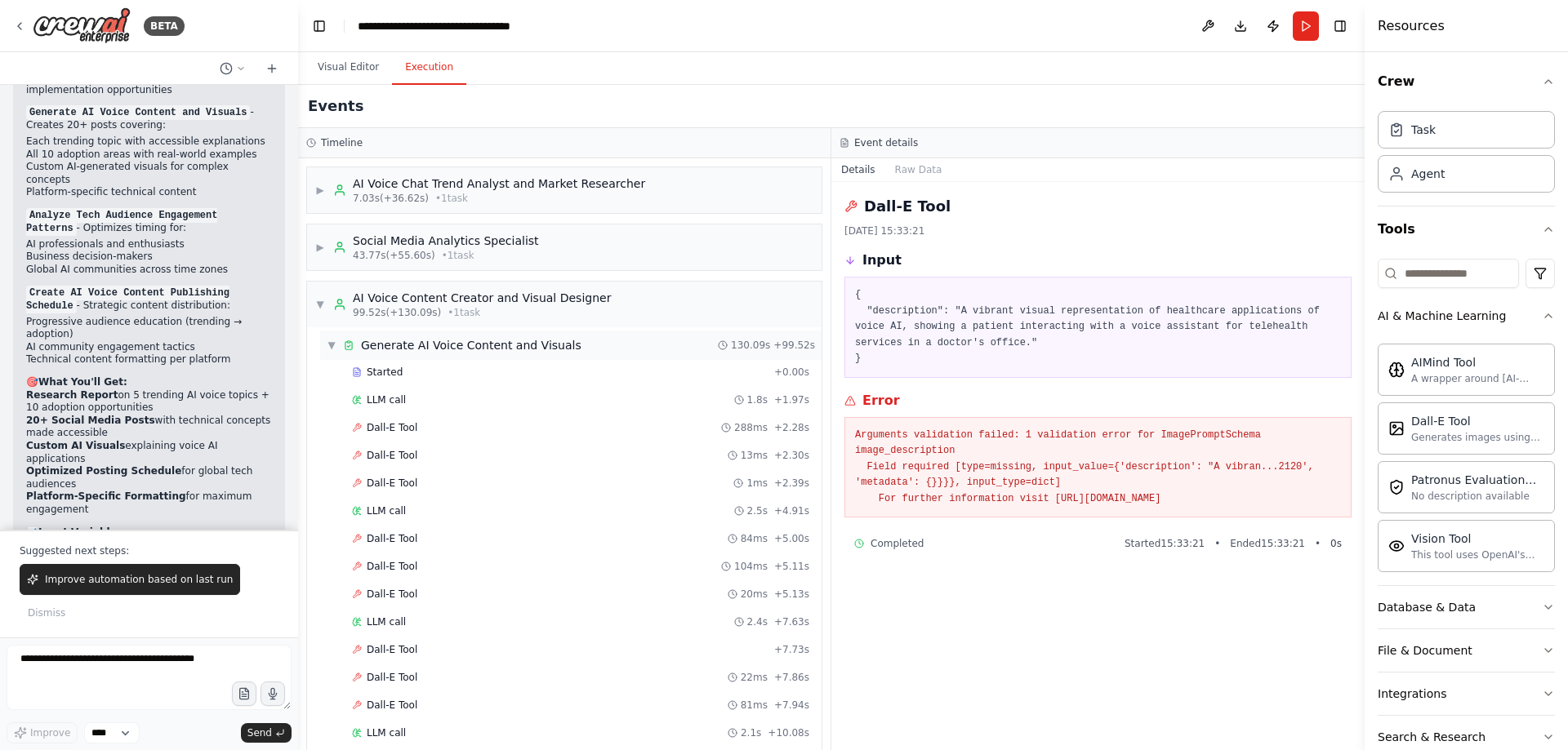
click at [332, 348] on span "▼" at bounding box center [331, 345] width 10 height 13
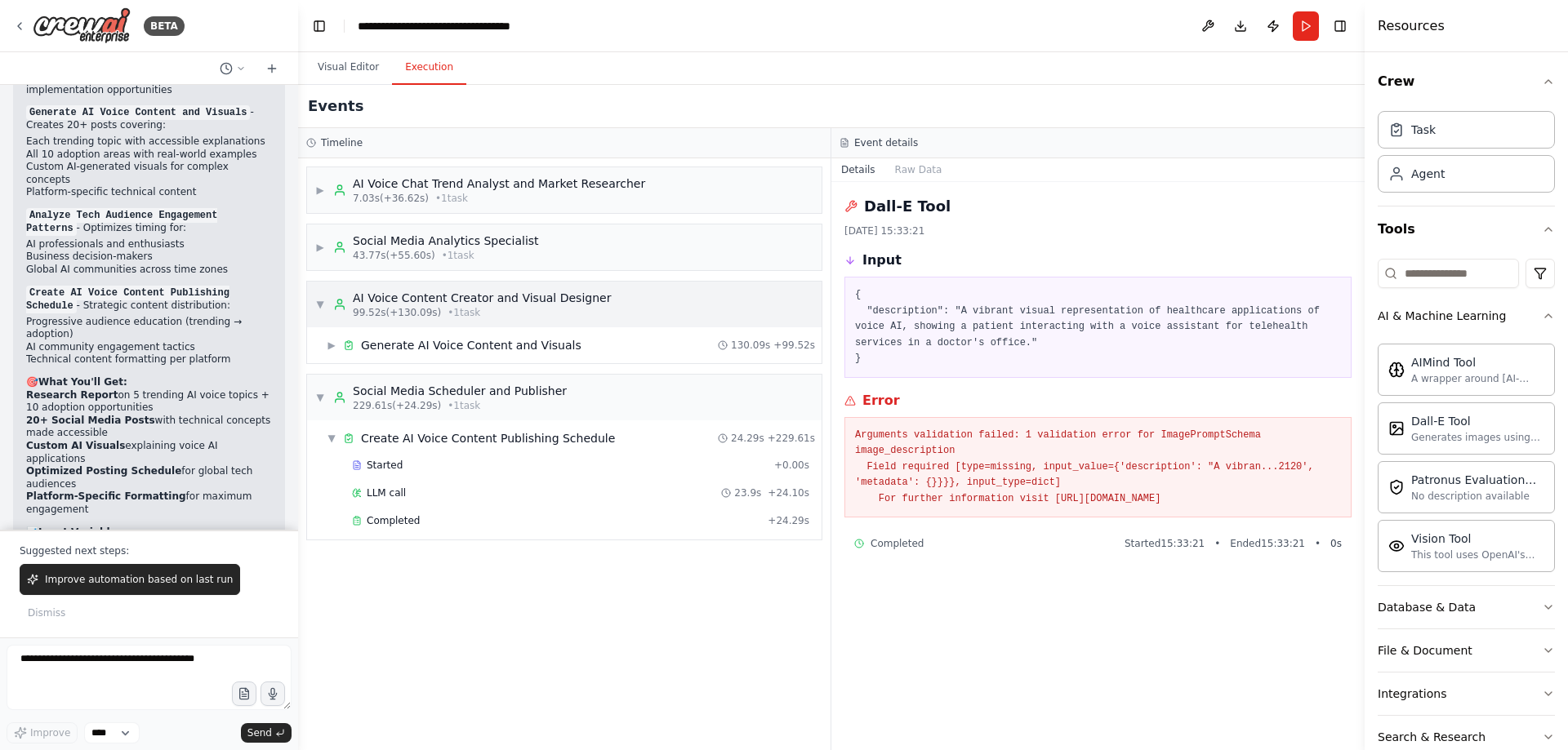
click at [317, 307] on span "▼" at bounding box center [320, 305] width 10 height 13
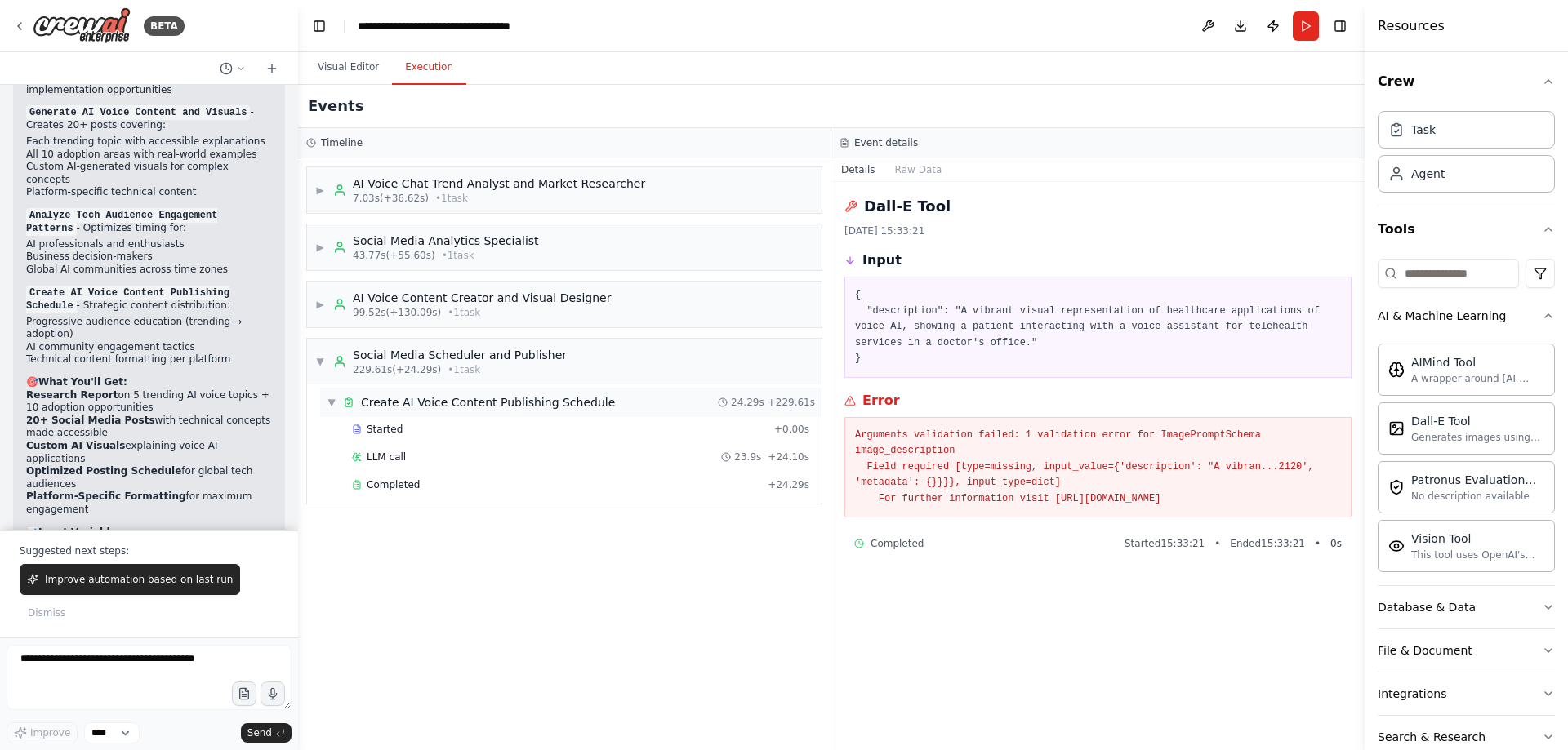
click at [336, 394] on div "▼ Create AI Voice Content Publishing Schedule" at bounding box center [471, 402] width 289 height 16
click at [315, 363] on div "▼ Social Media Scheduler and Publisher 229.61s (+24.29s) • 1 task" at bounding box center [565, 361] width 515 height 46
click at [524, 513] on div "▶ AI Voice Chat Trend Analyst and Market Researcher 7.03s (+36.62s) • 1 task ▶ …" at bounding box center [565, 454] width 533 height 592
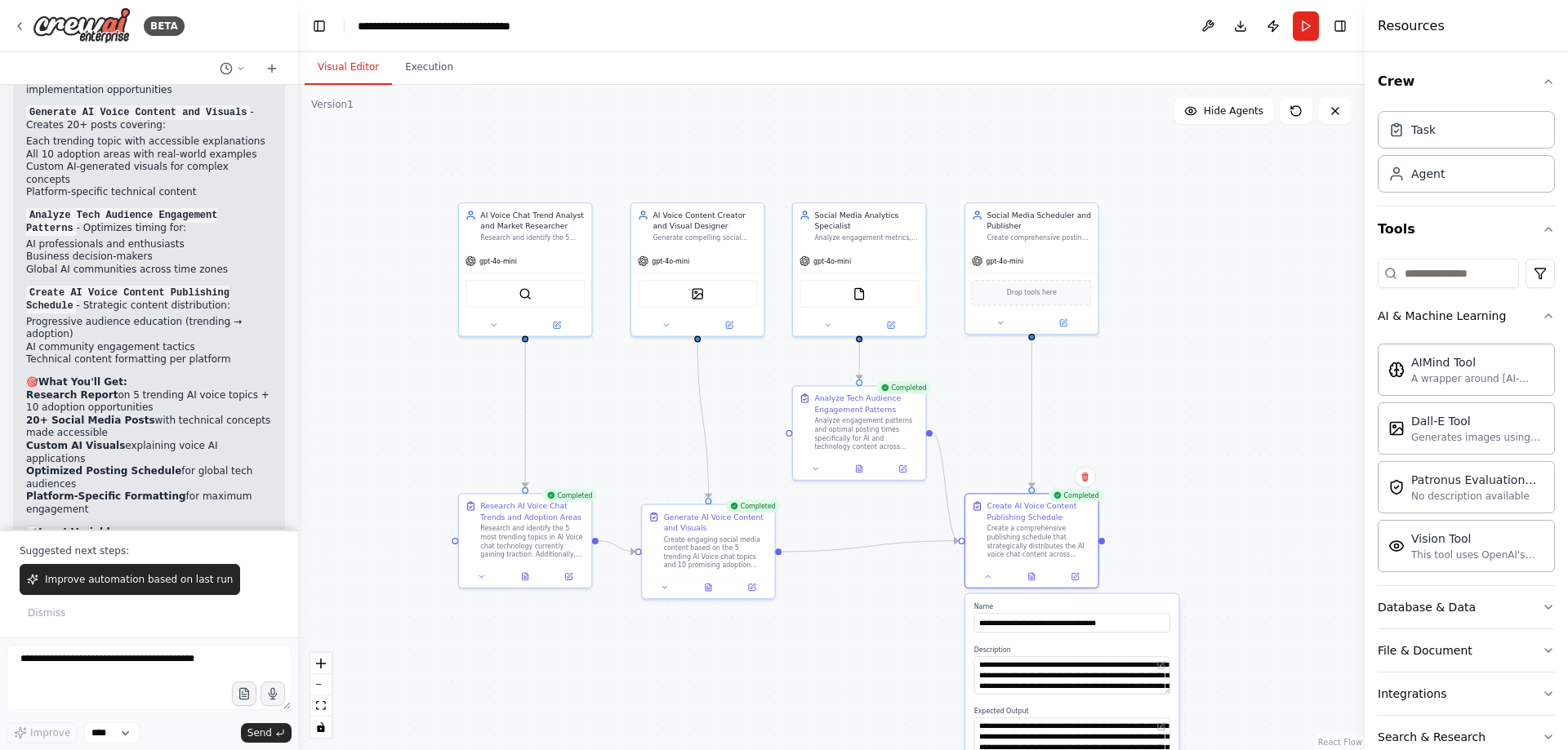
click at [348, 65] on button "Visual Editor" at bounding box center [348, 67] width 87 height 34
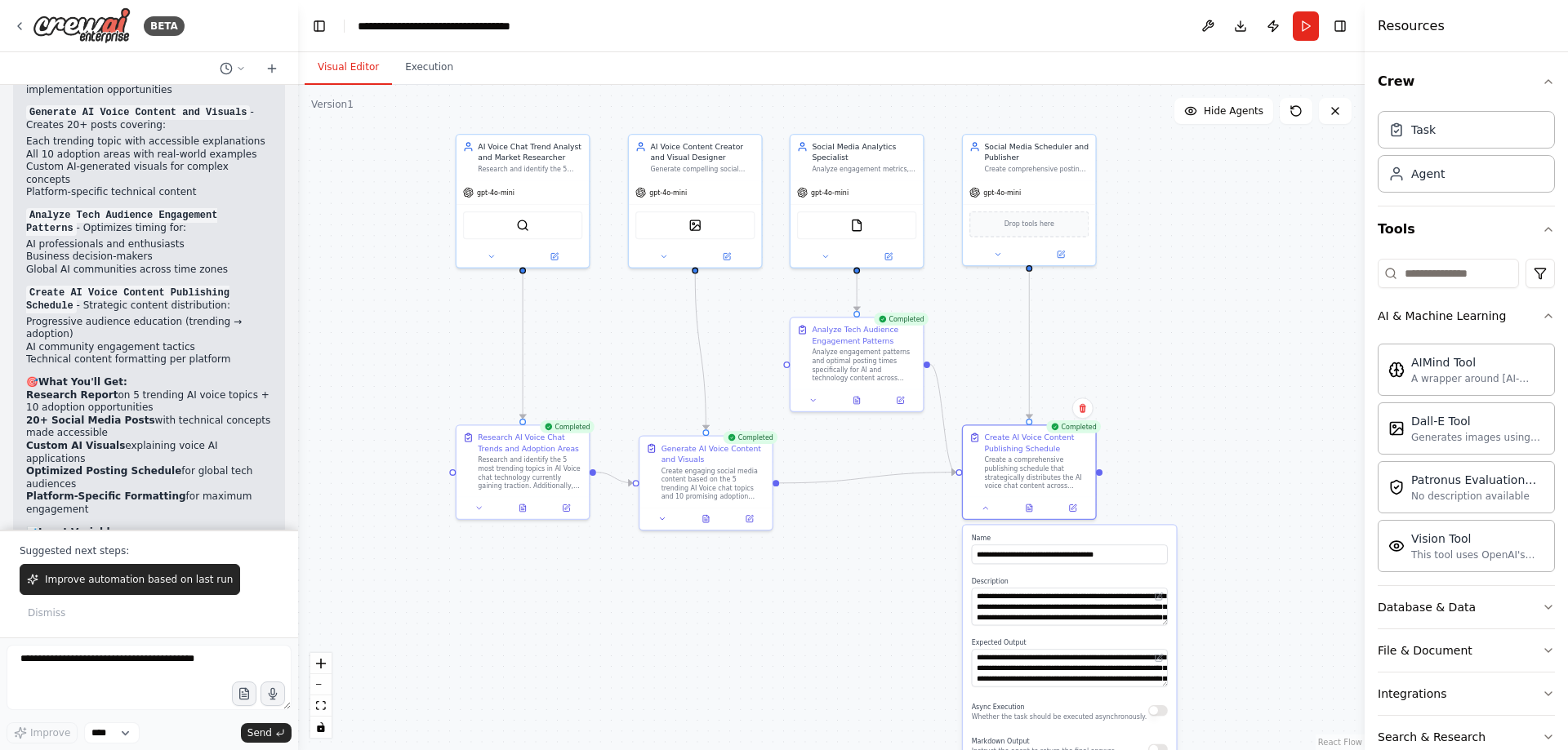
drag, startPoint x: 316, startPoint y: 390, endPoint x: 356, endPoint y: 234, distance: 161.0
click at [312, 345] on div ".deletable-edge-delete-btn { width: 20px; height: 20px; border: 0px solid #ffff…" at bounding box center [832, 418] width 1067 height 666
click at [432, 55] on button "Execution" at bounding box center [429, 67] width 74 height 34
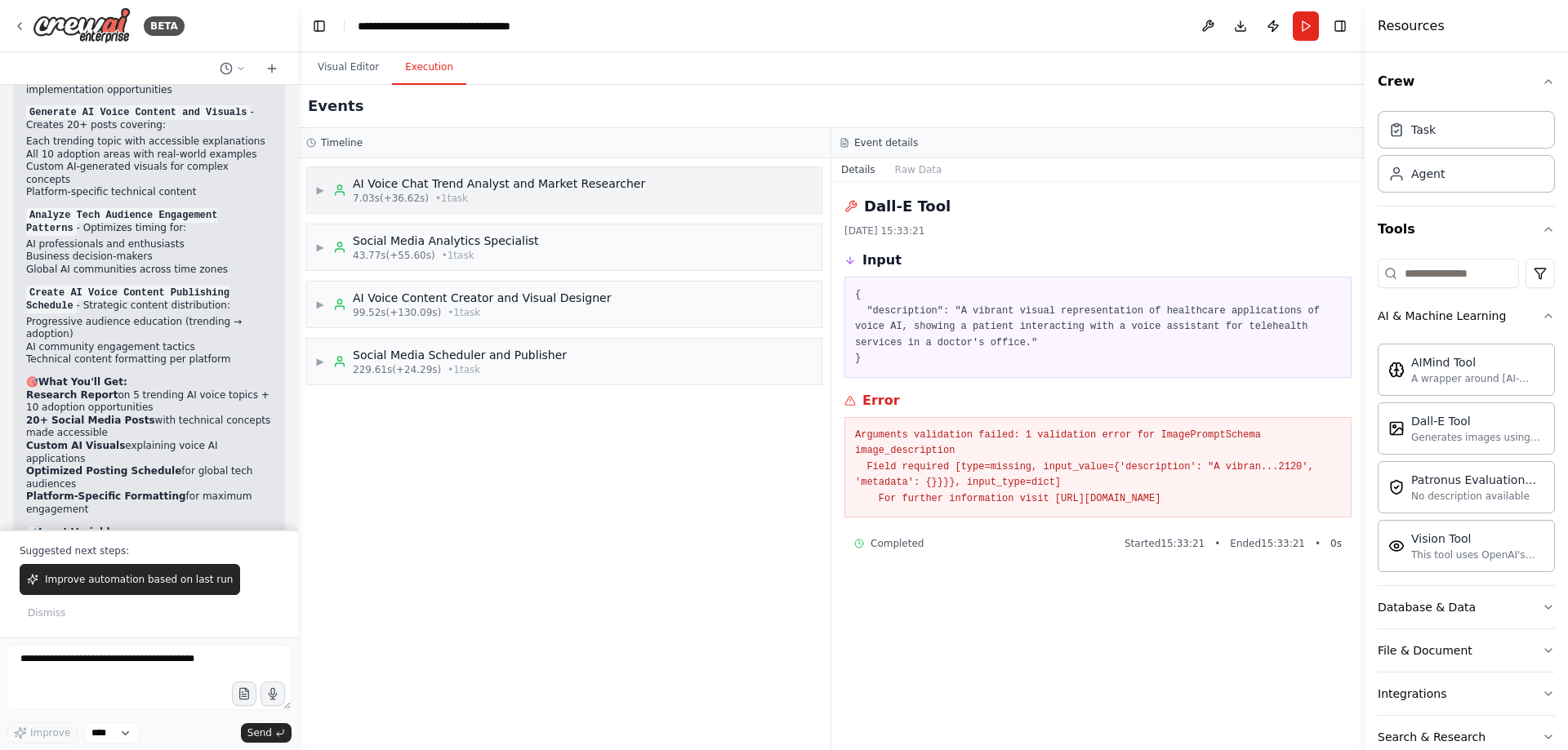
click at [358, 176] on div "AI Voice Chat Trend Analyst and Market Researcher" at bounding box center [499, 184] width 292 height 16
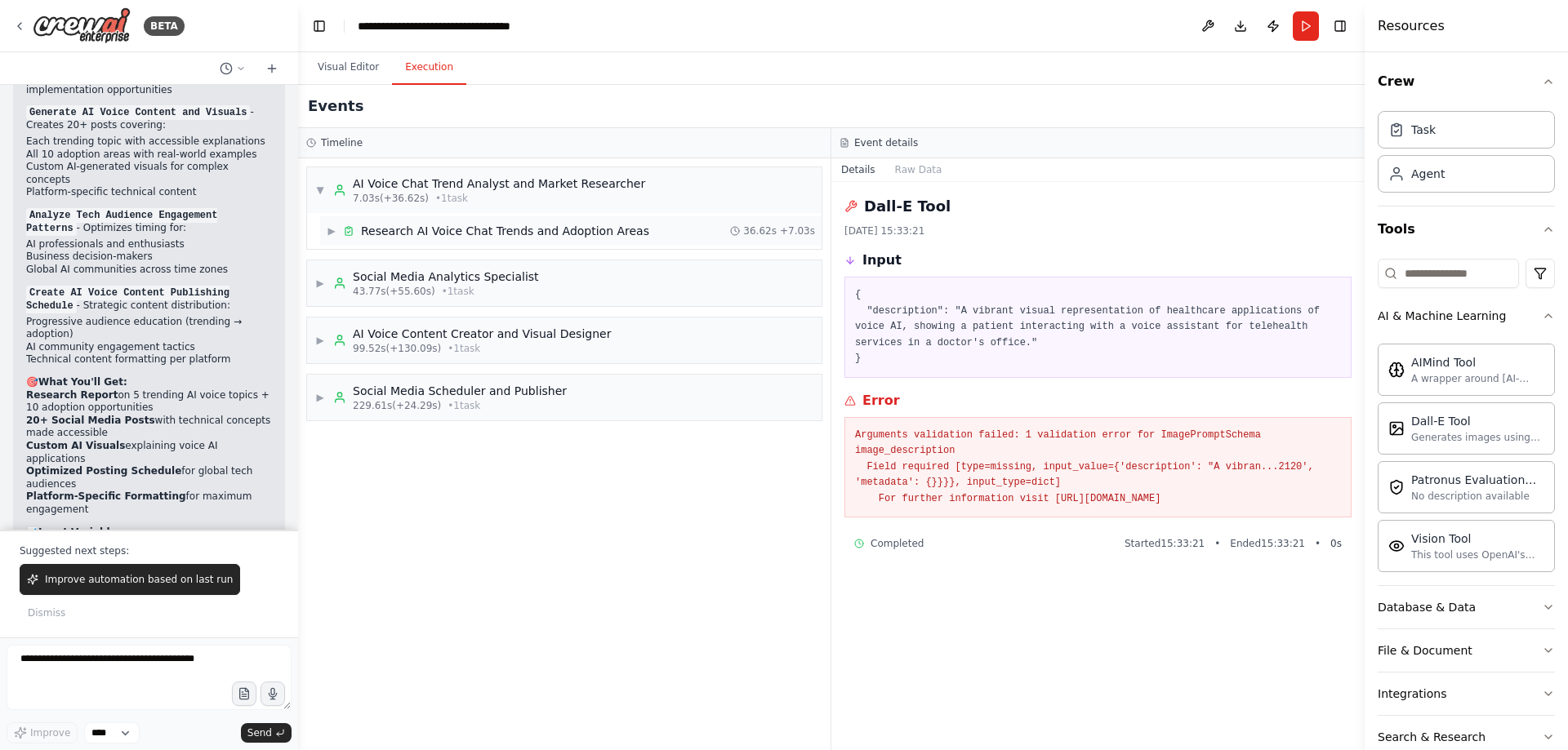
click at [426, 228] on div "Research AI Voice Chat Trends and Adoption Areas" at bounding box center [506, 231] width 289 height 16
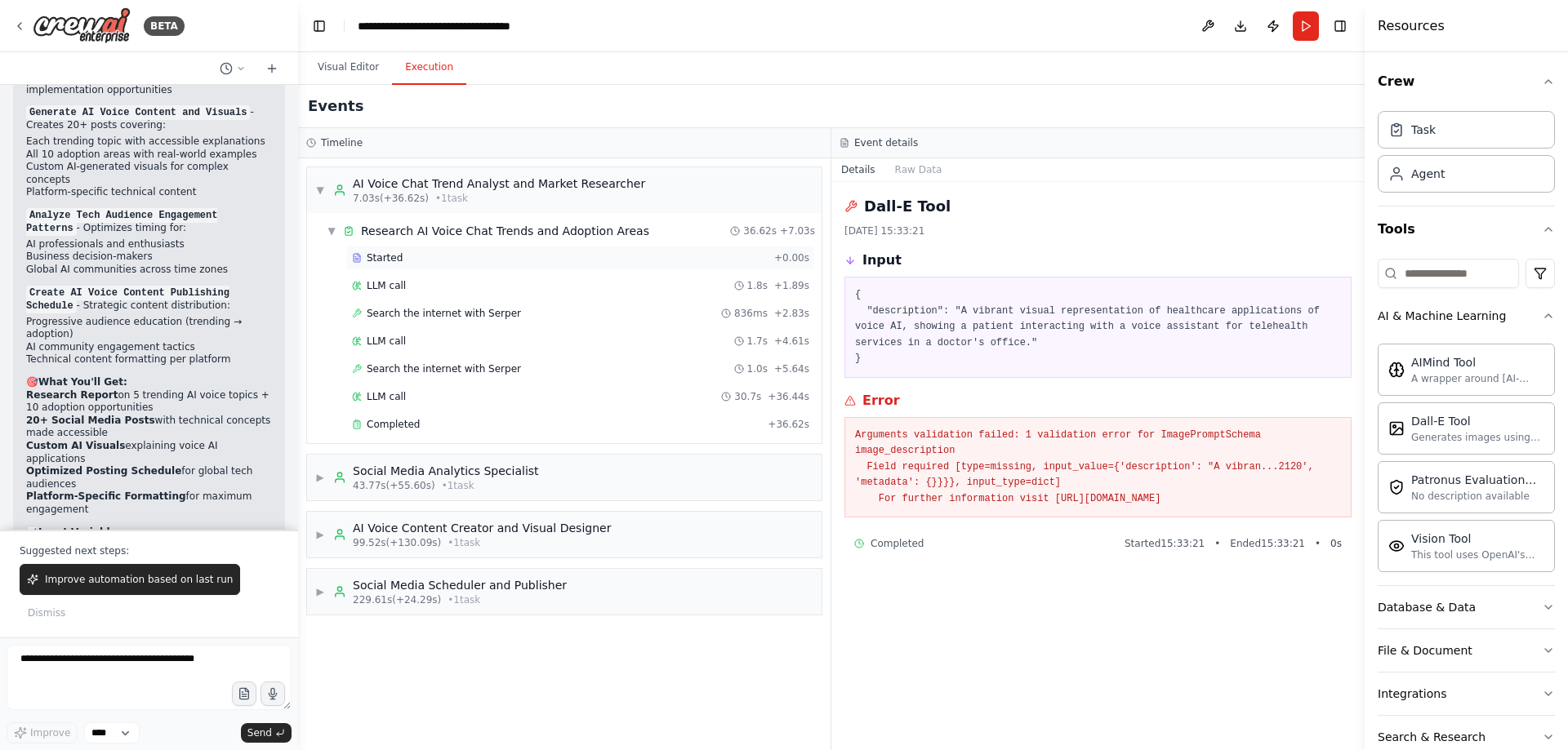
click at [388, 264] on div "Started + 0.00s" at bounding box center [580, 257] width 469 height 24
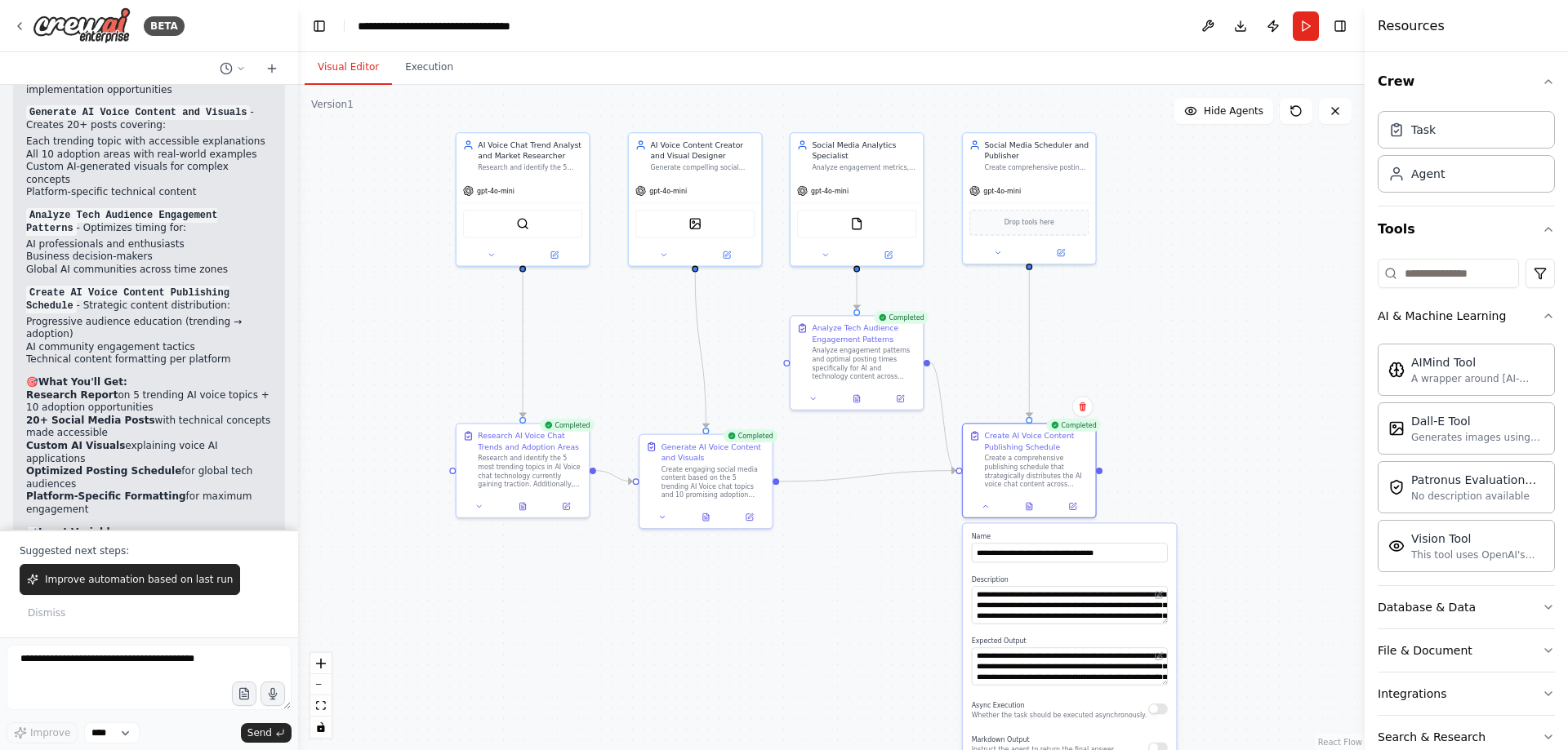
click at [334, 69] on button "Visual Editor" at bounding box center [348, 67] width 87 height 34
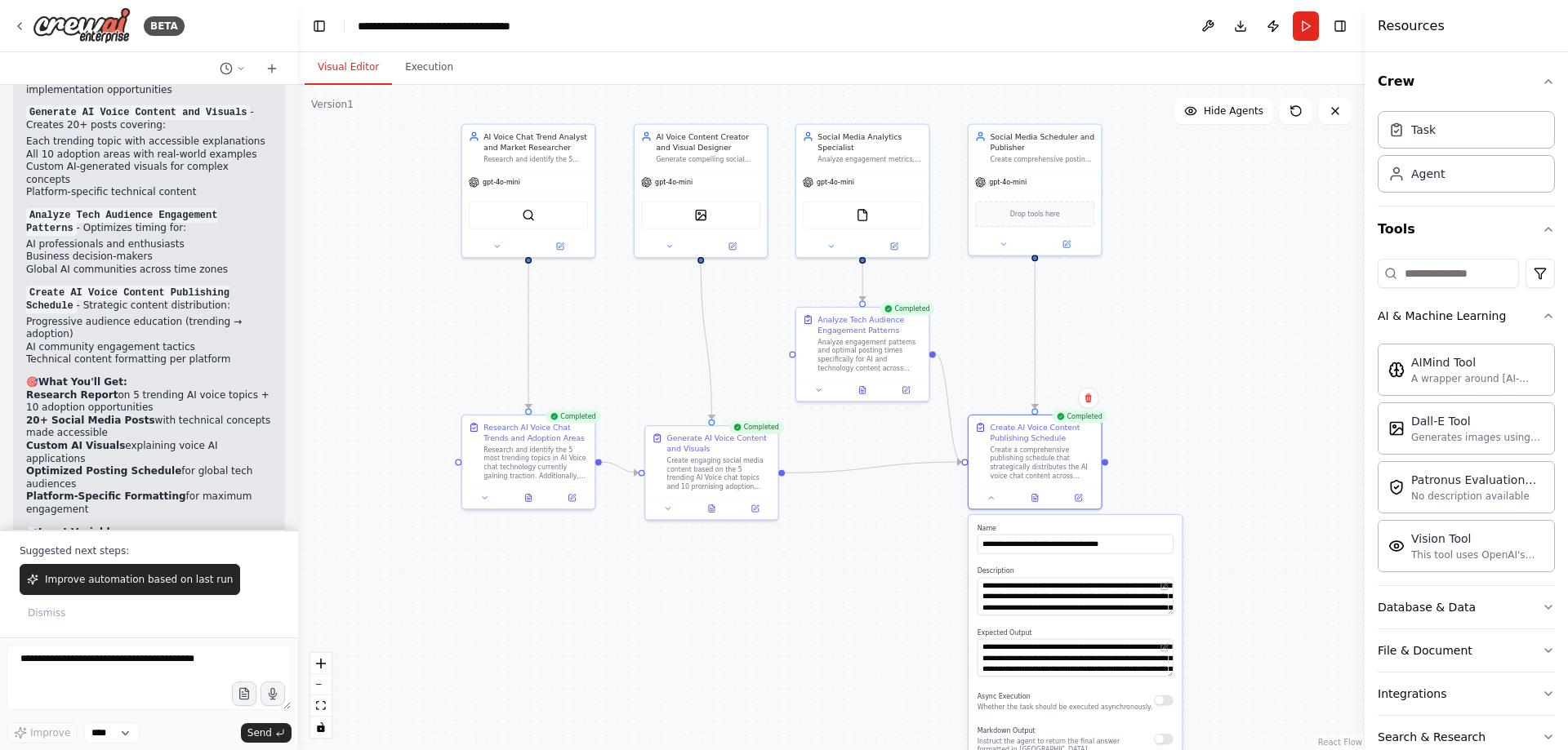
click at [831, 672] on div ".deletable-edge-delete-btn { width: 20px; height: 20px; border: 0px solid #ffff…" at bounding box center [832, 418] width 1067 height 666
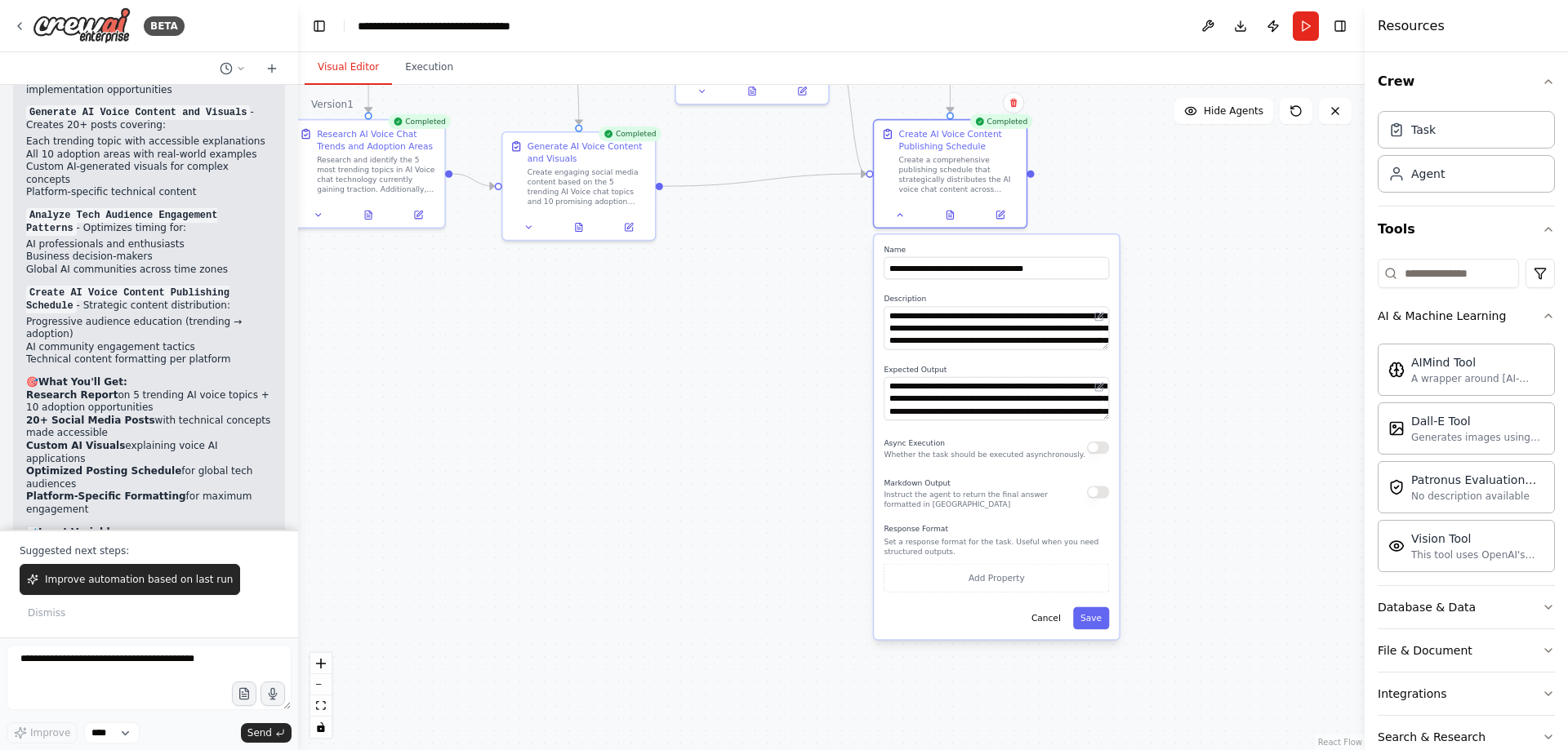
drag, startPoint x: 894, startPoint y: 662, endPoint x: 807, endPoint y: 409, distance: 267.5
click at [807, 409] on div ".deletable-edge-delete-btn { width: 20px; height: 20px; border: 0px solid #ffff…" at bounding box center [832, 418] width 1067 height 666
click at [1049, 625] on button "Cancel" at bounding box center [1045, 618] width 44 height 22
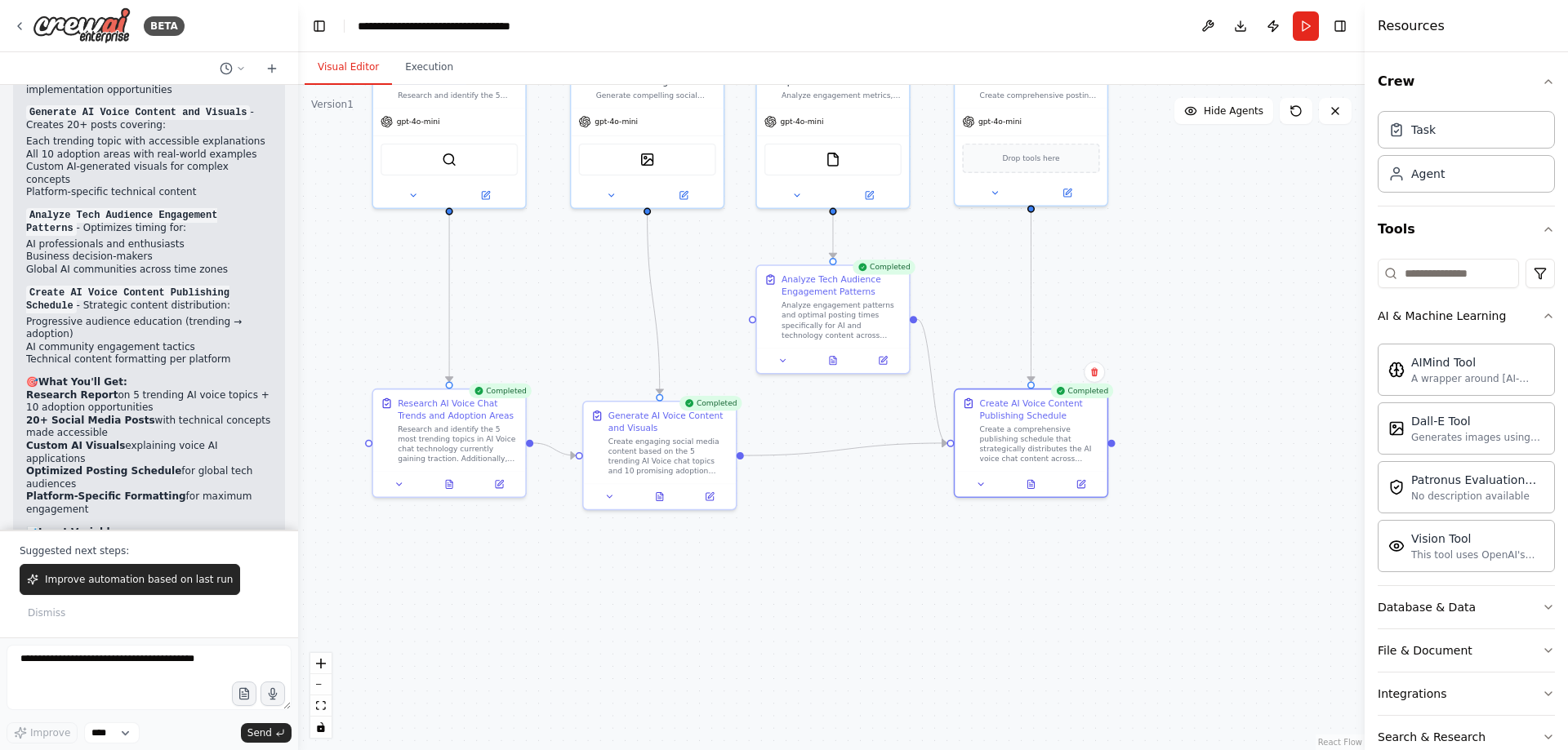
drag, startPoint x: 695, startPoint y: 435, endPoint x: 810, endPoint y: 725, distance: 312.0
click at [809, 725] on div ".deletable-edge-delete-btn { width: 20px; height: 20px; border: 0px solid #ffff…" at bounding box center [832, 418] width 1067 height 666
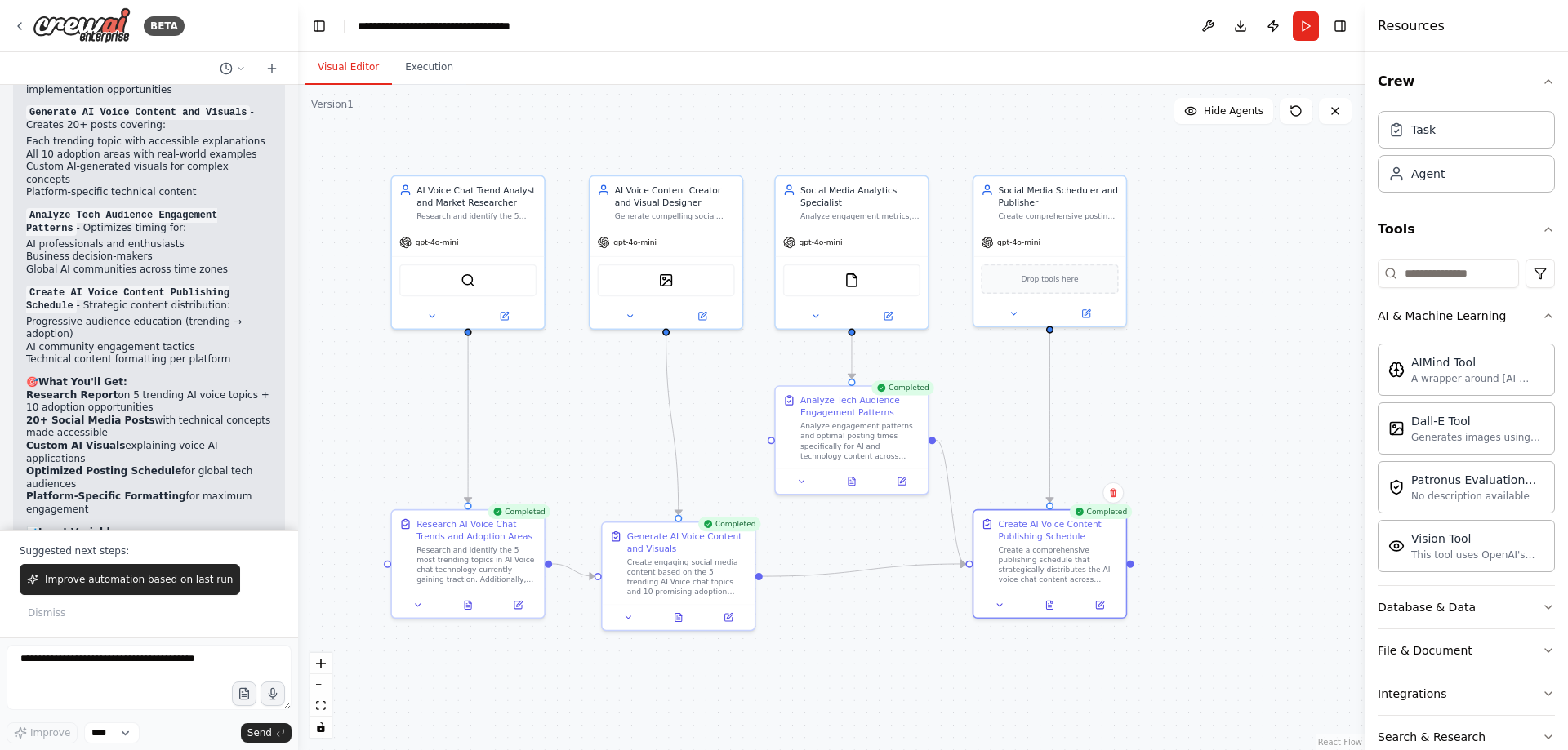
drag, startPoint x: 881, startPoint y: 547, endPoint x: 877, endPoint y: 625, distance: 78.1
click at [873, 630] on div ".deletable-edge-delete-btn { width: 20px; height: 20px; border: 0px solid #ffff…" at bounding box center [832, 418] width 1067 height 666
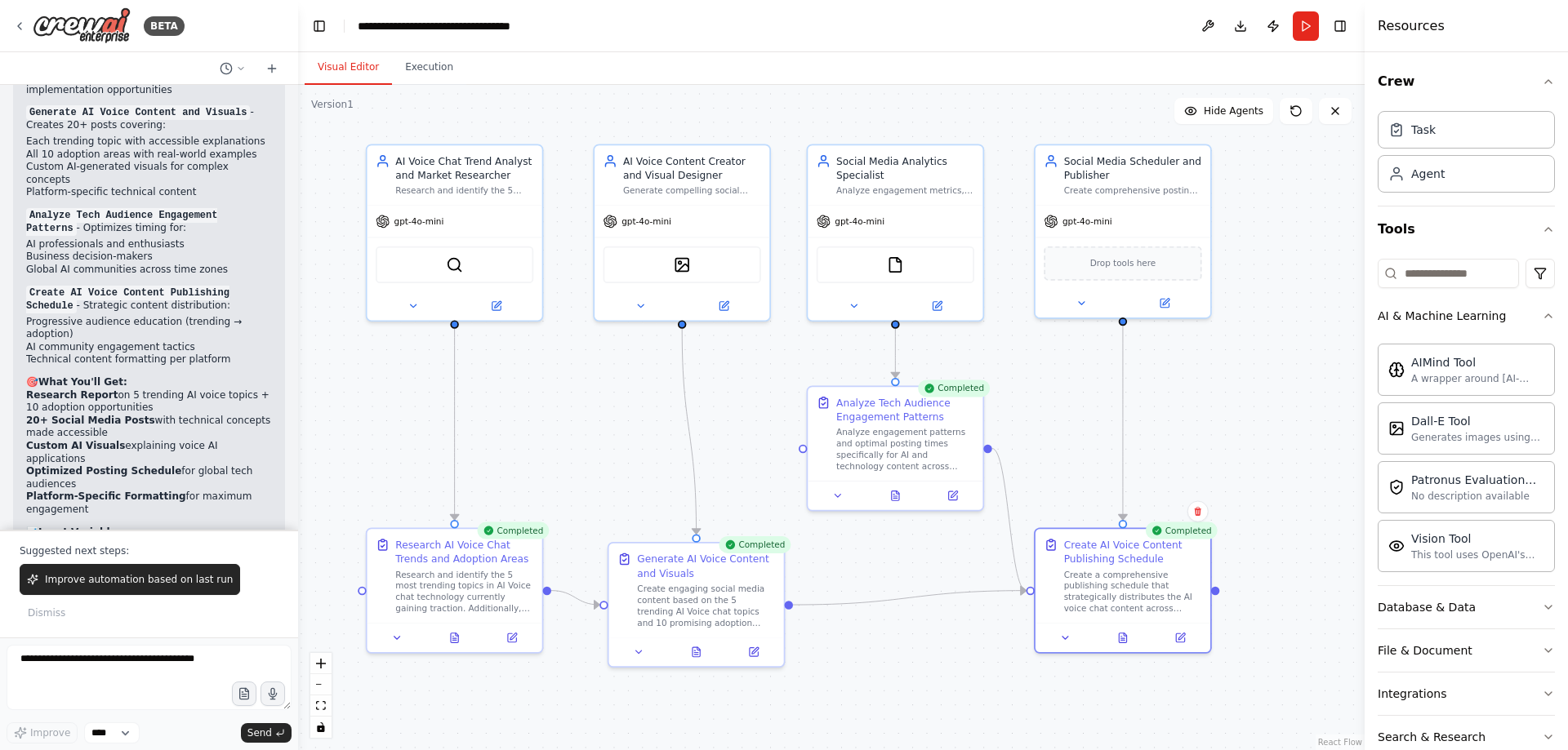
drag, startPoint x: 880, startPoint y: 611, endPoint x: 924, endPoint y: 656, distance: 62.9
click at [924, 656] on div ".deletable-edge-delete-btn { width: 20px; height: 20px; border: 0px solid #ffff…" at bounding box center [832, 418] width 1067 height 666
click at [455, 633] on icon at bounding box center [456, 631] width 3 height 3
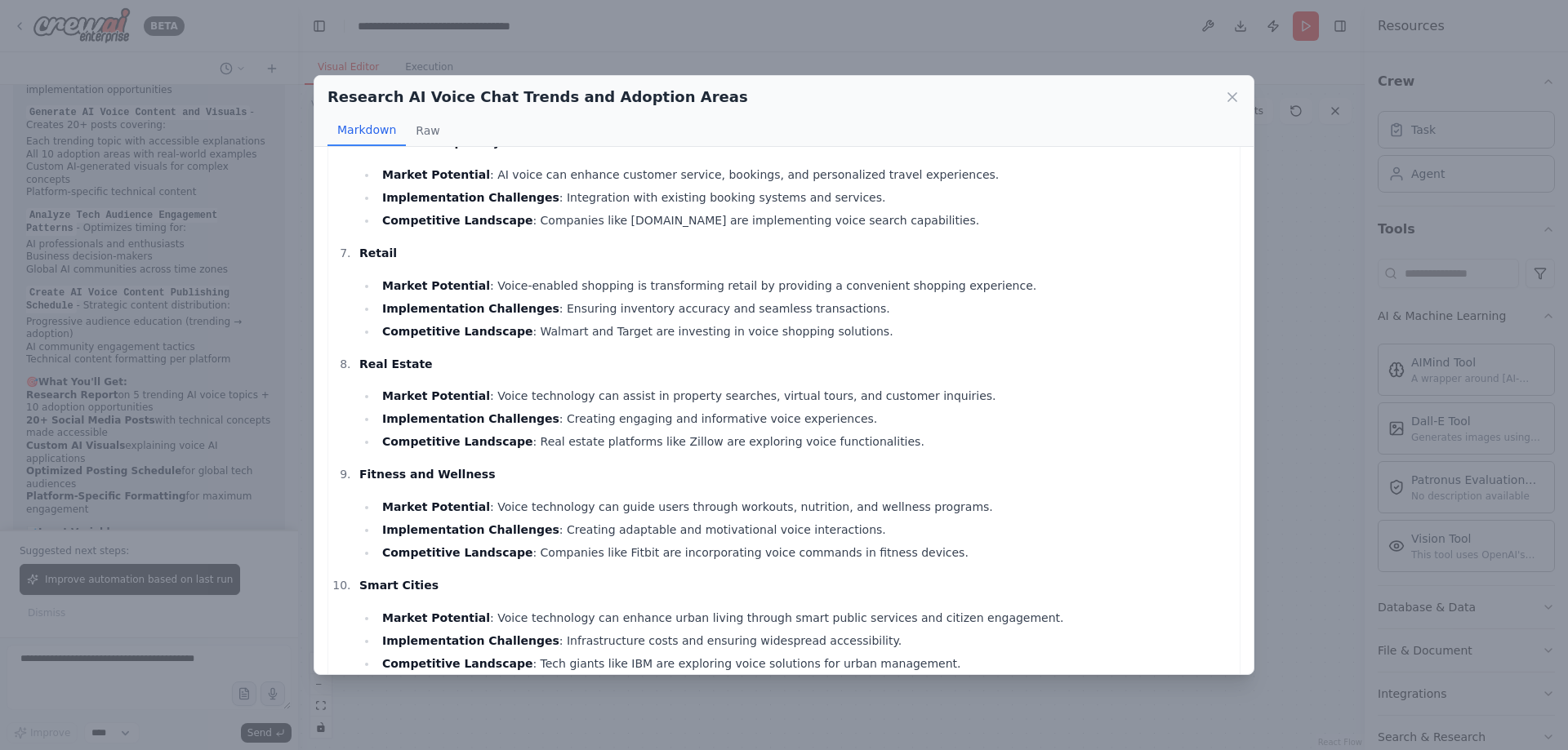
scroll to position [1469, 0]
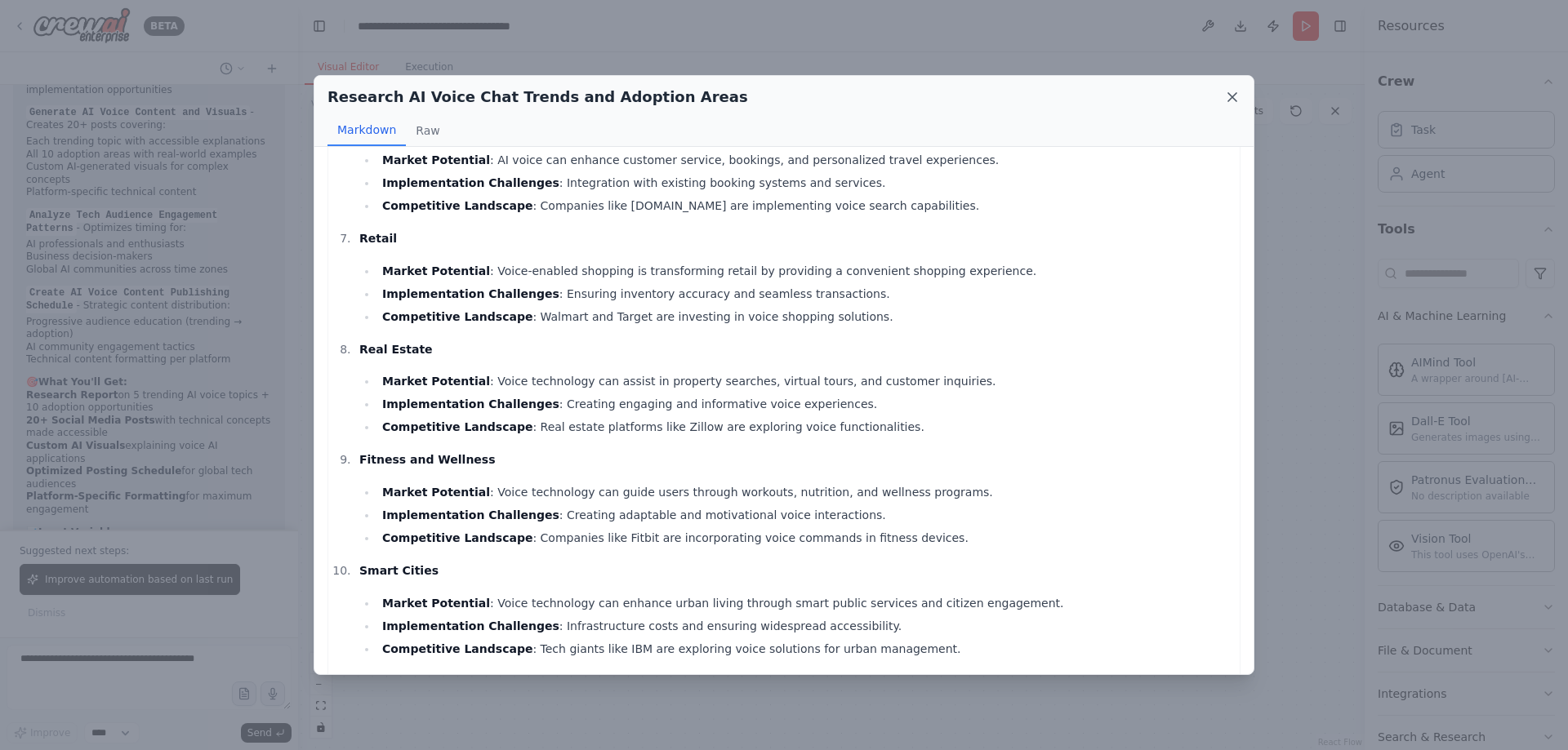
click at [1234, 99] on icon at bounding box center [1232, 97] width 8 height 8
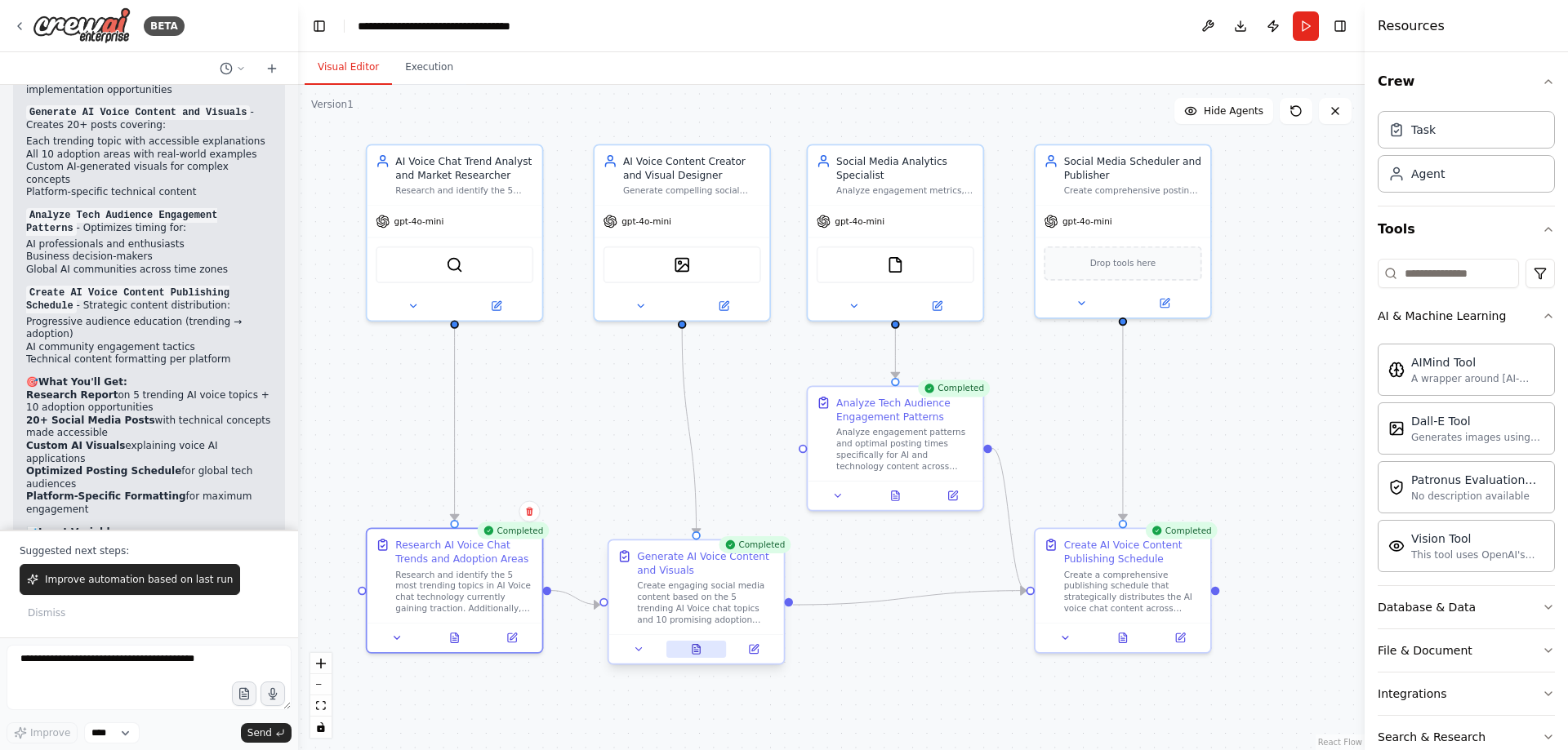
click at [697, 651] on icon at bounding box center [696, 651] width 4 height 0
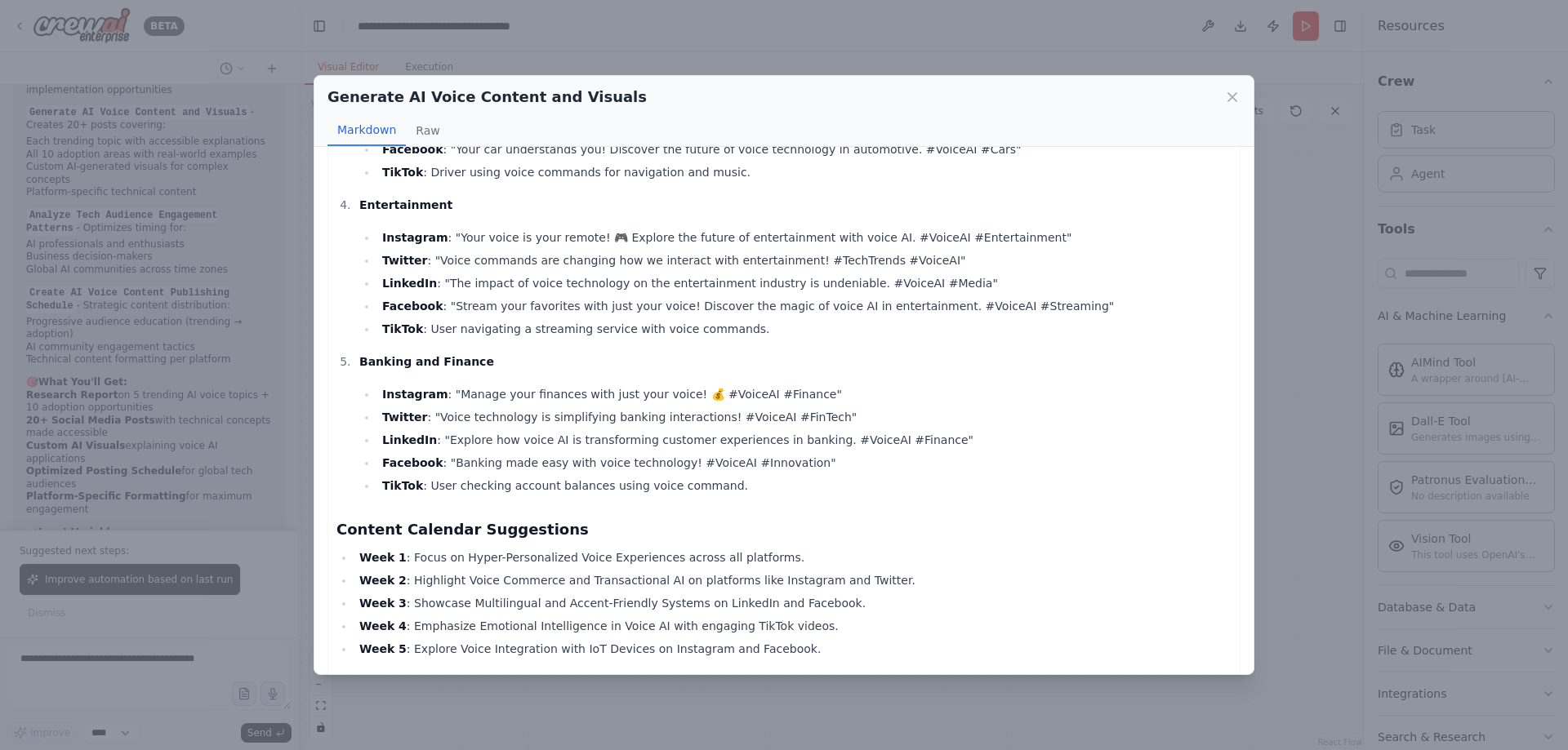
scroll to position [0, 0]
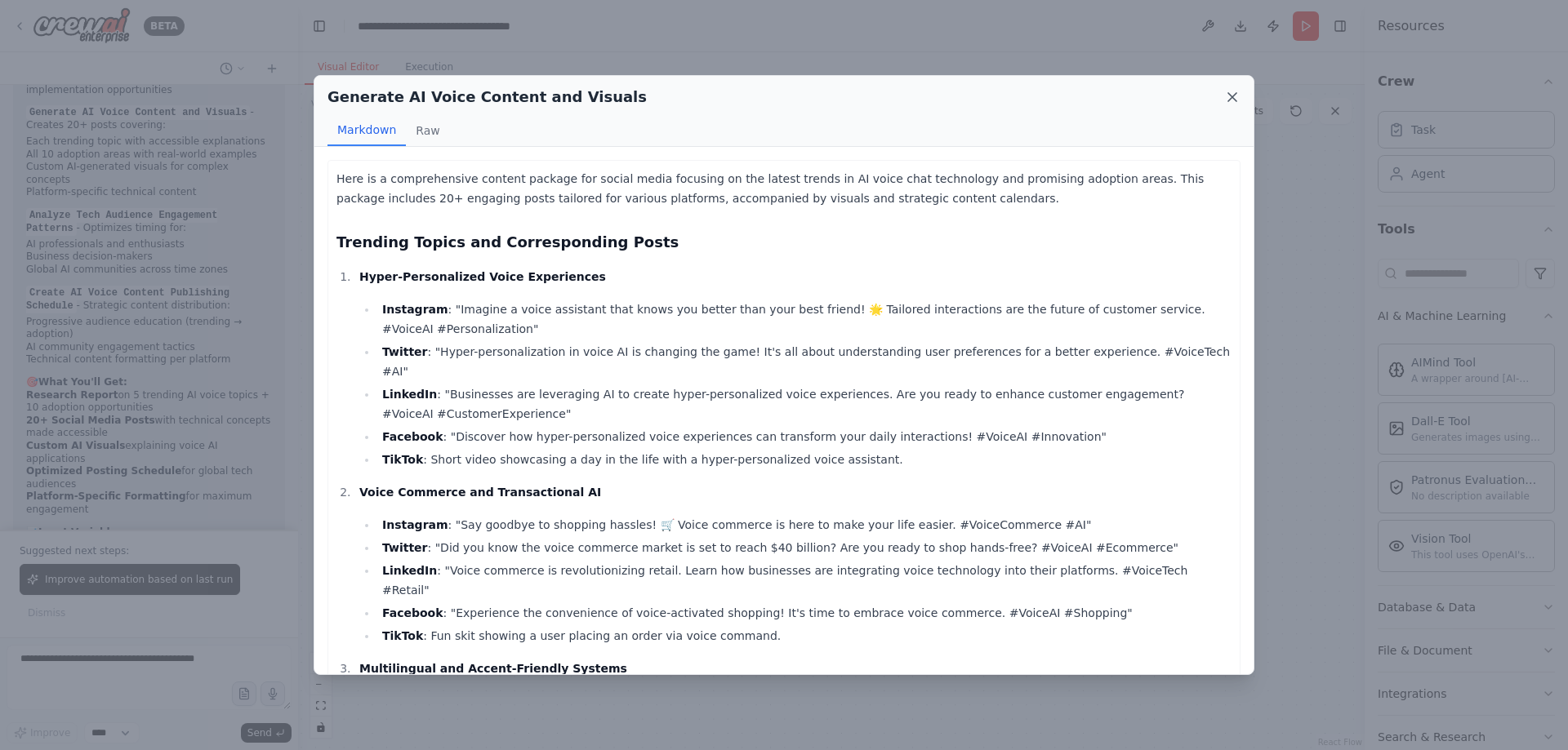
click at [1233, 99] on icon at bounding box center [1233, 97] width 16 height 16
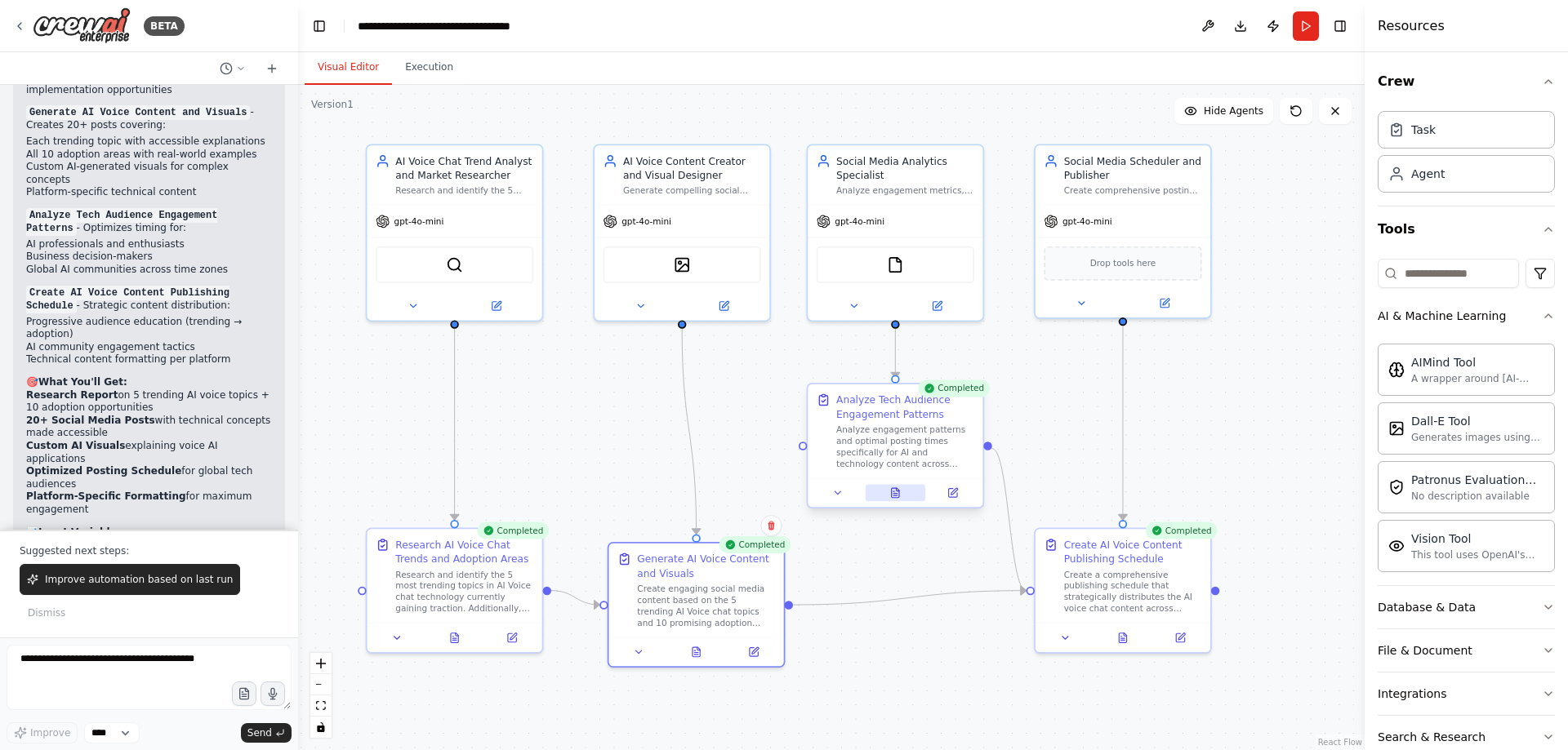
click at [897, 496] on icon at bounding box center [896, 493] width 7 height 10
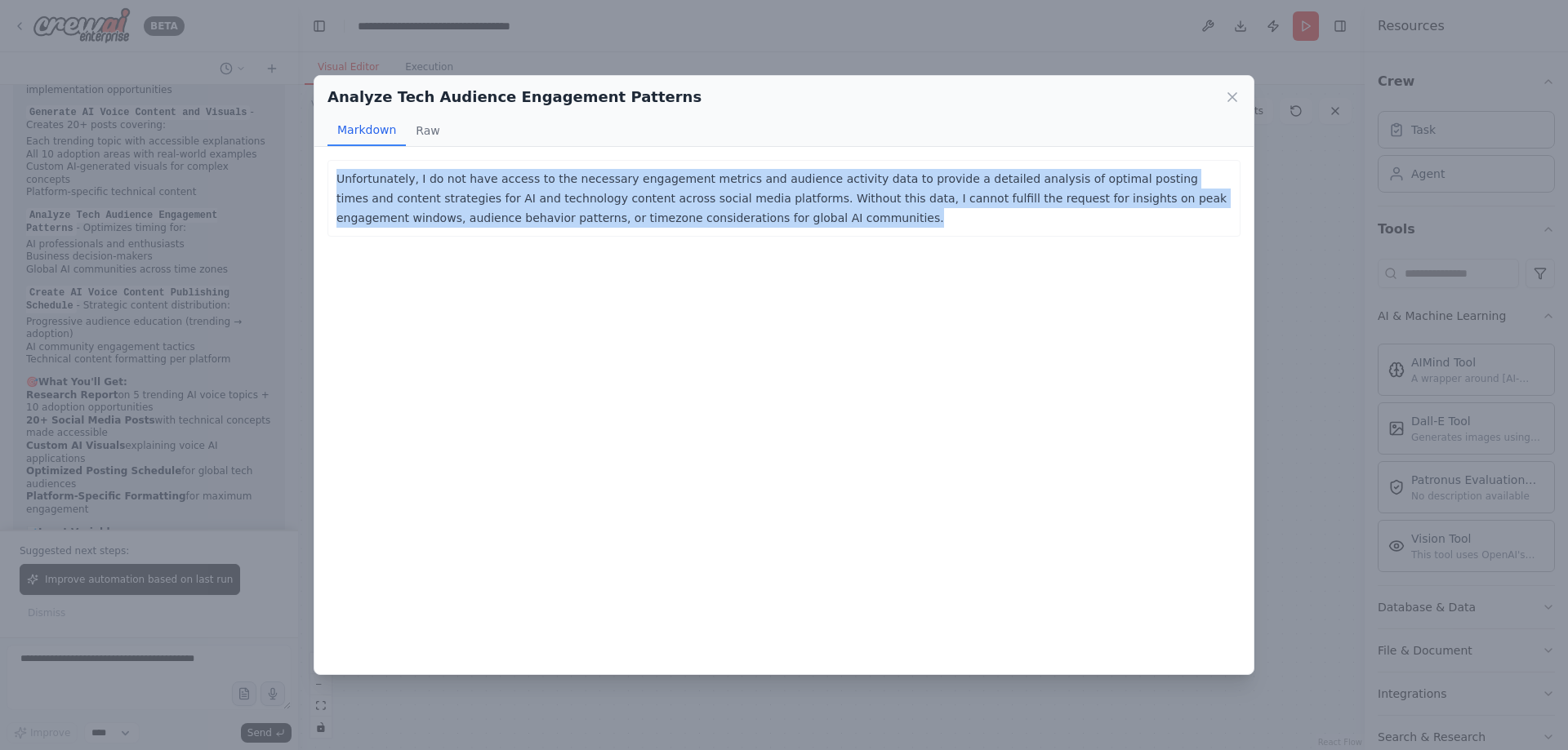
drag, startPoint x: 336, startPoint y: 180, endPoint x: 712, endPoint y: 227, distance: 378.9
click at [712, 227] on p "Unfortunately, I do not have access to the necessary engagement metrics and aud…" at bounding box center [784, 199] width 896 height 59
click at [1233, 100] on icon at bounding box center [1233, 97] width 16 height 16
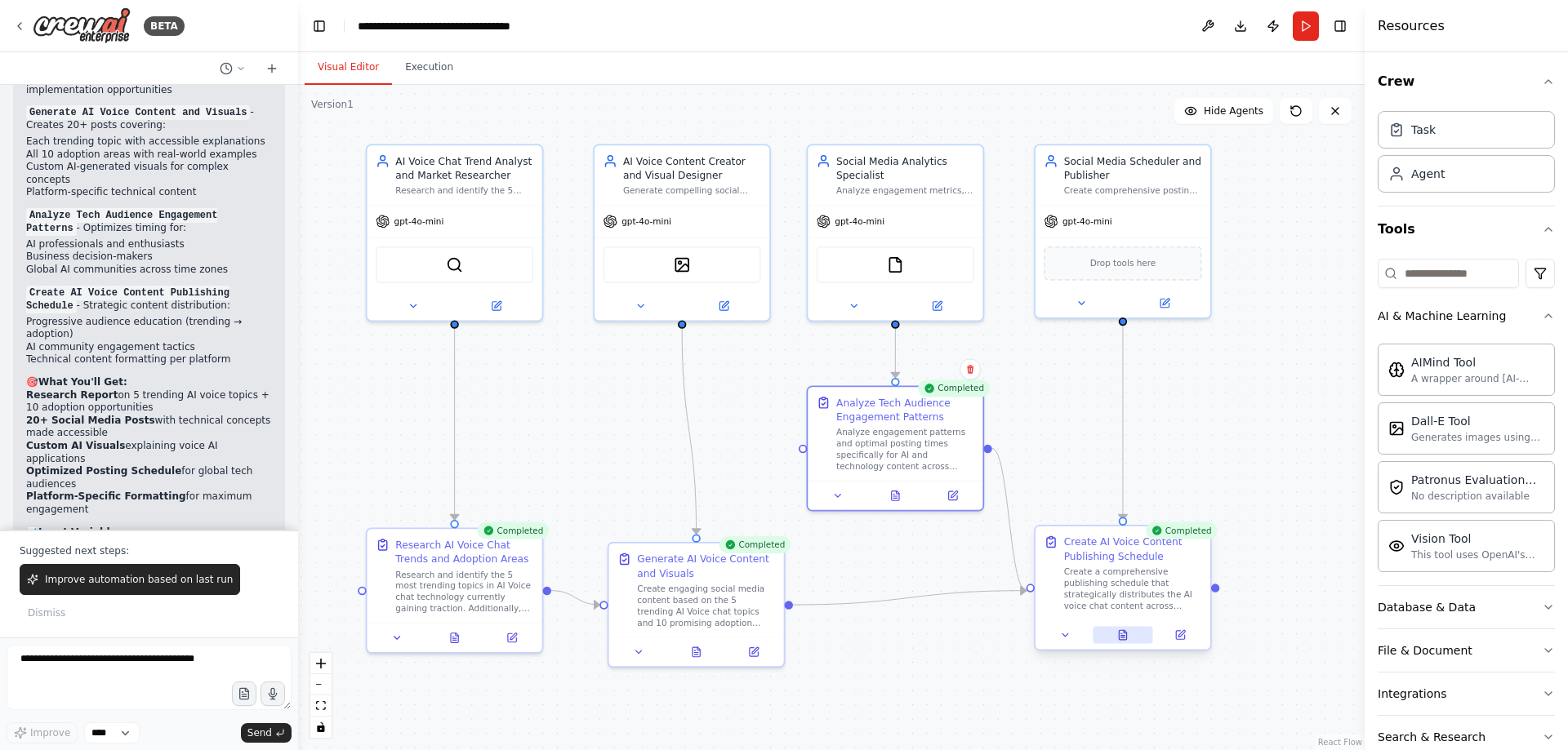
click at [1125, 640] on icon at bounding box center [1122, 634] width 7 height 10
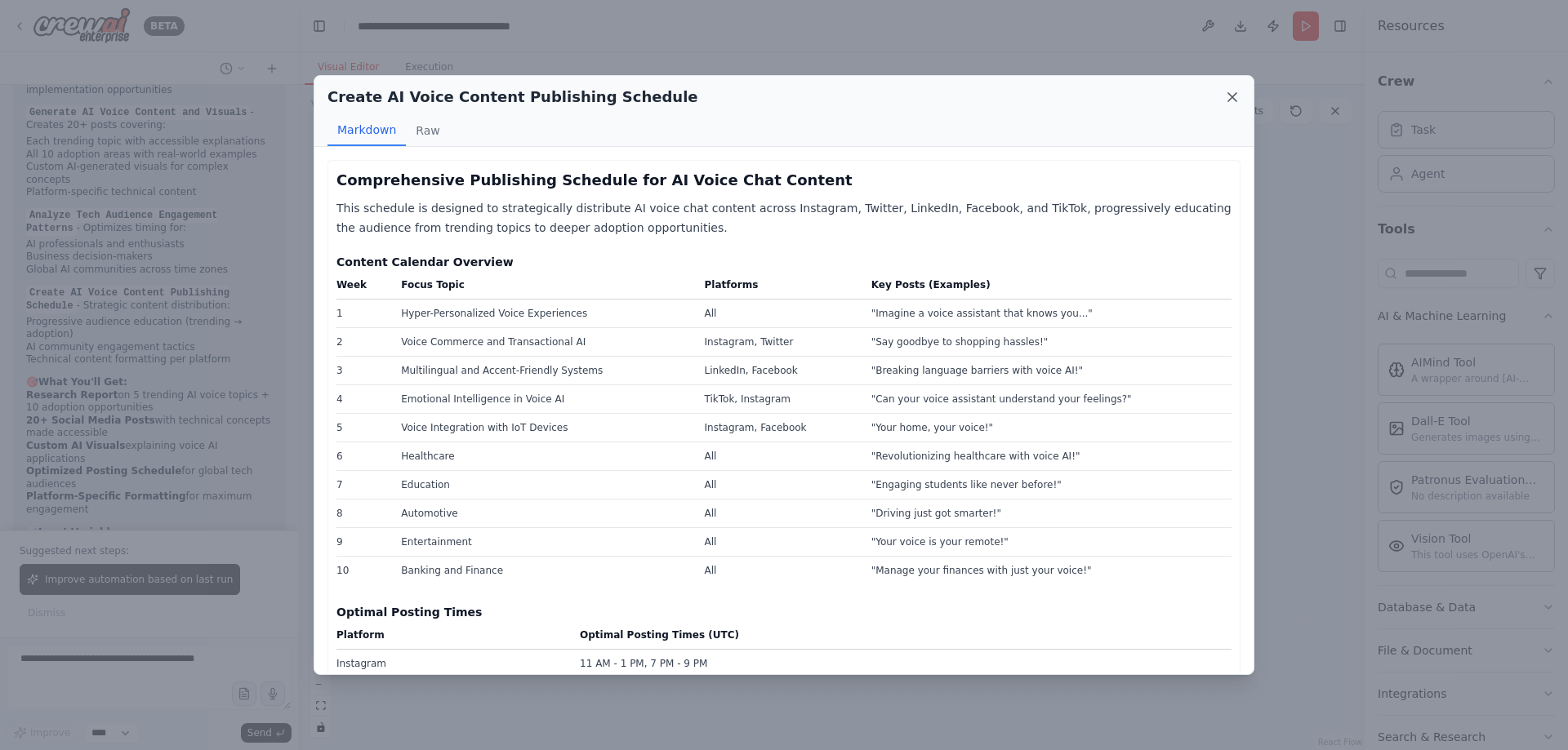
click at [1230, 96] on icon at bounding box center [1232, 97] width 8 height 8
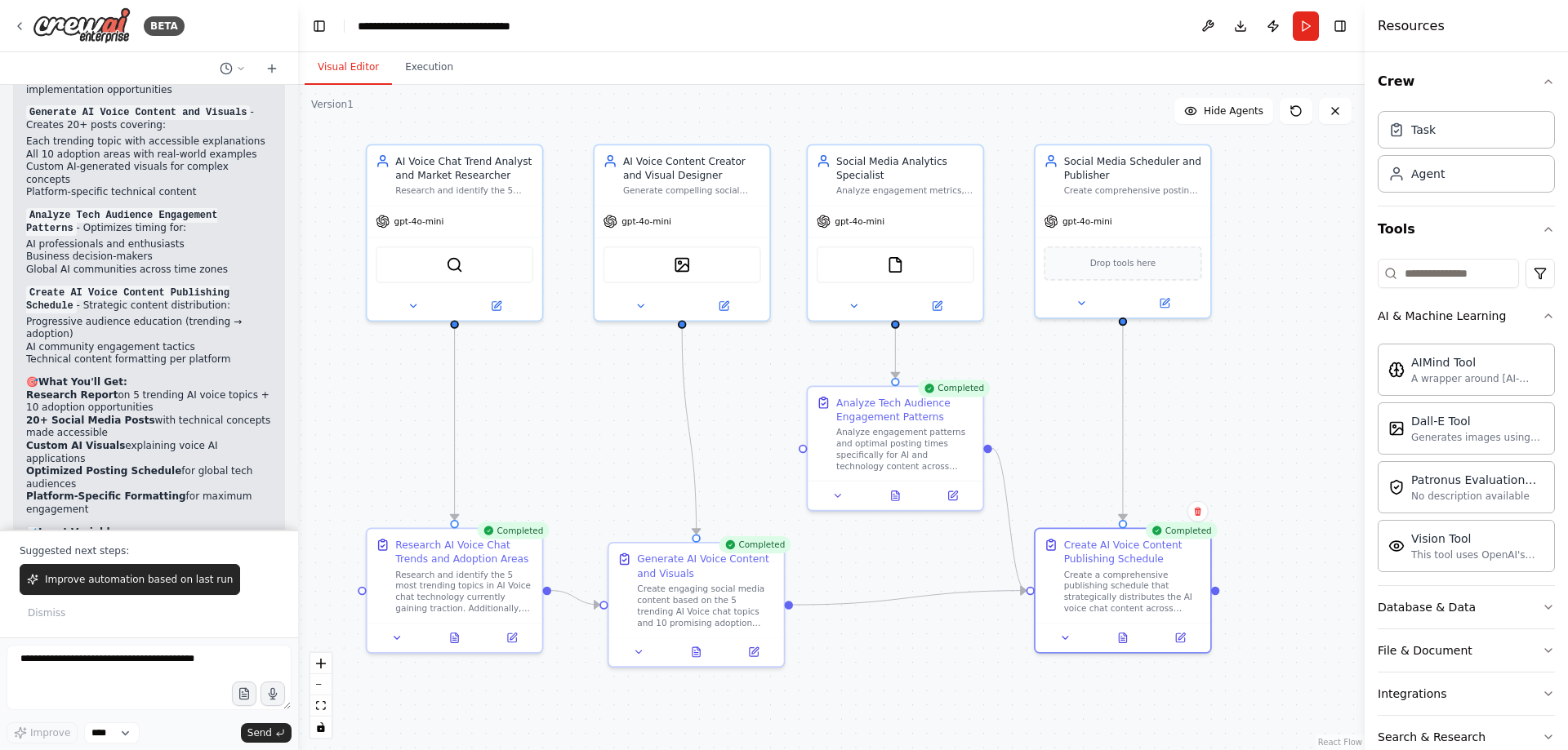
click at [1277, 594] on div ".deletable-edge-delete-btn { width: 20px; height: 20px; border: 0px solid #ffff…" at bounding box center [832, 418] width 1067 height 666
click at [1123, 638] on icon at bounding box center [1123, 634] width 7 height 10
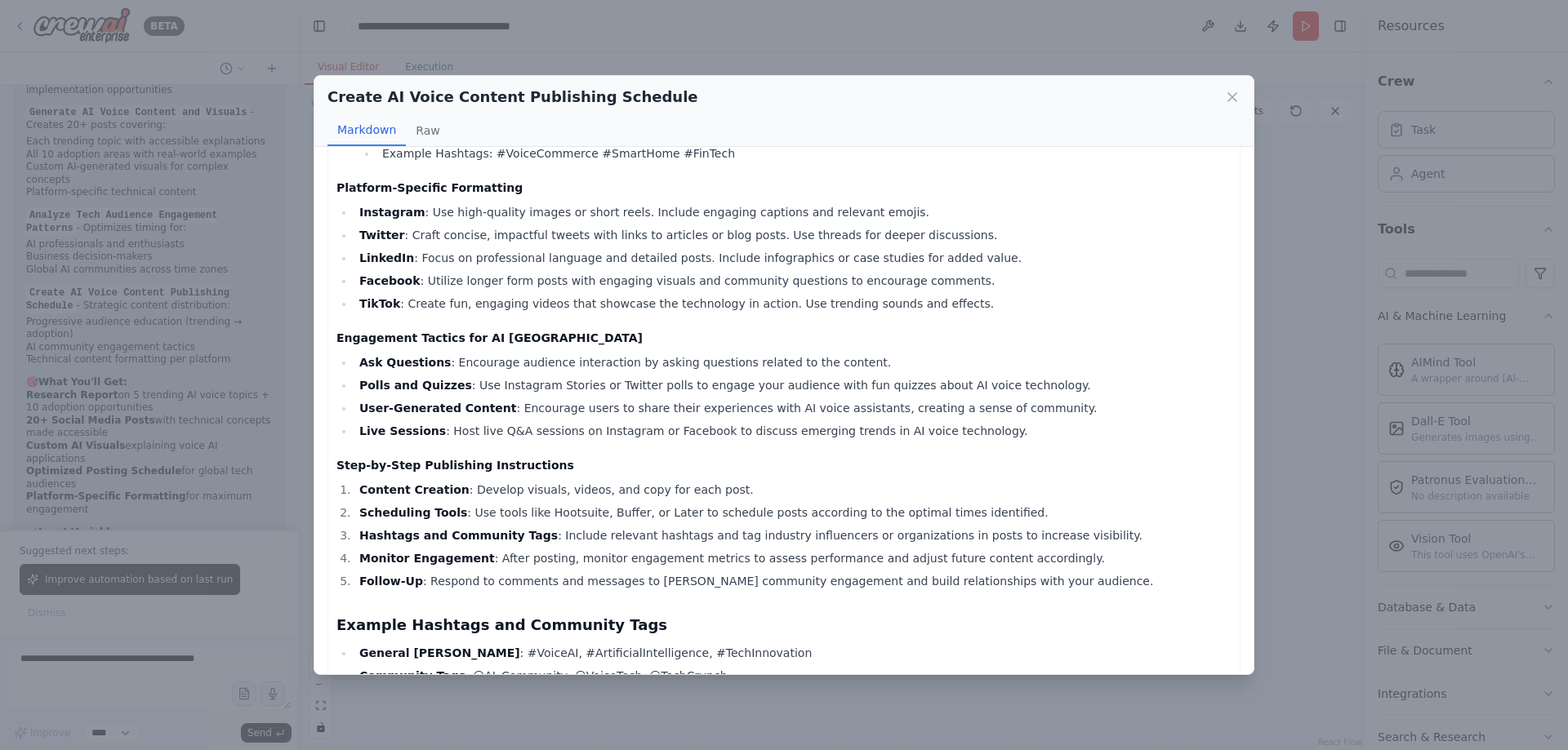
scroll to position [943, 0]
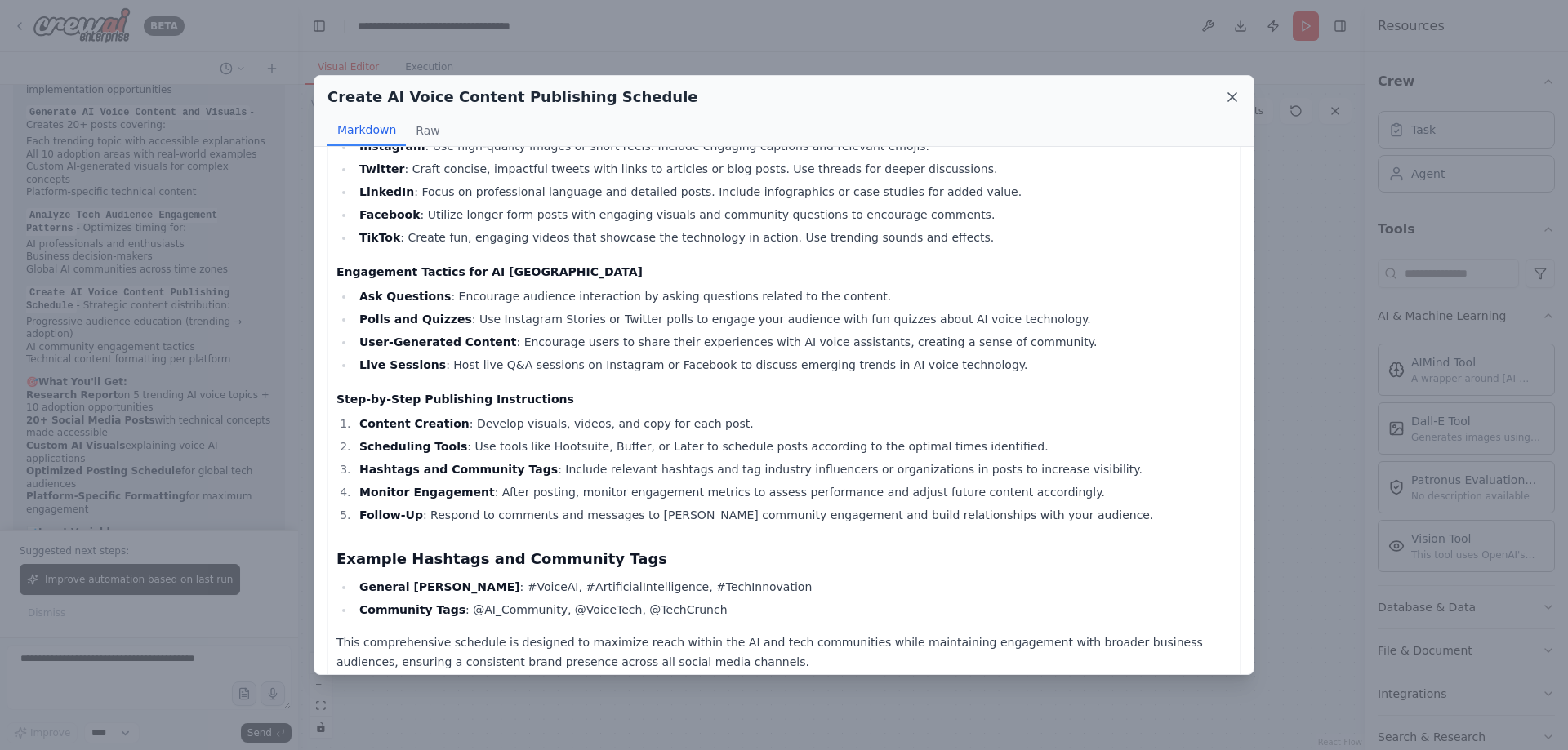
click at [1235, 99] on icon at bounding box center [1232, 97] width 8 height 8
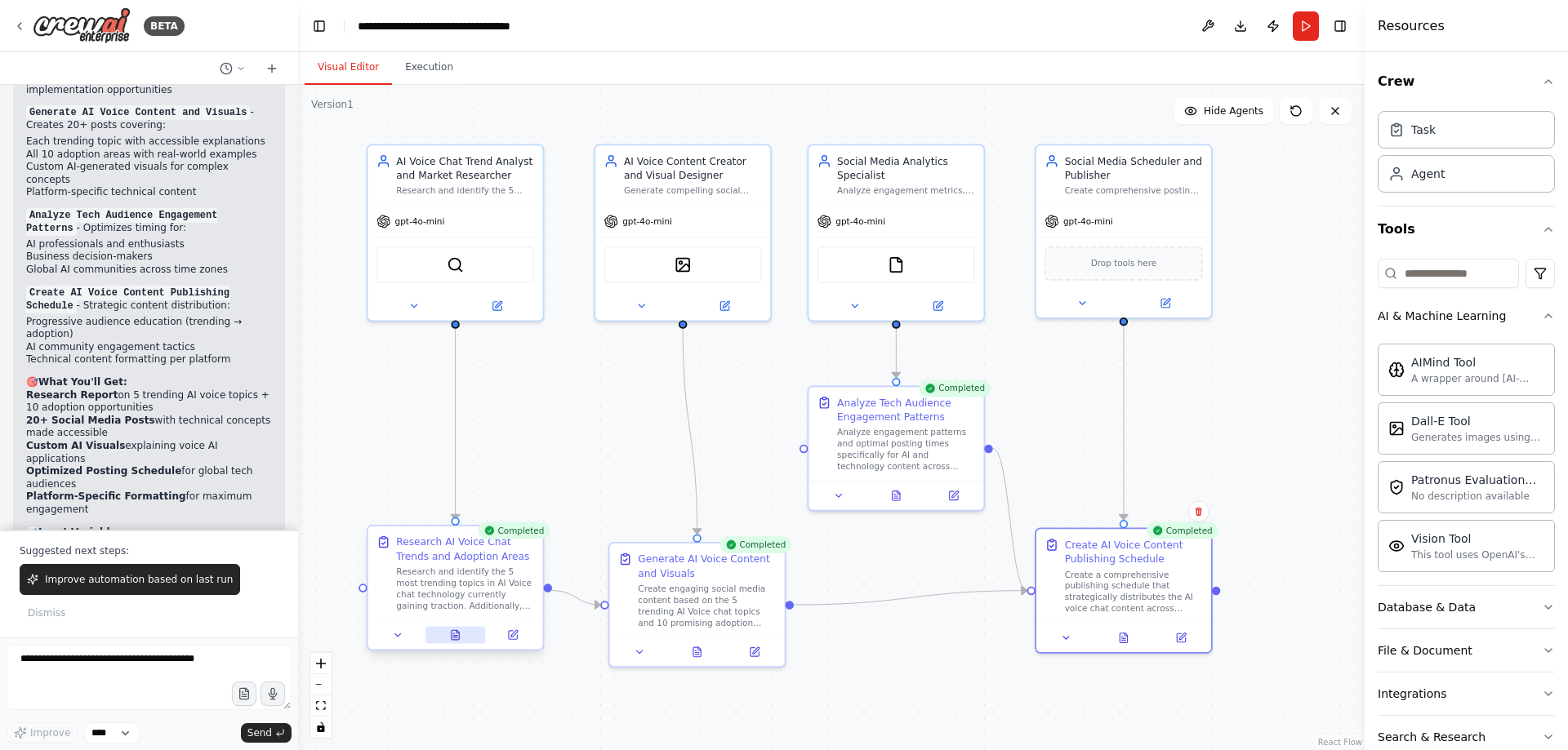
click at [453, 638] on icon at bounding box center [455, 634] width 7 height 10
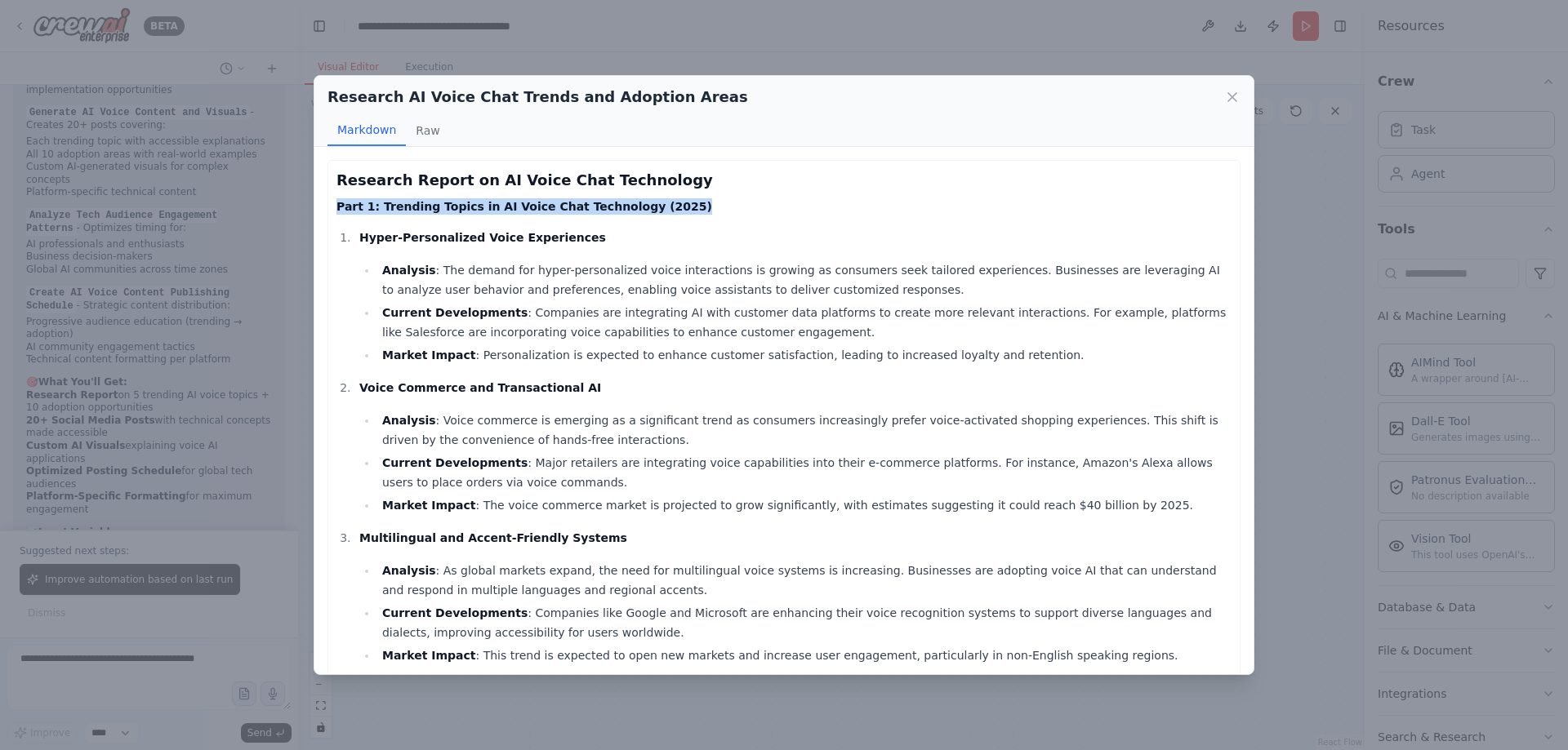
drag, startPoint x: 334, startPoint y: 210, endPoint x: 689, endPoint y: 211, distance: 355.0
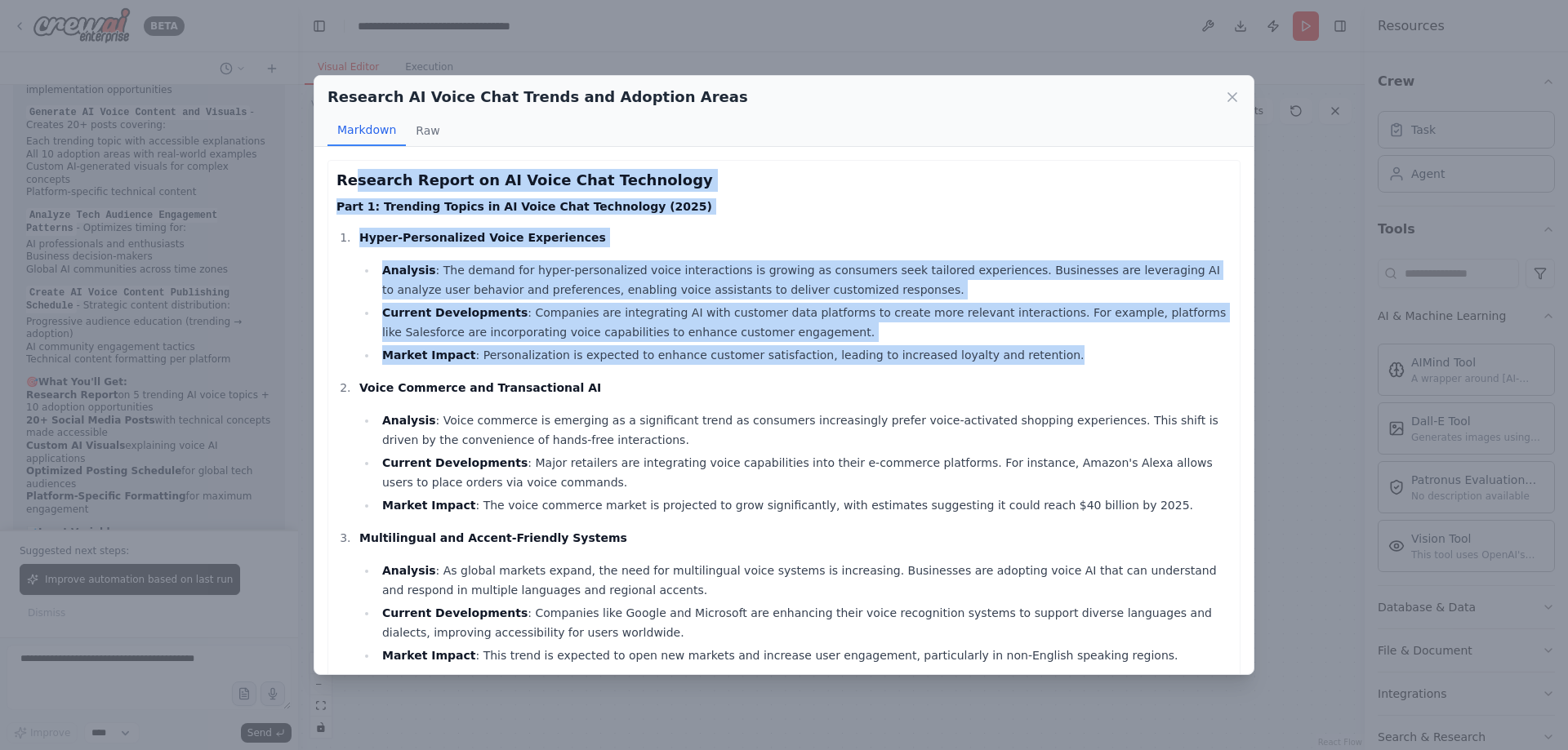
drag, startPoint x: 1015, startPoint y: 358, endPoint x: 356, endPoint y: 171, distance: 685.0
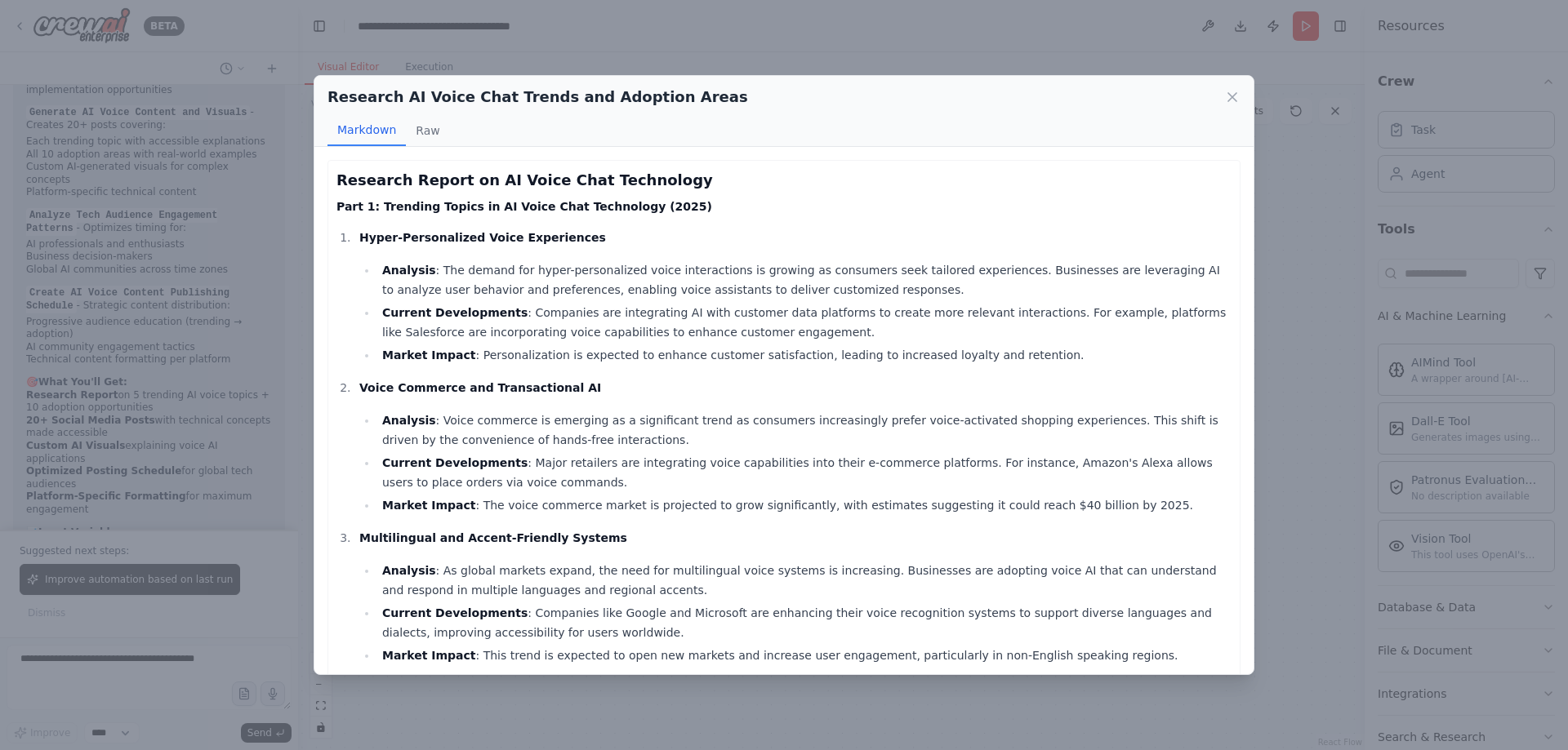
click at [343, 176] on h3 "Research Report on AI Voice Chat Technology" at bounding box center [784, 181] width 896 height 23
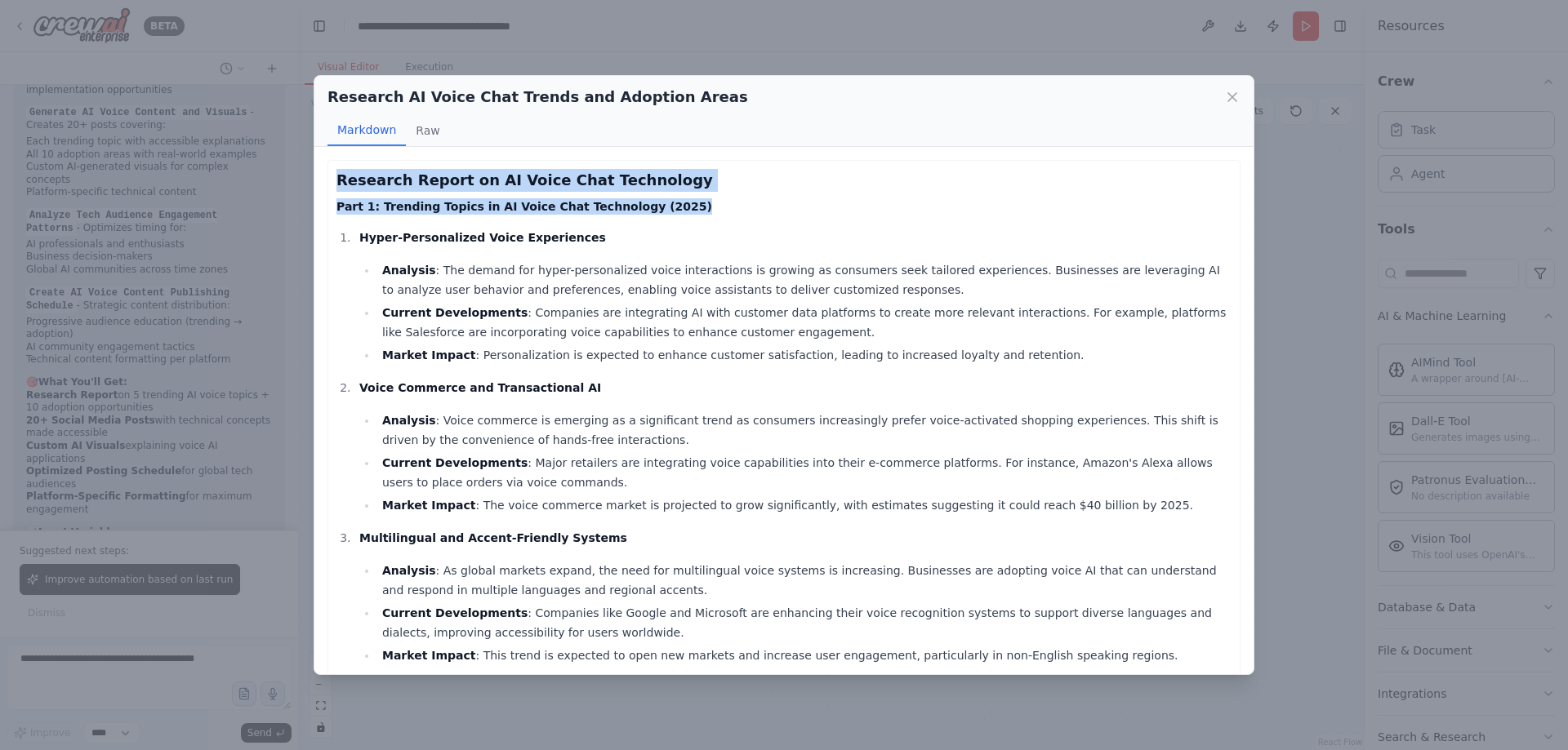
drag, startPoint x: 334, startPoint y: 177, endPoint x: 644, endPoint y: 217, distance: 312.6
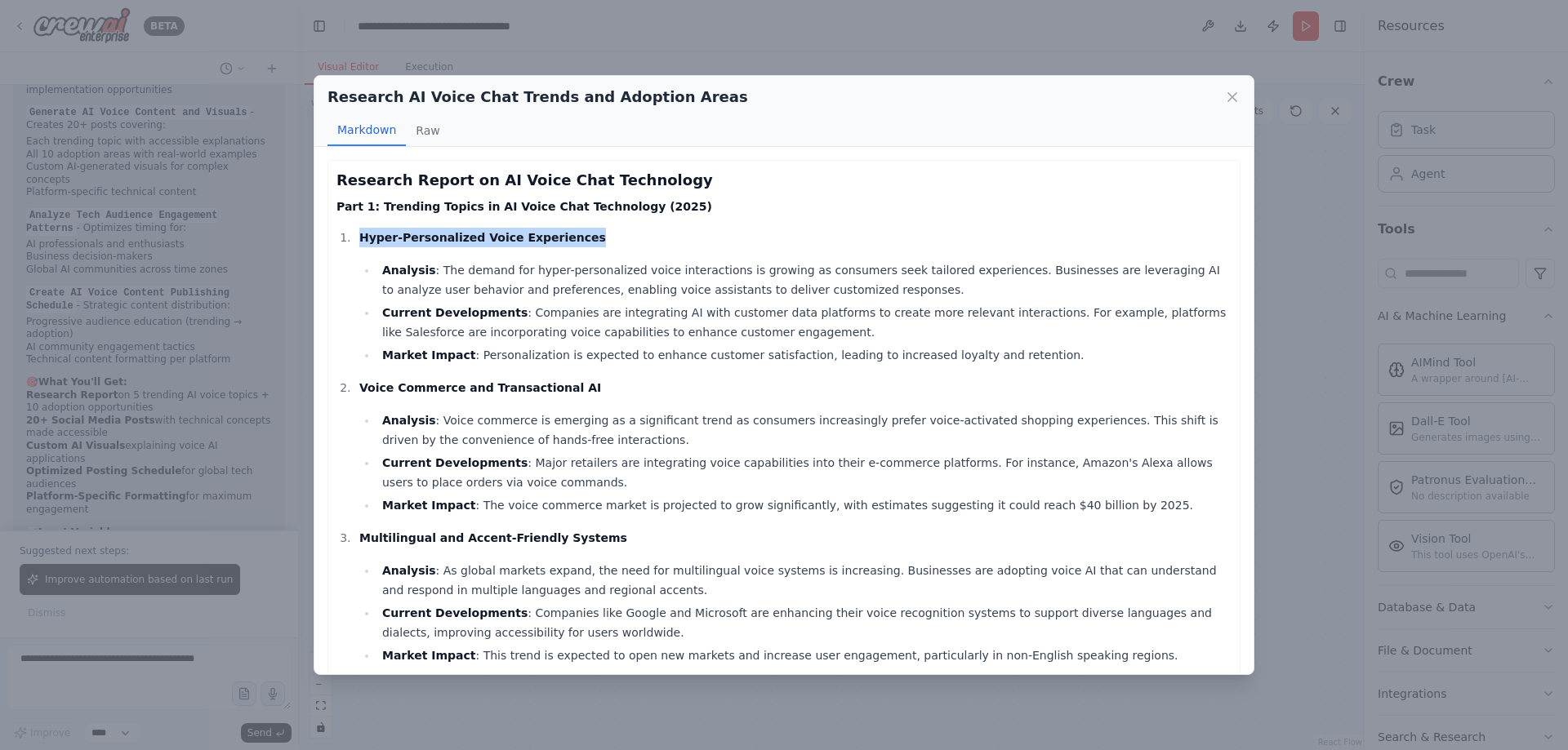
drag, startPoint x: 576, startPoint y: 232, endPoint x: 355, endPoint y: 229, distance: 221.0
click at [356, 229] on li "Hyper-Personalized Voice Experiences Analysis : The demand for hyper-personaliz…" at bounding box center [793, 296] width 877 height 137
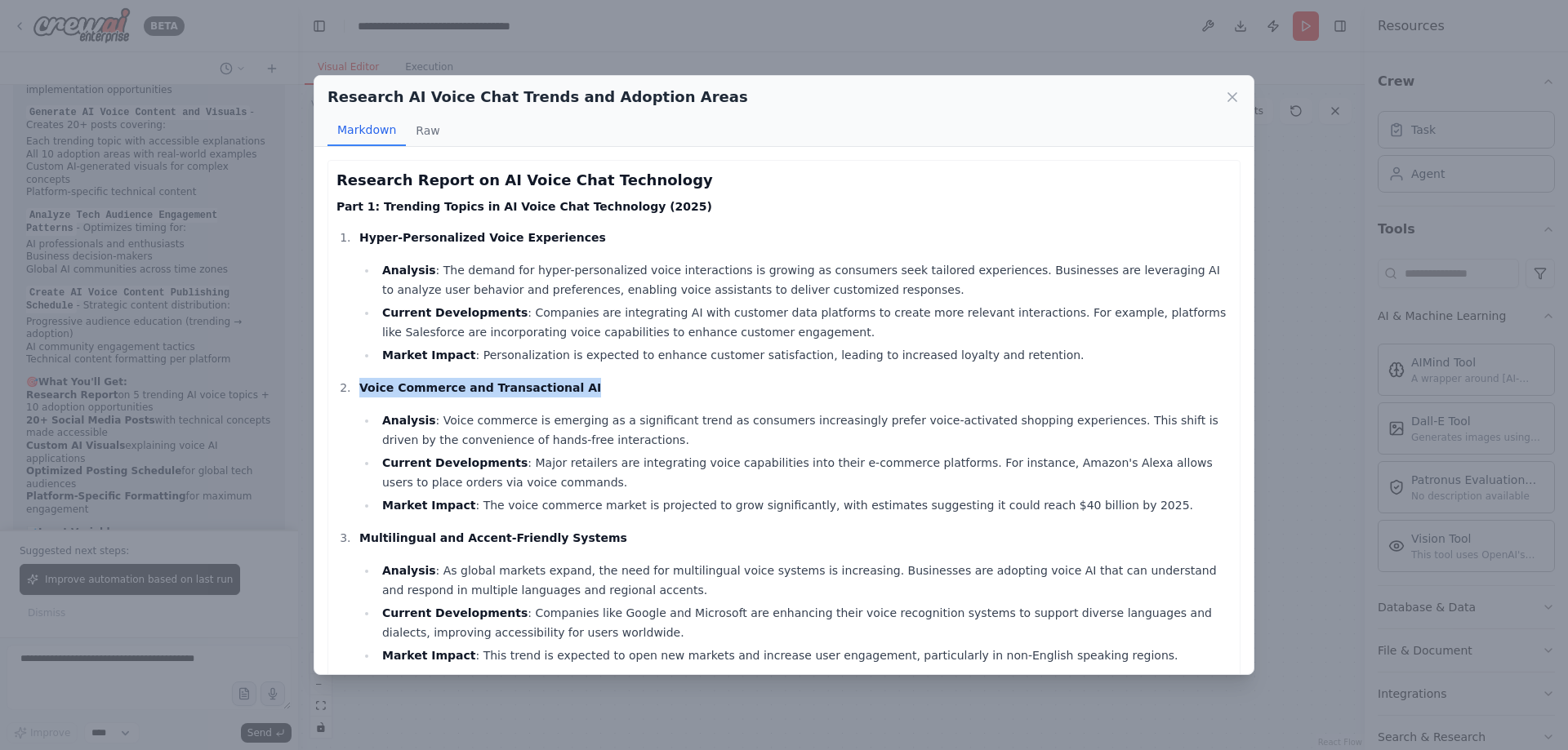
drag, startPoint x: 360, startPoint y: 384, endPoint x: 595, endPoint y: 392, distance: 235.1
click at [595, 392] on p "Voice Commerce and Transactional AI" at bounding box center [795, 388] width 872 height 20
drag, startPoint x: 499, startPoint y: 530, endPoint x: 335, endPoint y: 528, distance: 164.0
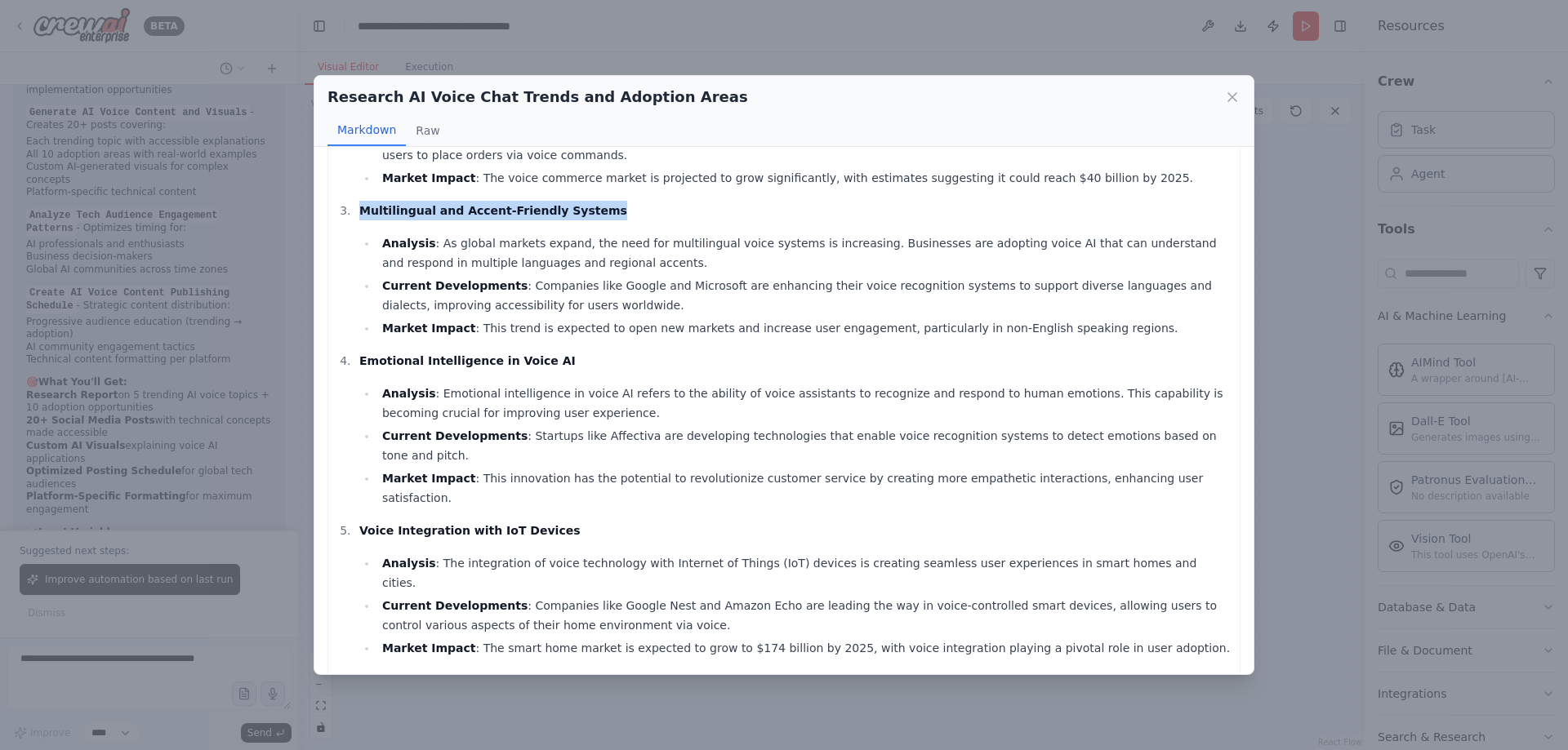
scroll to position [409, 0]
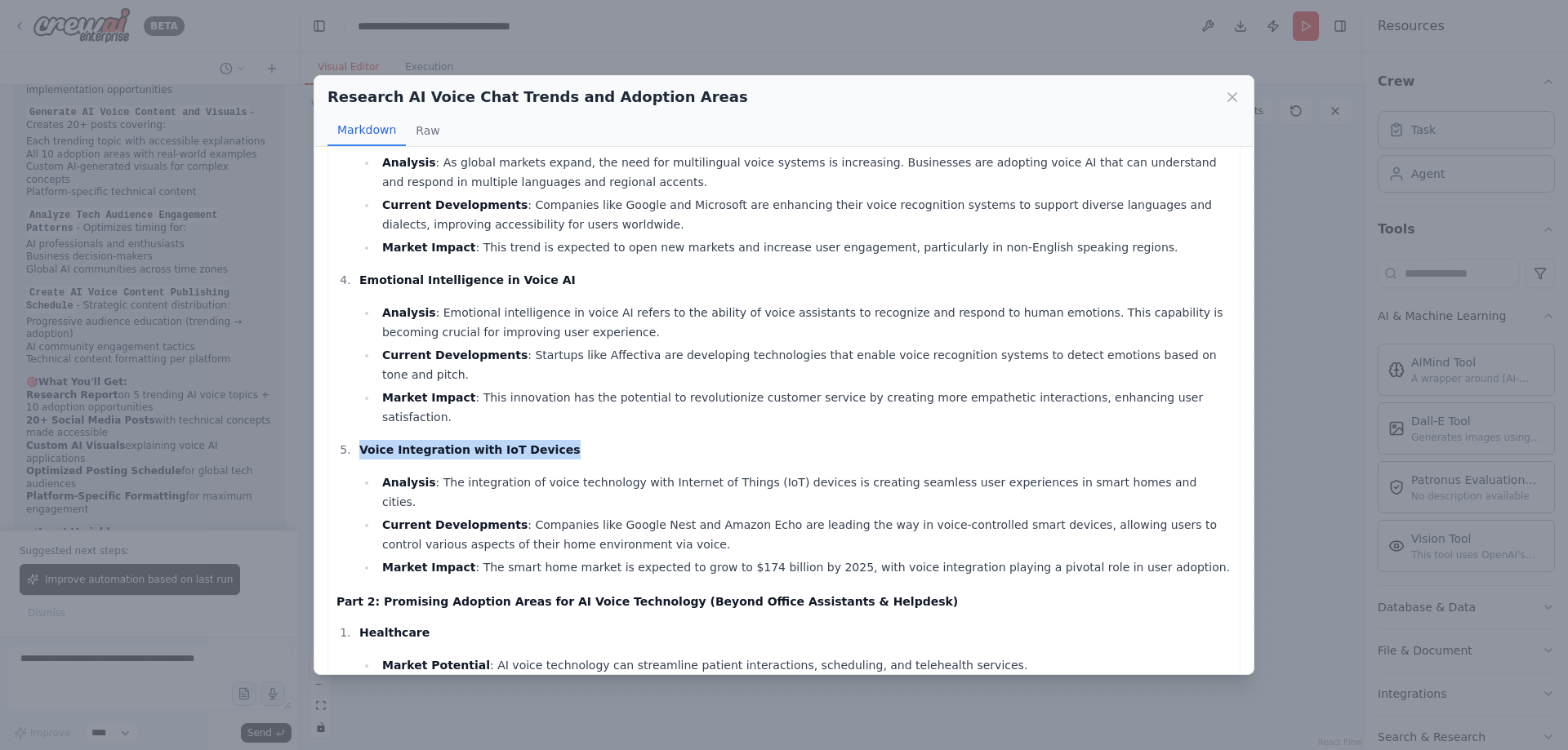
drag, startPoint x: 396, startPoint y: 398, endPoint x: 382, endPoint y: 397, distance: 14.0
click at [382, 397] on ol "Hyper-Personalized Voice Experiences Analysis : The demand for hyper-personaliz…" at bounding box center [784, 198] width 896 height 757
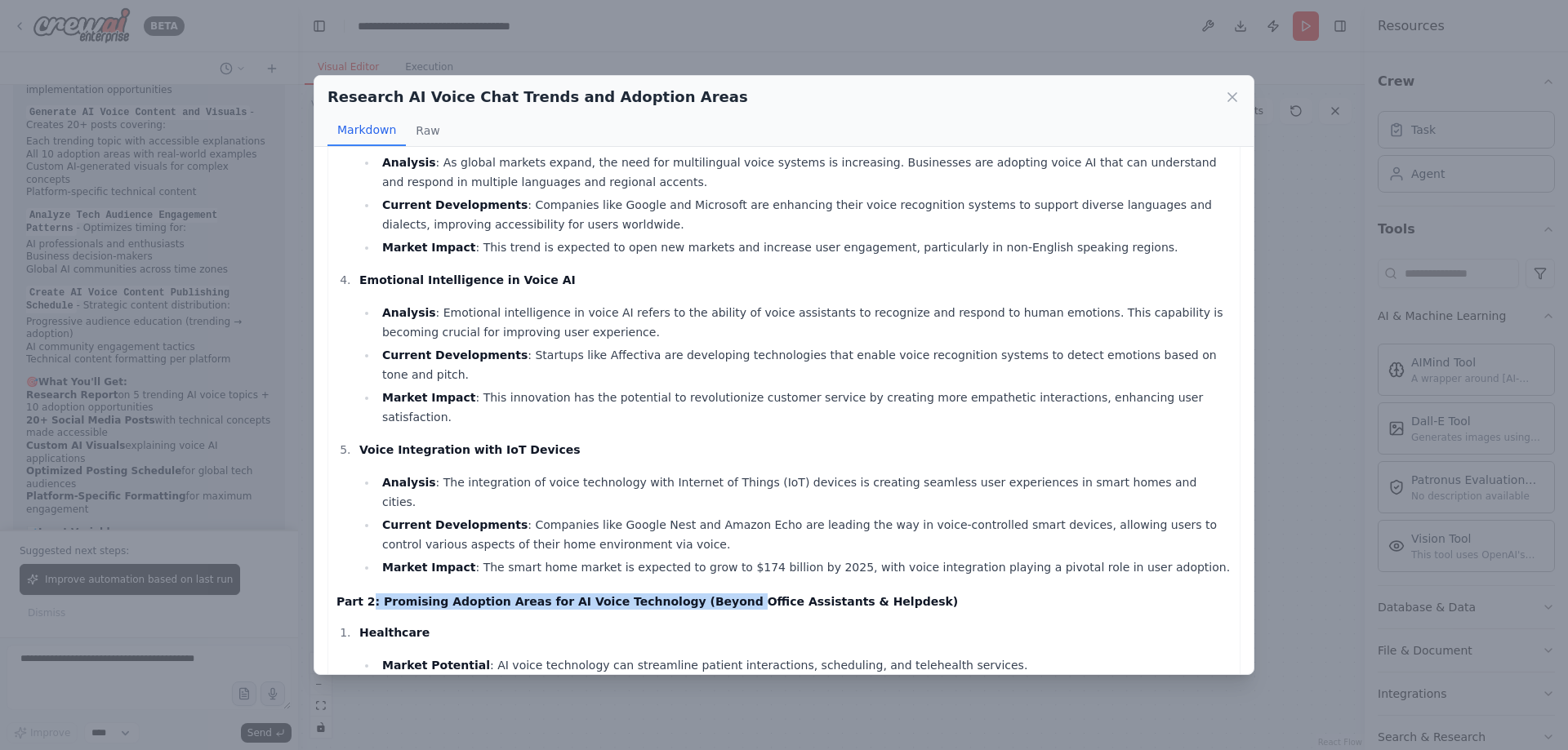
drag, startPoint x: 368, startPoint y: 540, endPoint x: 687, endPoint y: 529, distance: 319.2
drag, startPoint x: 773, startPoint y: 539, endPoint x: 847, endPoint y: 539, distance: 74.0
click at [775, 593] on h4 "Part 2: Promising Adoption Areas for AI Voice Technology (Beyond Office Assista…" at bounding box center [784, 601] width 896 height 16
drag, startPoint x: 862, startPoint y: 537, endPoint x: 328, endPoint y: 550, distance: 534.2
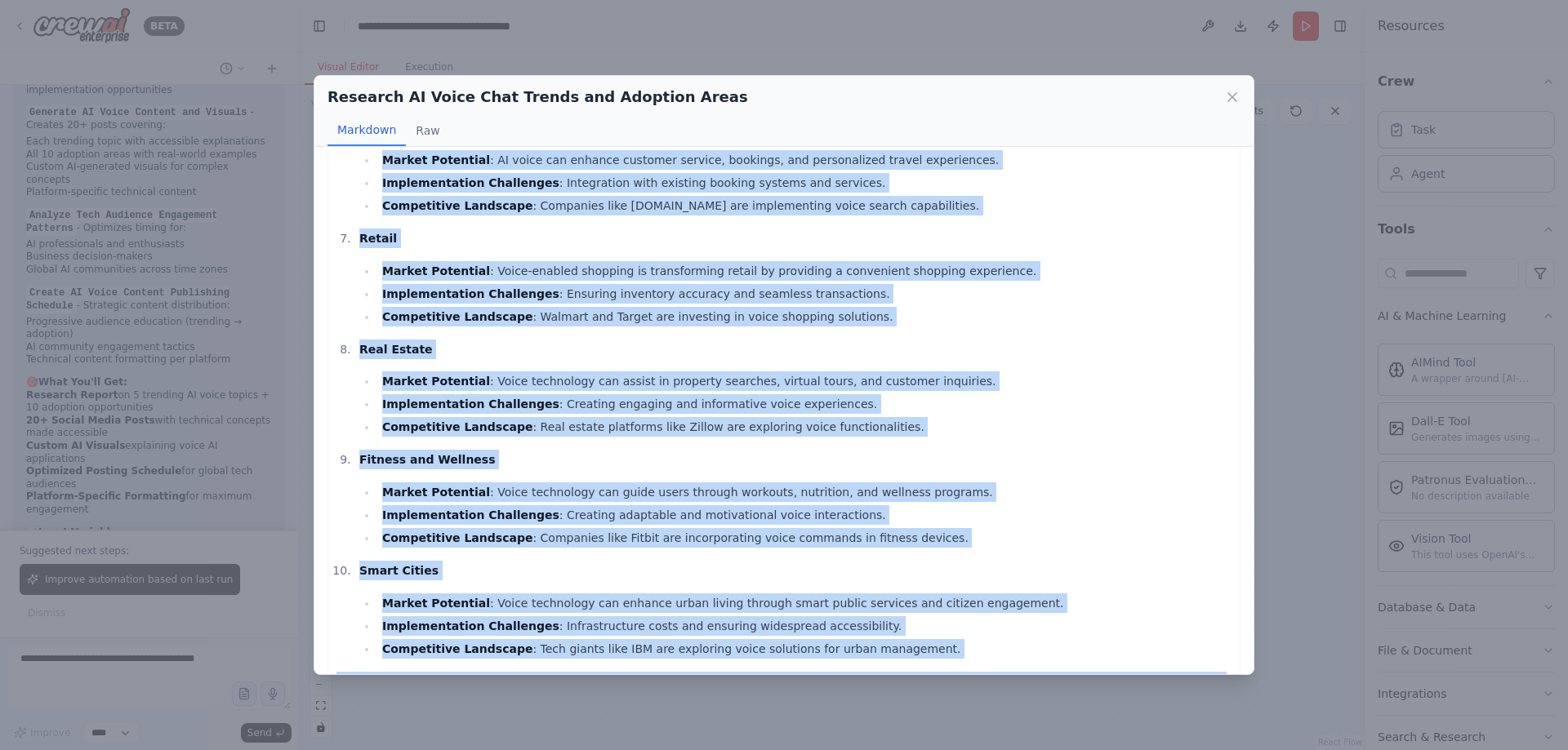
scroll to position [1470, 0]
drag, startPoint x: 332, startPoint y: 180, endPoint x: 950, endPoint y: 663, distance: 784.4
click at [950, 663] on div "Research Report on AI Voice Chat Technology Part 1: Trending Topics in AI Voice…" at bounding box center [784, 410] width 940 height 528
copy div "Research Report on AI Voice Chat Technology Part 1: Trending Topics in AI Voice…"
click at [892, 489] on ol "Healthcare Market Potential : AI voice technology can streamline patient intera…" at bounding box center [784, 110] width 896 height 1097
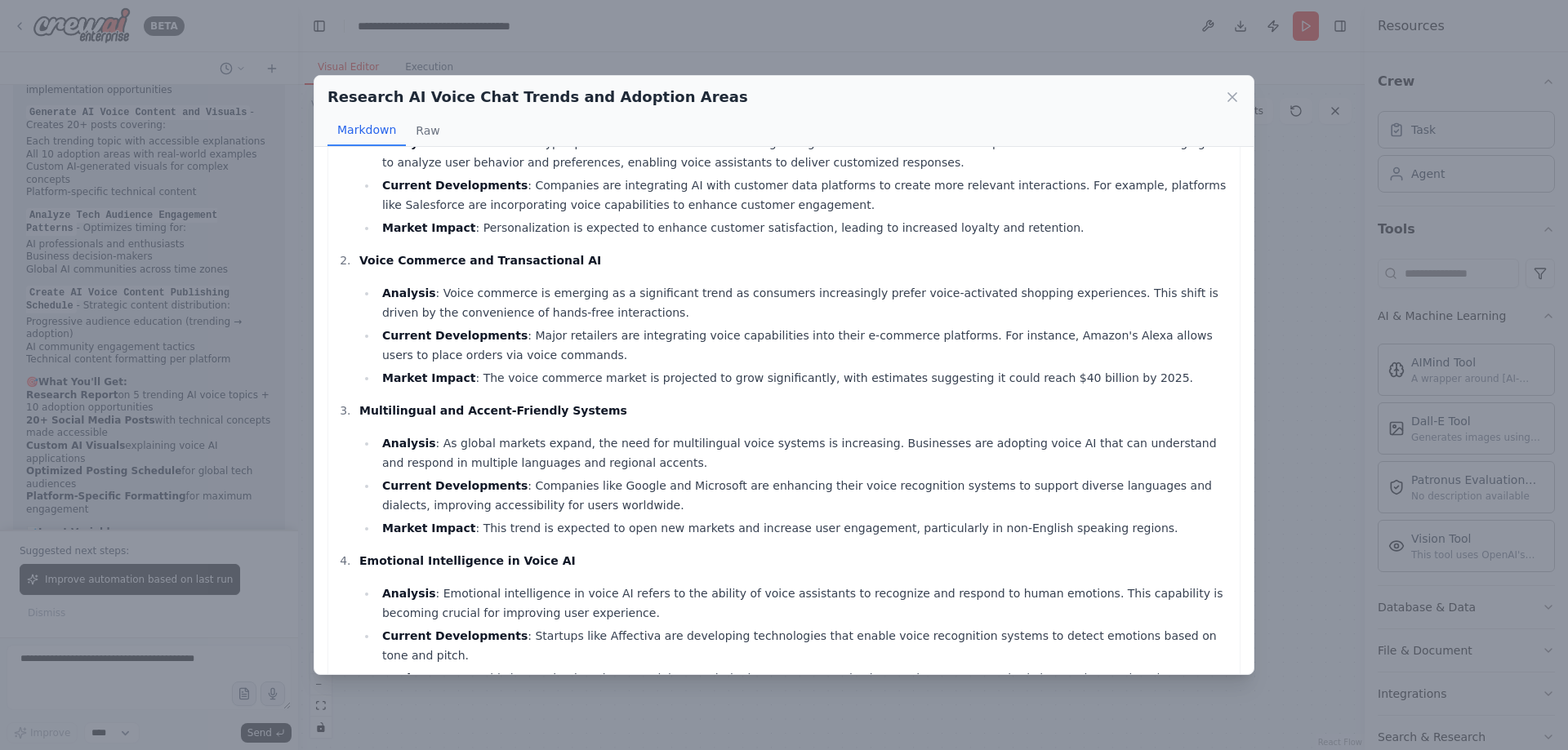
scroll to position [0, 0]
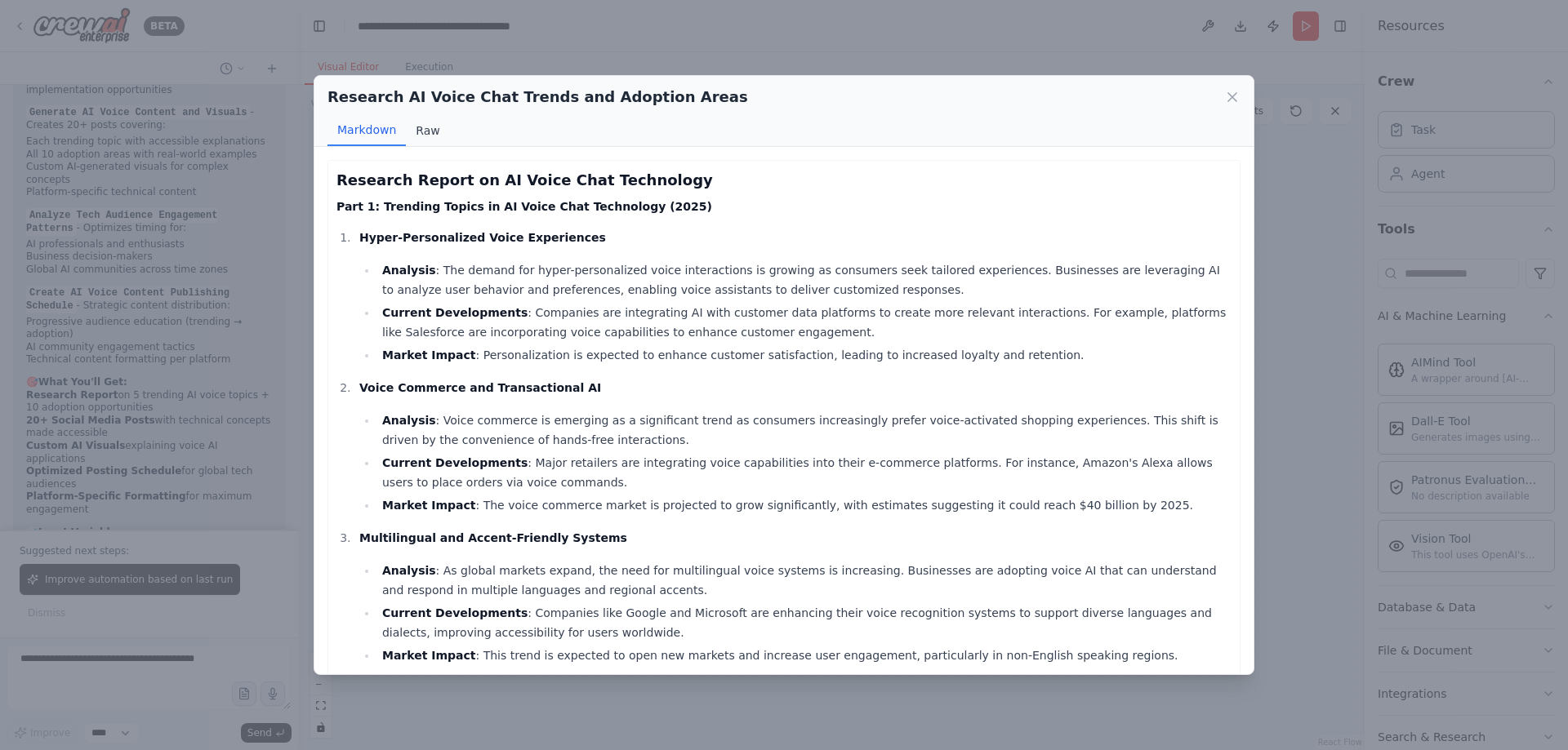
click at [429, 138] on button "Raw" at bounding box center [428, 130] width 43 height 31
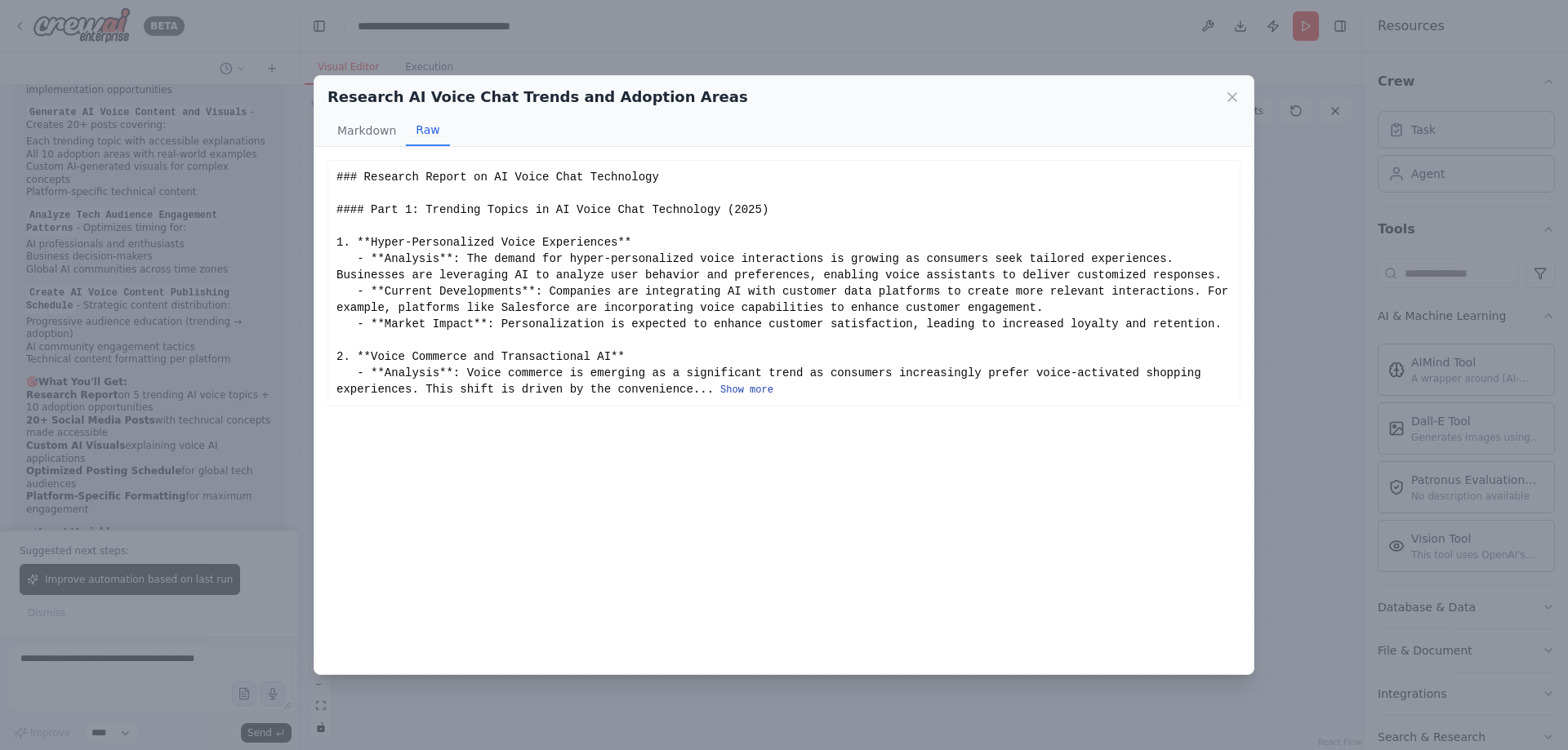
click at [721, 390] on button "Show more" at bounding box center [747, 390] width 53 height 13
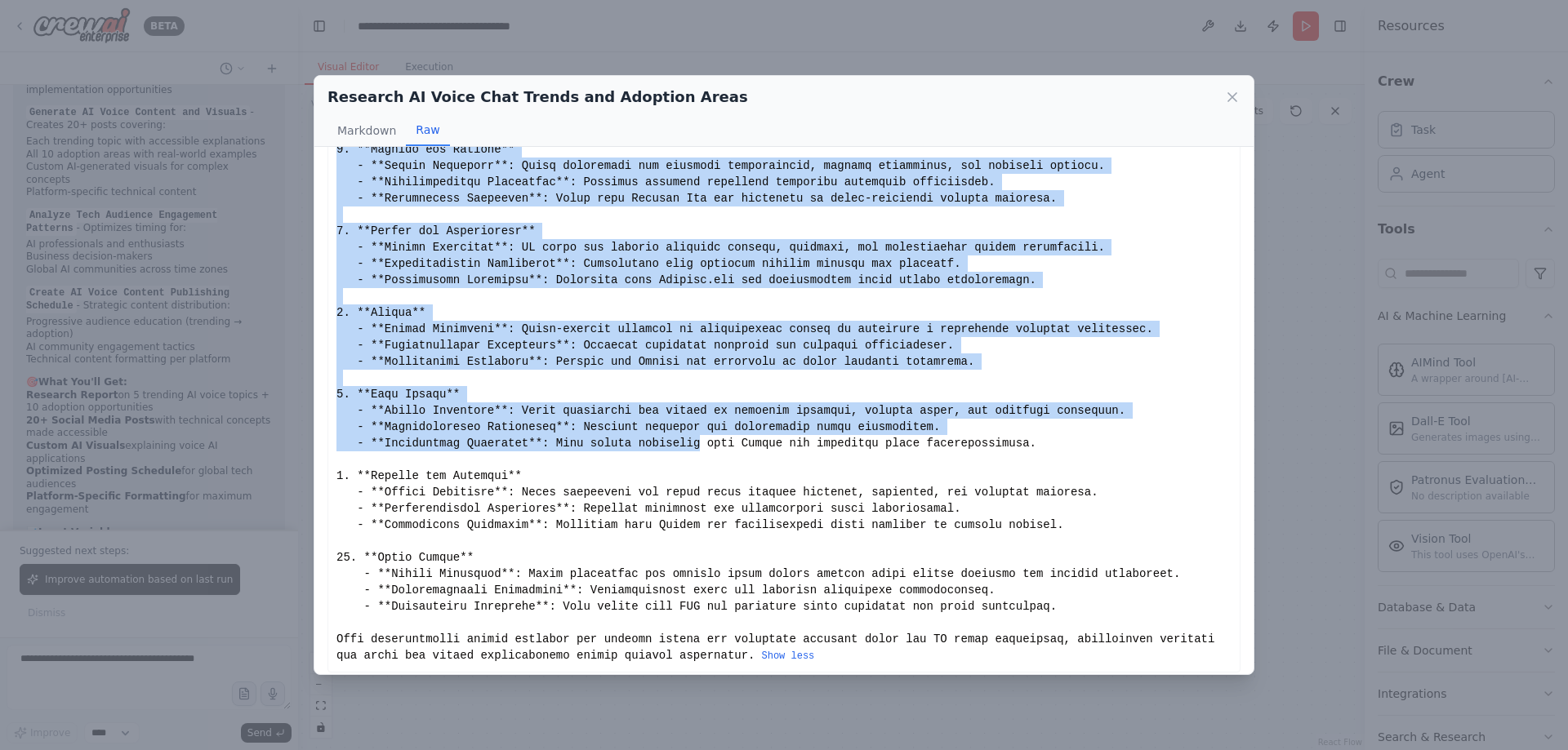
scroll to position [1116, 0]
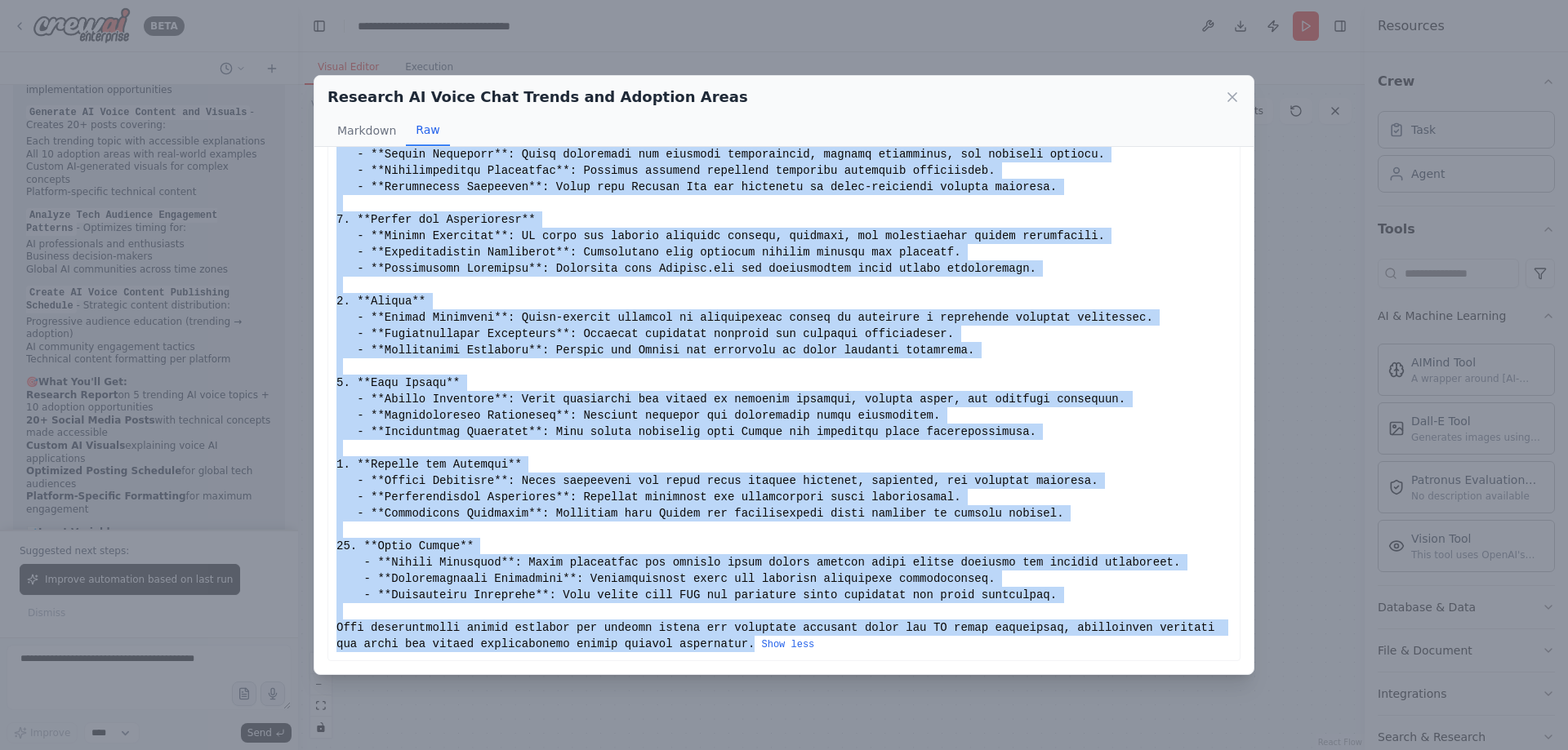
drag, startPoint x: 336, startPoint y: 179, endPoint x: 659, endPoint y: 645, distance: 567.0
copy div "### Research Report on AI Voice Chat Technology #### Part 1: Trending Topics in…"
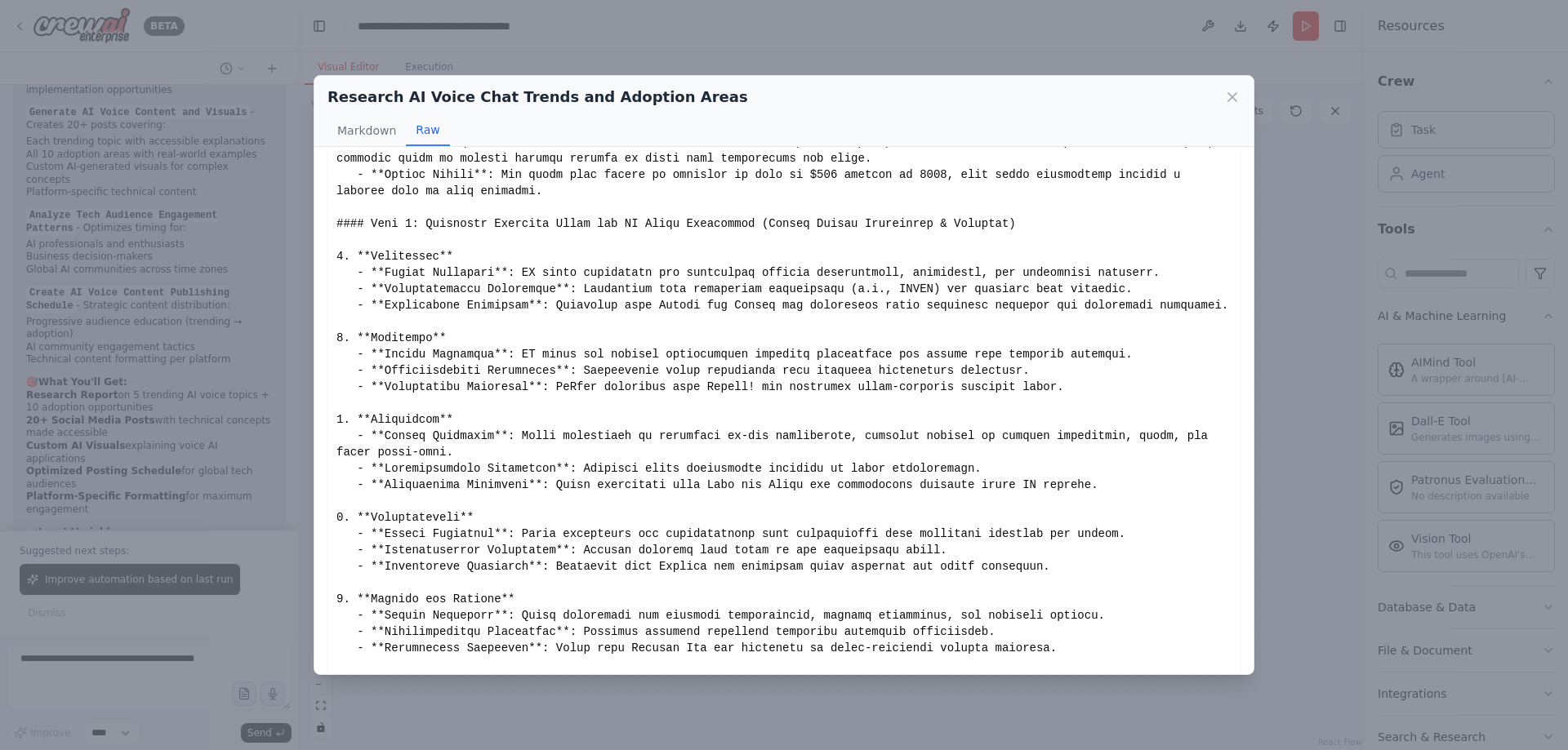
scroll to position [0, 0]
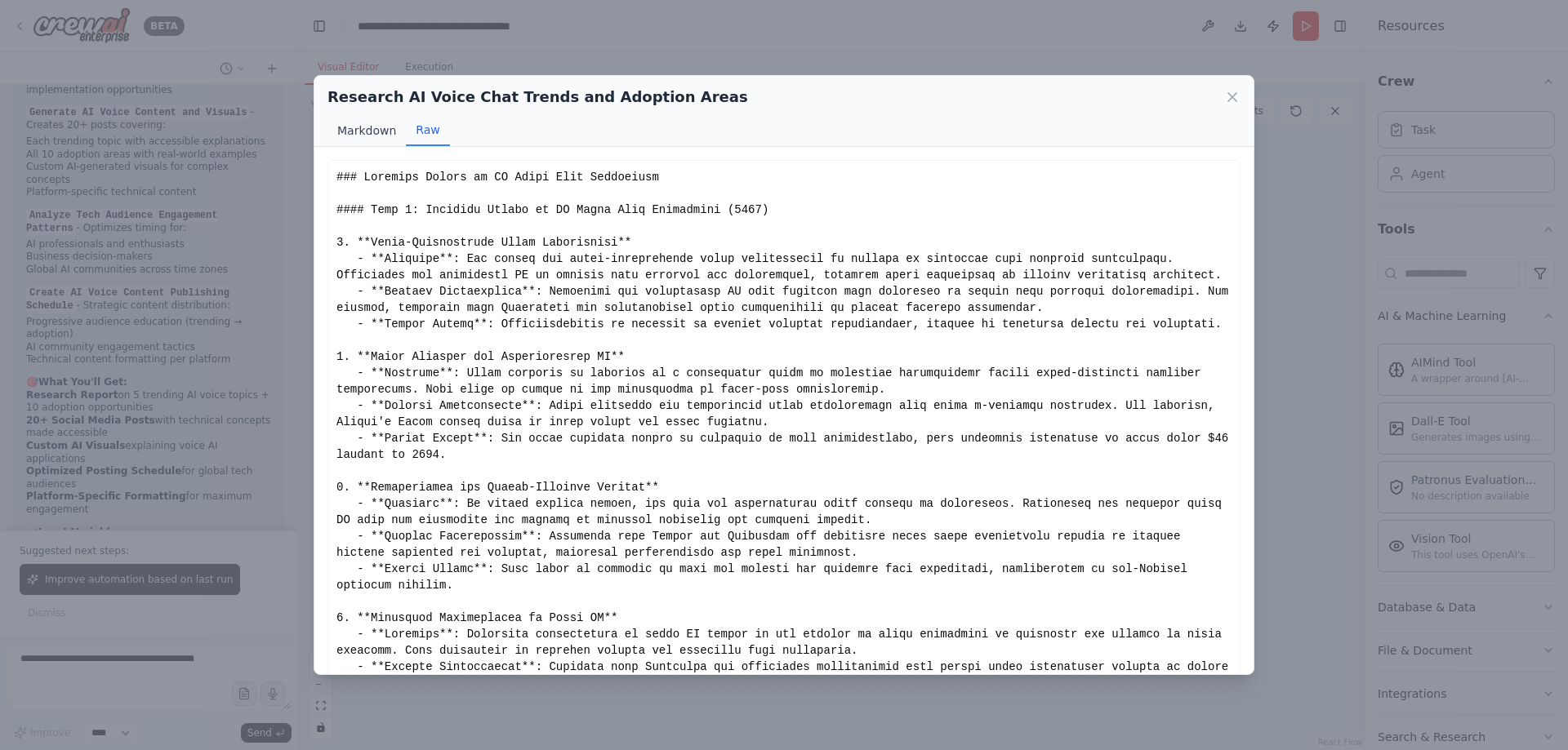
drag, startPoint x: 350, startPoint y: 132, endPoint x: 382, endPoint y: 134, distance: 32.1
click at [351, 131] on button "Markdown" at bounding box center [366, 130] width 78 height 31
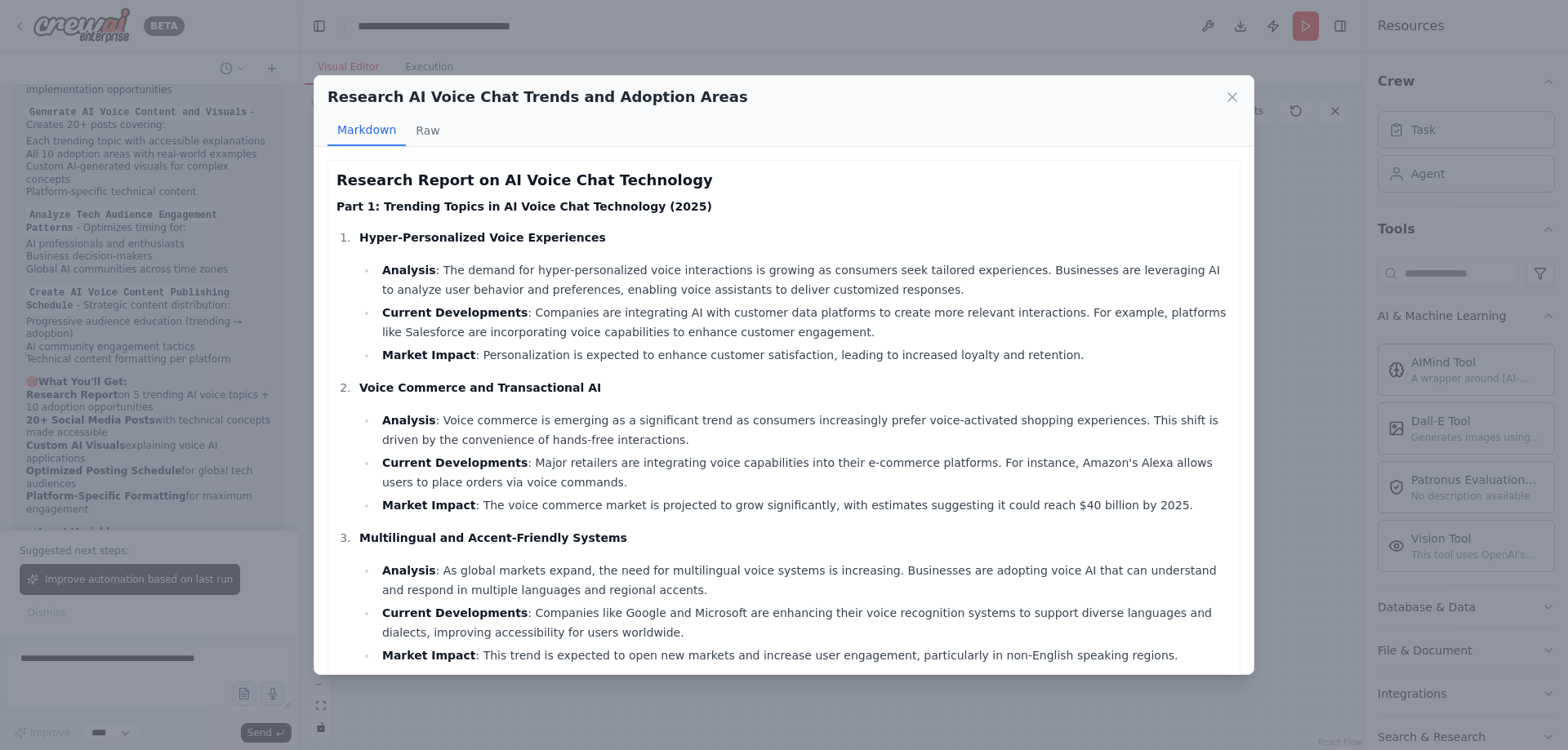
drag, startPoint x: 415, startPoint y: 135, endPoint x: 364, endPoint y: 125, distance: 52.0
click at [416, 135] on button "Raw" at bounding box center [428, 130] width 43 height 31
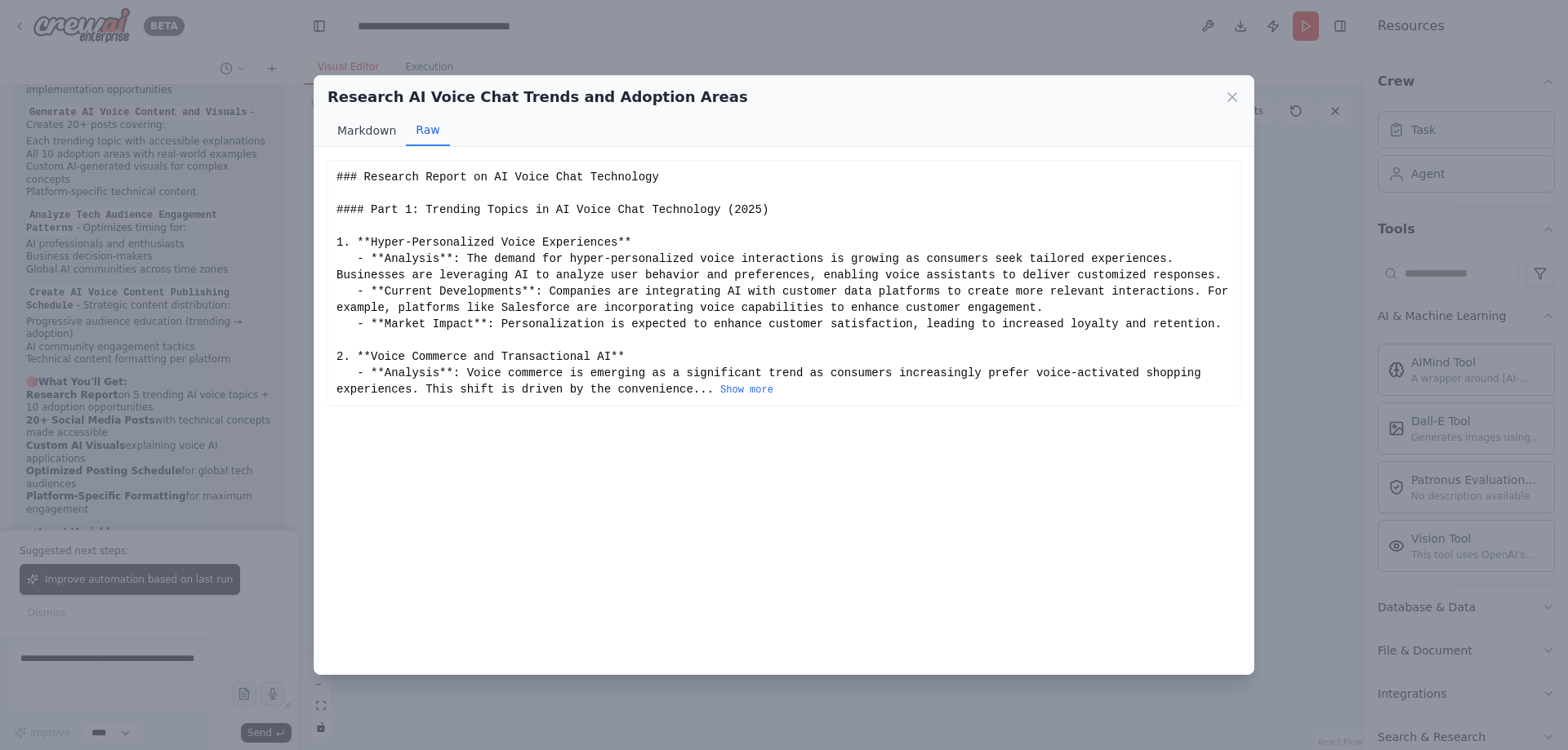
click at [357, 125] on button "Markdown" at bounding box center [366, 130] width 78 height 31
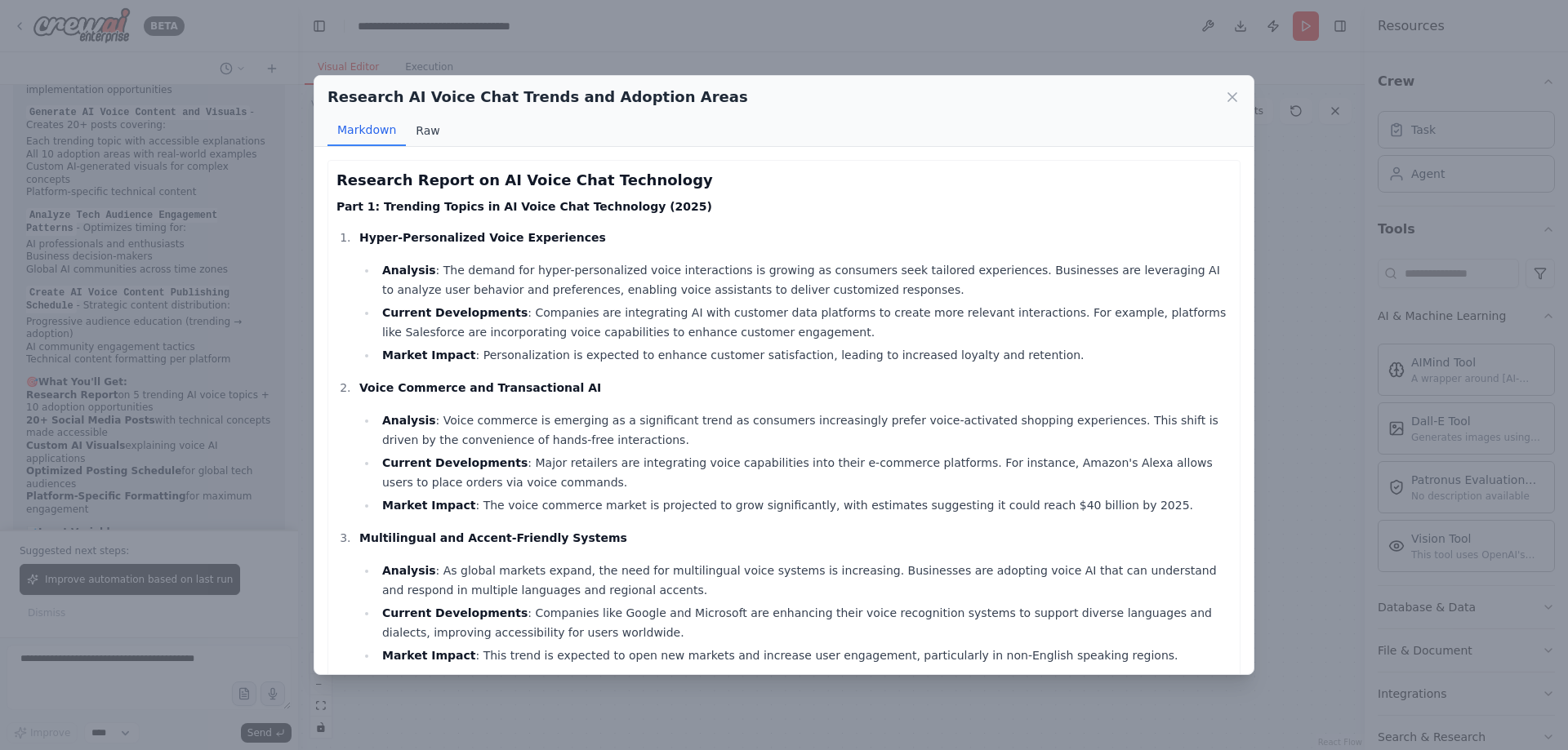
click at [424, 129] on button "Raw" at bounding box center [428, 130] width 43 height 31
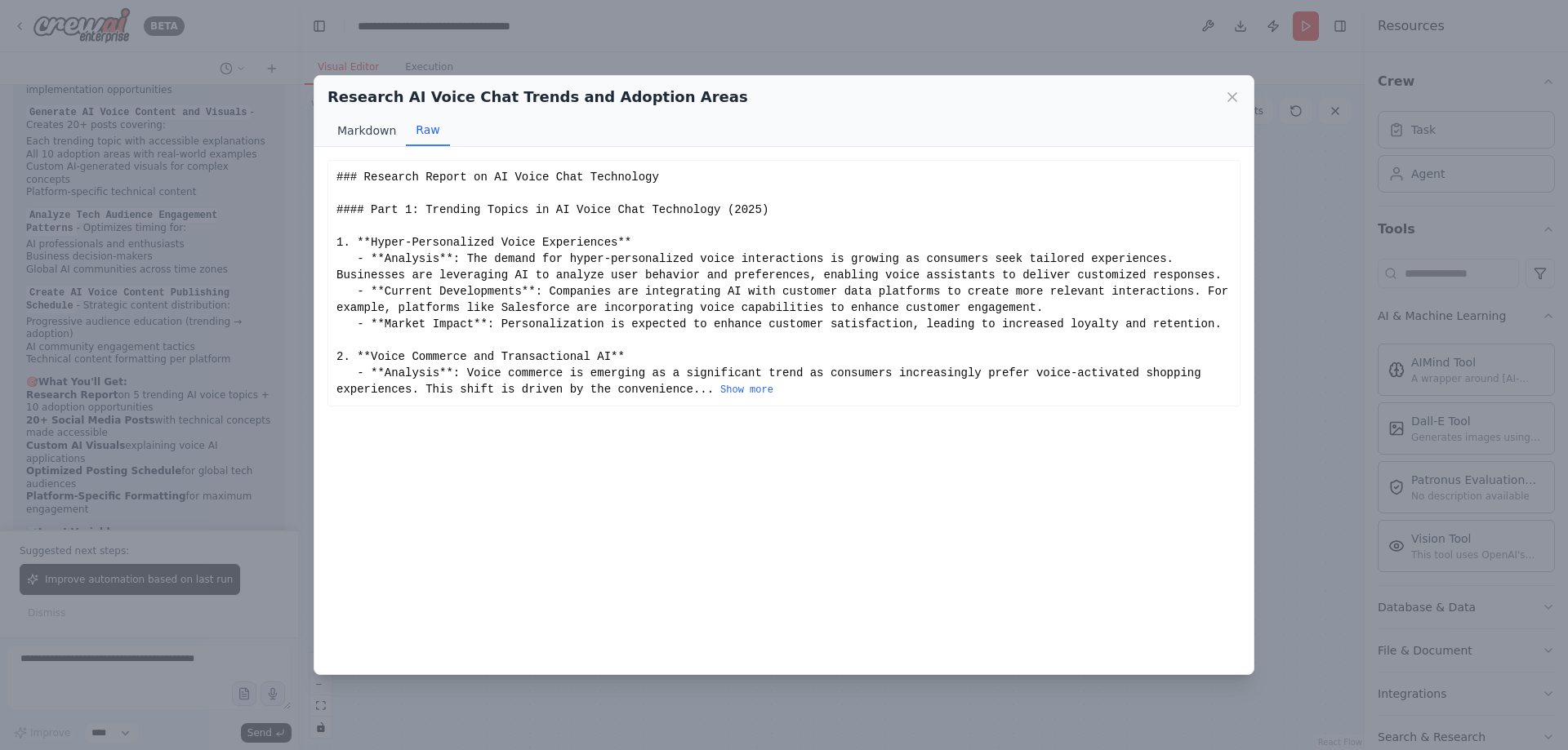
click at [379, 129] on button "Markdown" at bounding box center [366, 130] width 78 height 31
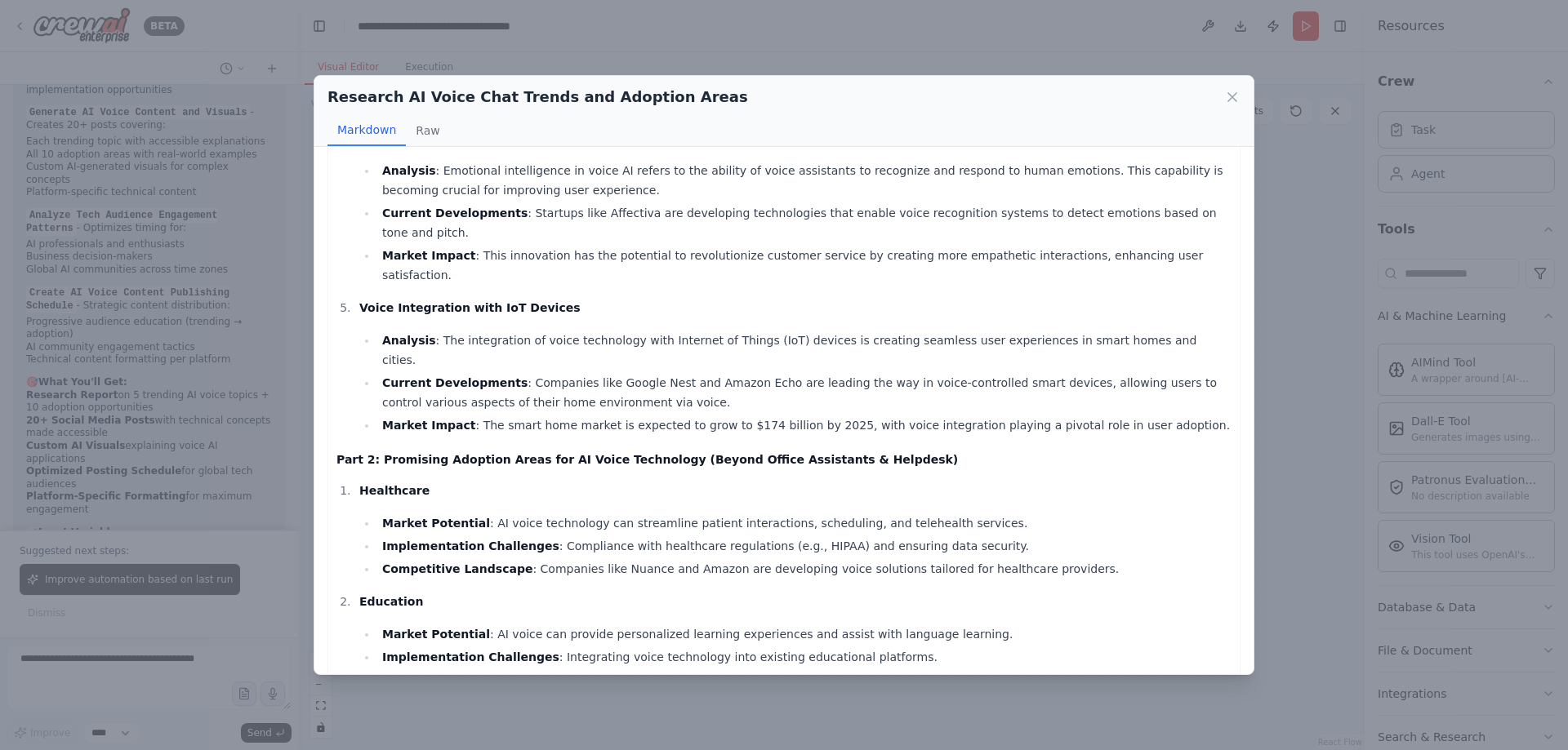
scroll to position [653, 0]
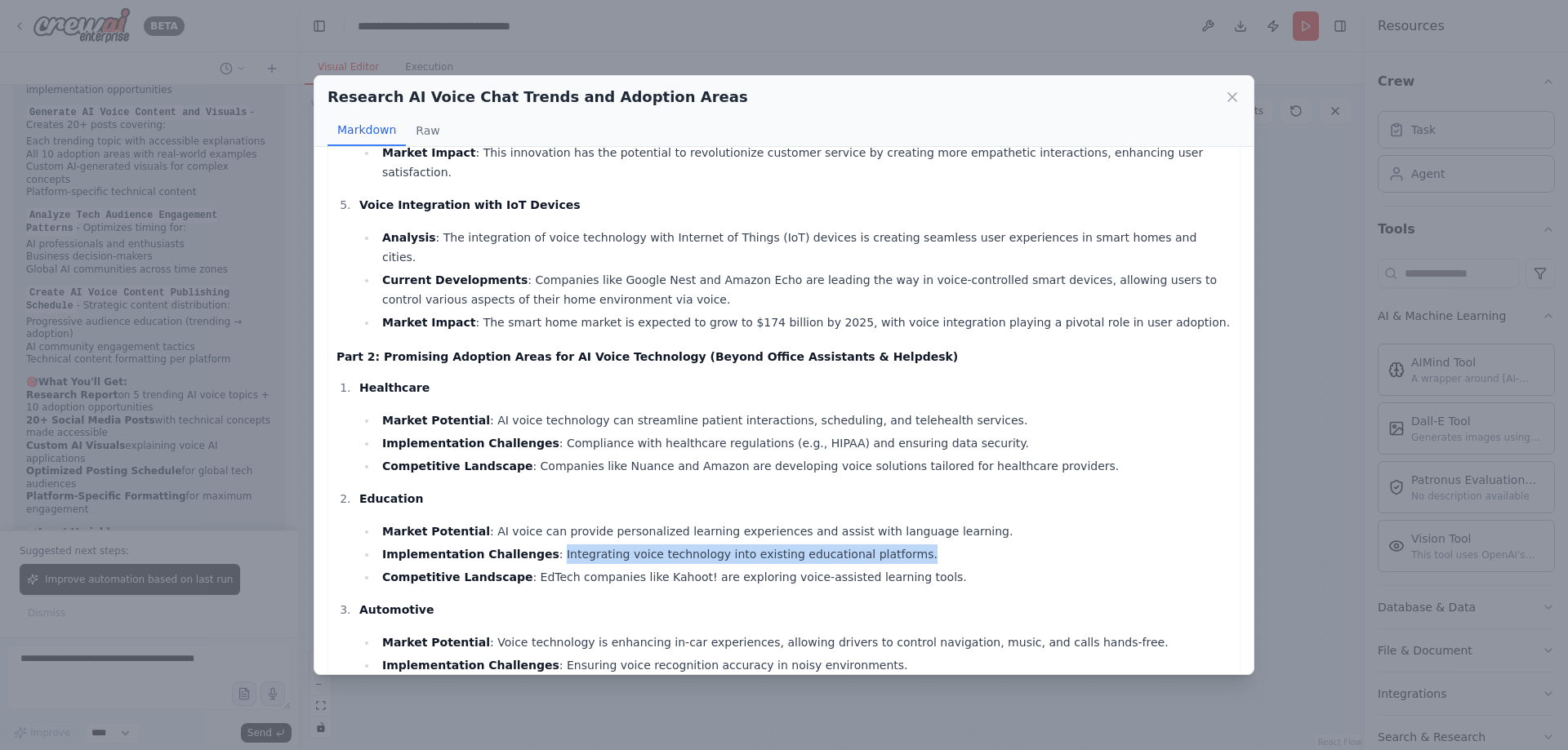
drag, startPoint x: 529, startPoint y: 496, endPoint x: 947, endPoint y: 496, distance: 418.0
click at [947, 545] on li "Implementation Challenges : Integrating voice technology into existing educatio…" at bounding box center [804, 555] width 854 height 20
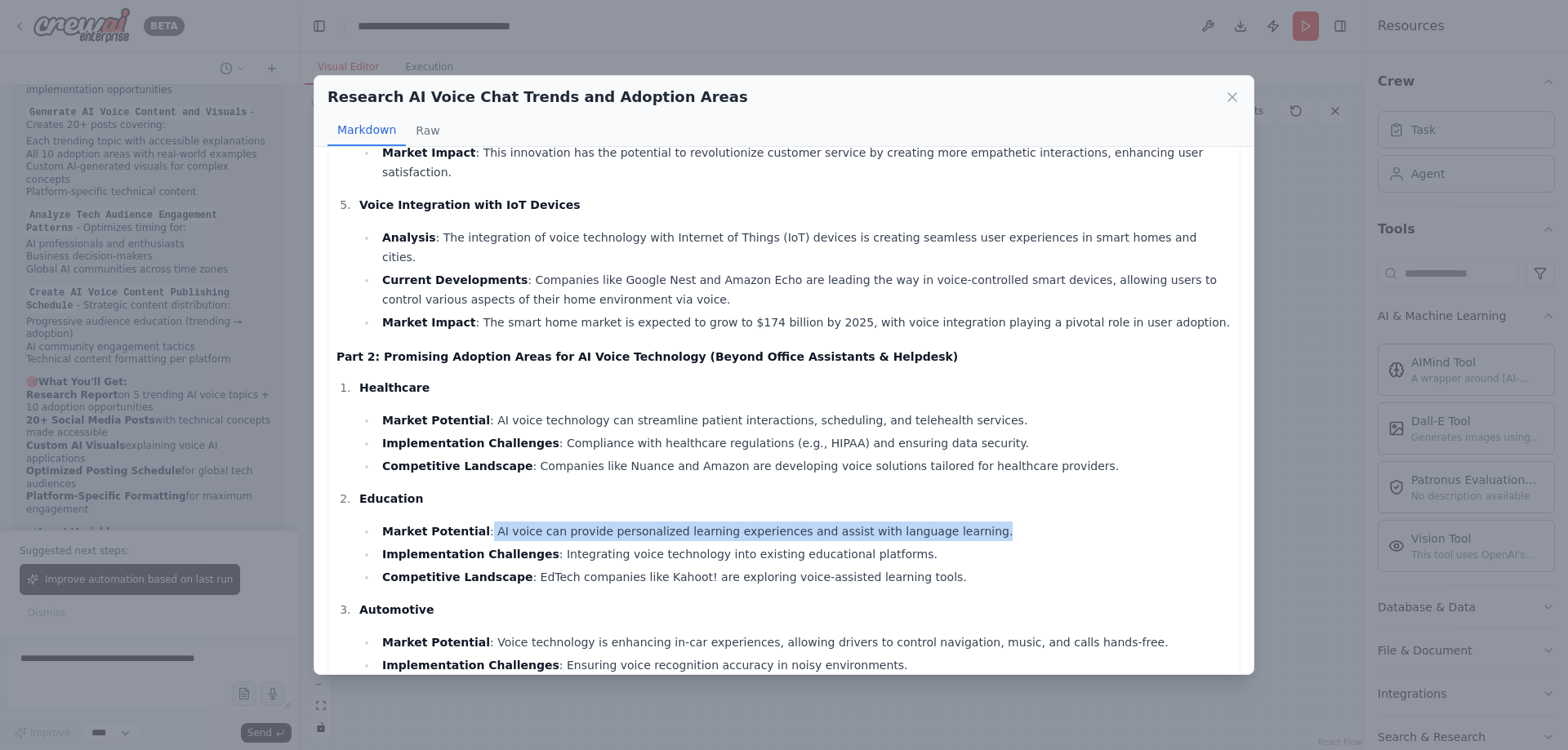
drag, startPoint x: 960, startPoint y: 476, endPoint x: 482, endPoint y: 409, distance: 482.7
click at [473, 522] on li "Market Potential : AI voice can provide personalized learning experiences and a…" at bounding box center [804, 531] width 854 height 20
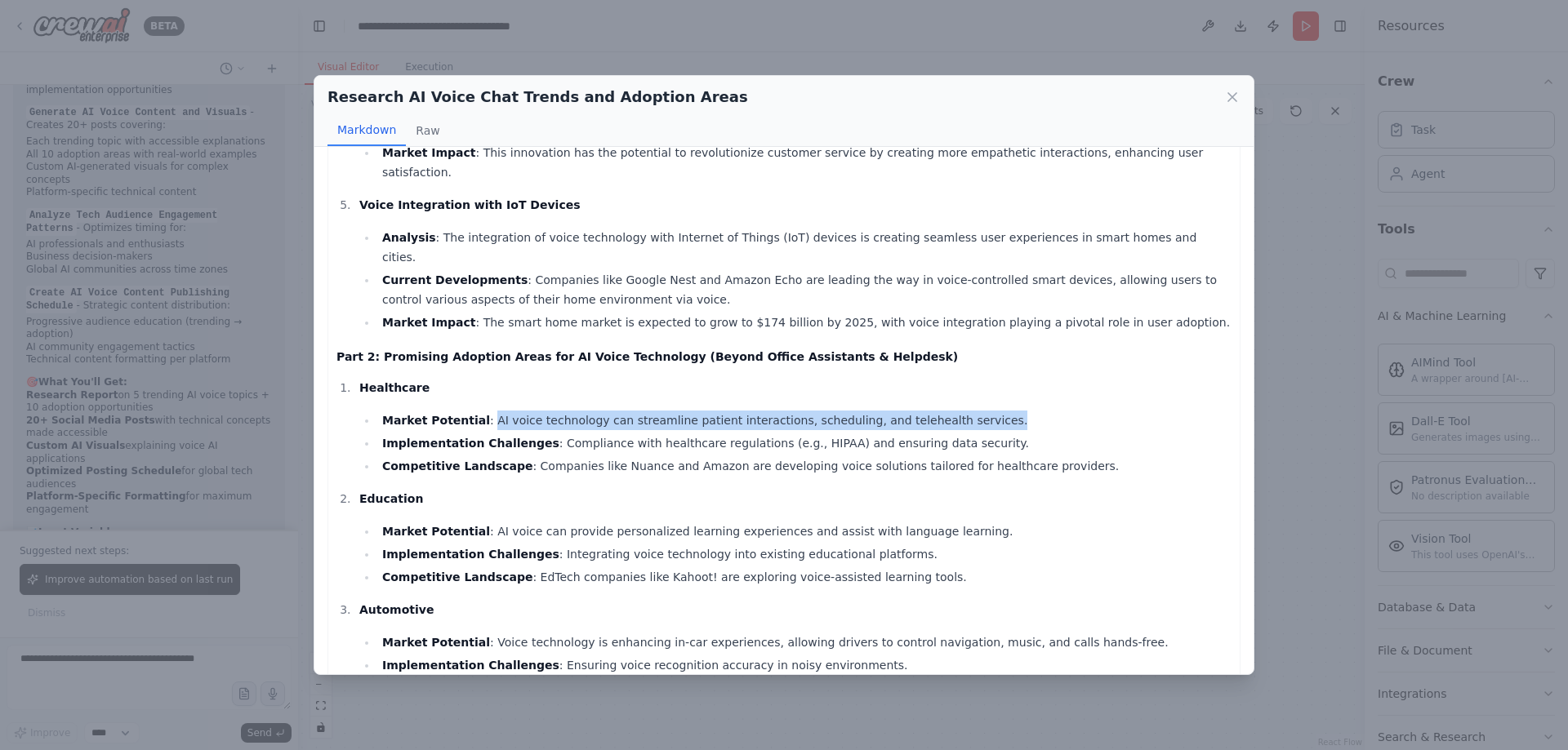
drag, startPoint x: 473, startPoint y: 358, endPoint x: 968, endPoint y: 353, distance: 495.0
click at [968, 410] on li "Market Potential : AI voice technology can streamline patient interactions, sch…" at bounding box center [804, 420] width 854 height 20
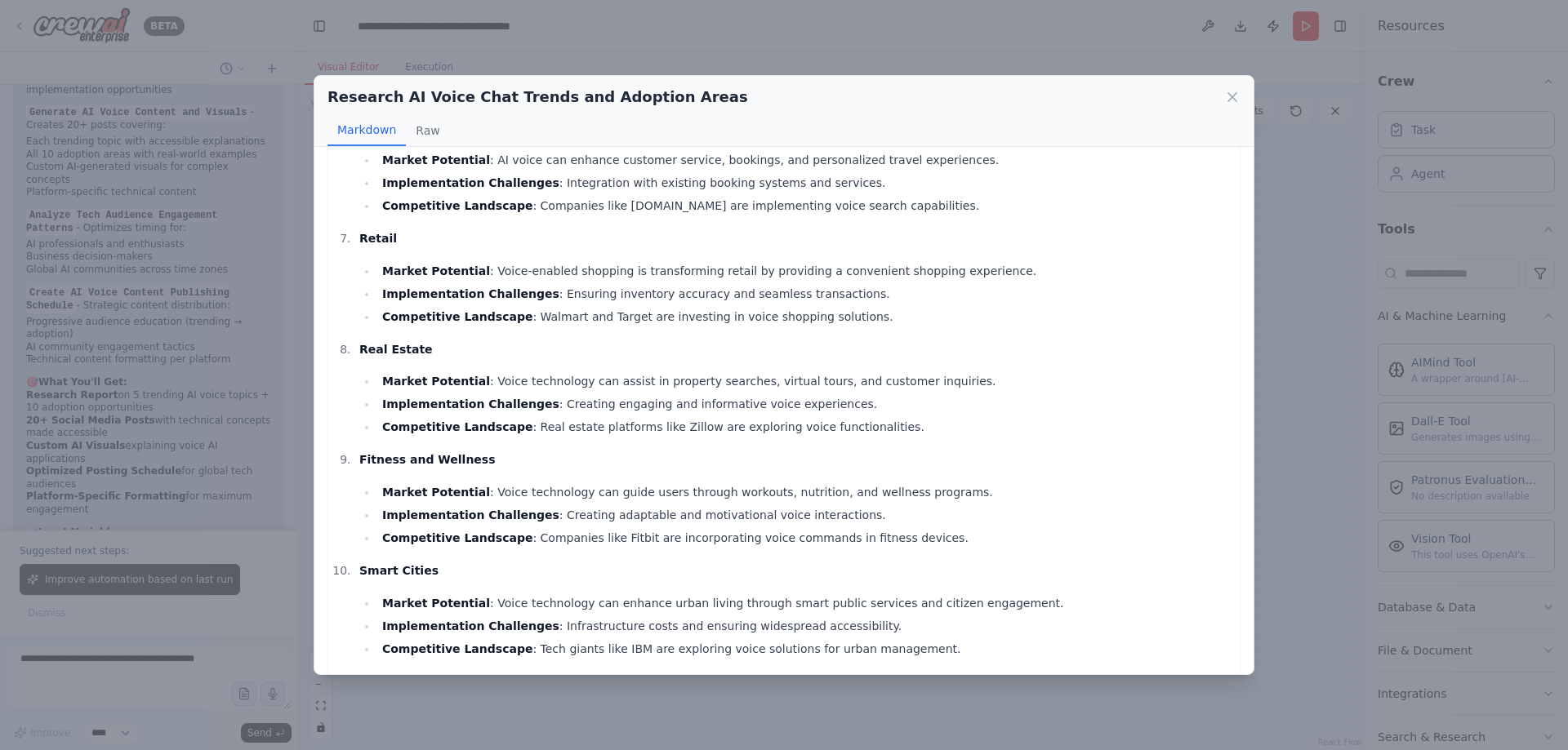
scroll to position [1272, 0]
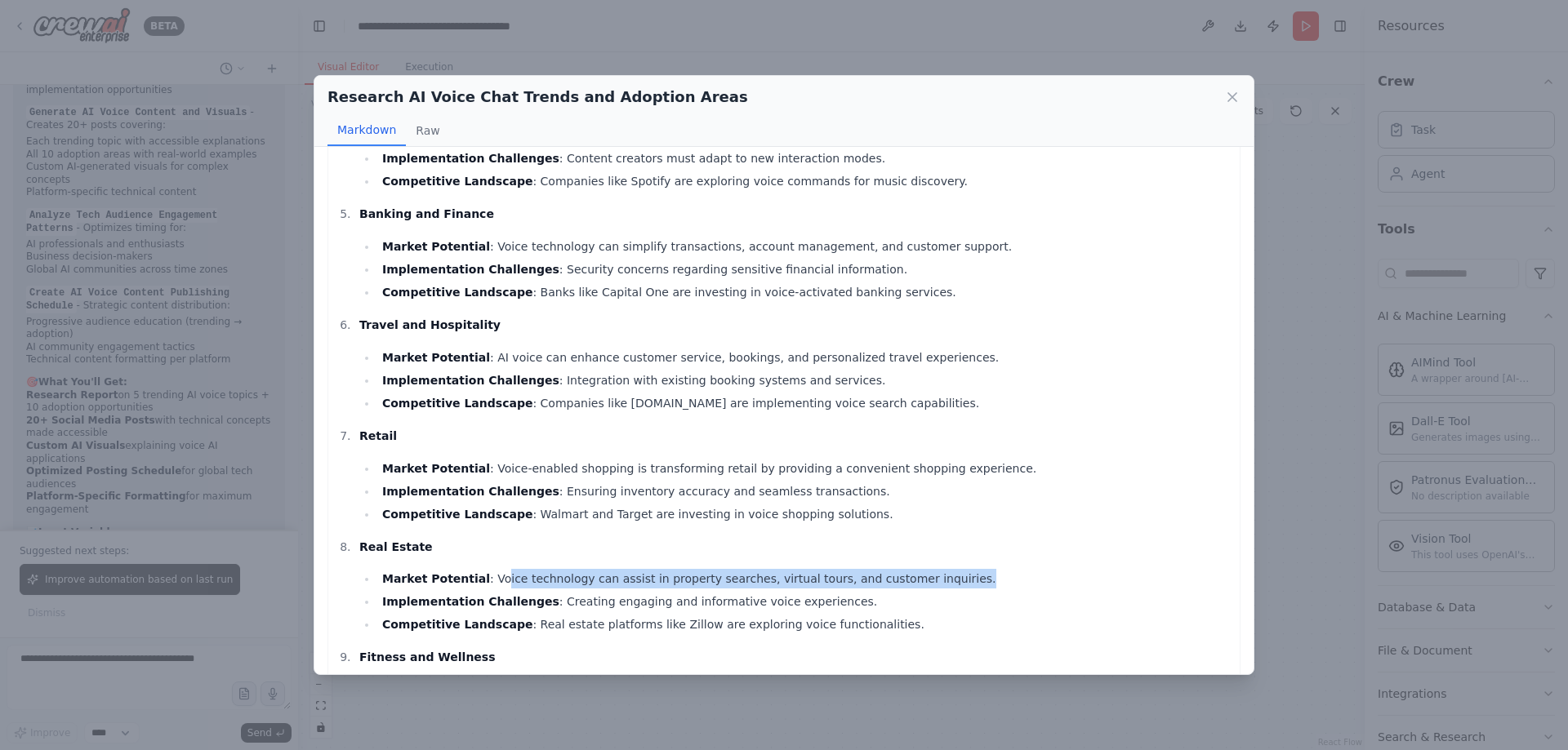
drag, startPoint x: 919, startPoint y: 520, endPoint x: 483, endPoint y: 520, distance: 436.0
click at [483, 569] on li "Market Potential : Voice technology can assist in property searches, virtual to…" at bounding box center [804, 579] width 854 height 20
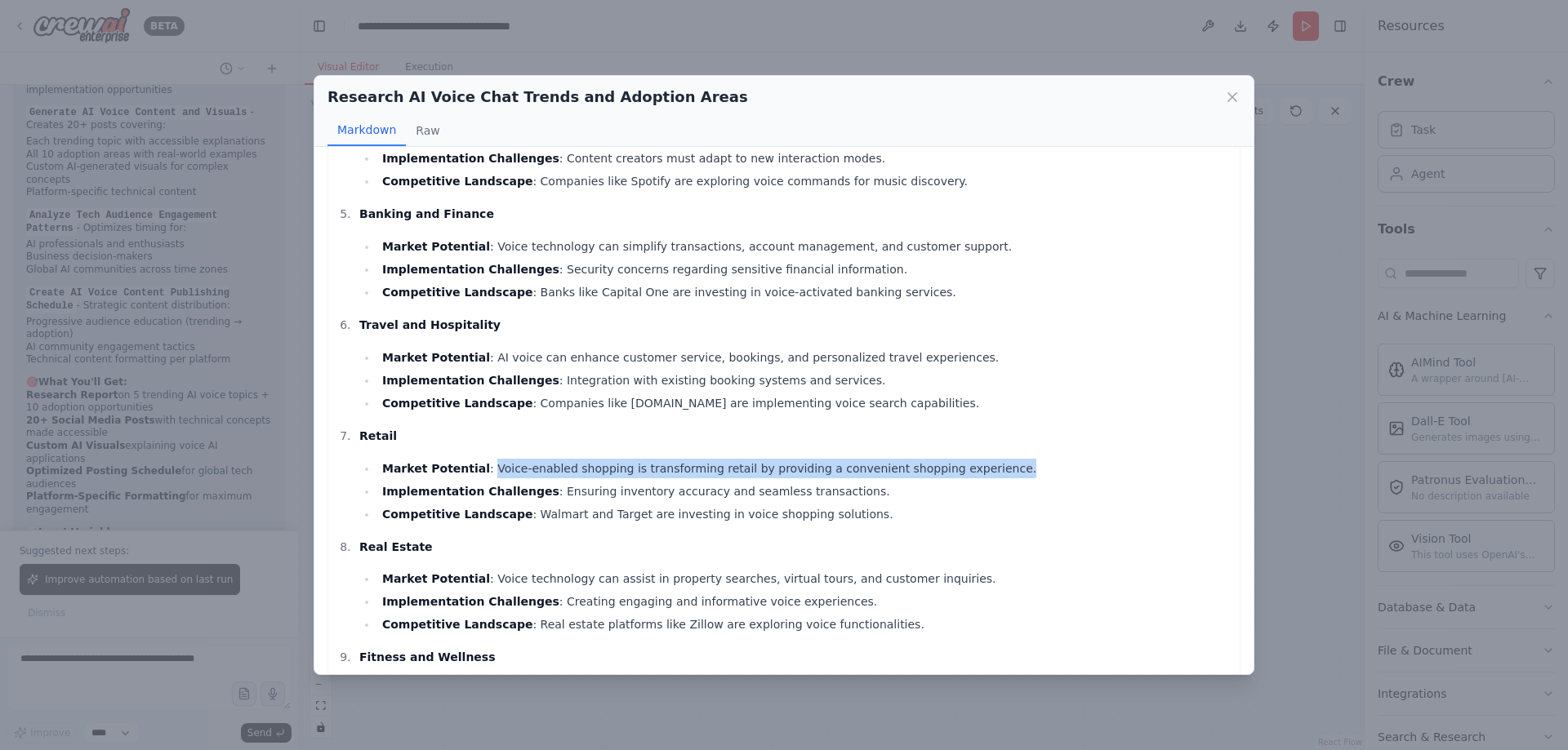
drag, startPoint x: 473, startPoint y: 409, endPoint x: 980, endPoint y: 414, distance: 507.0
click at [980, 459] on li "Market Potential : Voice-enabled shopping is transforming retail by providing a…" at bounding box center [804, 469] width 854 height 20
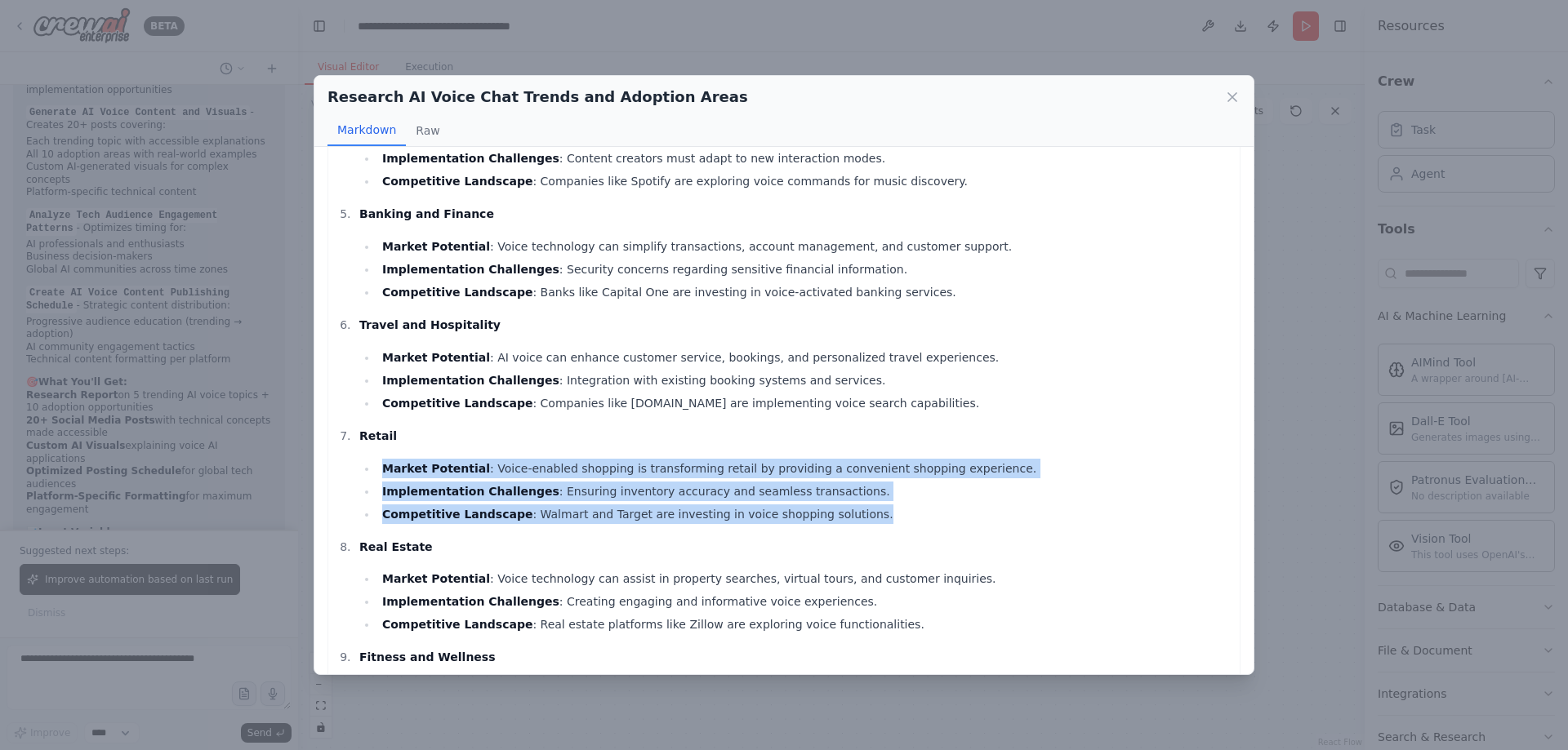
drag, startPoint x: 819, startPoint y: 454, endPoint x: 359, endPoint y: 415, distance: 461.7
click at [360, 459] on ul "Market Potential : Voice-enabled shopping is transforming retail by providing a…" at bounding box center [795, 491] width 872 height 65
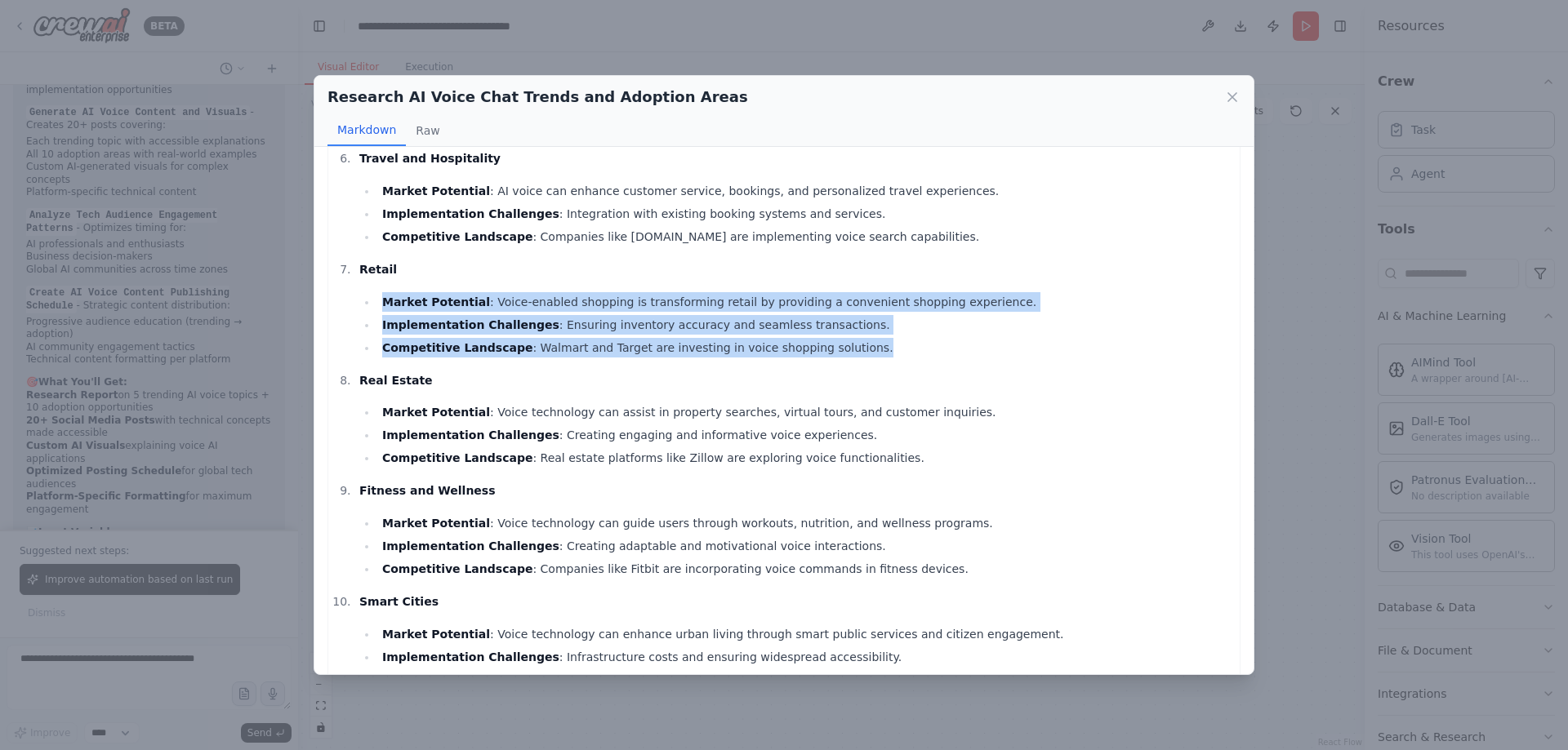
scroll to position [1469, 0]
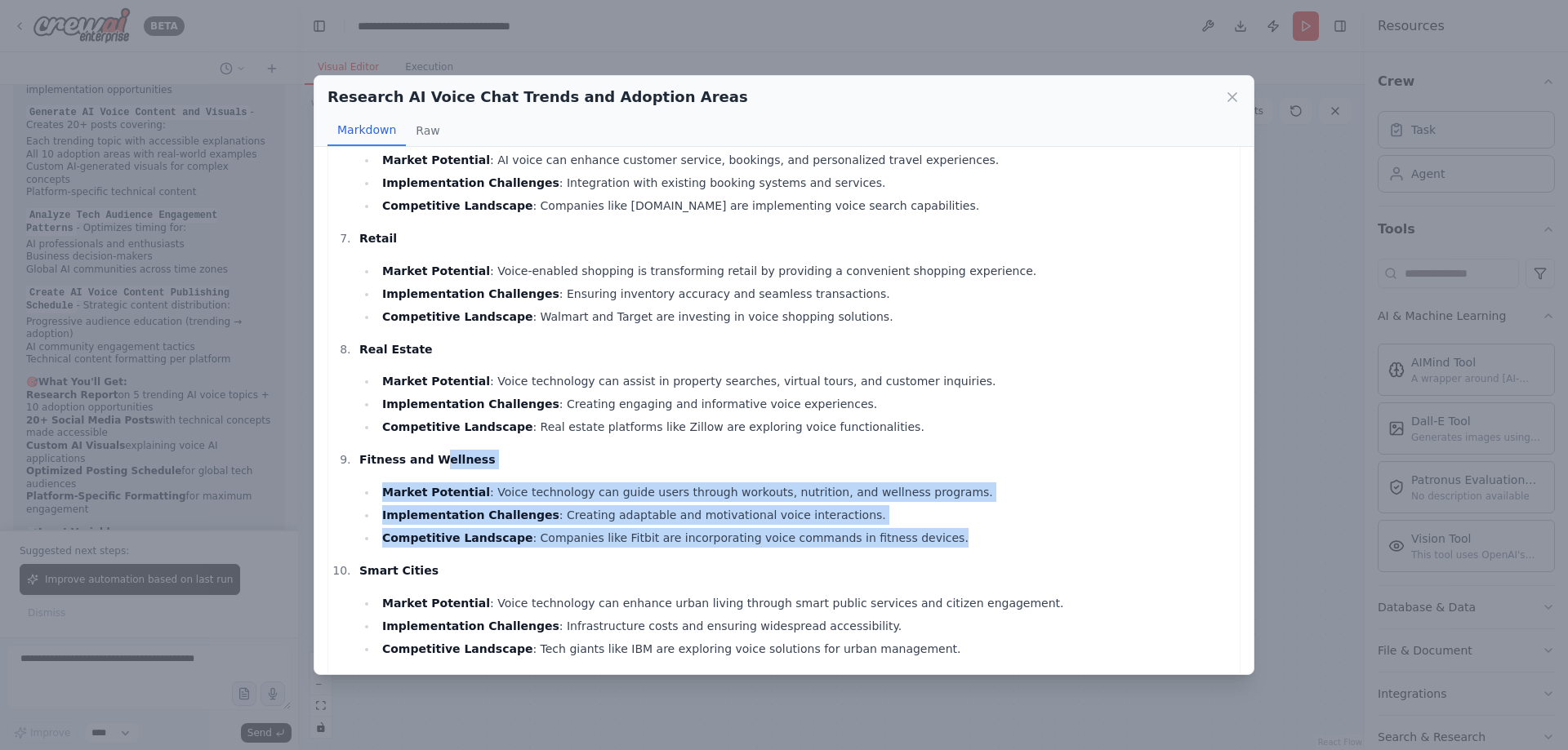
drag, startPoint x: 915, startPoint y: 486, endPoint x: 437, endPoint y: 419, distance: 482.7
click at [430, 450] on li "Fitness and Wellness Market Potential : Voice technology can guide users throug…" at bounding box center [793, 498] width 877 height 98
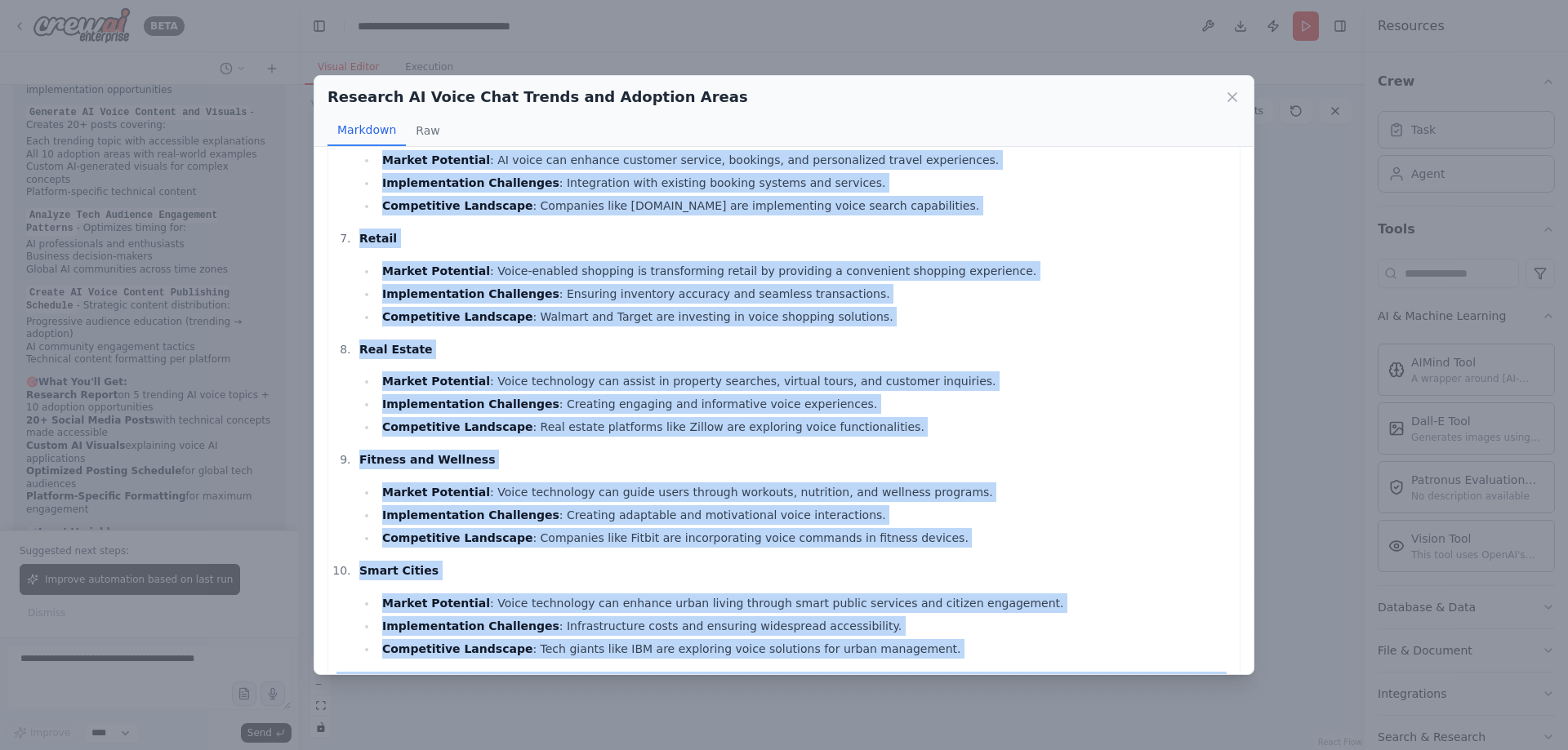
drag, startPoint x: 339, startPoint y: 179, endPoint x: 707, endPoint y: 546, distance: 519.7
copy div "Research Report on AI Voice Chat Technology Part 1: Trending Topics in AI Voice…"
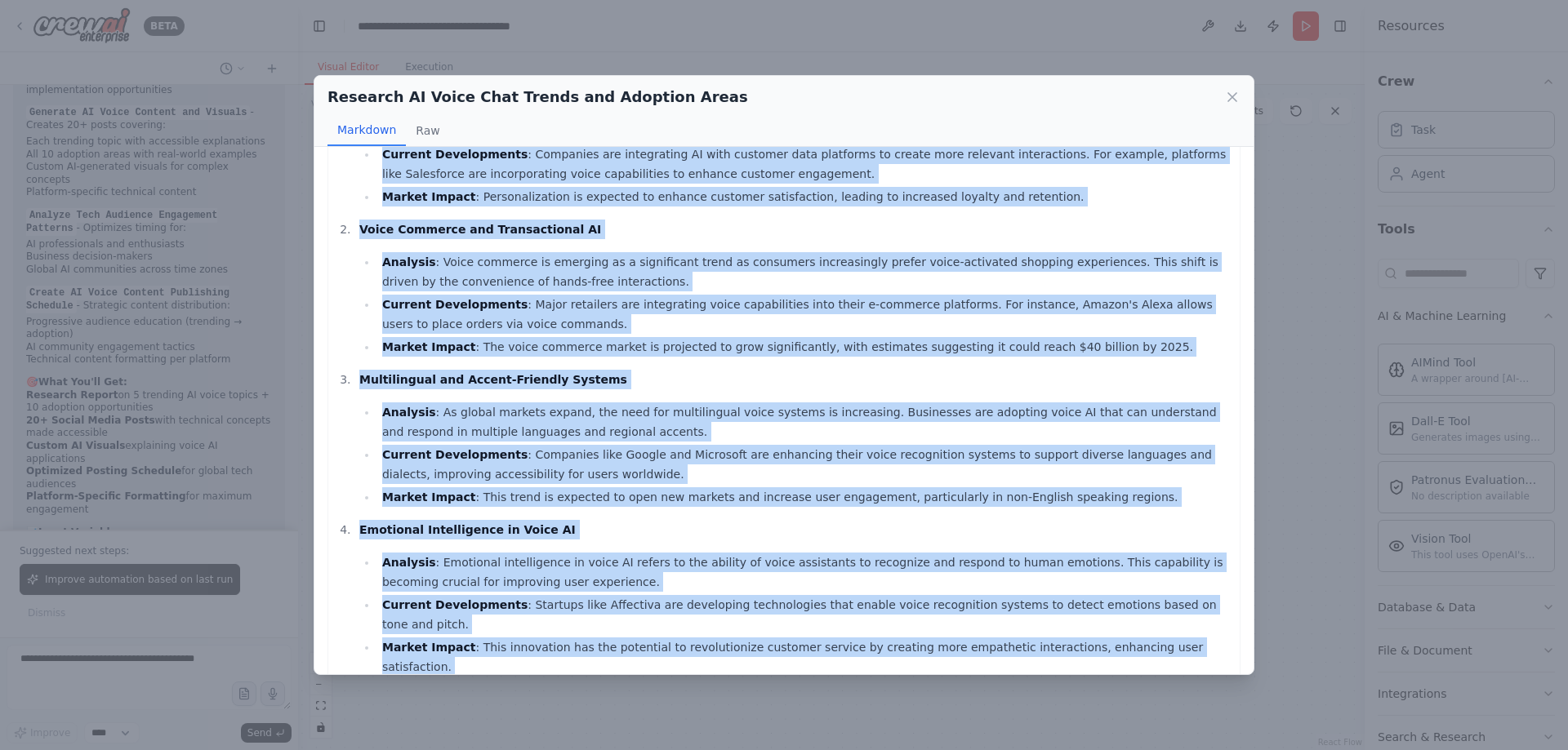
scroll to position [0, 0]
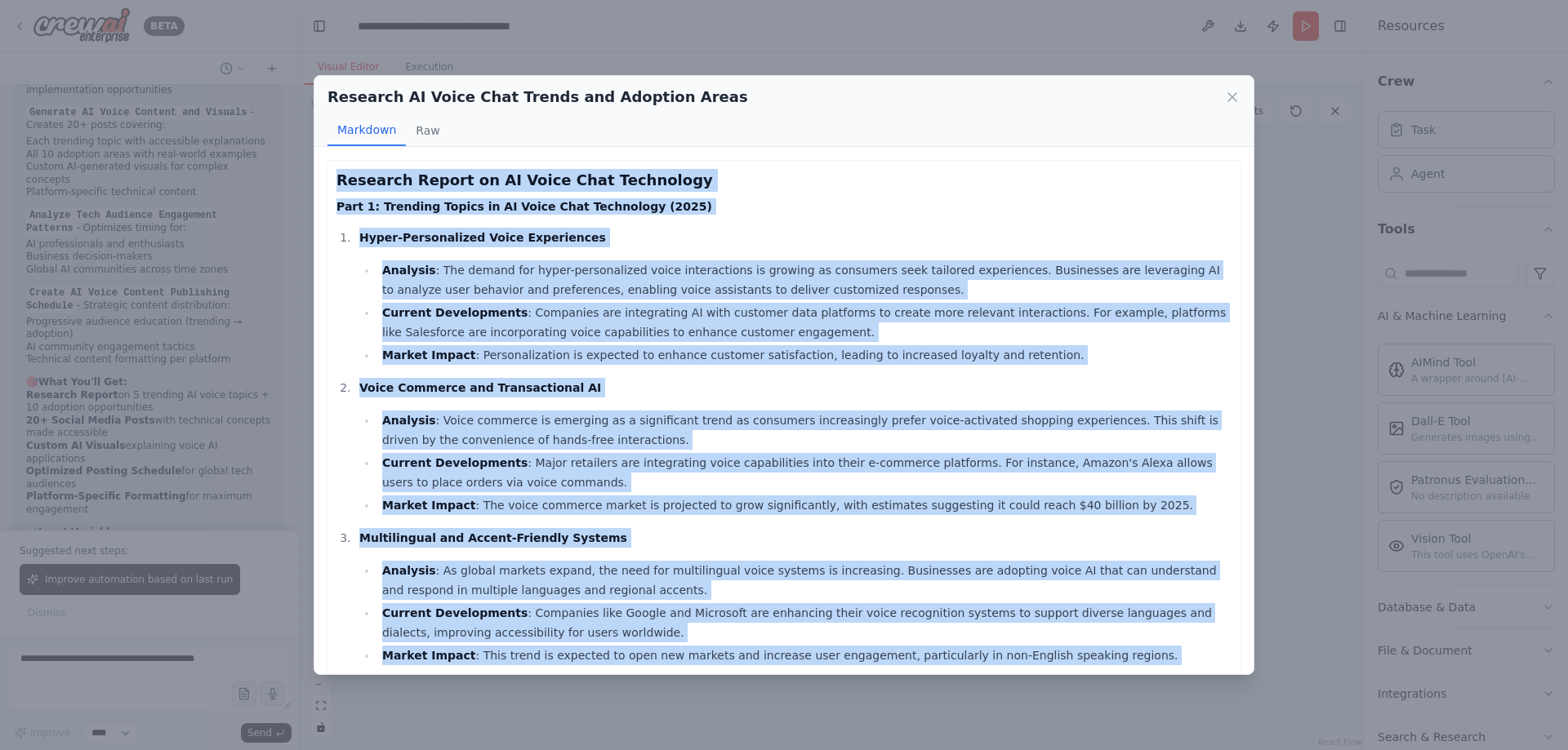
drag, startPoint x: 726, startPoint y: 342, endPoint x: 735, endPoint y: 349, distance: 11.4
click at [726, 344] on ul "Analysis : The demand for hyper-personalized voice interactions is growing as c…" at bounding box center [795, 313] width 872 height 105
click at [966, 362] on li "Market Impact : Personalization is expected to enhance customer satisfaction, l…" at bounding box center [804, 355] width 854 height 20
click at [1003, 357] on li "Market Impact : Personalization is expected to enhance customer satisfaction, l…" at bounding box center [804, 355] width 854 height 20
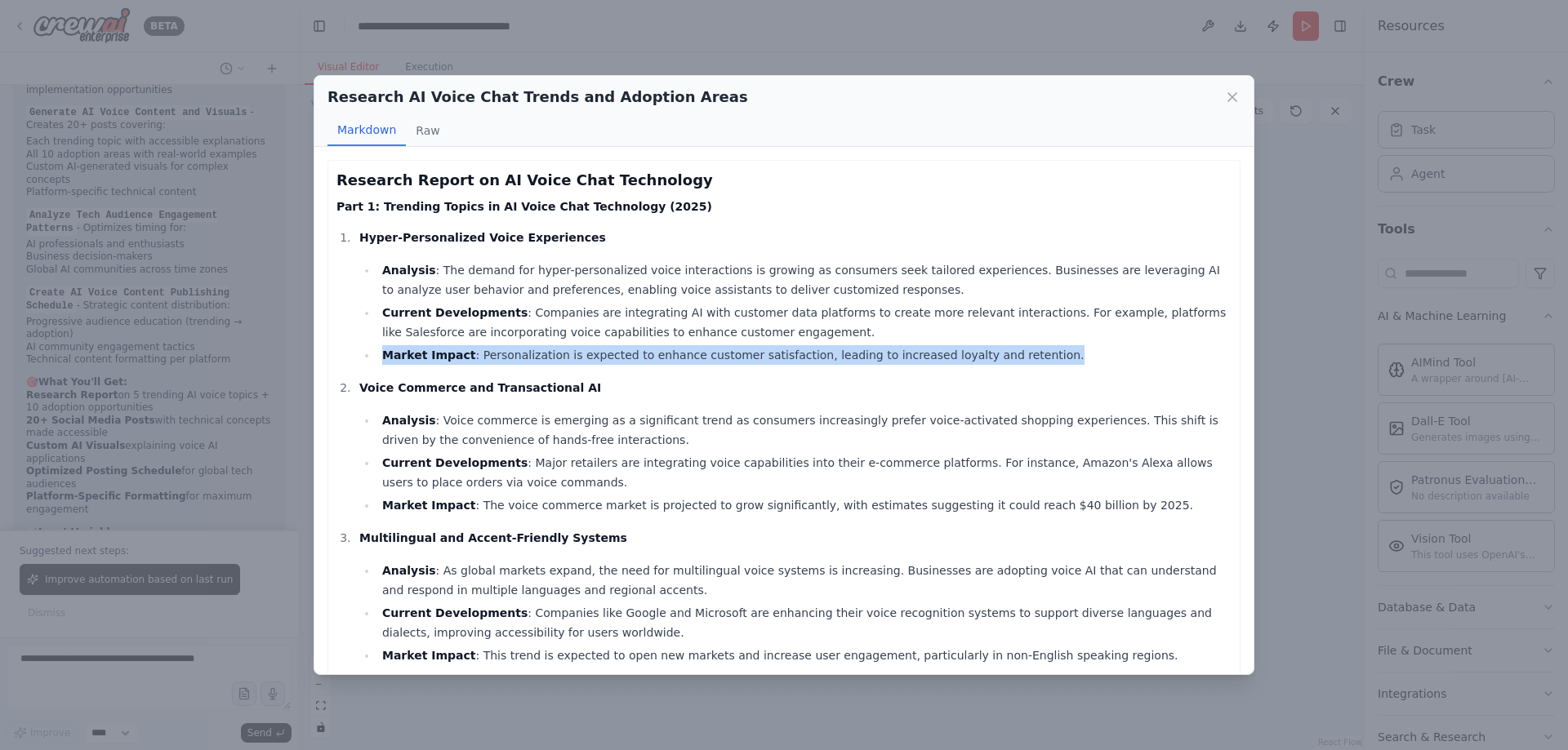
drag, startPoint x: 835, startPoint y: 341, endPoint x: 334, endPoint y: 349, distance: 501.1
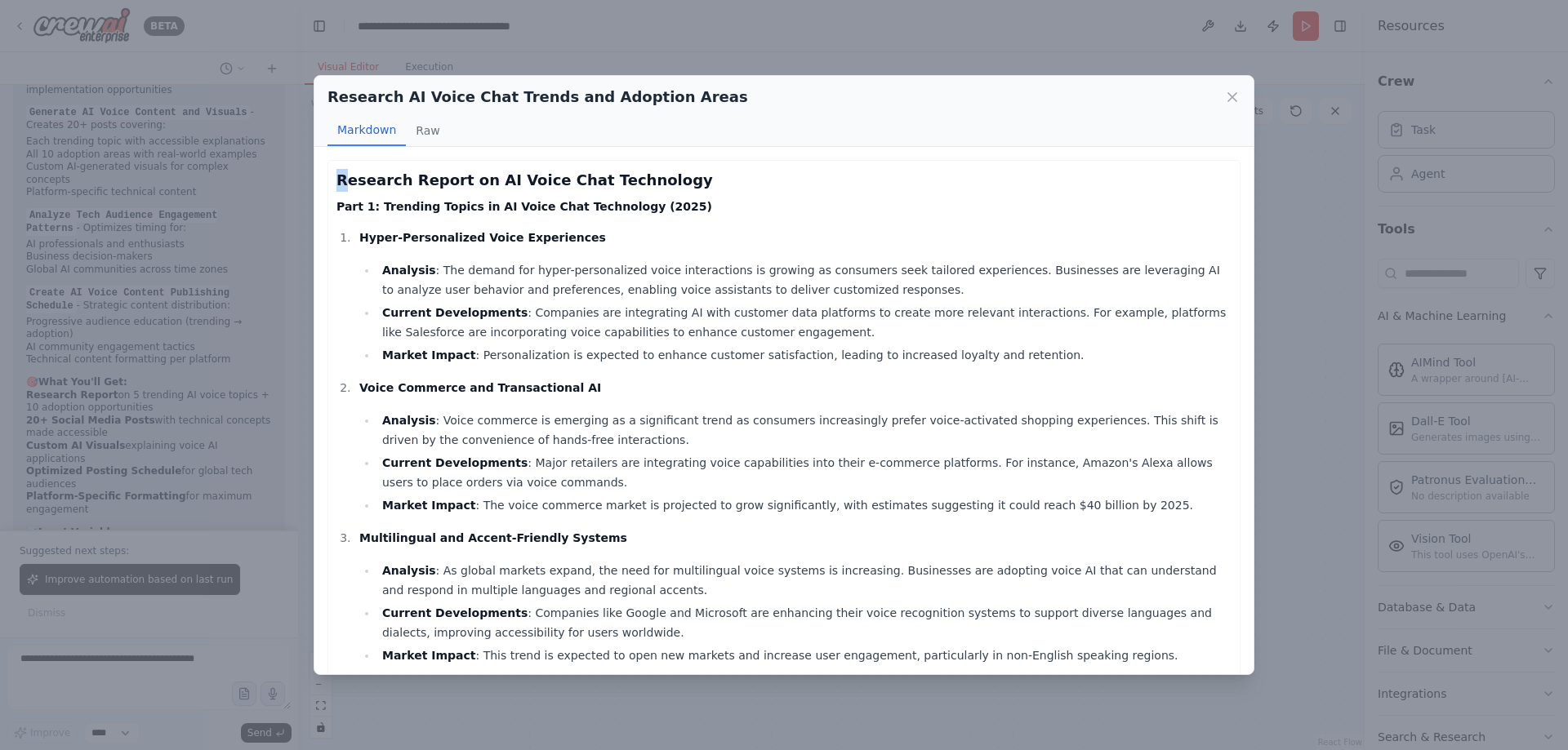
click at [351, 203] on h4 "Part 1: Trending Topics in AI Voice Chat Technology (2025)" at bounding box center [784, 206] width 896 height 16
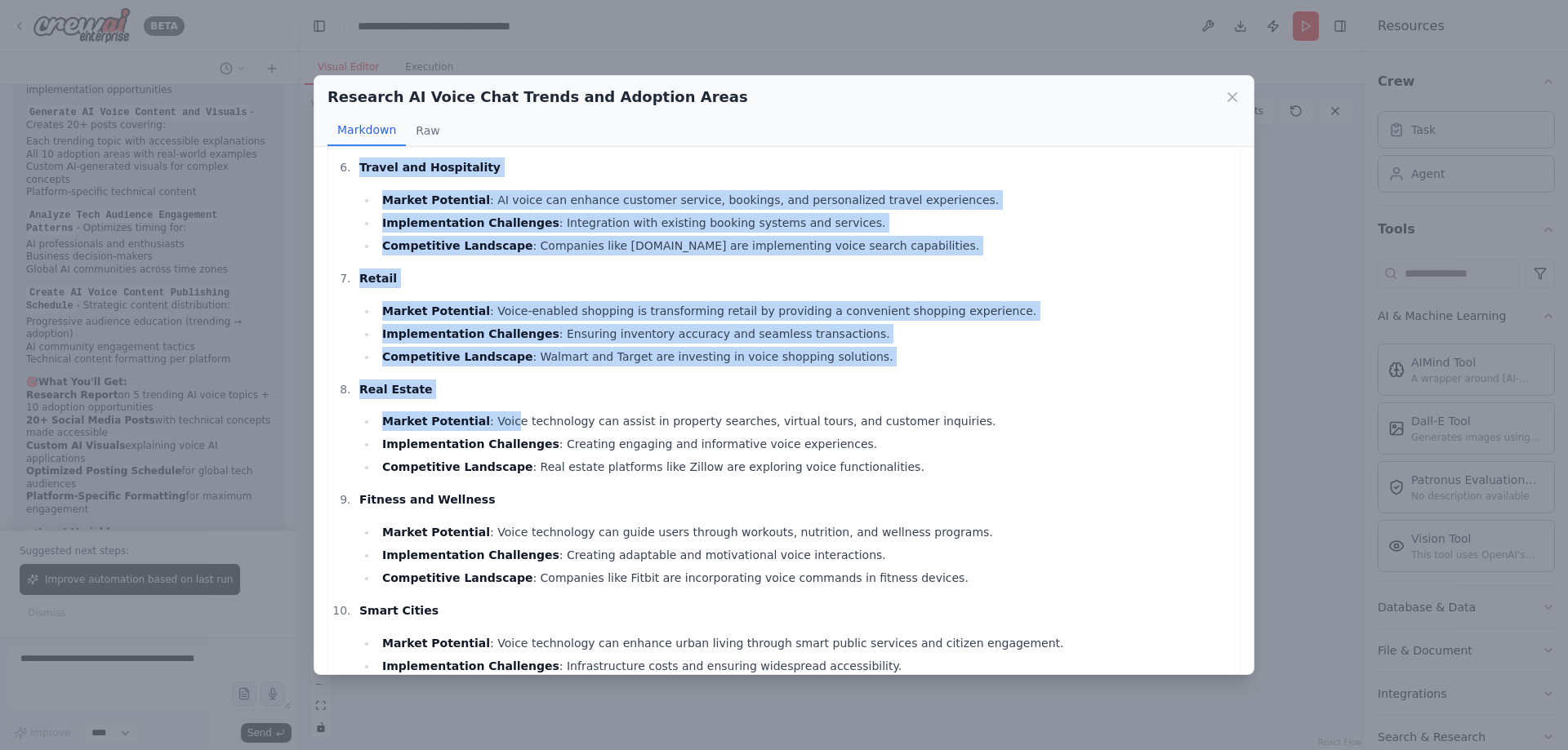
scroll to position [1469, 0]
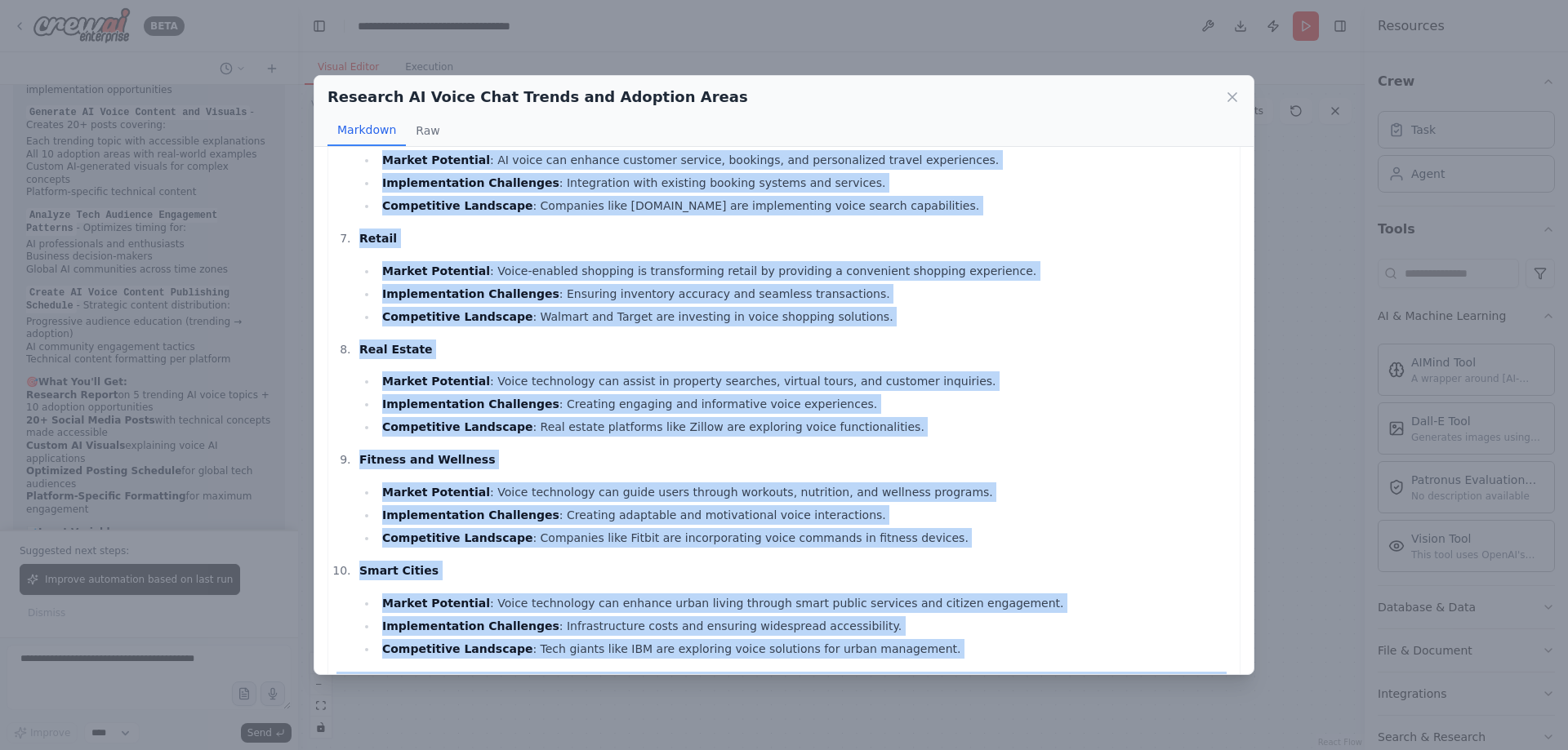
drag, startPoint x: 340, startPoint y: 181, endPoint x: 609, endPoint y: 643, distance: 534.6
copy div "Research Report on AI Voice Chat Technology Part 1: Trending Topics in AI Voice…"
click at [1234, 97] on icon at bounding box center [1232, 97] width 8 height 8
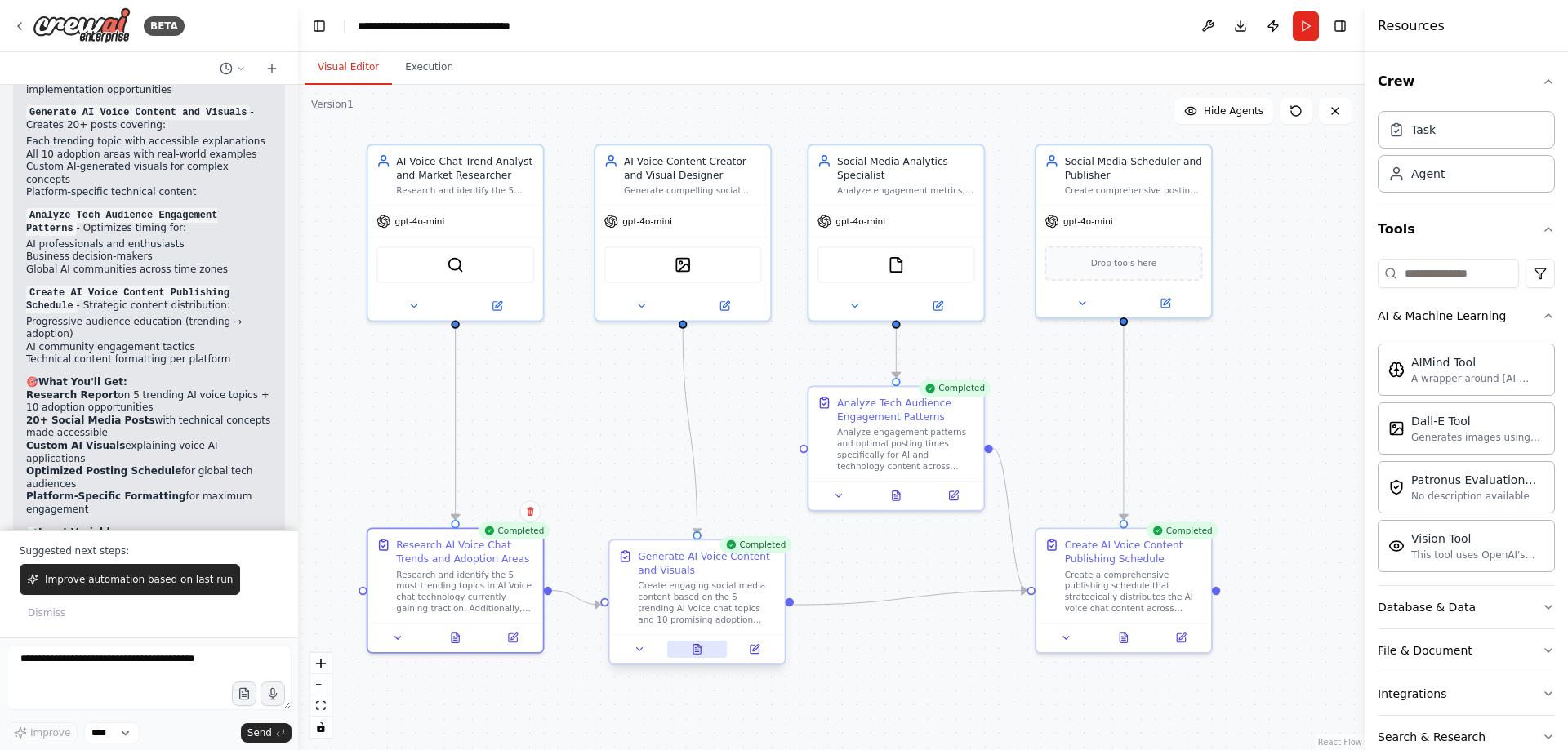
click at [700, 650] on icon at bounding box center [697, 650] width 7 height 10
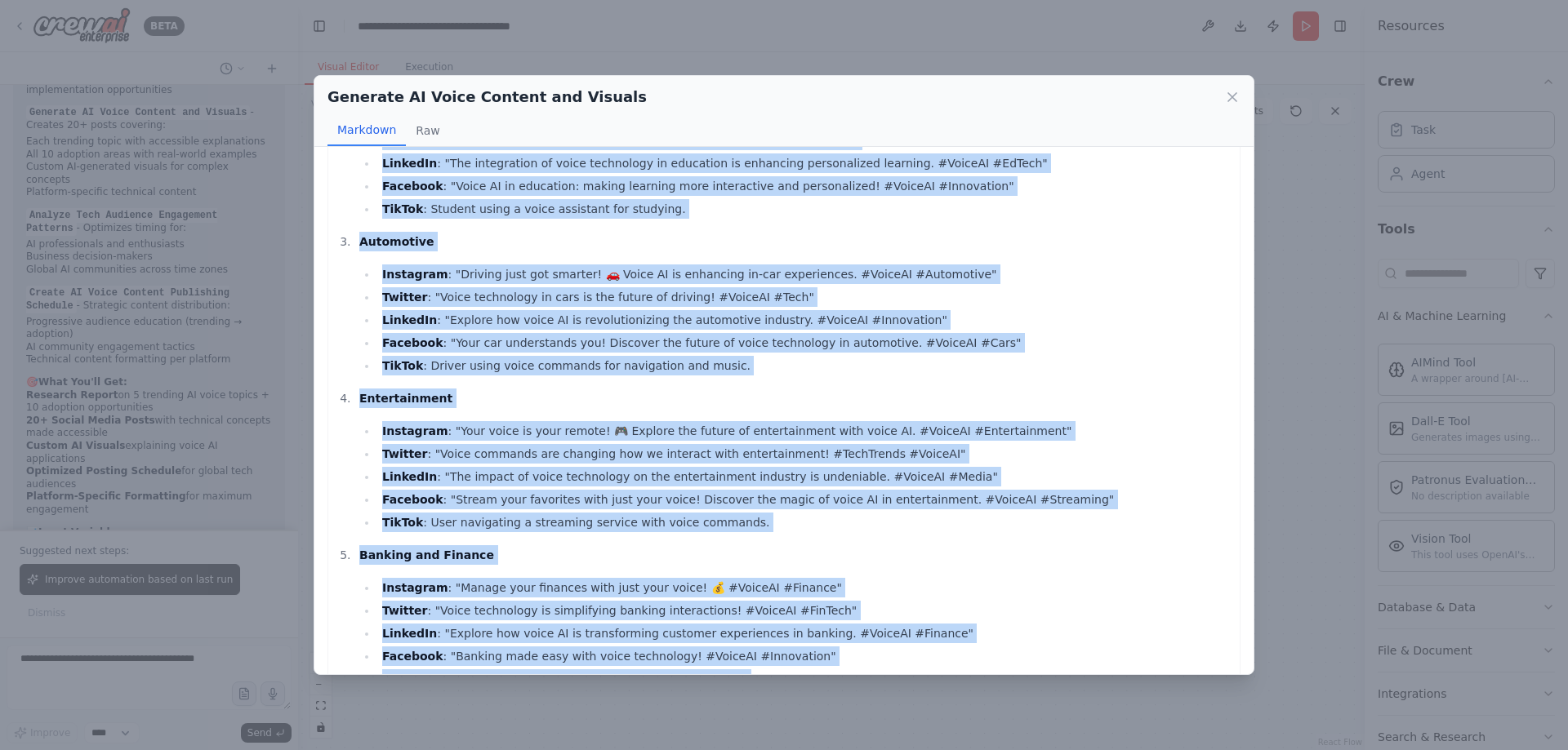
scroll to position [1470, 0]
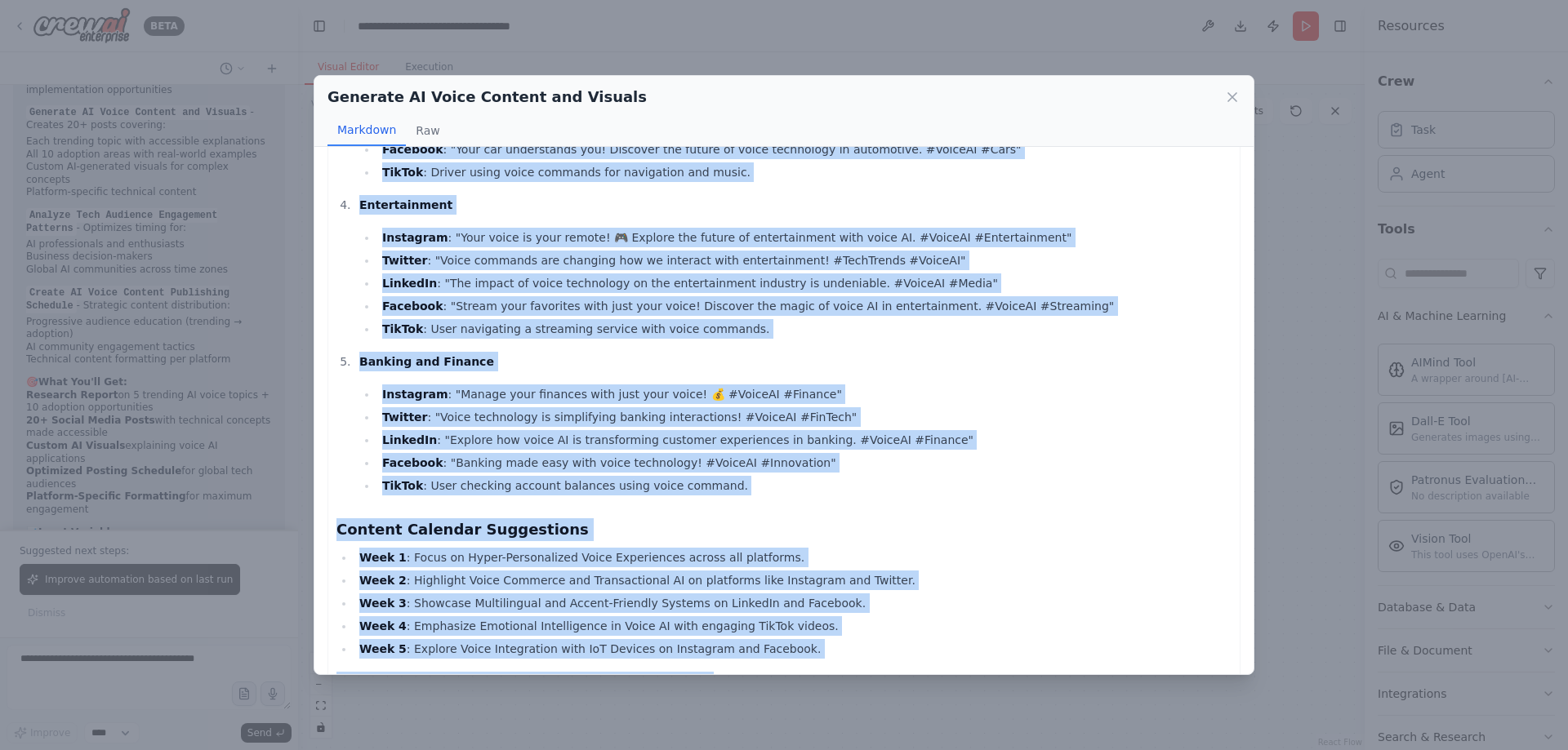
drag, startPoint x: 336, startPoint y: 176, endPoint x: 665, endPoint y: 627, distance: 558.2
click at [644, 672] on p "This content package is designed to educate, engage, and excite audiences about…" at bounding box center [784, 692] width 896 height 39
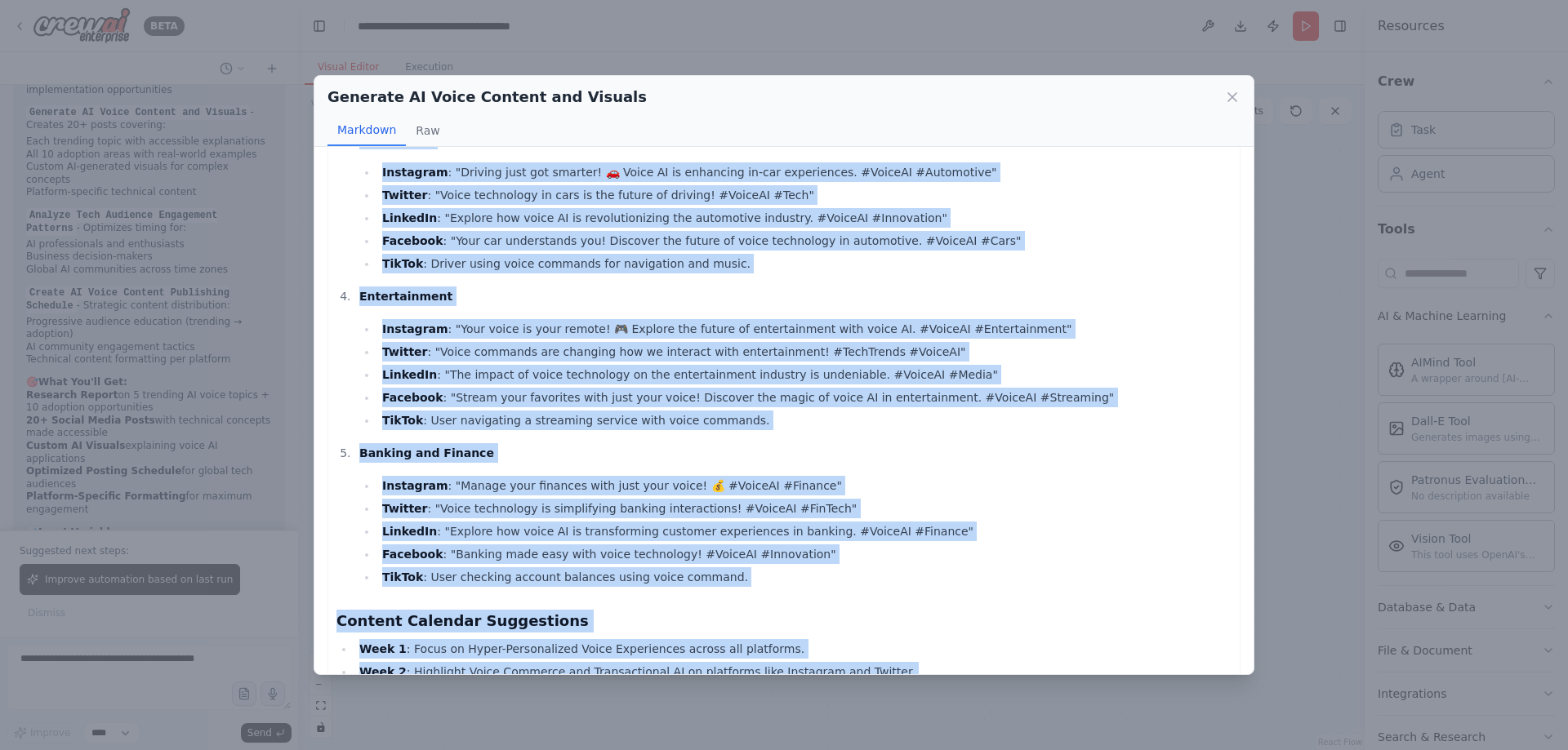
scroll to position [1306, 0]
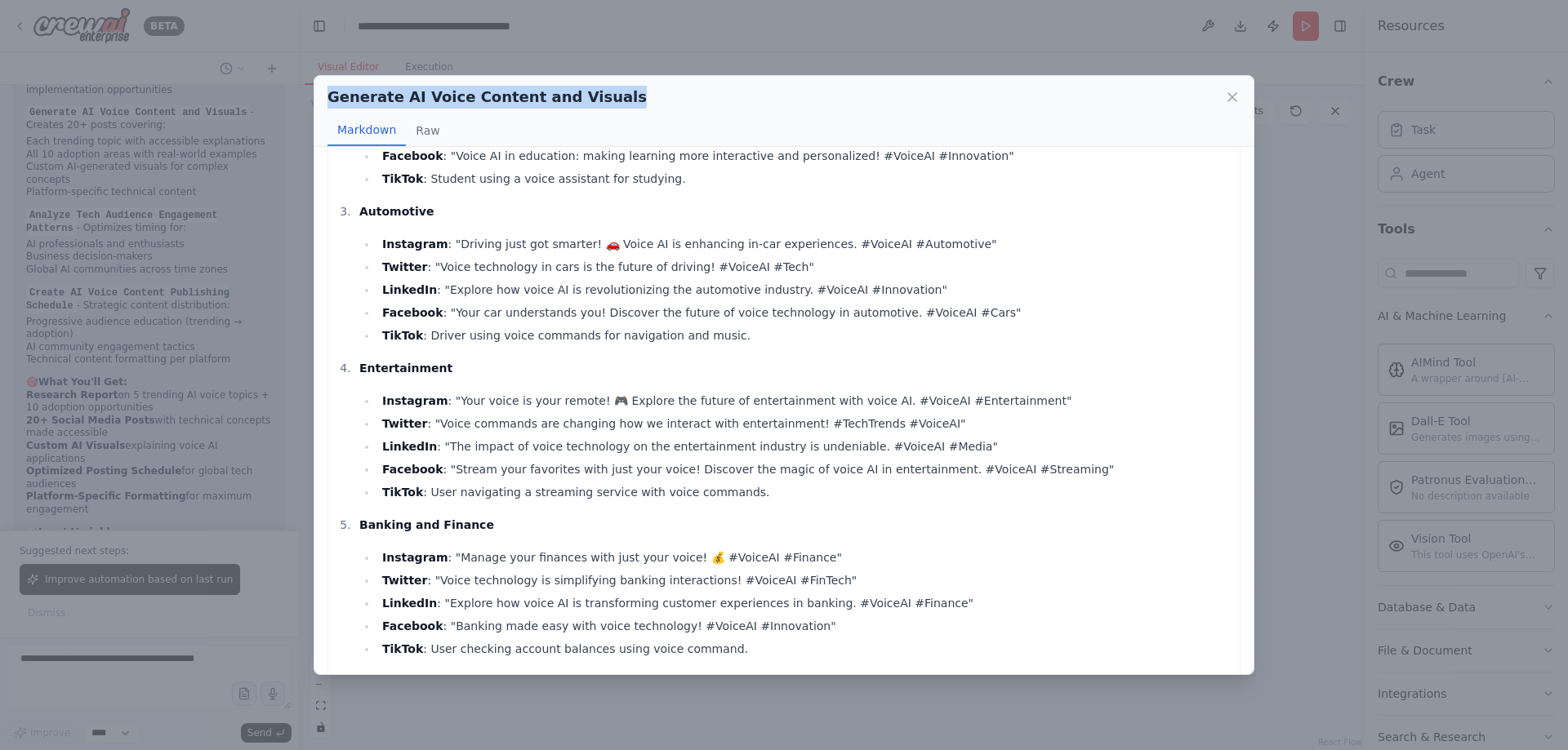
drag, startPoint x: 590, startPoint y: 99, endPoint x: 312, endPoint y: 99, distance: 278.0
click at [312, 99] on div "Generate AI Voice Content and Visuals Markdown Raw Here is a comprehensive cont…" at bounding box center [784, 375] width 1568 height 750
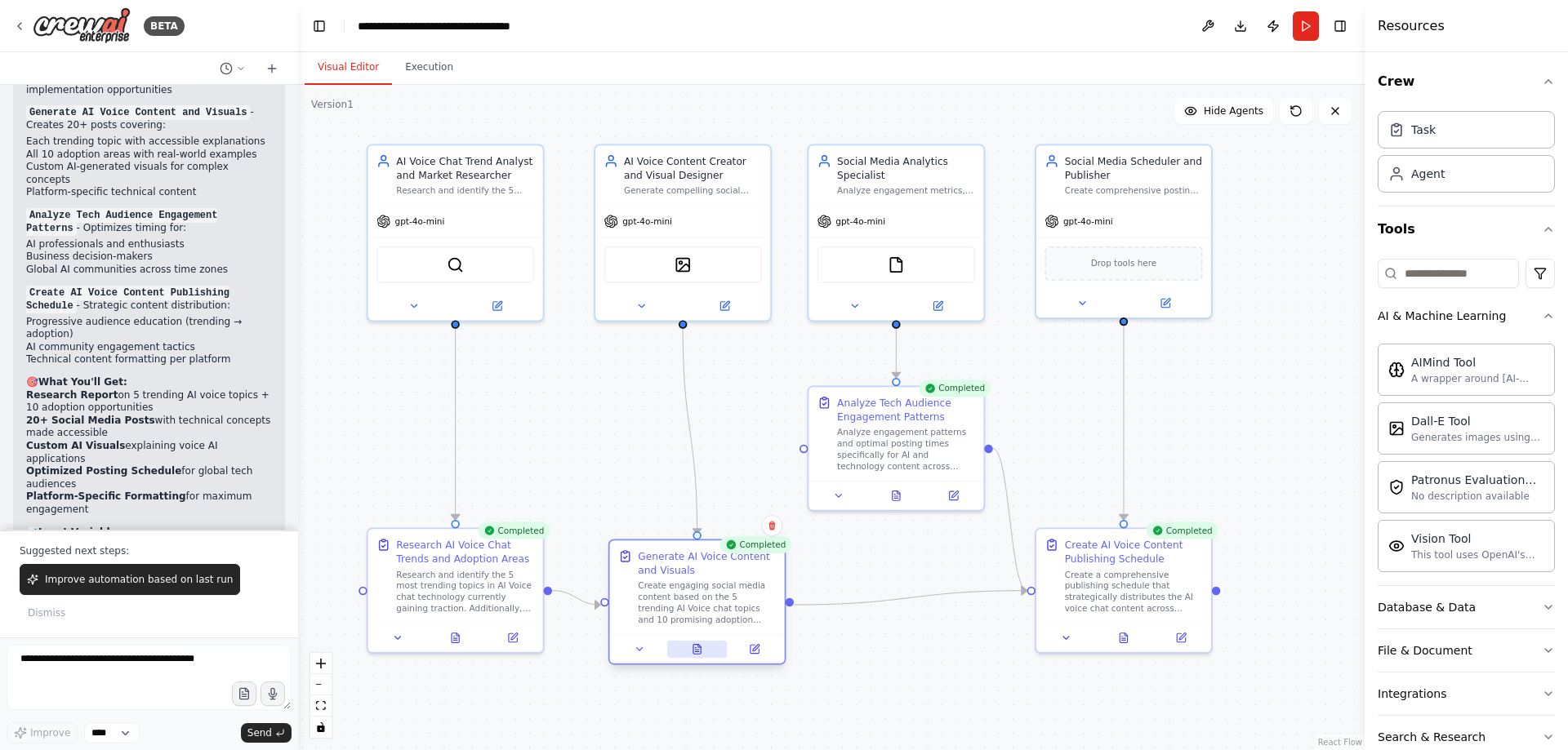
click at [699, 650] on icon at bounding box center [697, 650] width 4 height 0
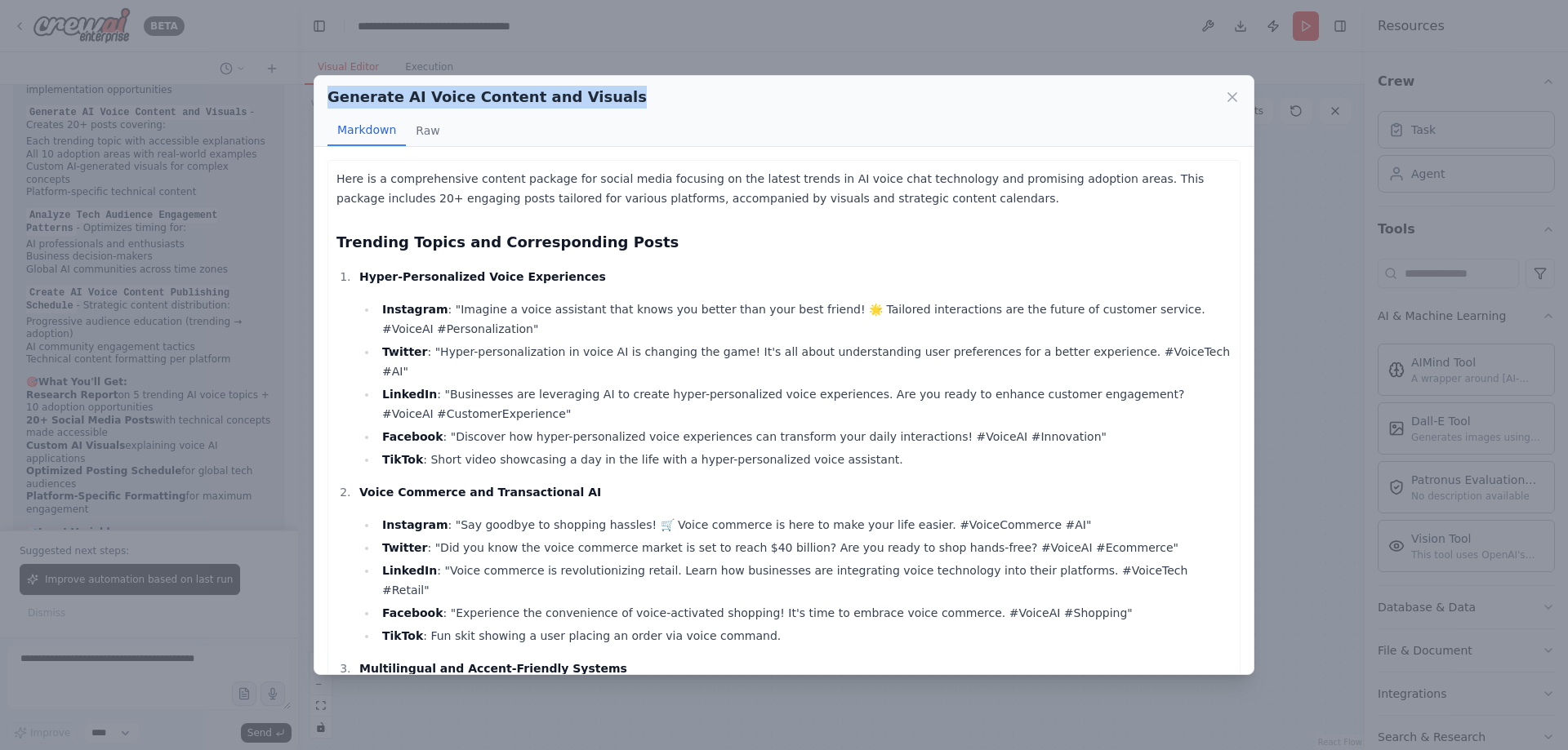
drag, startPoint x: 327, startPoint y: 99, endPoint x: 595, endPoint y: 87, distance: 268.3
click at [595, 87] on div "Generate AI Voice Content and Visuals" at bounding box center [784, 98] width 914 height 23
click at [1230, 97] on icon at bounding box center [1233, 97] width 16 height 16
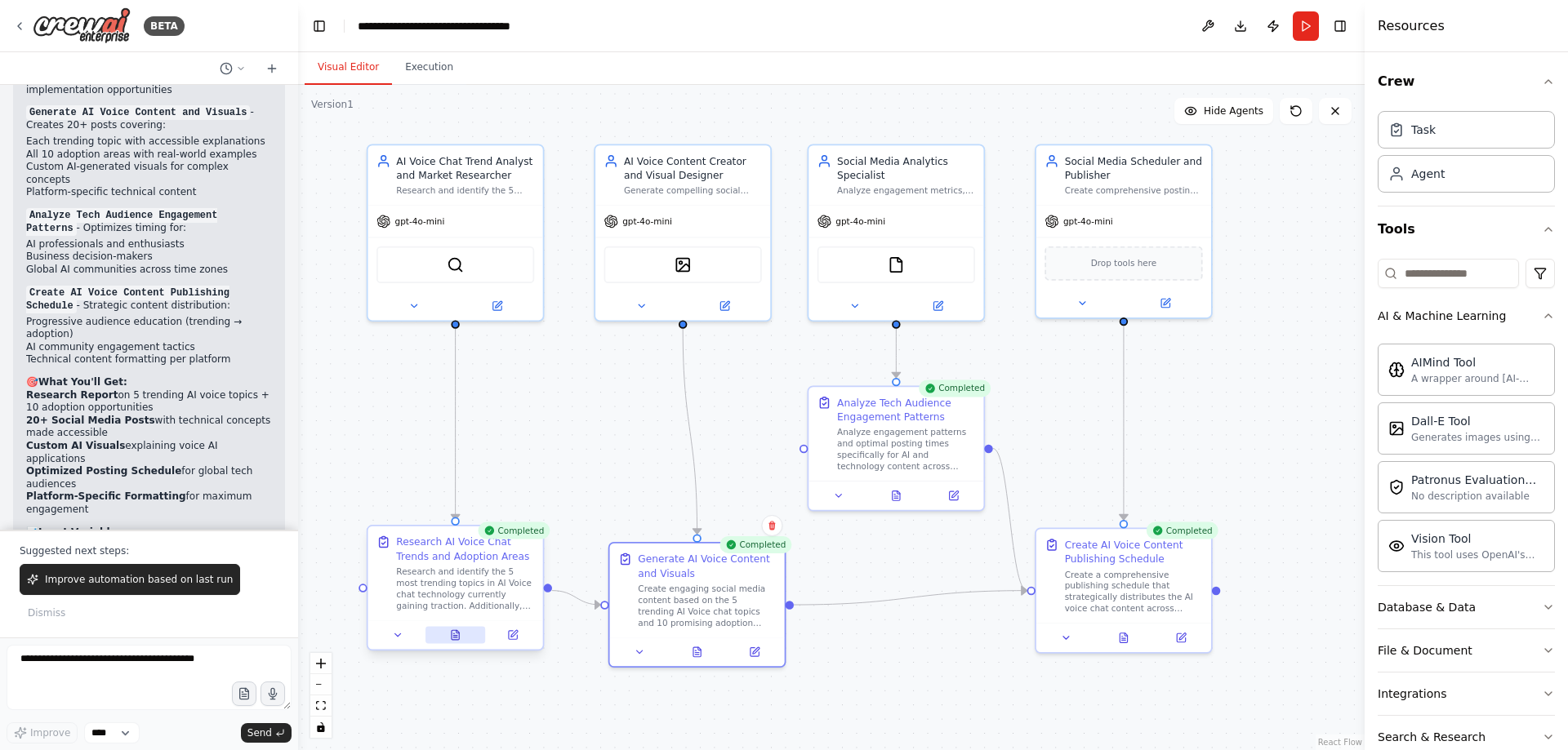
click at [454, 631] on icon at bounding box center [455, 634] width 7 height 10
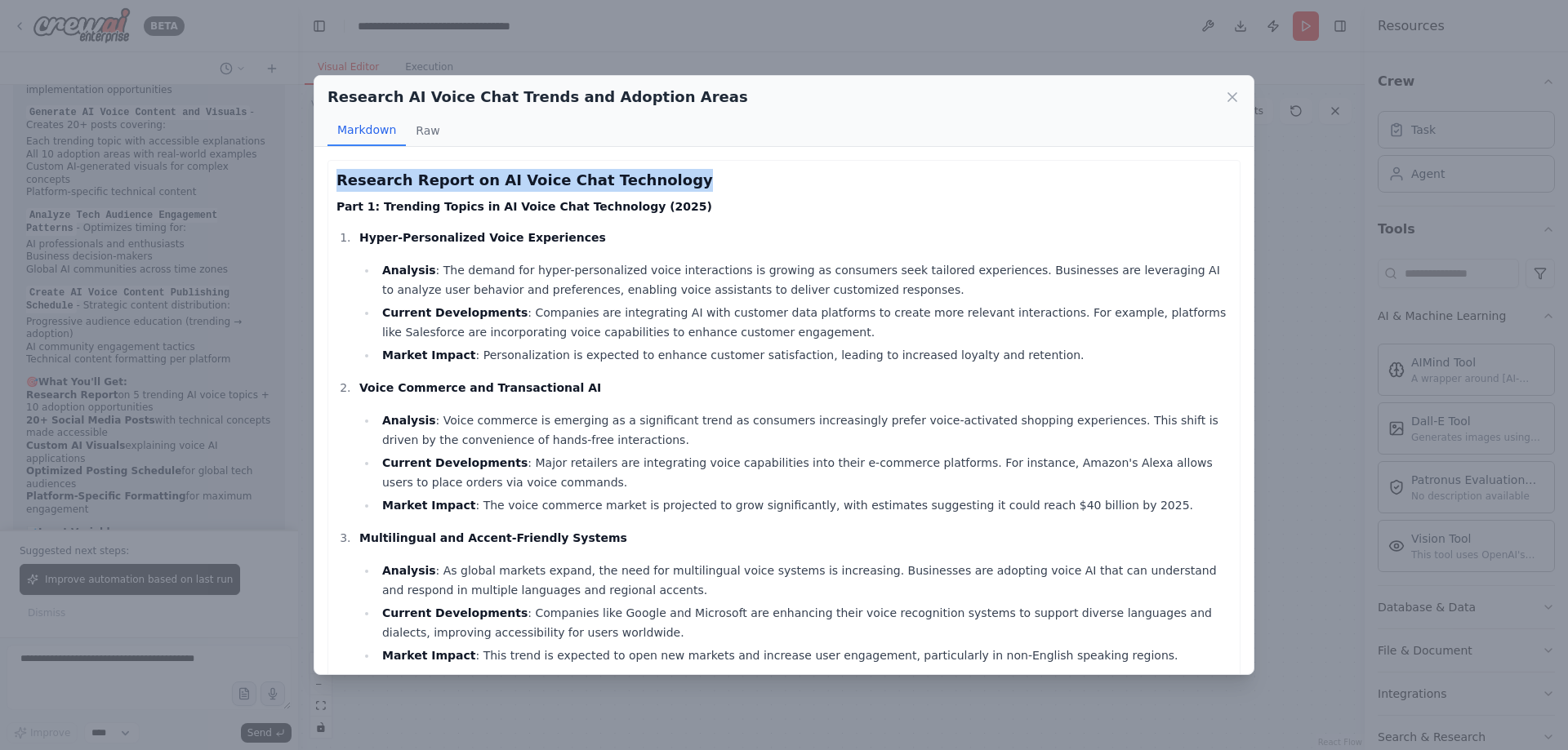
drag, startPoint x: 332, startPoint y: 182, endPoint x: 671, endPoint y: 151, distance: 340.4
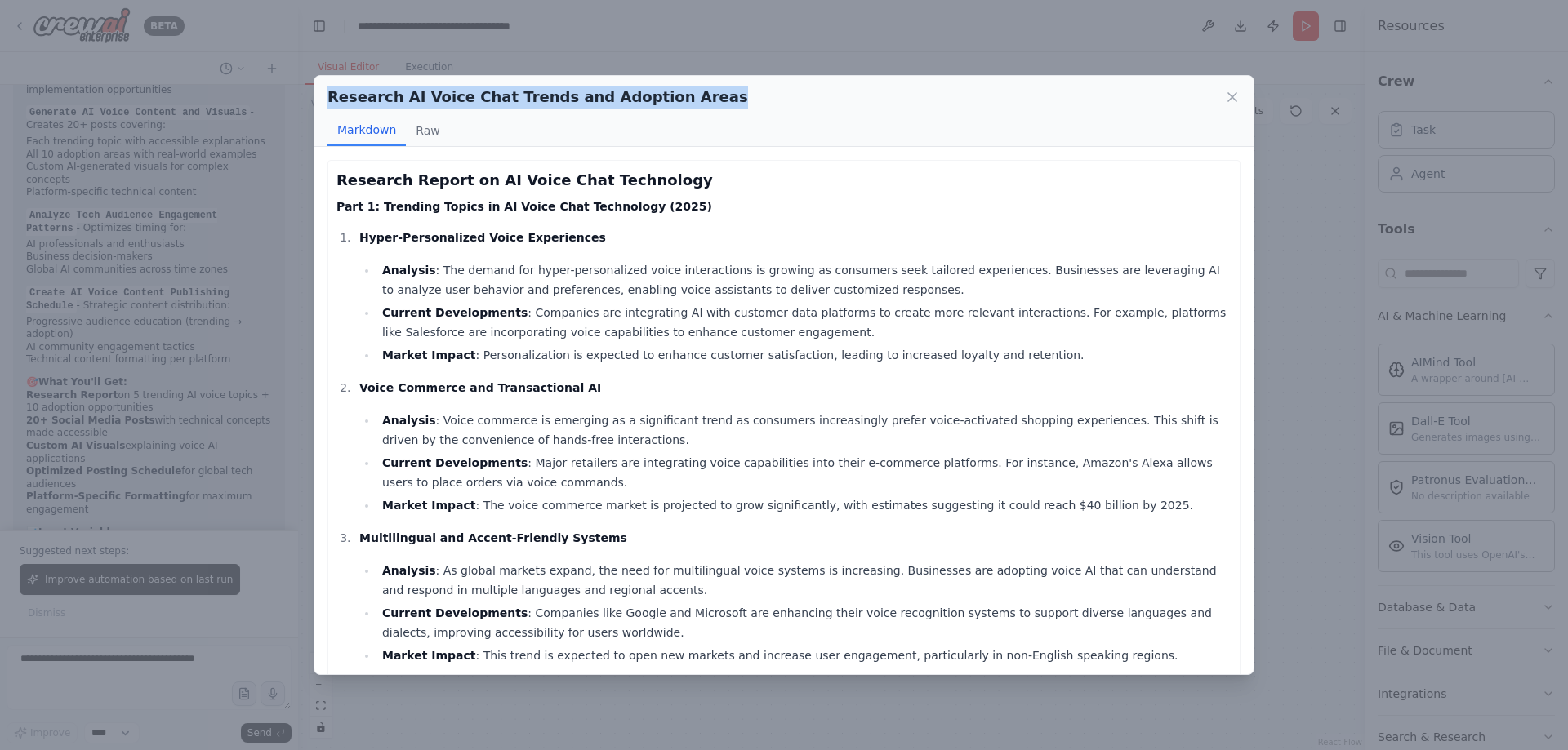
drag, startPoint x: 684, startPoint y: 97, endPoint x: 332, endPoint y: 103, distance: 352.1
click at [332, 103] on div "Research AI Voice Chat Trends and Adoption Areas" at bounding box center [784, 98] width 914 height 23
click at [1233, 99] on icon at bounding box center [1233, 97] width 16 height 16
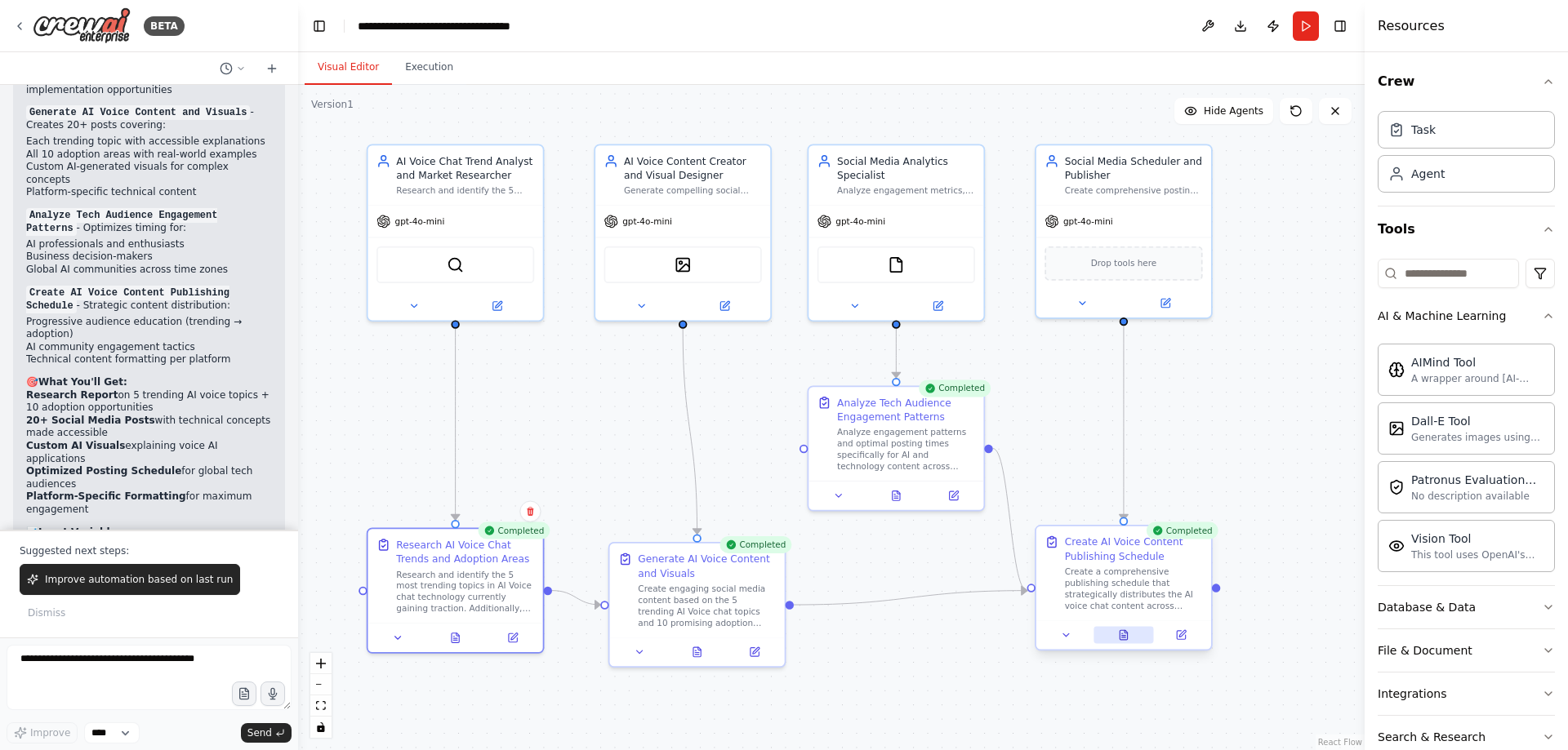
click at [1120, 632] on icon at bounding box center [1123, 634] width 12 height 12
click at [1122, 636] on icon at bounding box center [1123, 634] width 7 height 10
click at [1121, 640] on icon at bounding box center [1123, 634] width 7 height 10
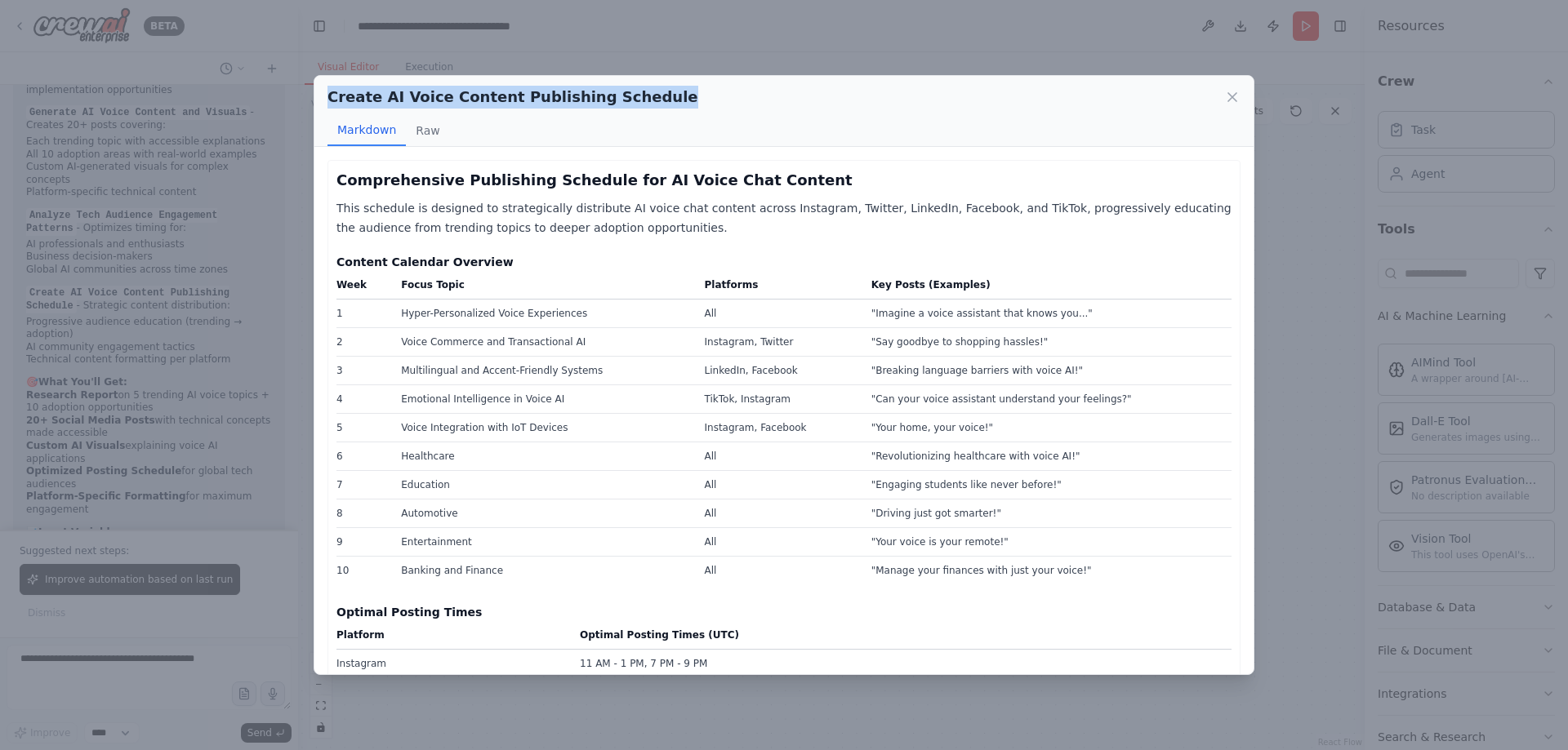
drag, startPoint x: 325, startPoint y: 99, endPoint x: 688, endPoint y: 94, distance: 363.0
click at [688, 94] on div "Create AI Voice Content Publishing Schedule Markdown Raw" at bounding box center [784, 111] width 940 height 71
click at [1229, 87] on div "Create AI Voice Content Publishing Schedule" at bounding box center [784, 98] width 914 height 23
click at [1232, 96] on icon at bounding box center [1232, 97] width 8 height 8
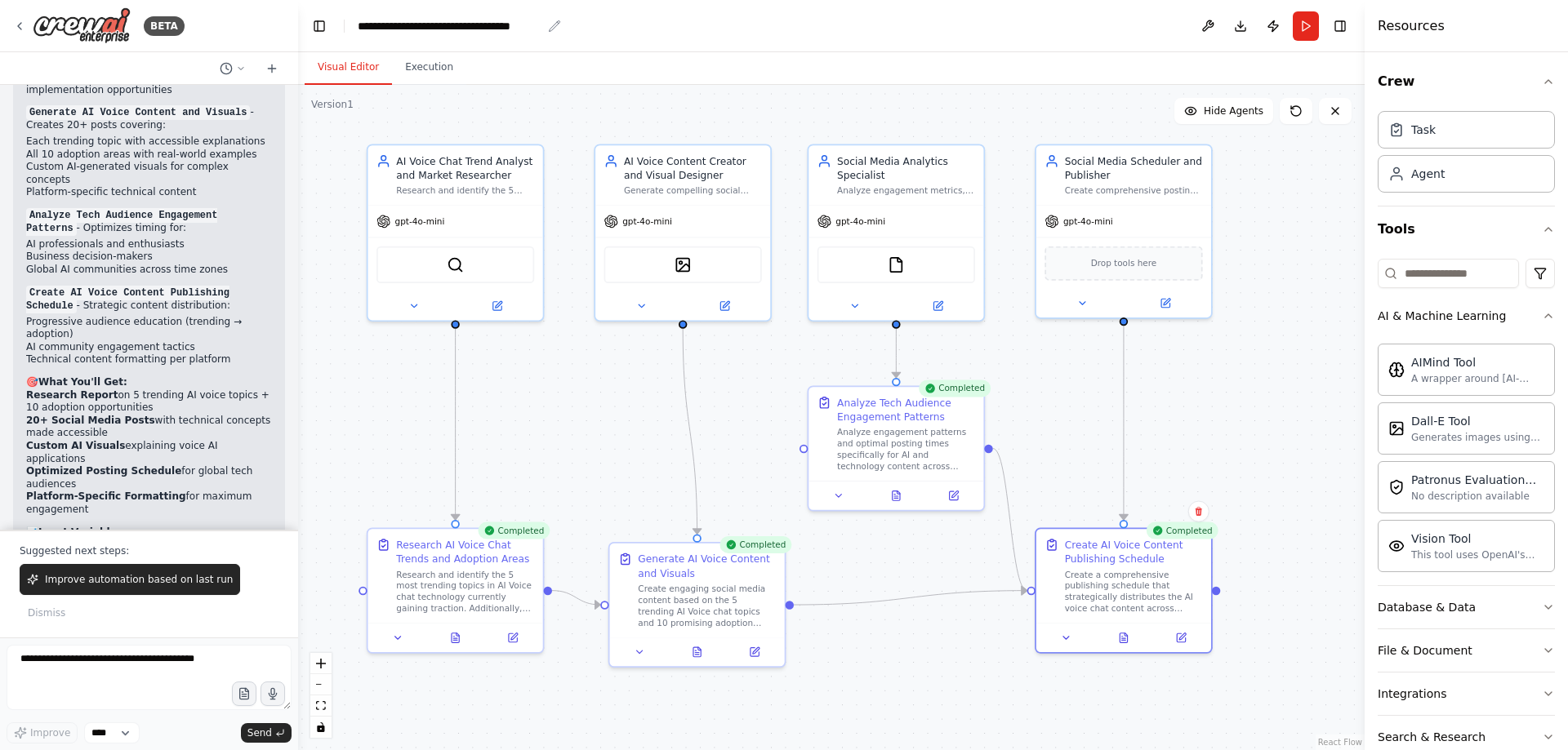
click at [556, 27] on icon "breadcrumb" at bounding box center [554, 26] width 13 height 13
click at [552, 25] on icon "breadcrumb" at bounding box center [554, 26] width 13 height 13
click at [536, 28] on div "**********" at bounding box center [449, 26] width 184 height 16
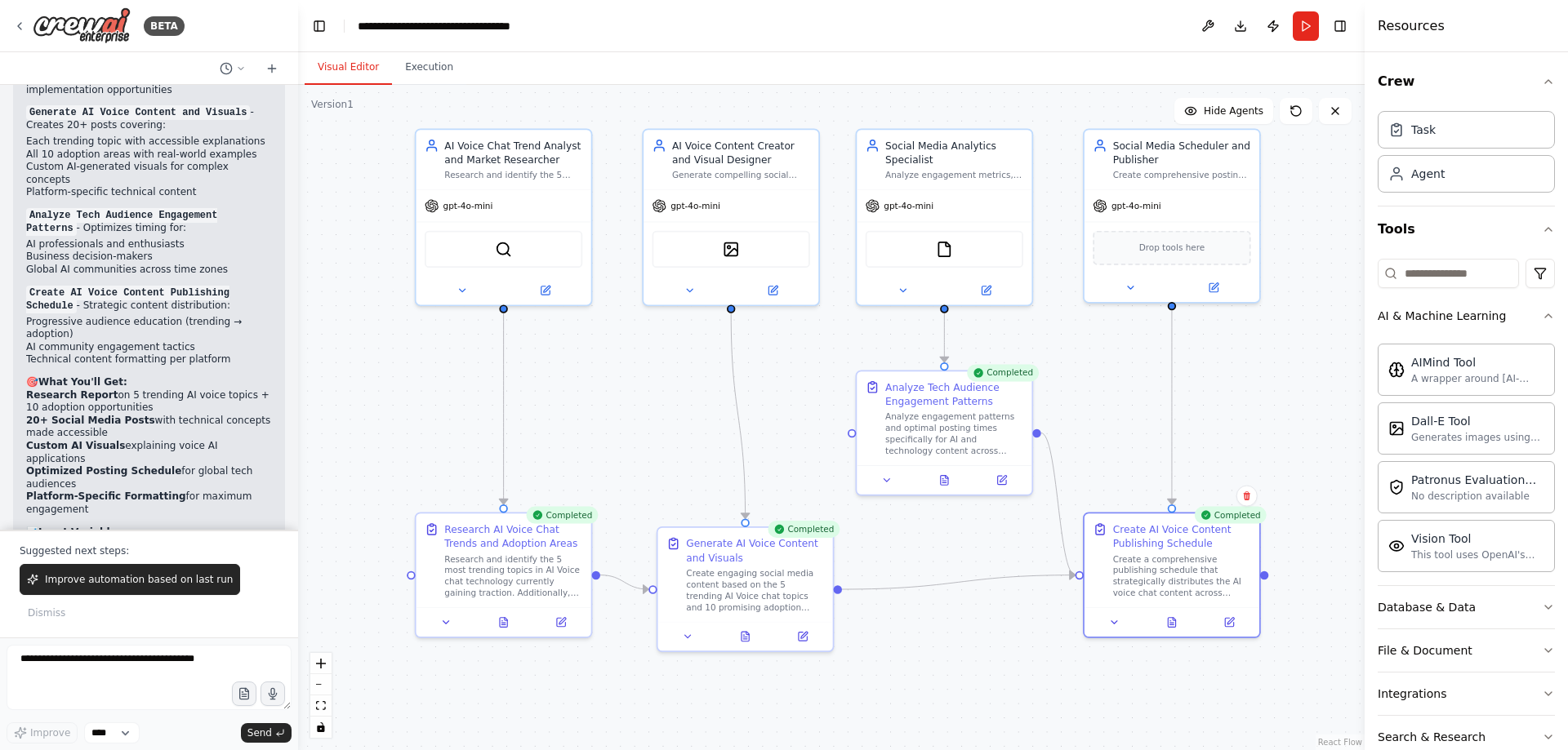
click at [614, 417] on div ".deletable-edge-delete-btn { width: 20px; height: 20px; border: 0px solid #ffff…" at bounding box center [832, 418] width 1067 height 666
drag, startPoint x: 599, startPoint y: 431, endPoint x: 588, endPoint y: 428, distance: 11.4
click at [588, 429] on div ".deletable-edge-delete-btn { width: 20px; height: 20px; border: 0px solid #ffff…" at bounding box center [832, 418] width 1067 height 666
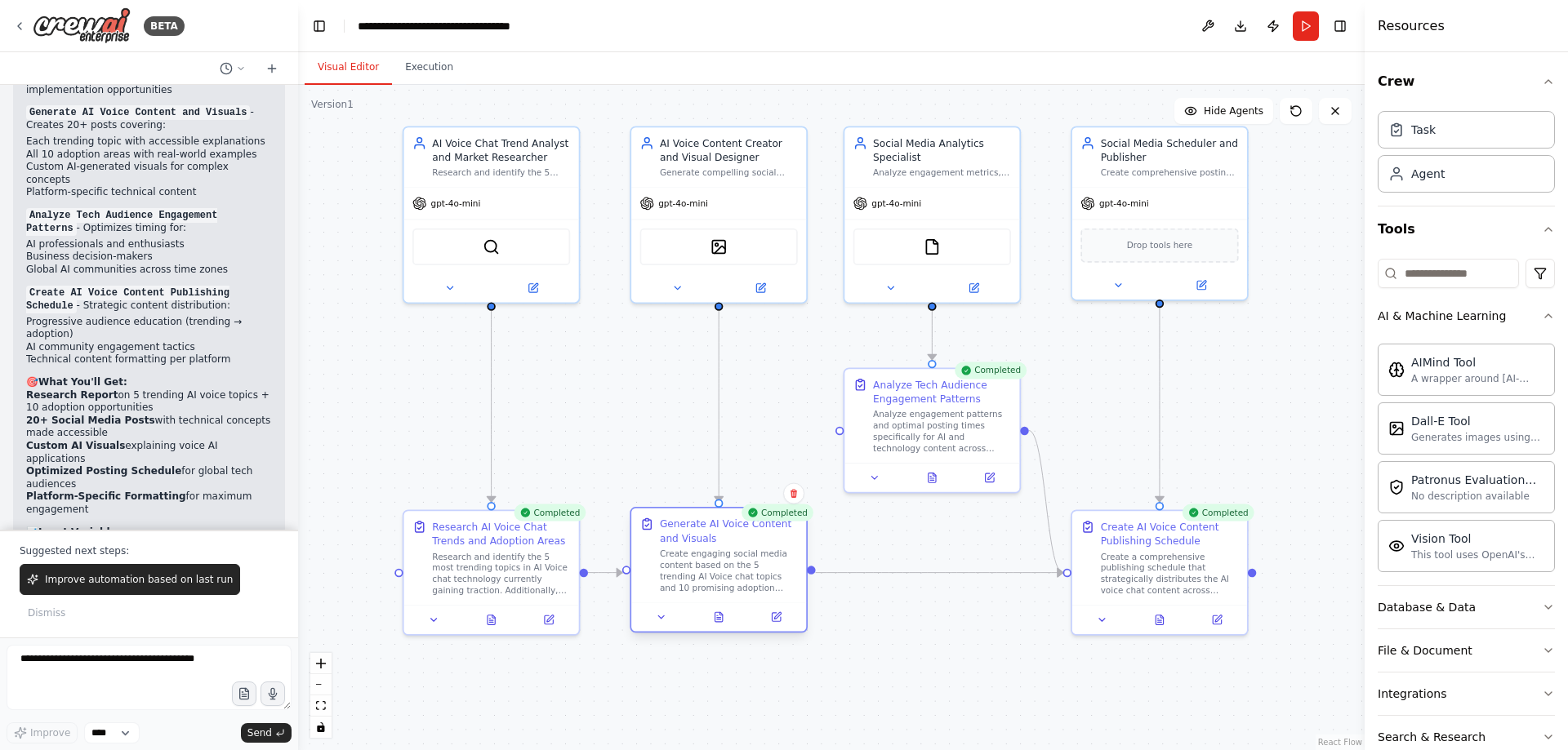
drag, startPoint x: 722, startPoint y: 547, endPoint x: 714, endPoint y: 536, distance: 13.6
click at [714, 536] on div "Generate AI Voice Content and Visuals" at bounding box center [729, 531] width 138 height 29
